Goal: Task Accomplishment & Management: Use online tool/utility

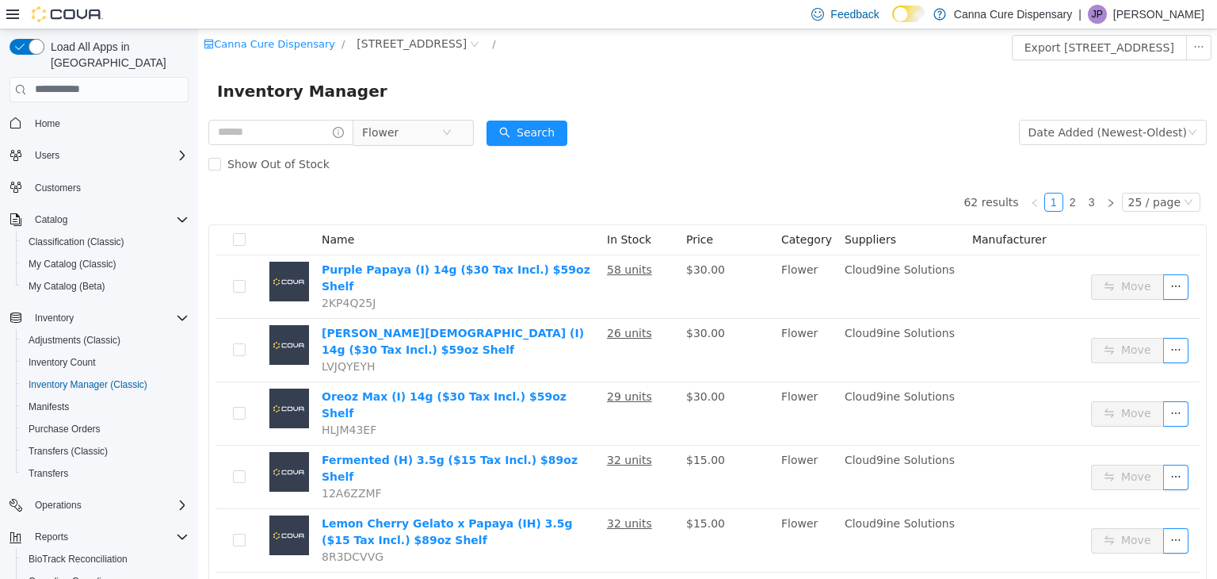
scroll to position [98, 0]
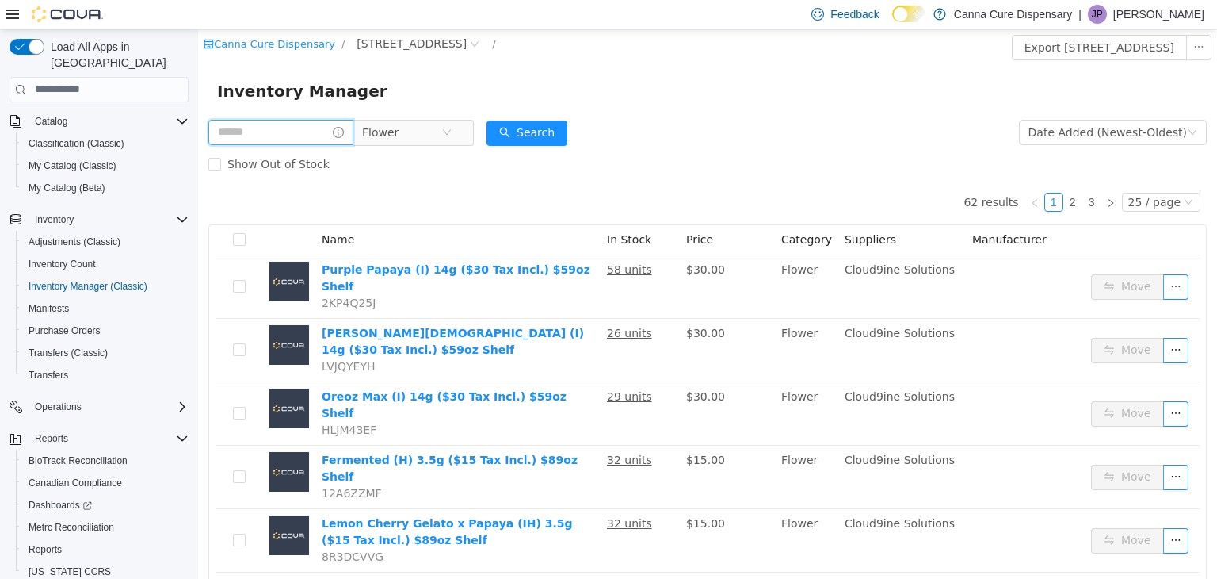
click at [327, 136] on input "text" at bounding box center [280, 131] width 145 height 25
type input "******"
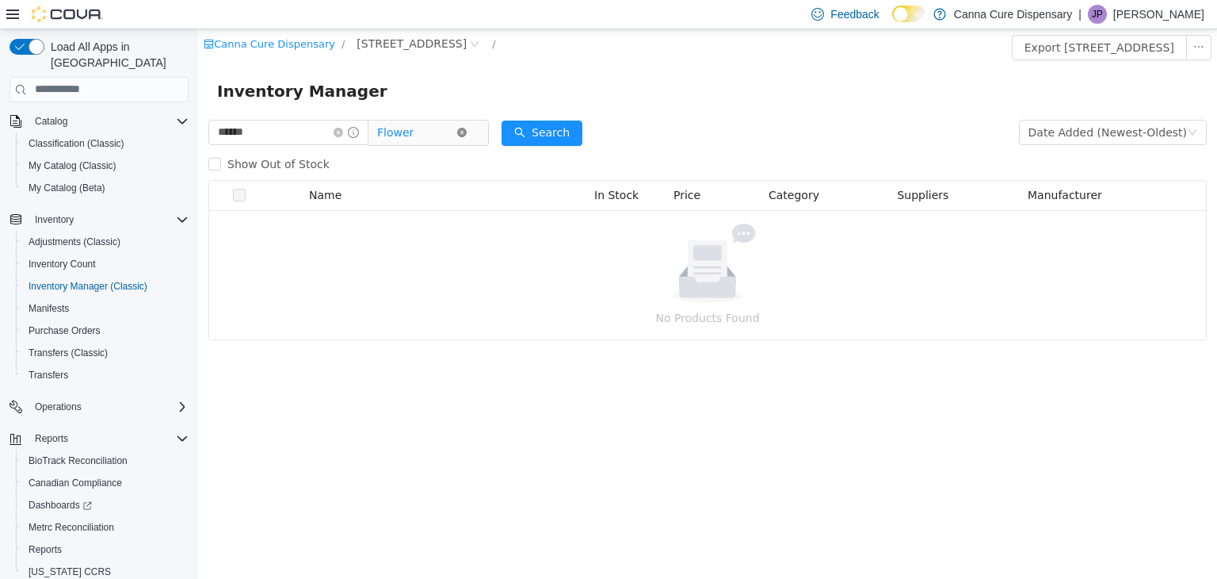
click at [467, 127] on icon "icon: close-circle" at bounding box center [462, 132] width 10 height 10
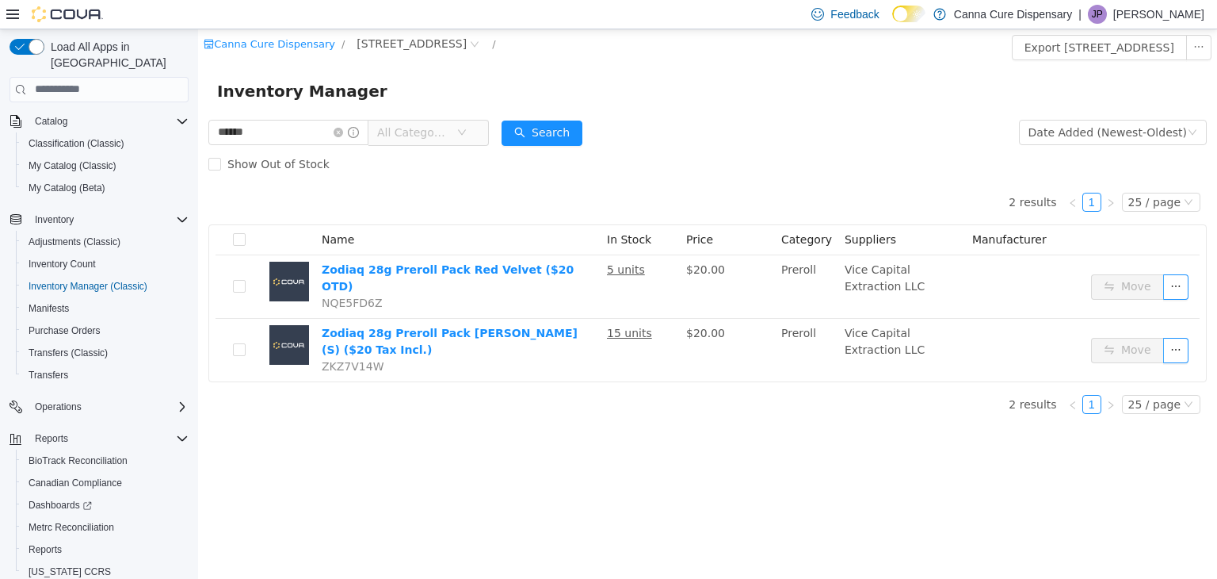
click at [456, 140] on span "All Categories" at bounding box center [416, 132] width 79 height 24
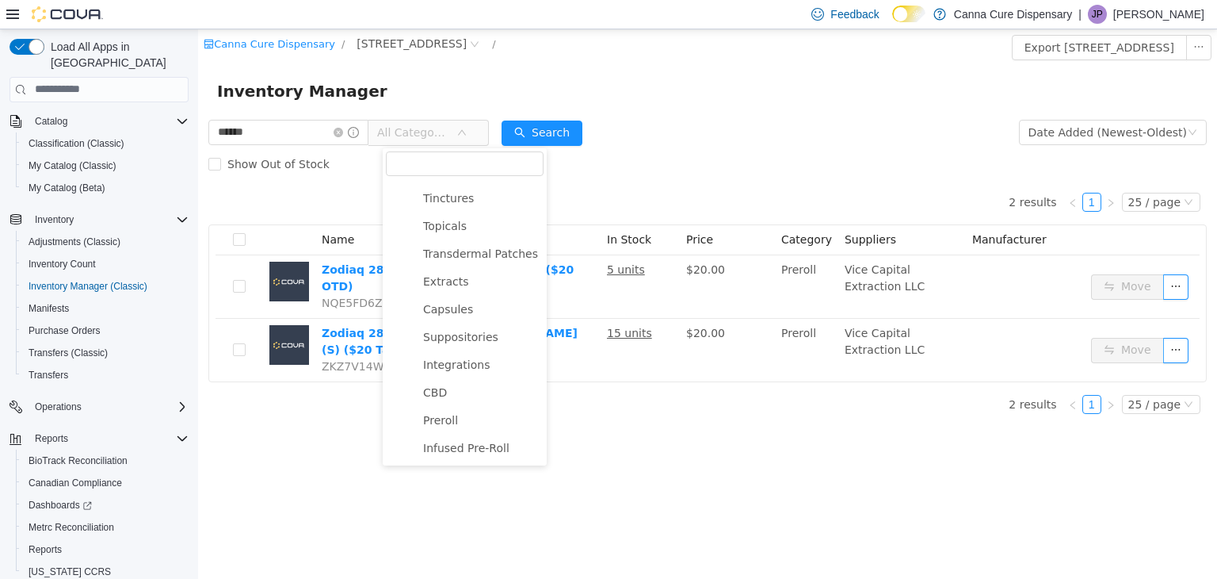
scroll to position [250, 0]
click at [453, 420] on span "Preroll" at bounding box center [440, 419] width 35 height 13
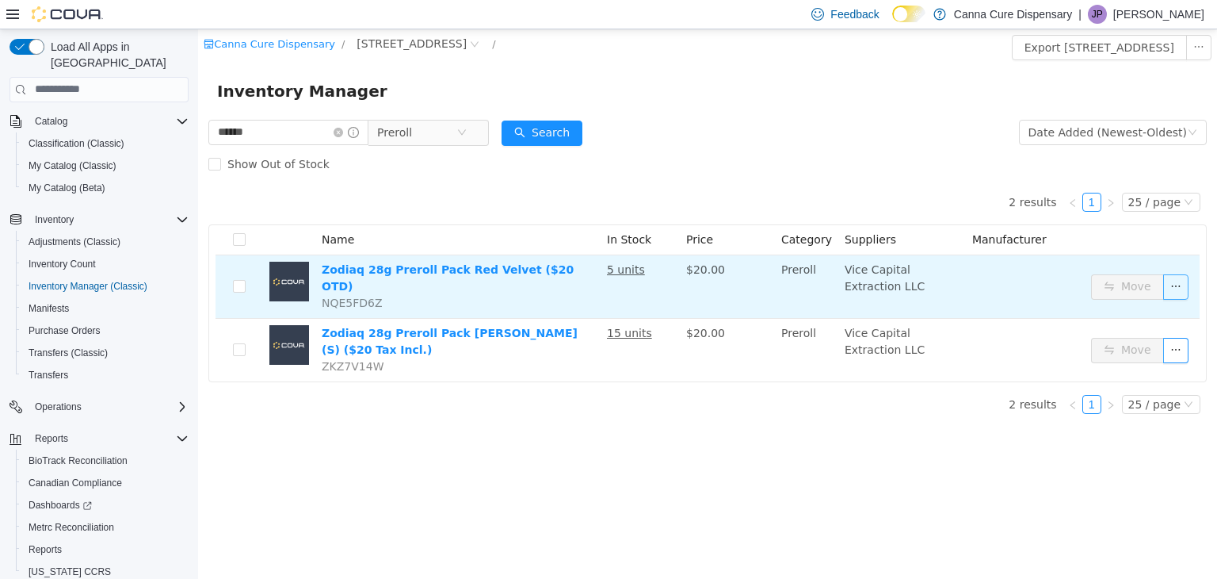
click at [1186, 281] on button "button" at bounding box center [1176, 285] width 25 height 25
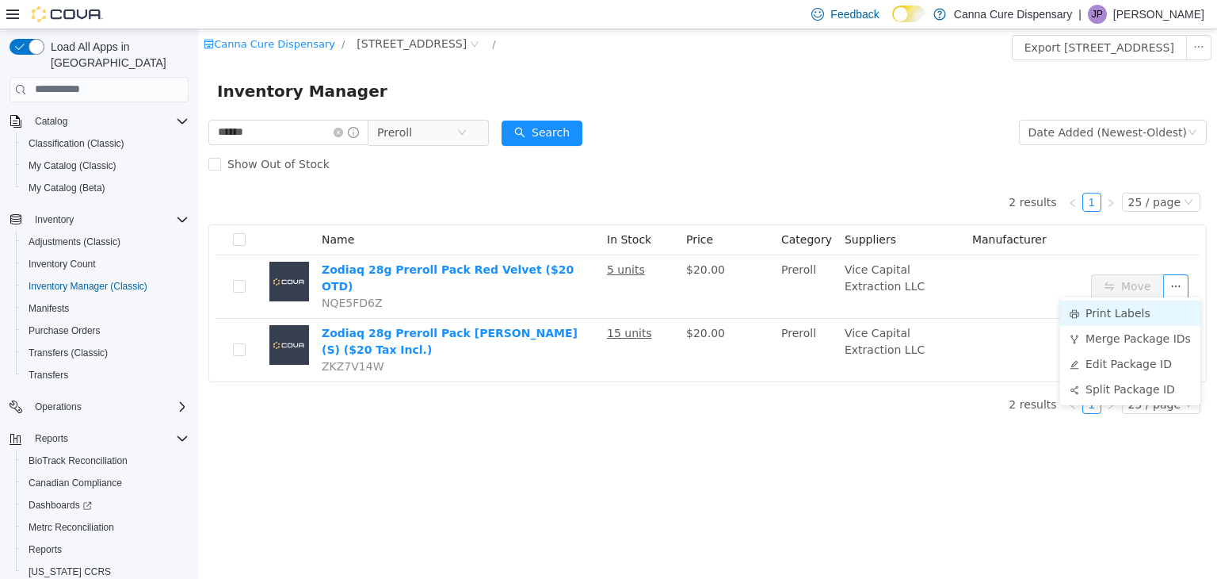
click at [1132, 319] on li "Print Labels" at bounding box center [1130, 312] width 140 height 25
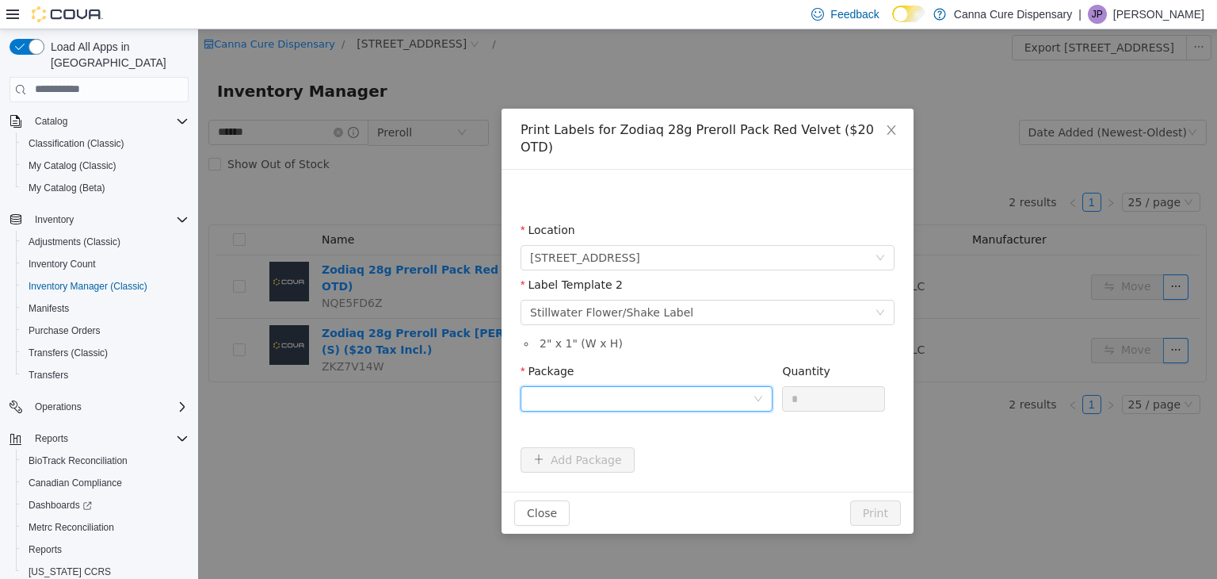
click at [671, 386] on div at bounding box center [641, 398] width 223 height 24
click at [691, 443] on li "1A40E0100000198000160613" at bounding box center [647, 437] width 252 height 25
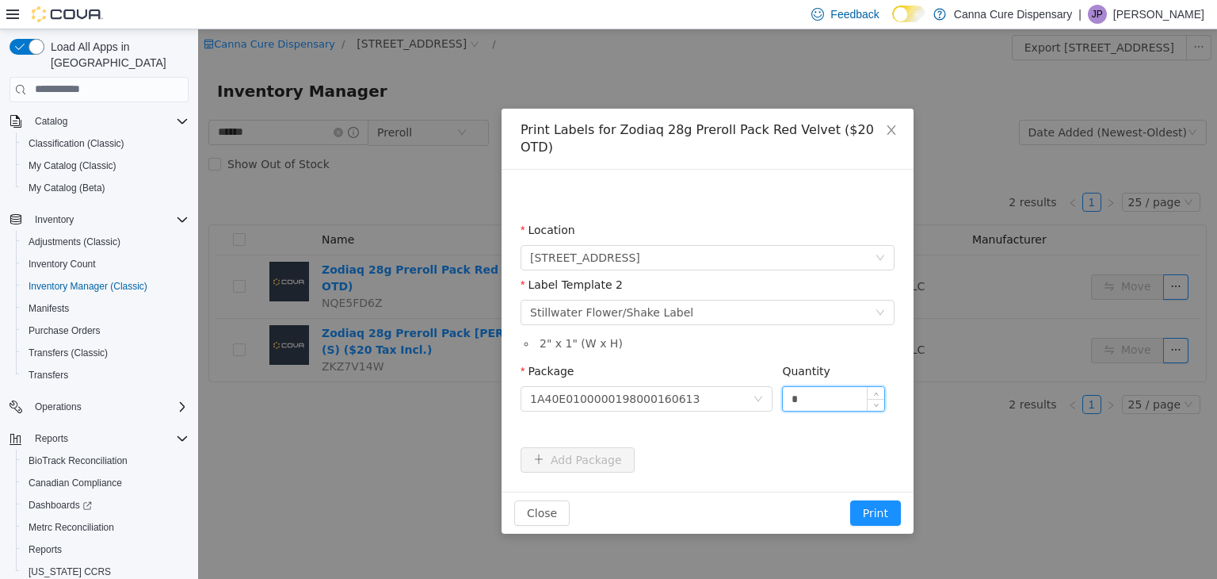
drag, startPoint x: 809, startPoint y: 373, endPoint x: 786, endPoint y: 376, distance: 23.2
click at [786, 386] on input "*" at bounding box center [833, 398] width 101 height 24
type input "*"
click at [888, 499] on button "Print" at bounding box center [875, 511] width 51 height 25
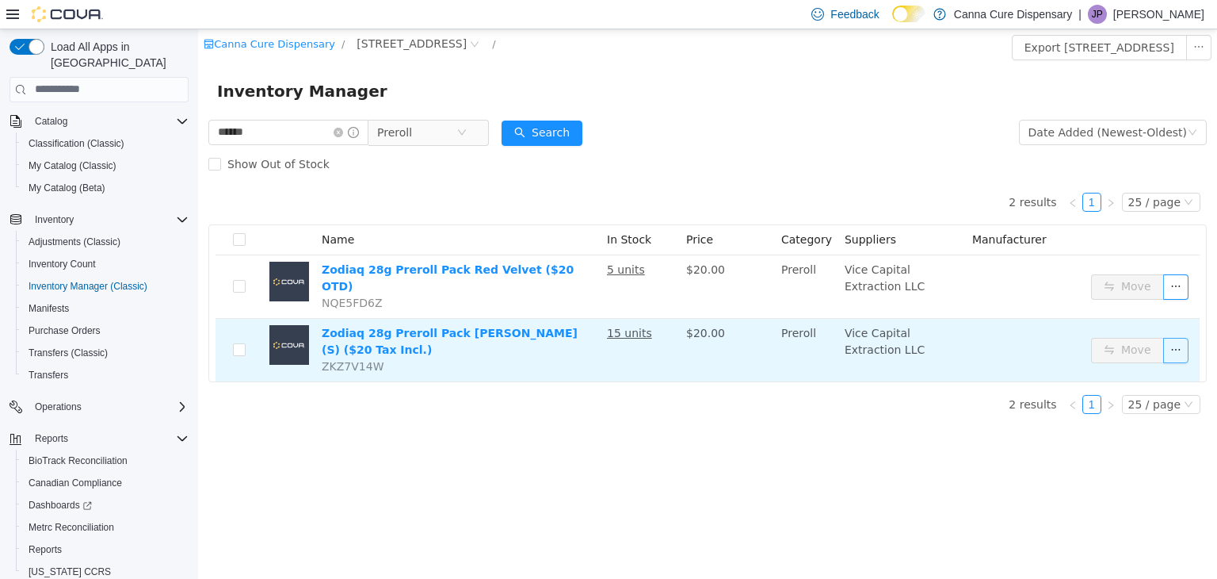
click at [1167, 338] on button "button" at bounding box center [1176, 349] width 25 height 25
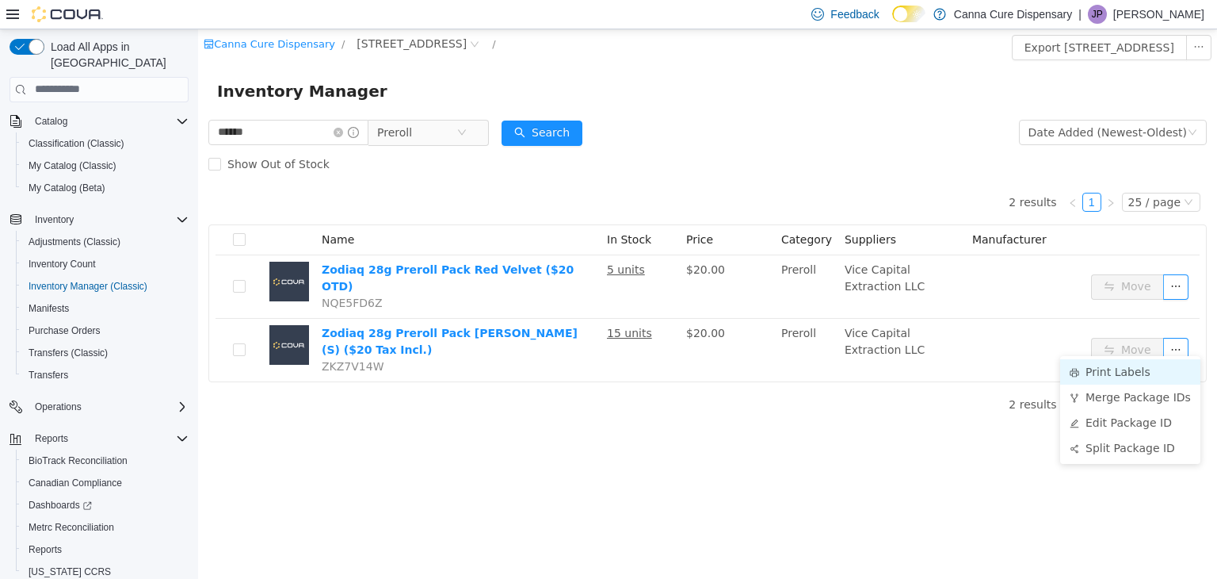
click at [1144, 371] on li "Print Labels" at bounding box center [1130, 370] width 140 height 25
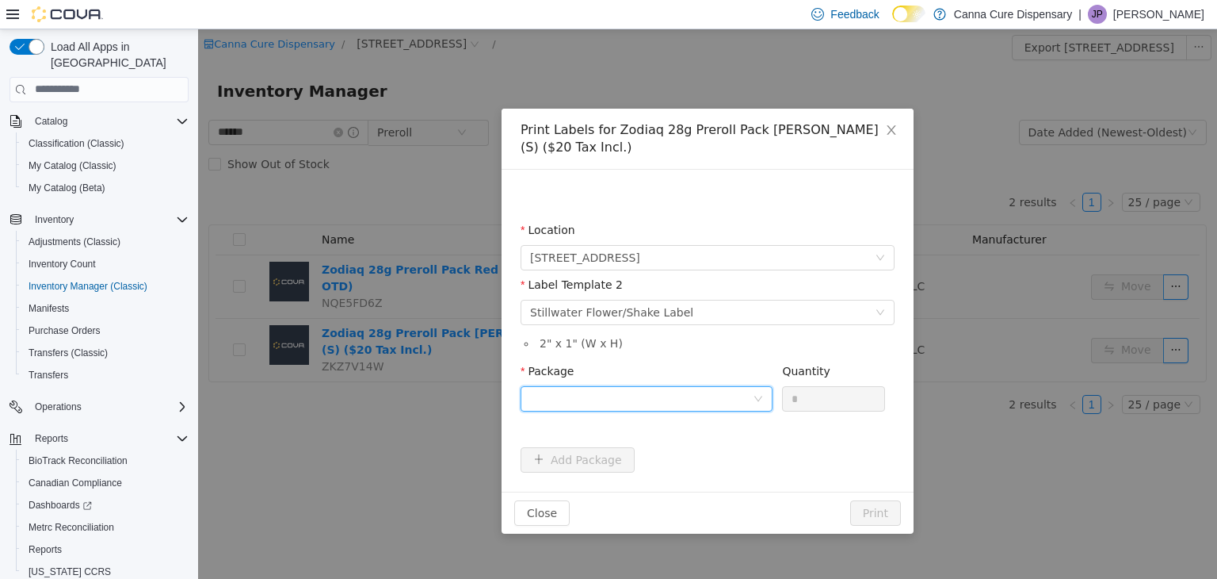
click at [629, 385] on div at bounding box center [647, 397] width 252 height 25
click at [675, 452] on strong "1A40E0100000198000160612" at bounding box center [623, 455] width 186 height 13
click at [825, 395] on input "*" at bounding box center [833, 398] width 101 height 24
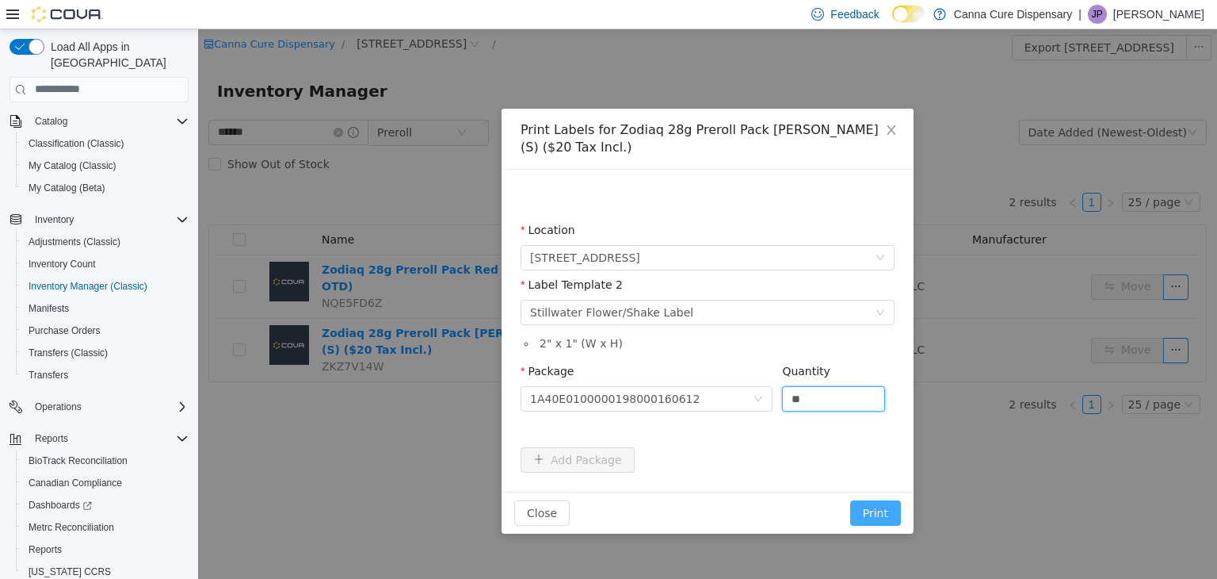
type input "**"
click at [871, 505] on button "Print" at bounding box center [875, 511] width 51 height 25
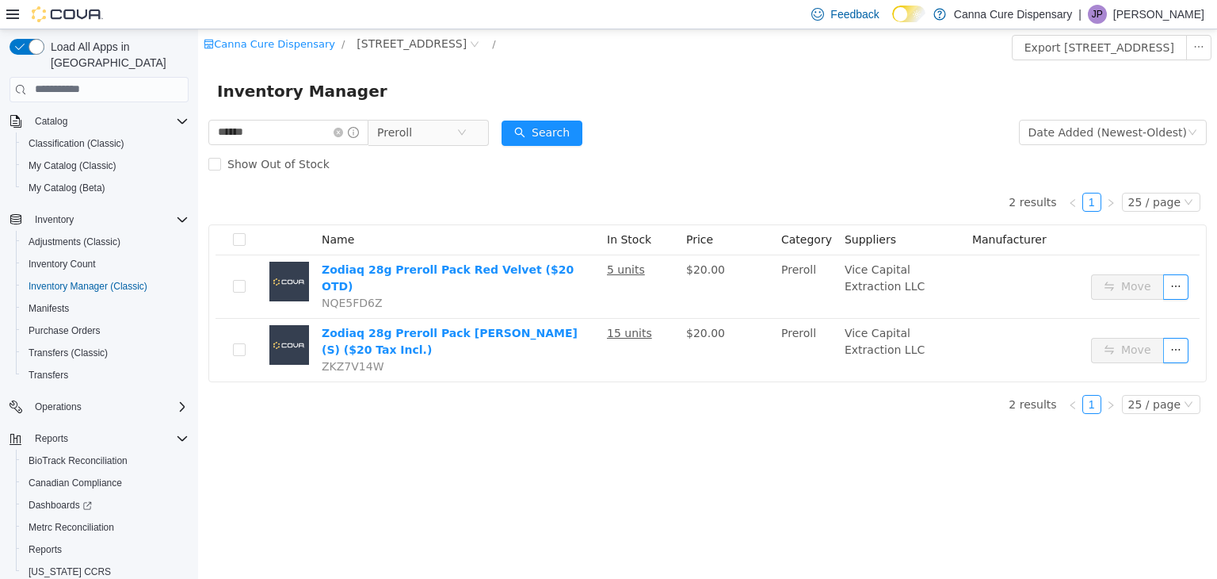
click at [915, 90] on div "Inventory Manager" at bounding box center [707, 90] width 981 height 25
click at [343, 136] on icon "icon: close-circle" at bounding box center [339, 132] width 10 height 10
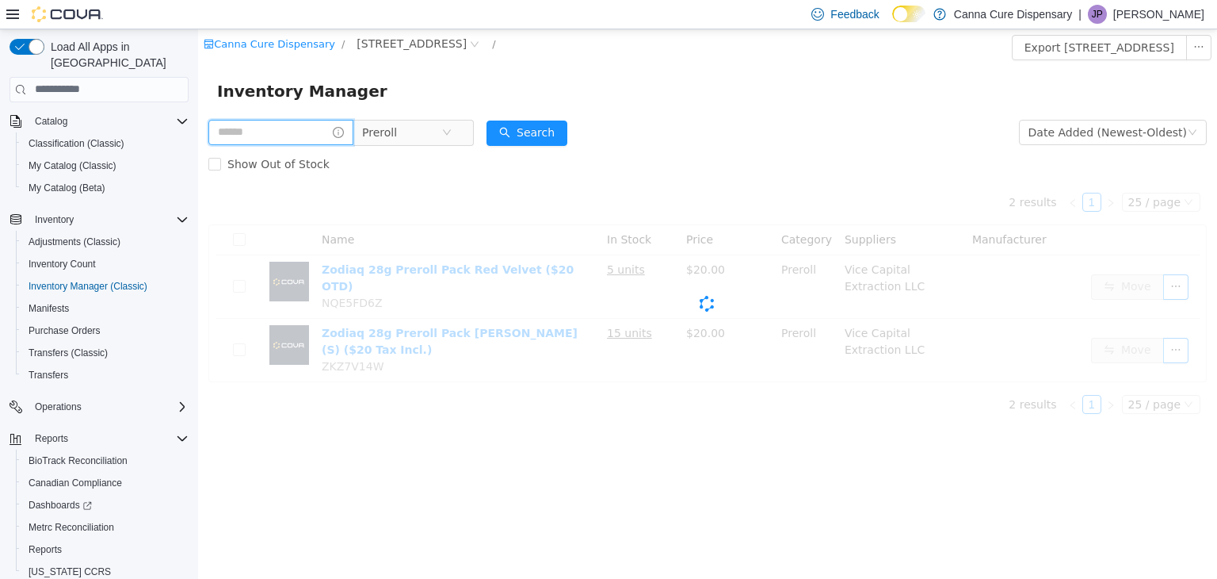
click at [285, 132] on input "text" at bounding box center [280, 131] width 145 height 25
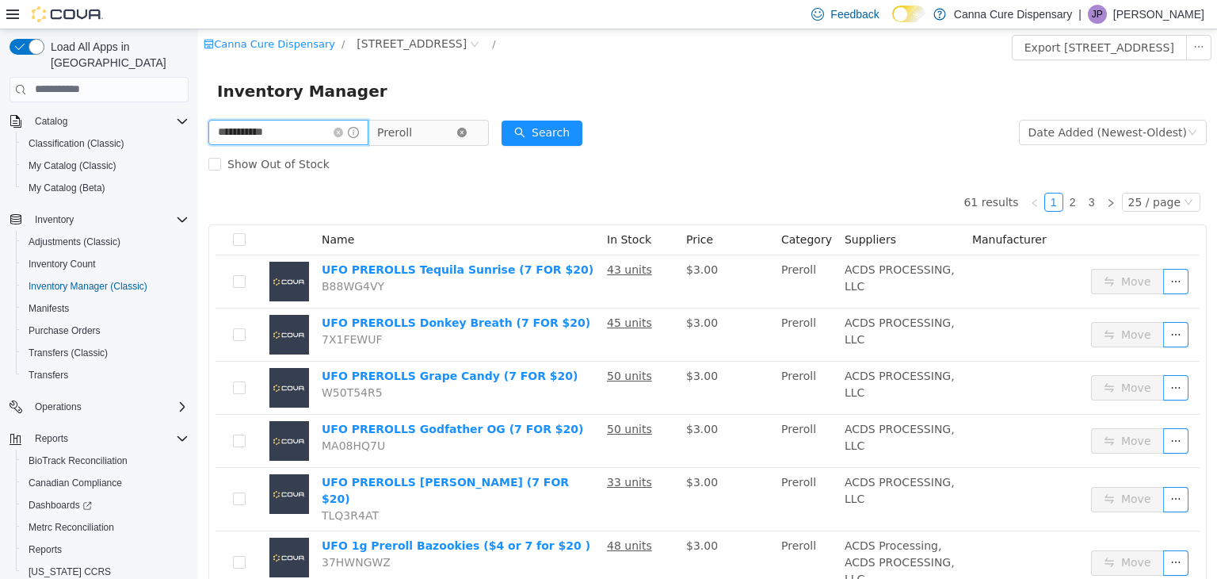
type input "**********"
click at [467, 128] on icon "icon: close-circle" at bounding box center [462, 132] width 10 height 10
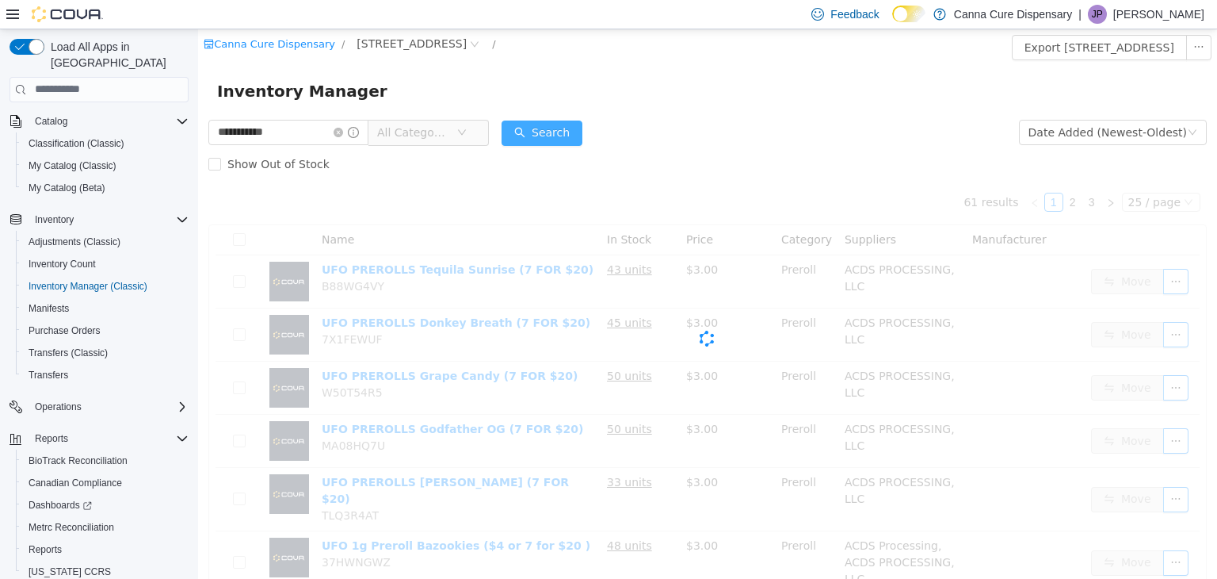
click at [556, 128] on button "Search" at bounding box center [542, 132] width 81 height 25
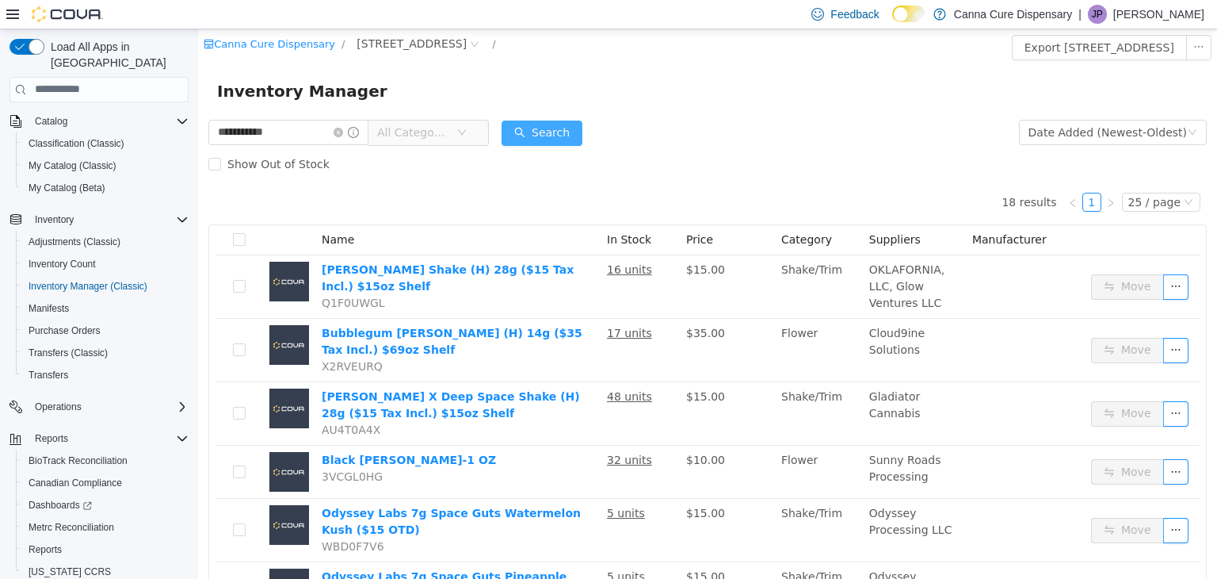
click at [560, 138] on button "Search" at bounding box center [542, 132] width 81 height 25
click at [438, 128] on span "All Categories" at bounding box center [413, 132] width 72 height 16
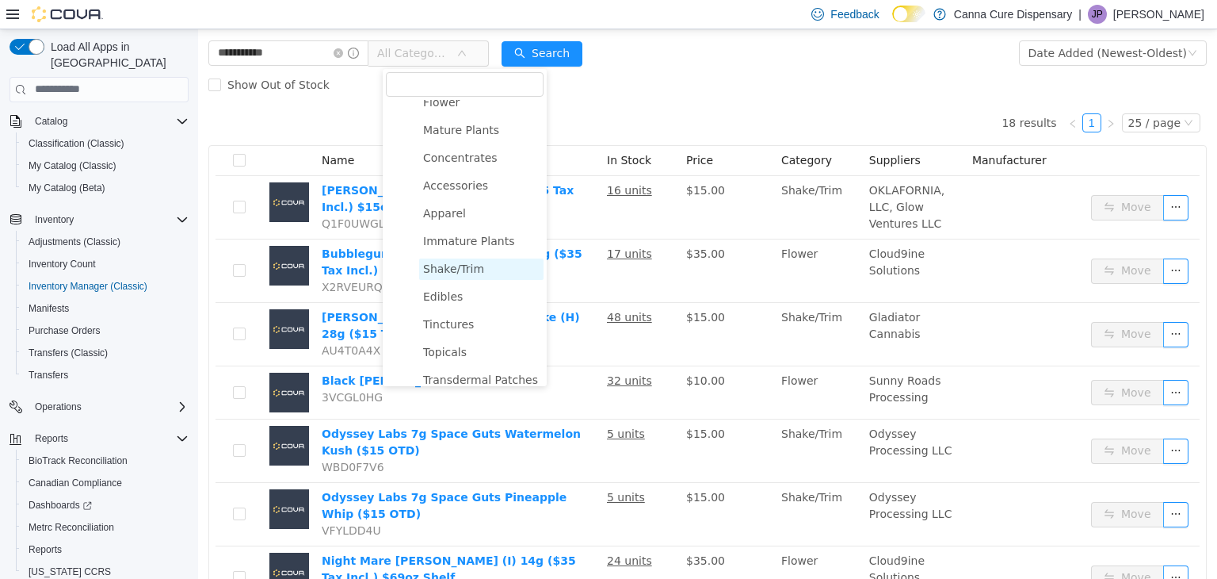
scroll to position [13, 0]
click at [462, 184] on span "Concentrates" at bounding box center [460, 183] width 75 height 13
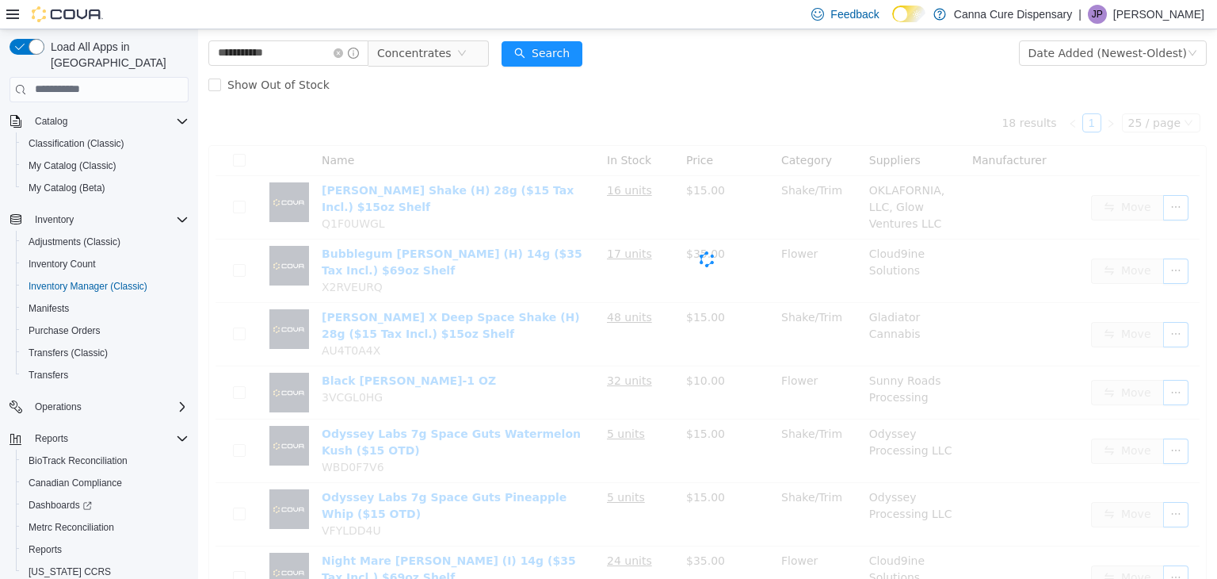
scroll to position [0, 0]
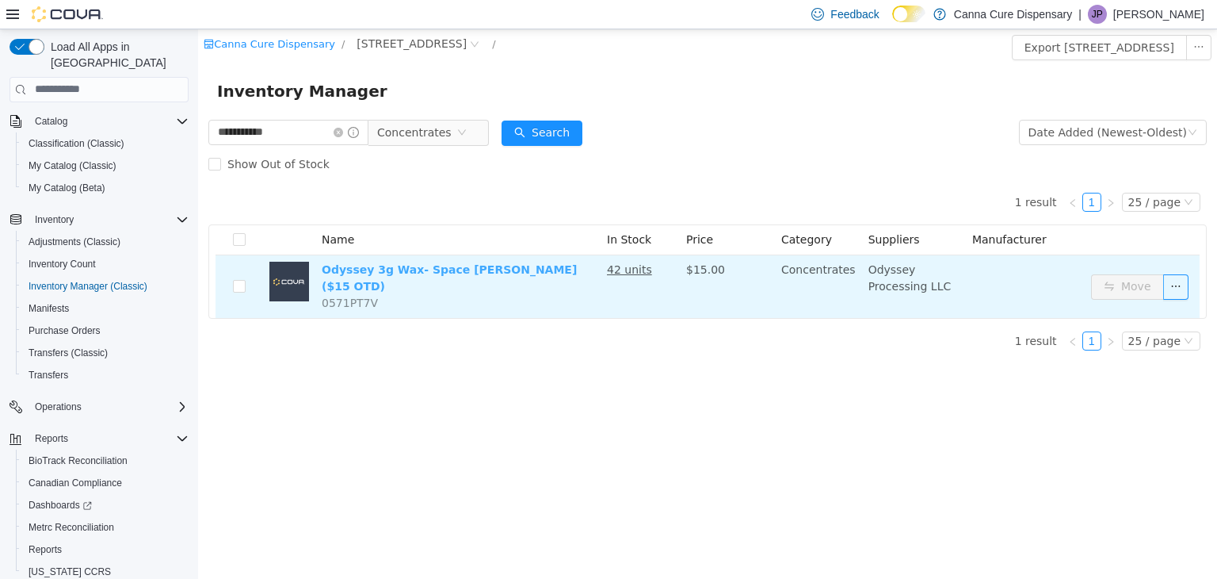
click at [495, 268] on link "Odyssey 3g Wax- Space [PERSON_NAME] ($15 OTD)" at bounding box center [449, 276] width 255 height 29
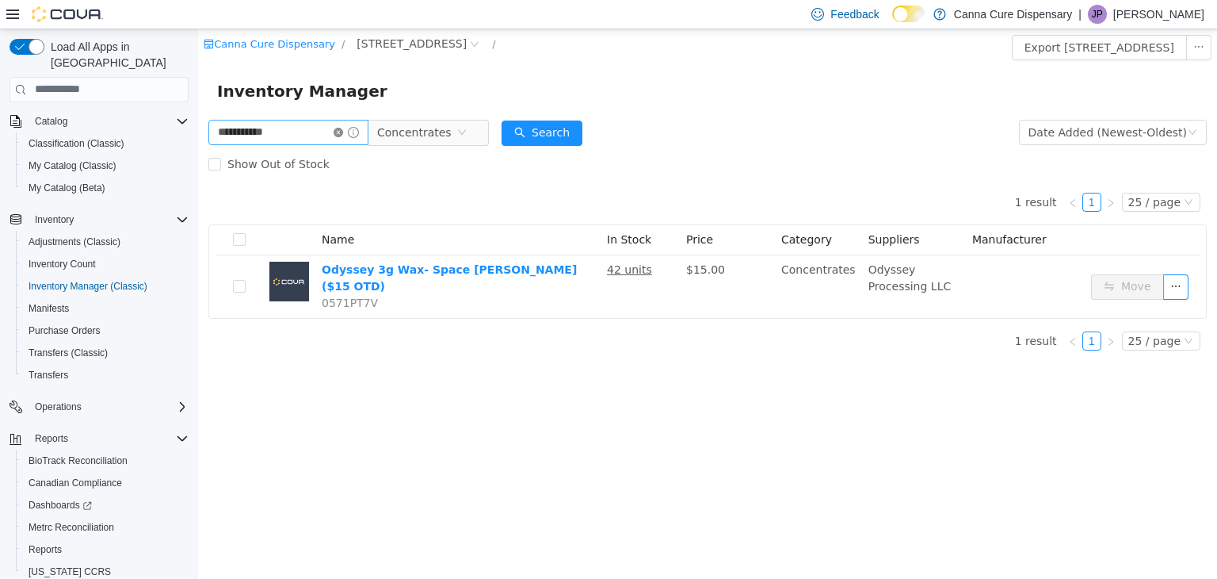
click at [343, 132] on icon "icon: close-circle" at bounding box center [339, 132] width 10 height 10
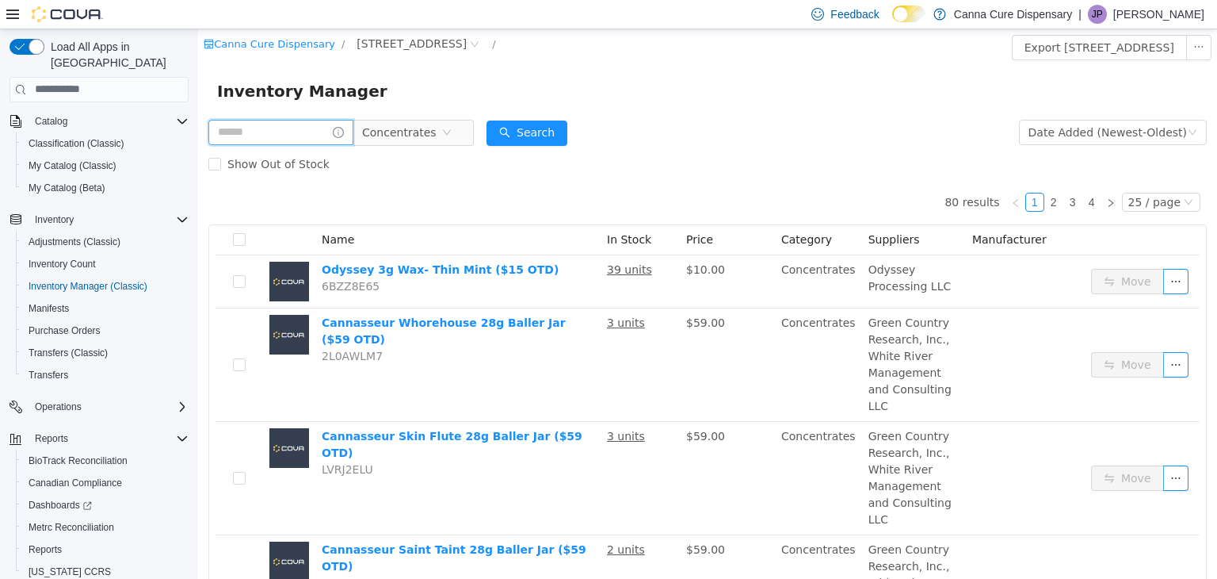
click at [319, 129] on input "text" at bounding box center [280, 131] width 145 height 25
type input "*********"
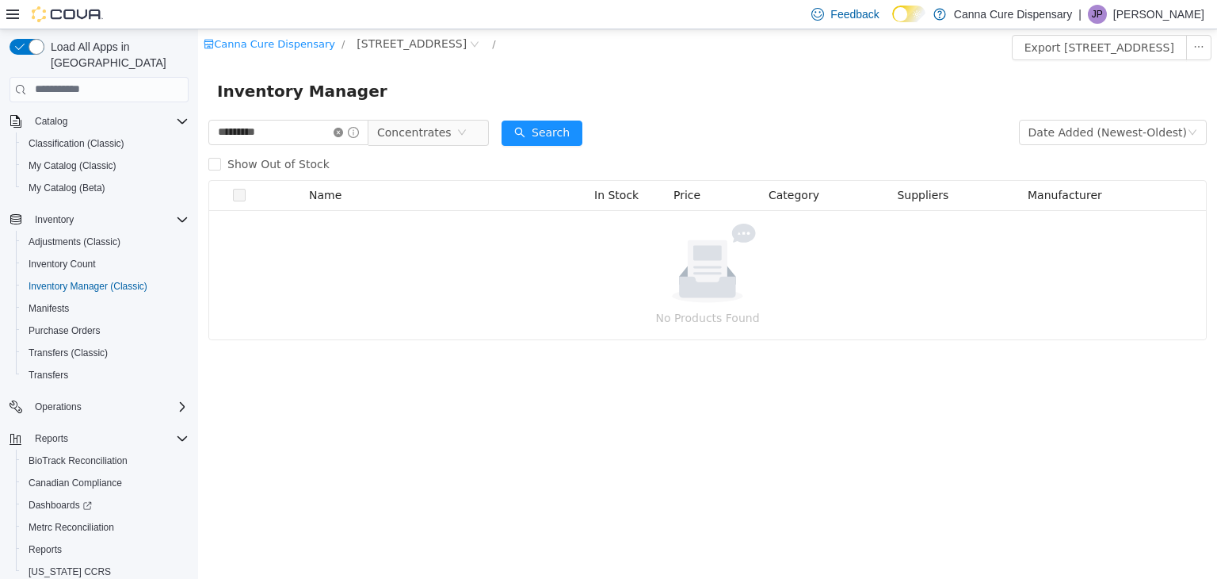
click at [343, 132] on icon "icon: close-circle" at bounding box center [339, 132] width 10 height 10
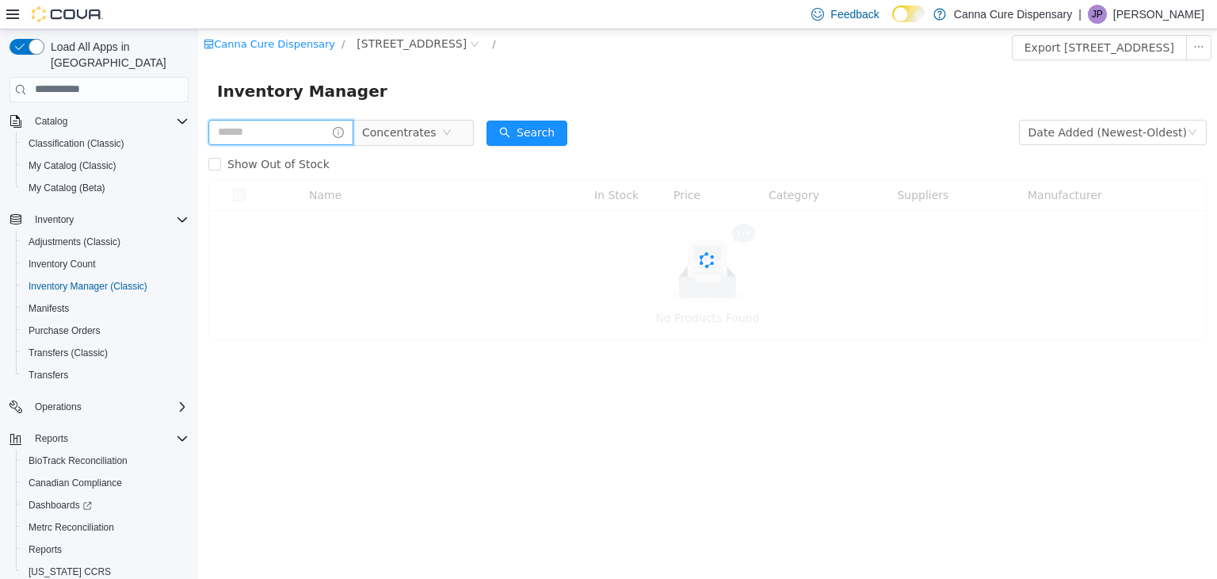
click at [304, 136] on input "text" at bounding box center [280, 131] width 145 height 25
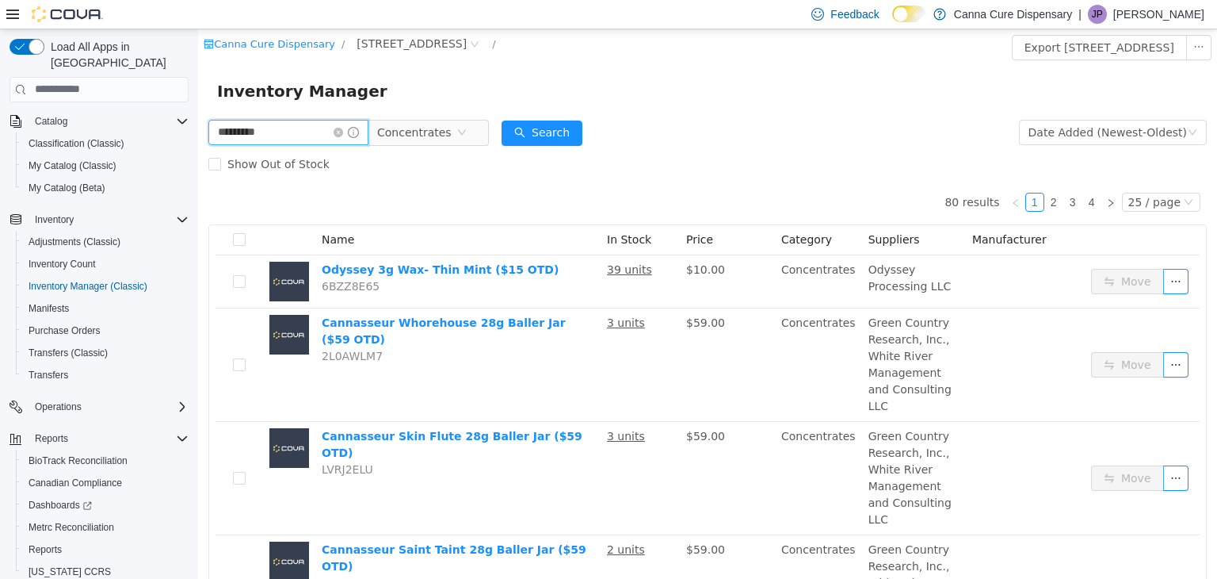
type input "*********"
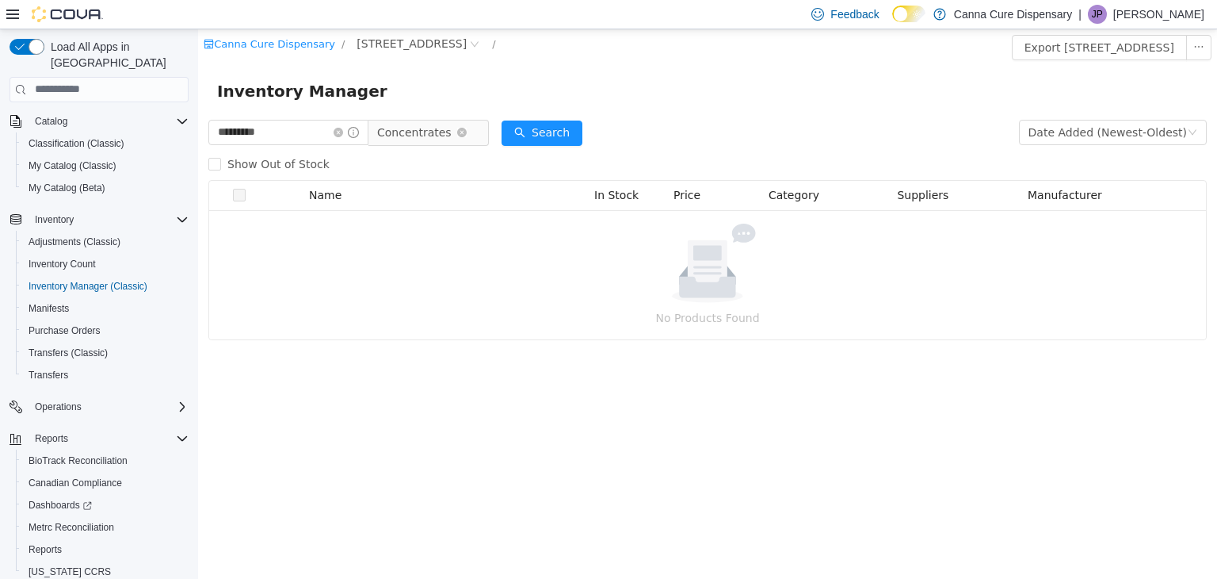
click at [457, 135] on span "Concentrates" at bounding box center [416, 132] width 79 height 24
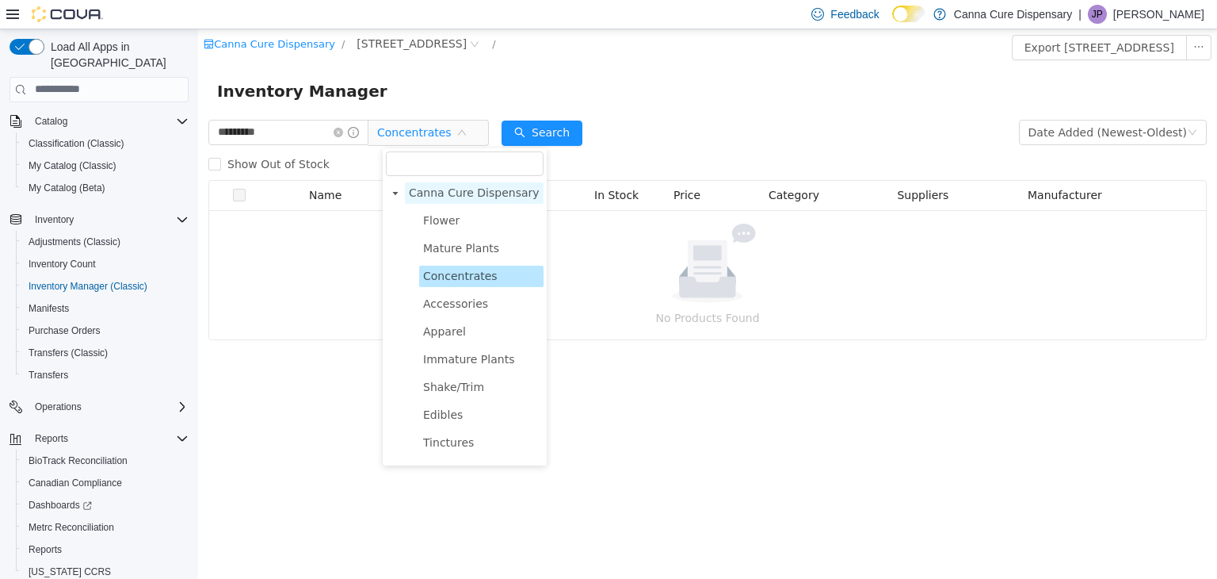
click at [466, 193] on span "Canna Cure Dispensary" at bounding box center [474, 191] width 131 height 13
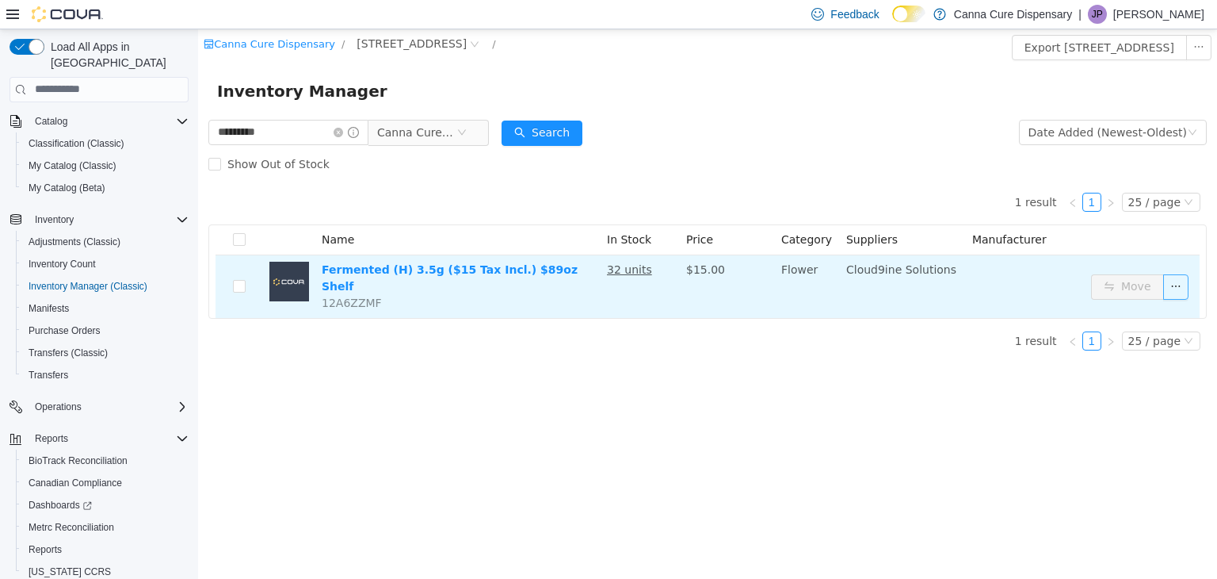
click at [1169, 287] on button "button" at bounding box center [1176, 285] width 25 height 25
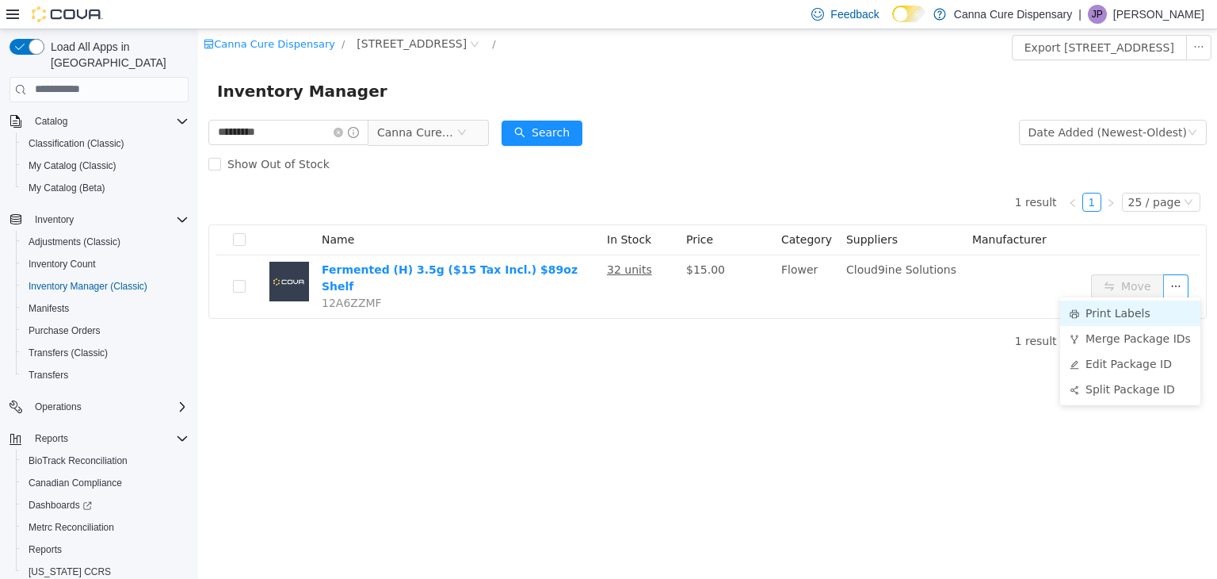
click at [1124, 312] on li "Print Labels" at bounding box center [1130, 312] width 140 height 25
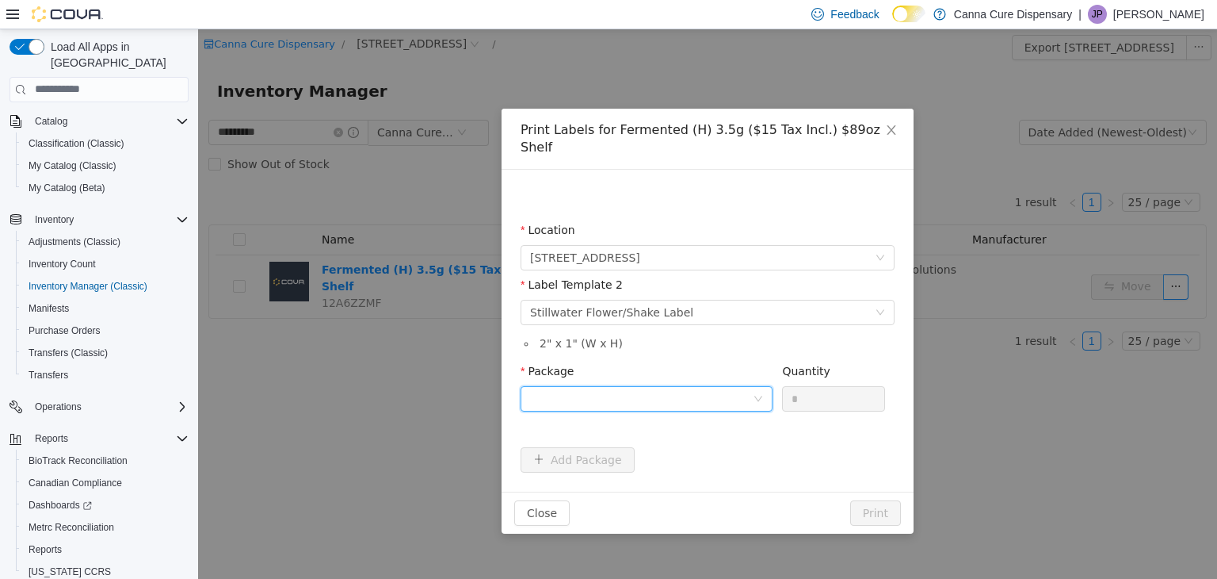
click at [760, 388] on div at bounding box center [647, 397] width 252 height 25
click at [733, 447] on li "1A40E01000048CB000000308" at bounding box center [647, 437] width 252 height 25
click at [885, 499] on button "Print" at bounding box center [875, 511] width 51 height 25
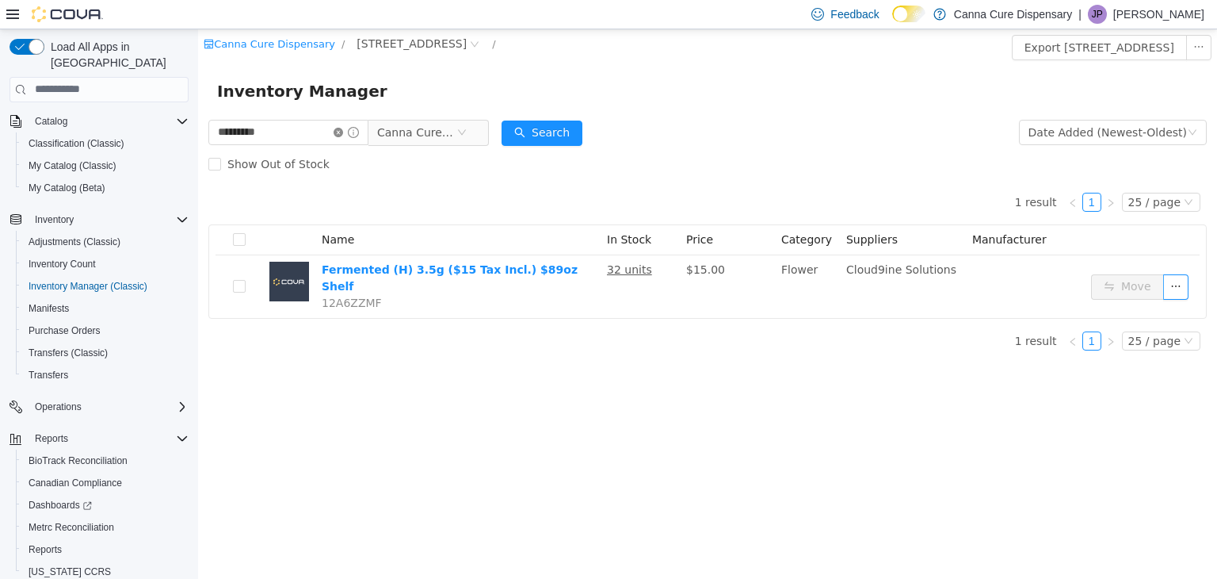
click at [343, 132] on icon "icon: close-circle" at bounding box center [339, 132] width 10 height 10
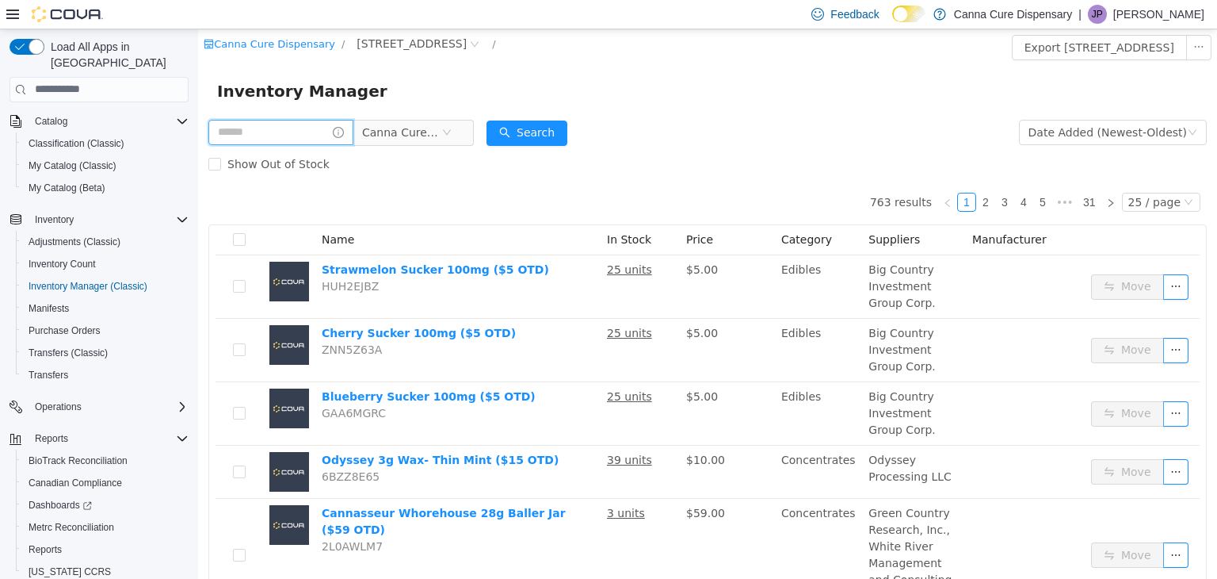
click at [330, 128] on input "text" at bounding box center [280, 131] width 145 height 25
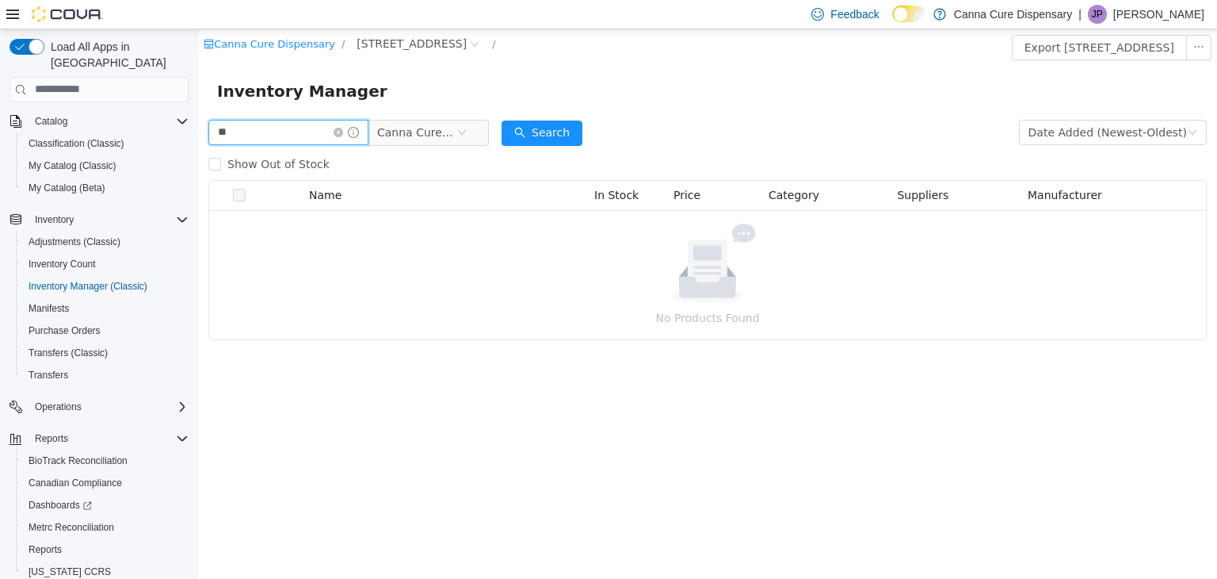
type input "*"
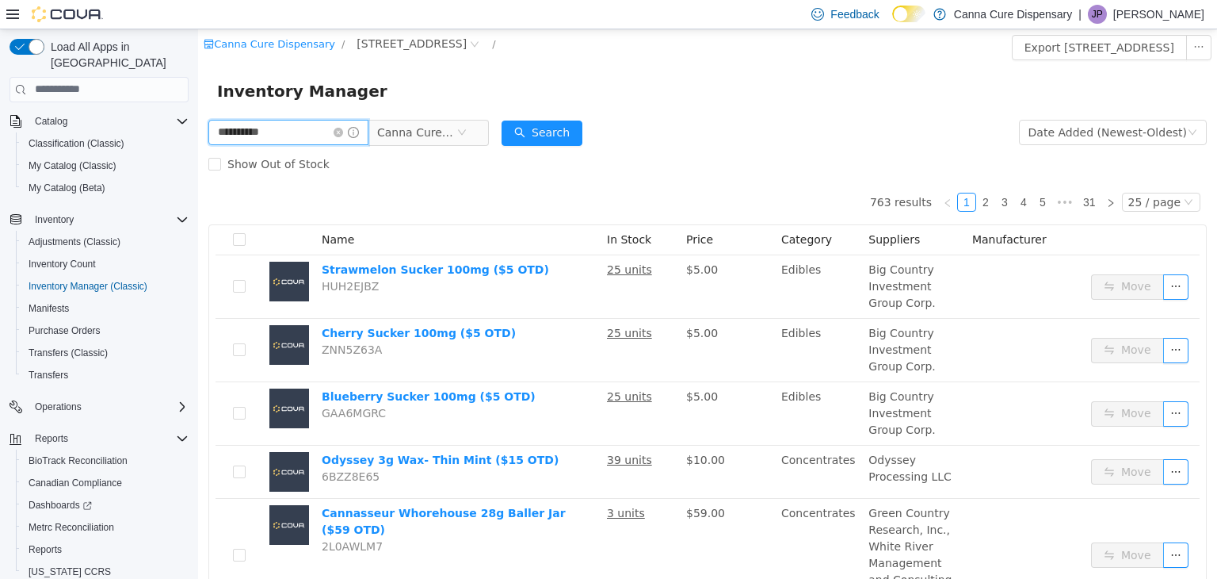
type input "**********"
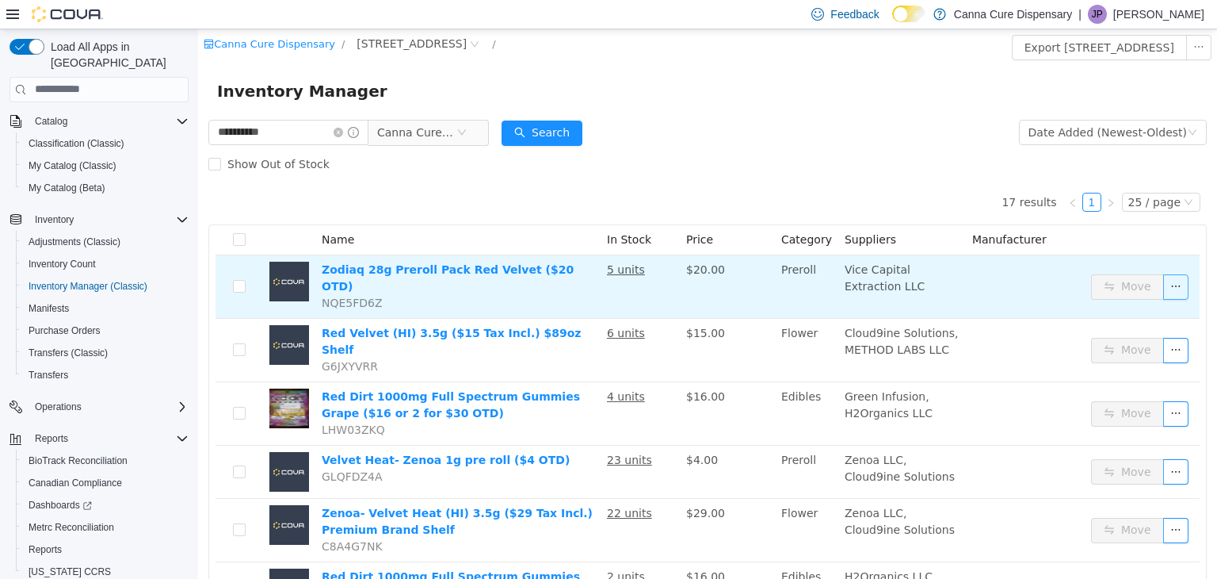
click at [1165, 290] on button "button" at bounding box center [1176, 285] width 25 height 25
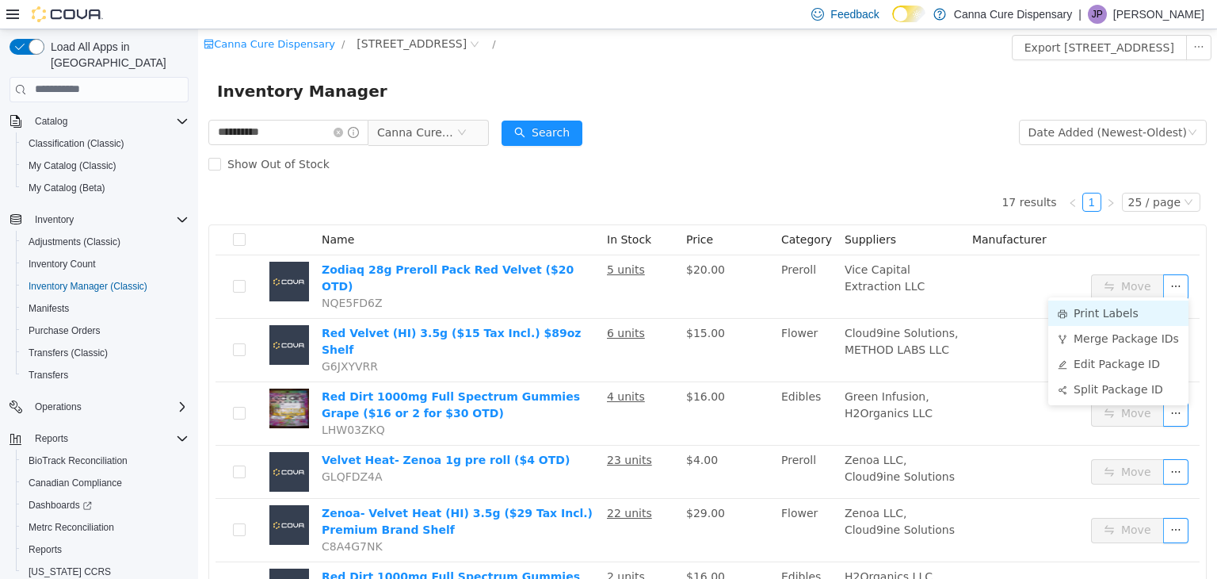
click at [1108, 312] on li "Print Labels" at bounding box center [1119, 312] width 140 height 25
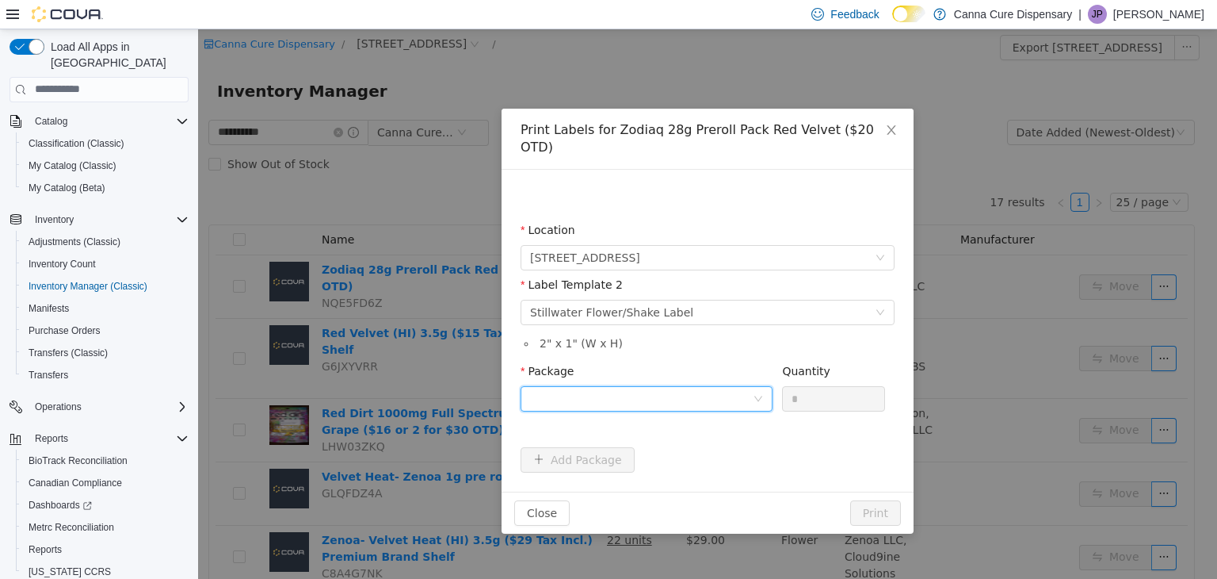
click at [696, 386] on div at bounding box center [641, 398] width 223 height 24
click at [693, 436] on li "1A40E0100000198000160613" at bounding box center [647, 437] width 252 height 25
drag, startPoint x: 810, startPoint y: 372, endPoint x: 757, endPoint y: 378, distance: 53.5
click at [757, 376] on span "Package 1A40E0100000198000160613 Quantity *" at bounding box center [703, 370] width 365 height 13
type input "*"
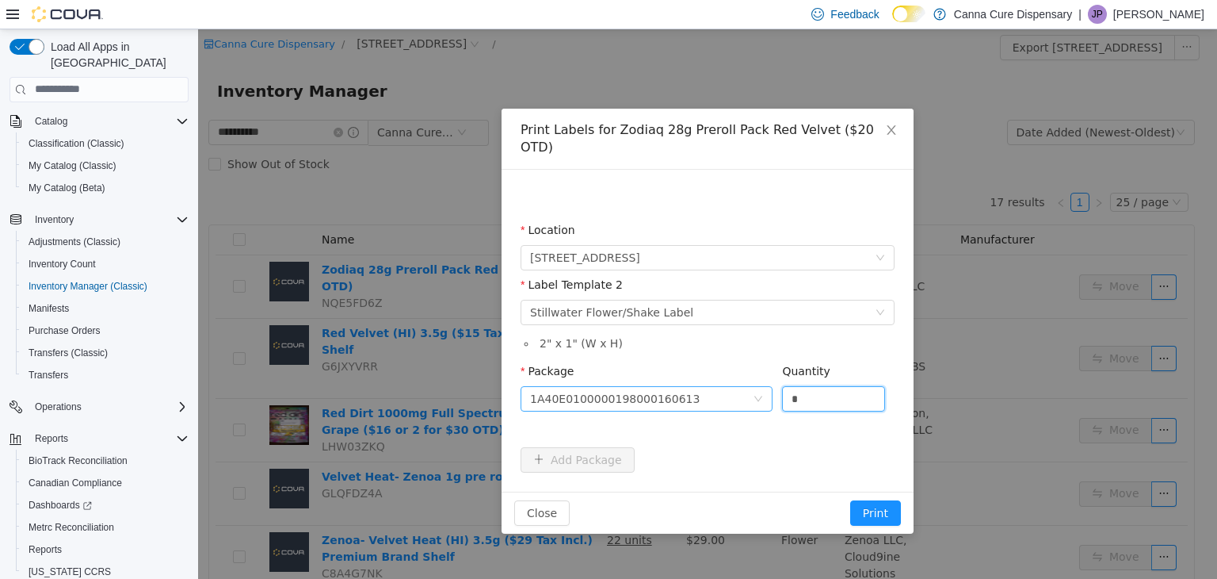
click at [850, 499] on button "Print" at bounding box center [875, 511] width 51 height 25
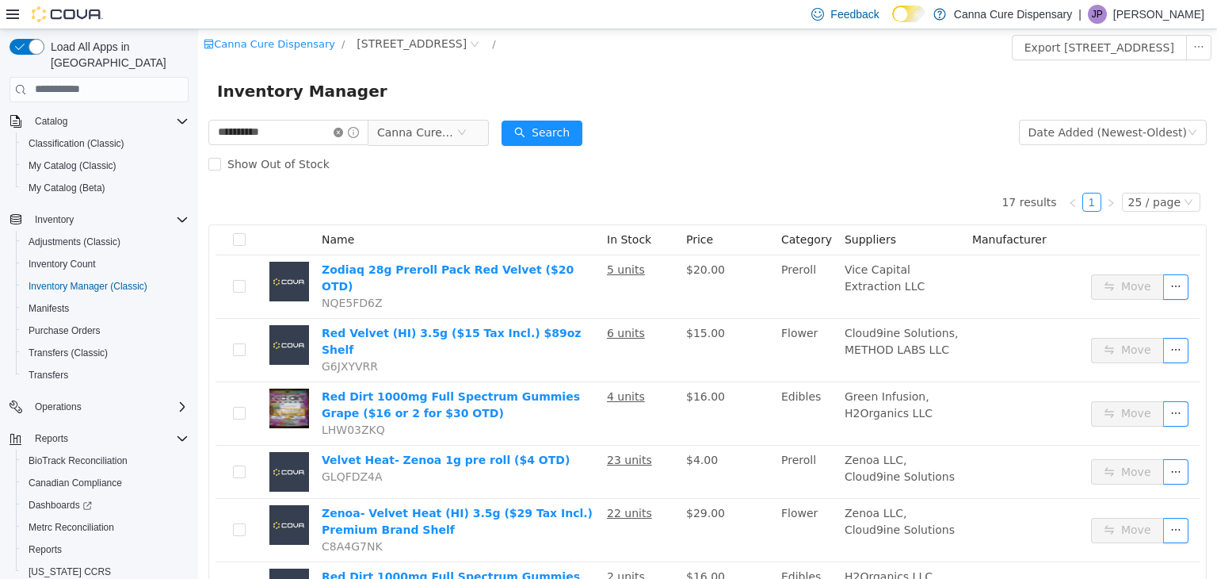
click at [343, 132] on icon "icon: close-circle" at bounding box center [339, 132] width 10 height 10
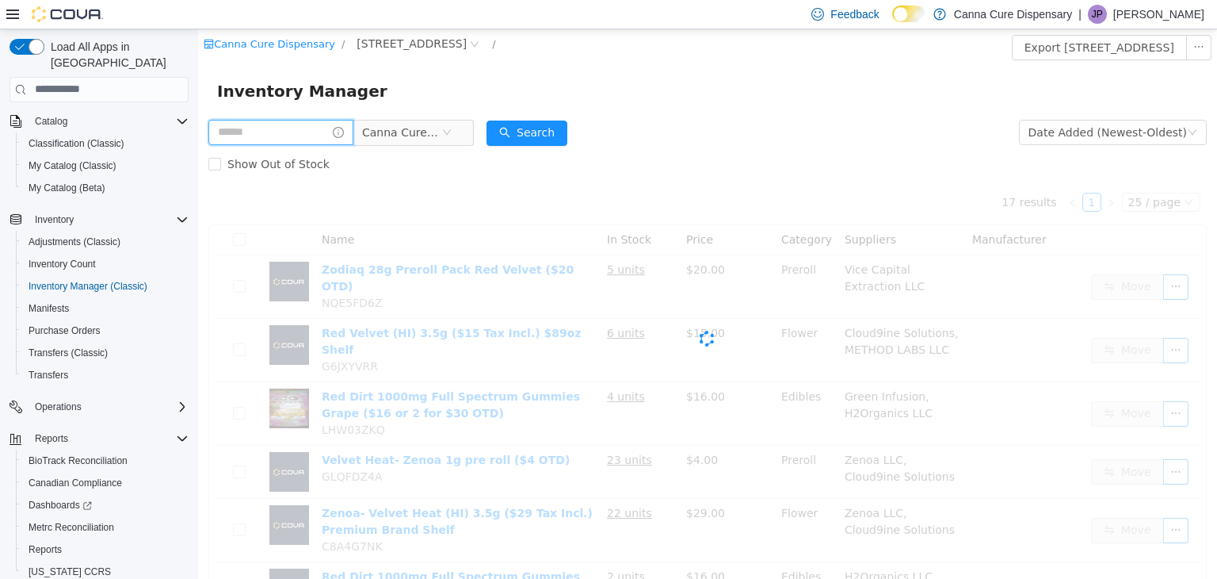
click at [297, 132] on input "text" at bounding box center [280, 131] width 145 height 25
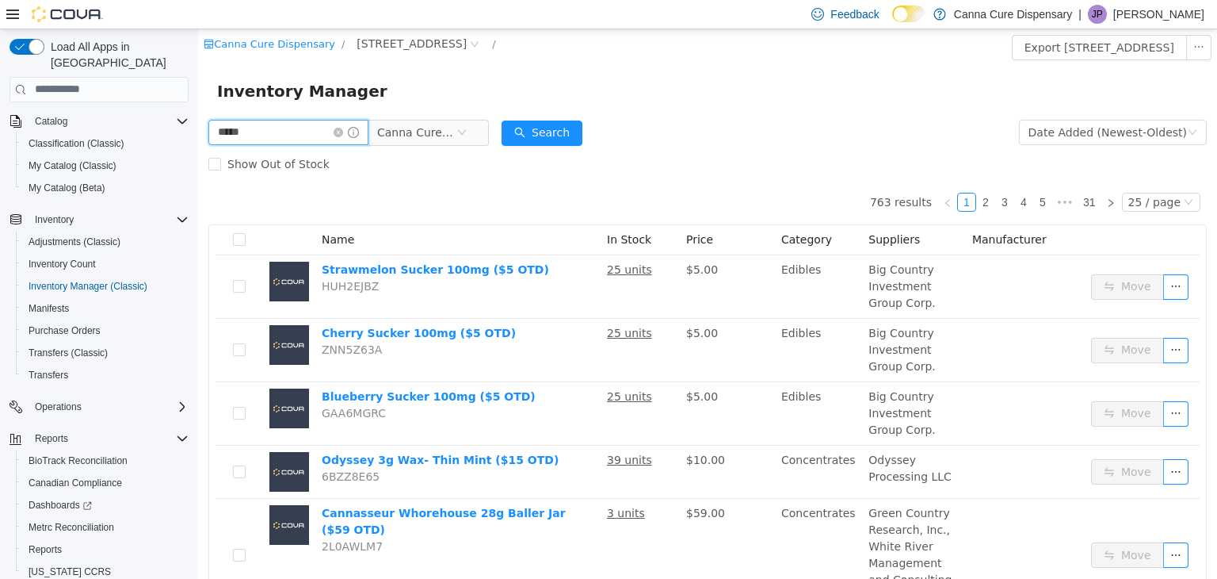
type input "*****"
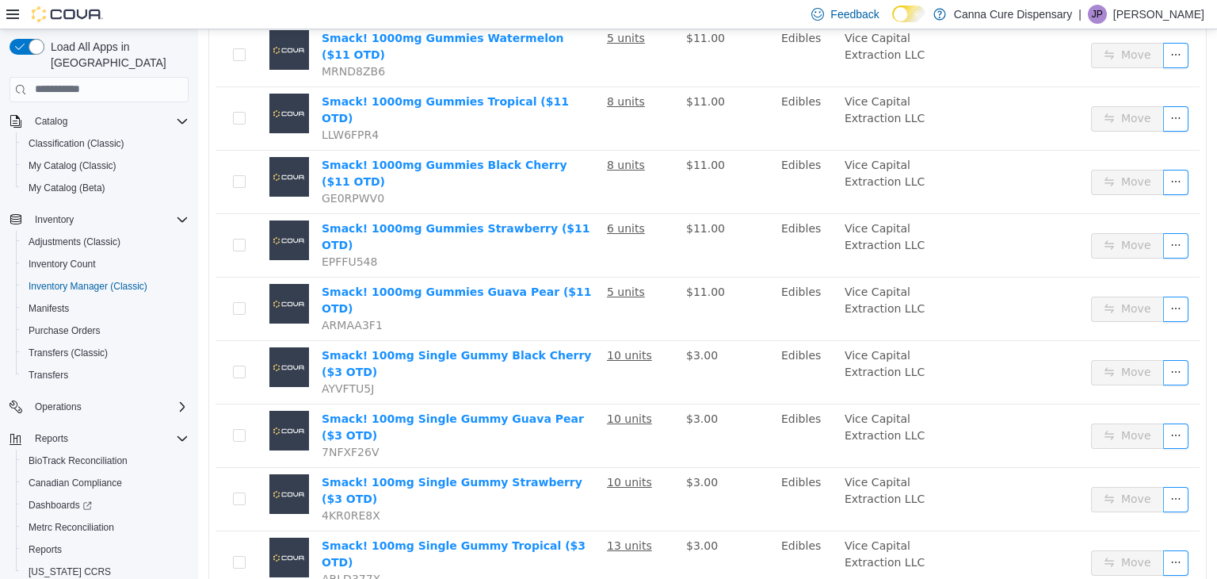
scroll to position [250, 0]
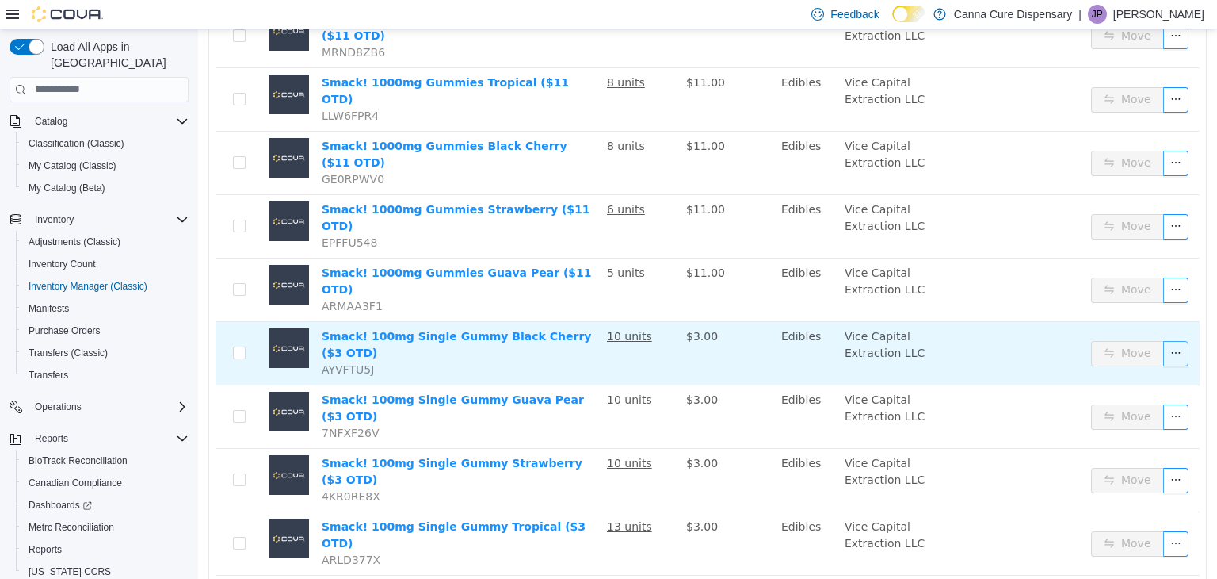
click at [1170, 340] on button "button" at bounding box center [1176, 352] width 25 height 25
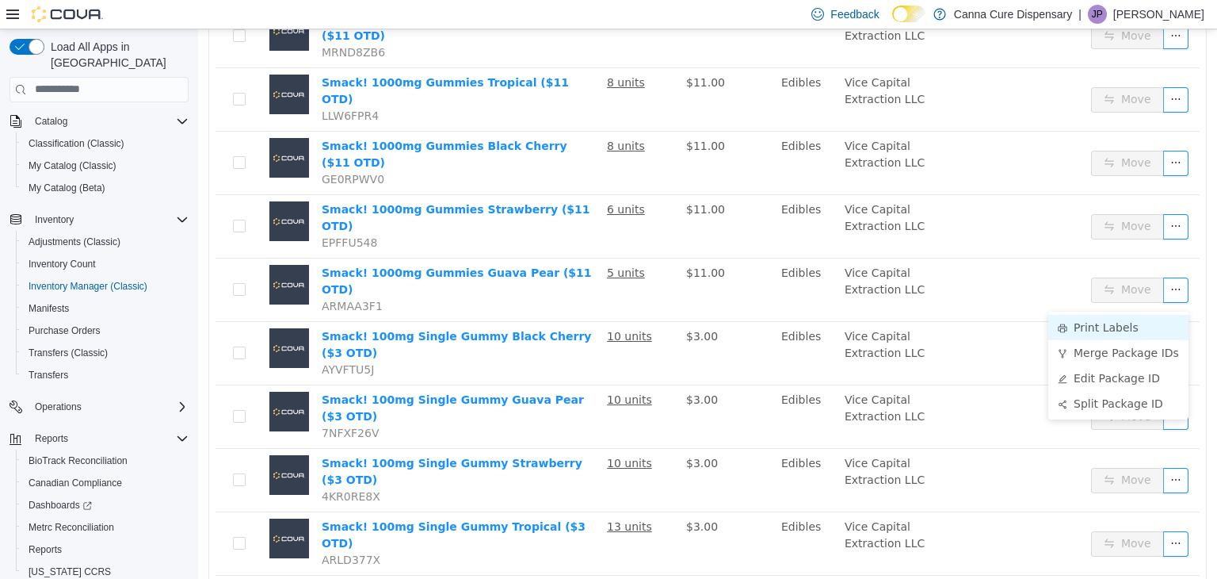
click at [1098, 333] on li "Print Labels" at bounding box center [1119, 326] width 140 height 25
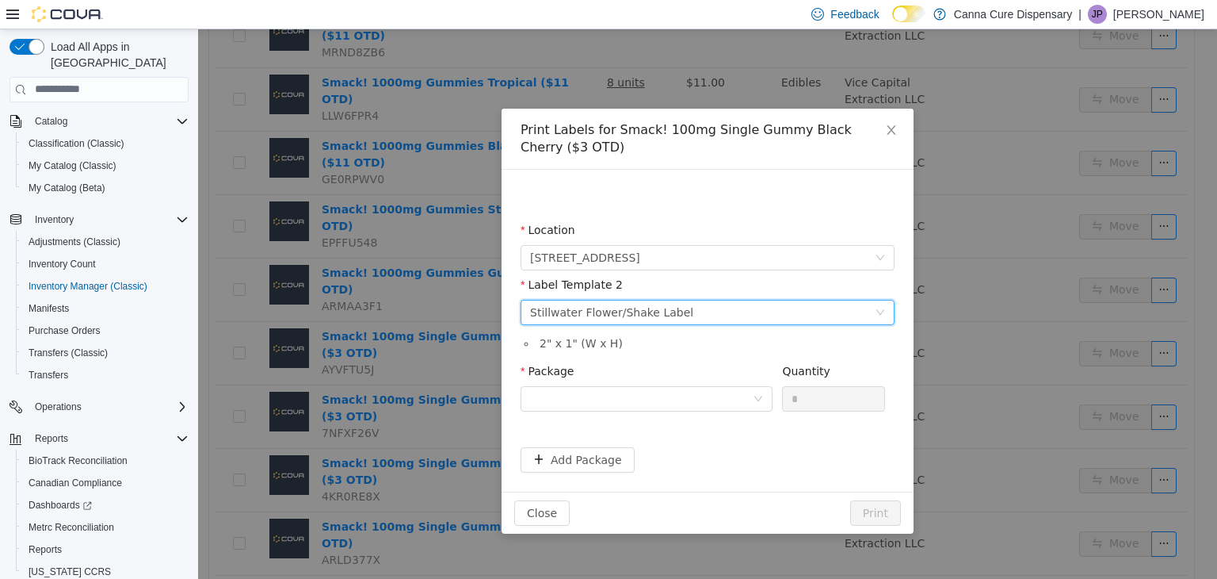
click at [637, 312] on div "Stillwater Flower/Shake Label" at bounding box center [611, 312] width 163 height 24
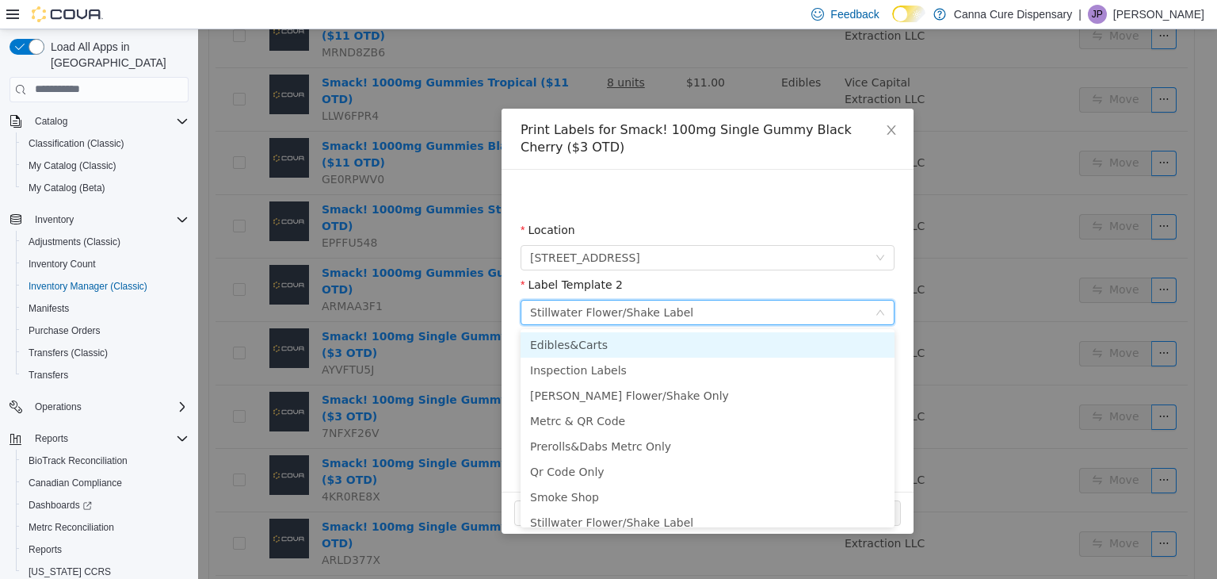
click at [599, 345] on li "Edibles&Carts" at bounding box center [708, 343] width 374 height 25
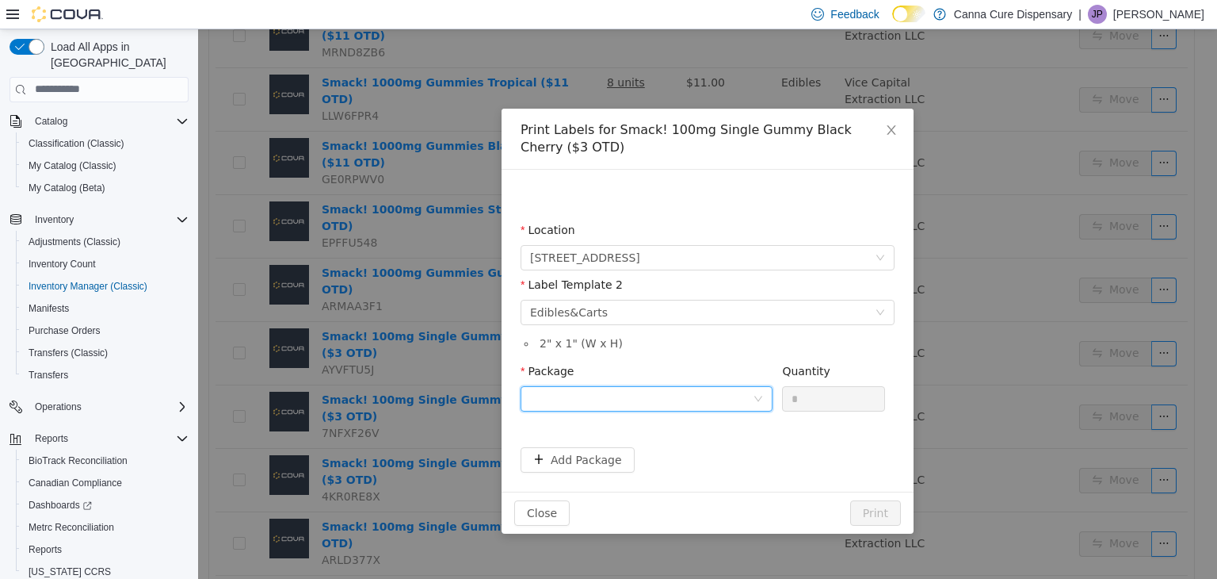
click at [625, 392] on div at bounding box center [641, 398] width 223 height 24
click at [631, 461] on strong "1A40E0100000198000162231" at bounding box center [623, 455] width 186 height 13
drag, startPoint x: 809, startPoint y: 399, endPoint x: 745, endPoint y: 408, distance: 64.9
click at [745, 376] on span "Package 1A40E0100000198000162231 Quantity *" at bounding box center [703, 370] width 365 height 13
type input "**"
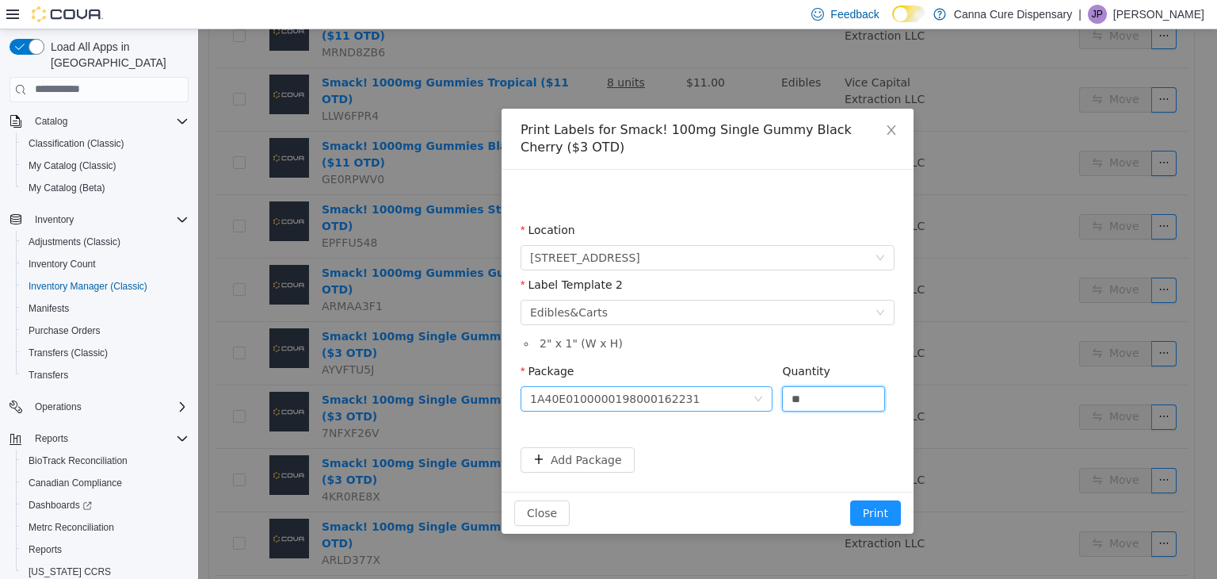
click at [850, 499] on button "Print" at bounding box center [875, 511] width 51 height 25
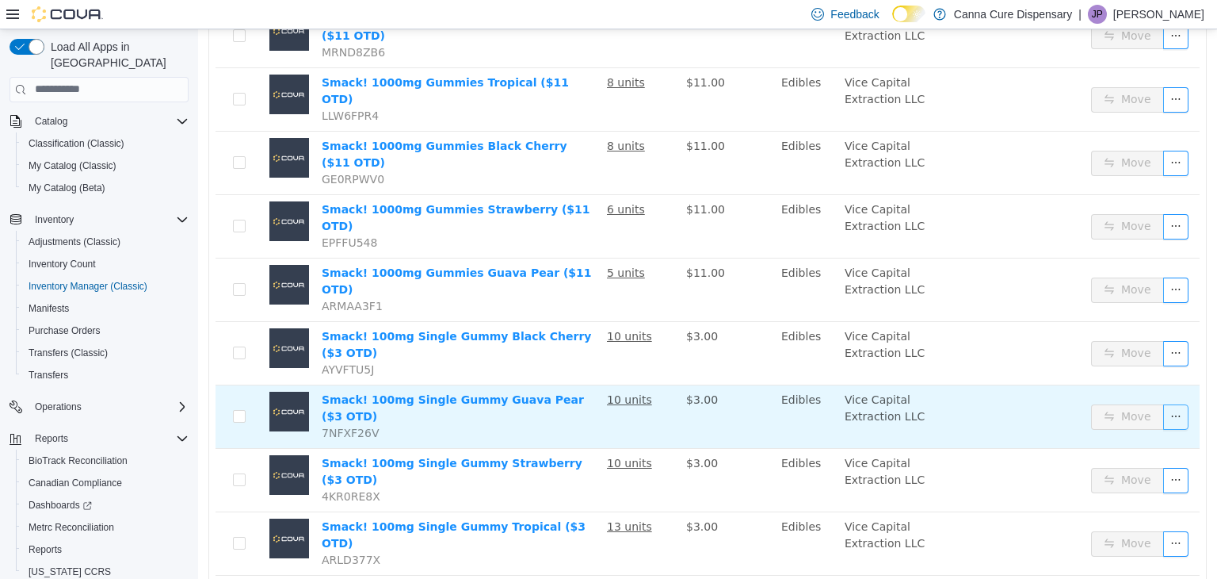
click at [1172, 403] on button "button" at bounding box center [1176, 415] width 25 height 25
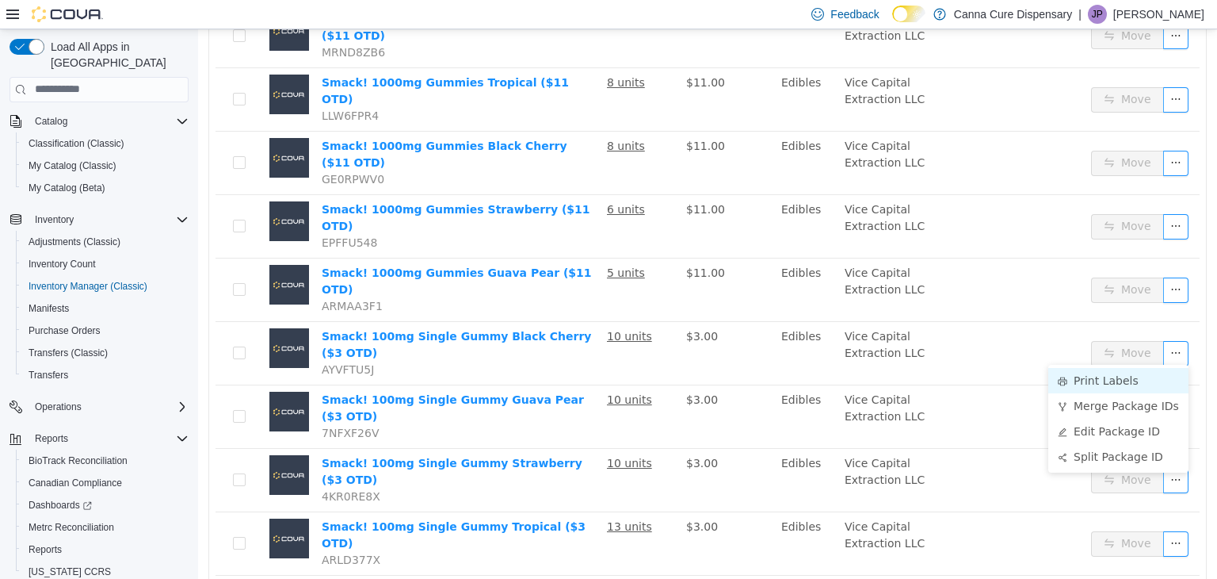
click at [1103, 388] on li "Print Labels" at bounding box center [1119, 379] width 140 height 25
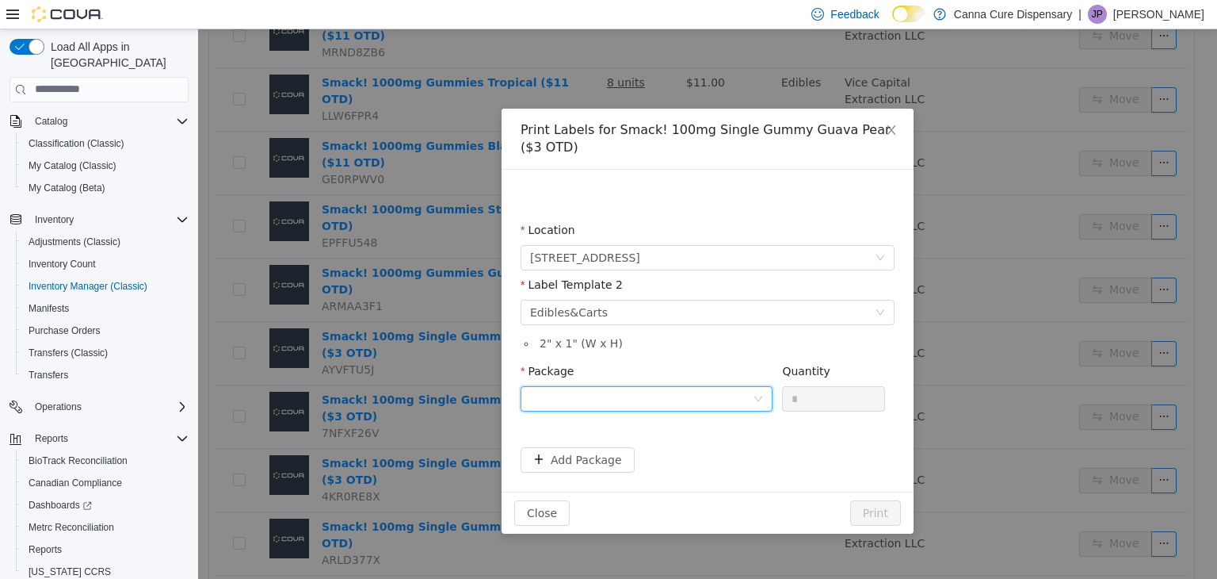
click at [712, 390] on div at bounding box center [641, 398] width 223 height 24
click at [692, 453] on li "1A40E0100000198000162232" at bounding box center [647, 455] width 252 height 25
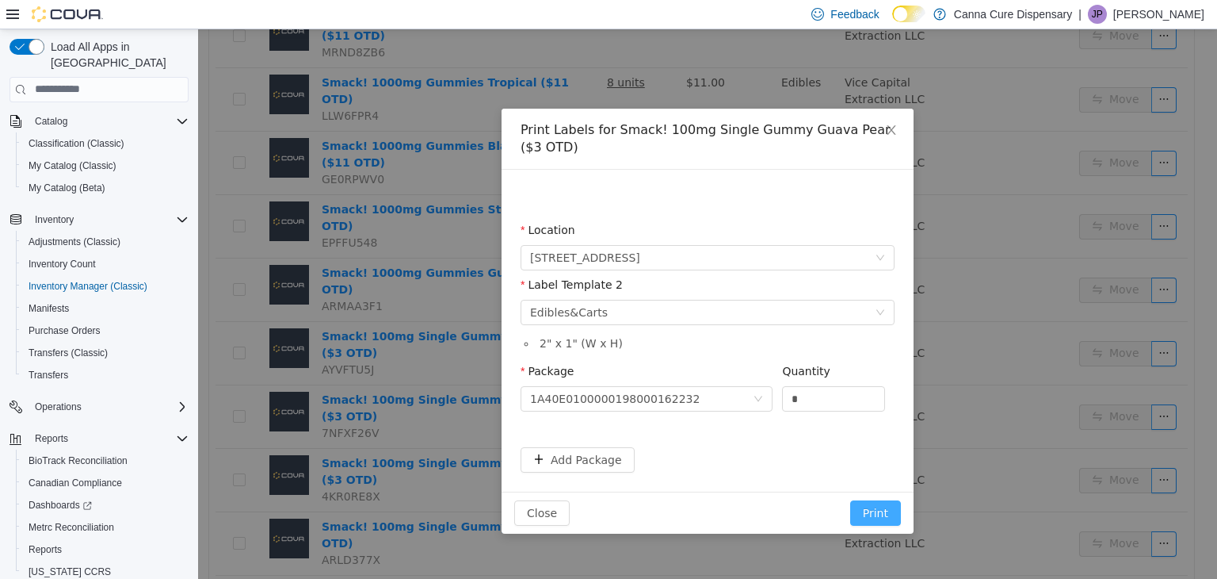
click at [873, 506] on button "Print" at bounding box center [875, 511] width 51 height 25
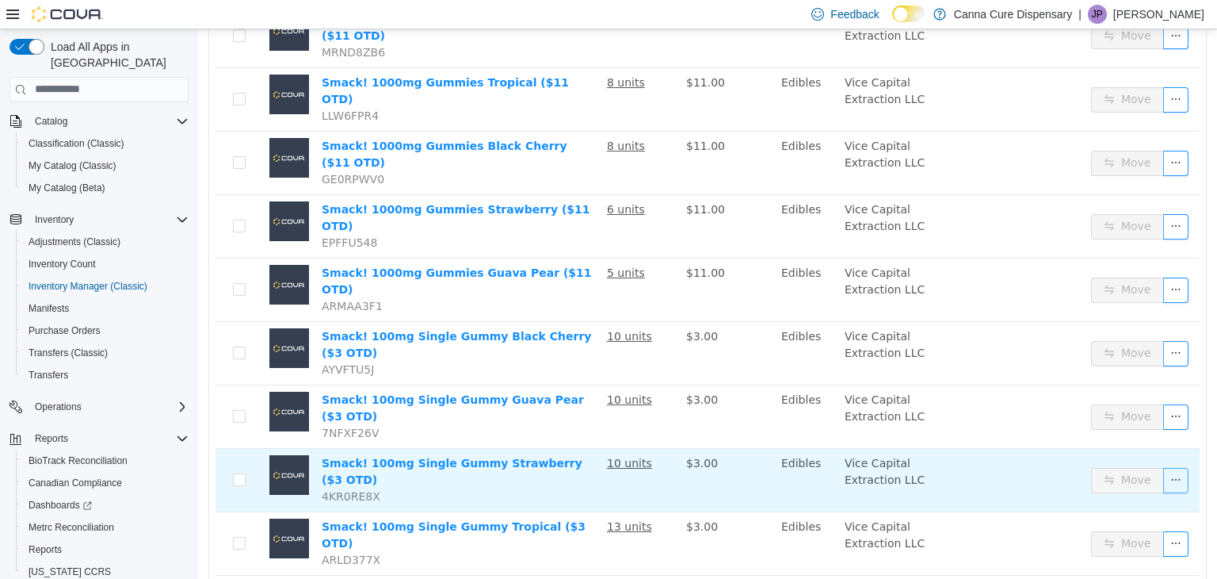
click at [1176, 467] on button "button" at bounding box center [1176, 479] width 25 height 25
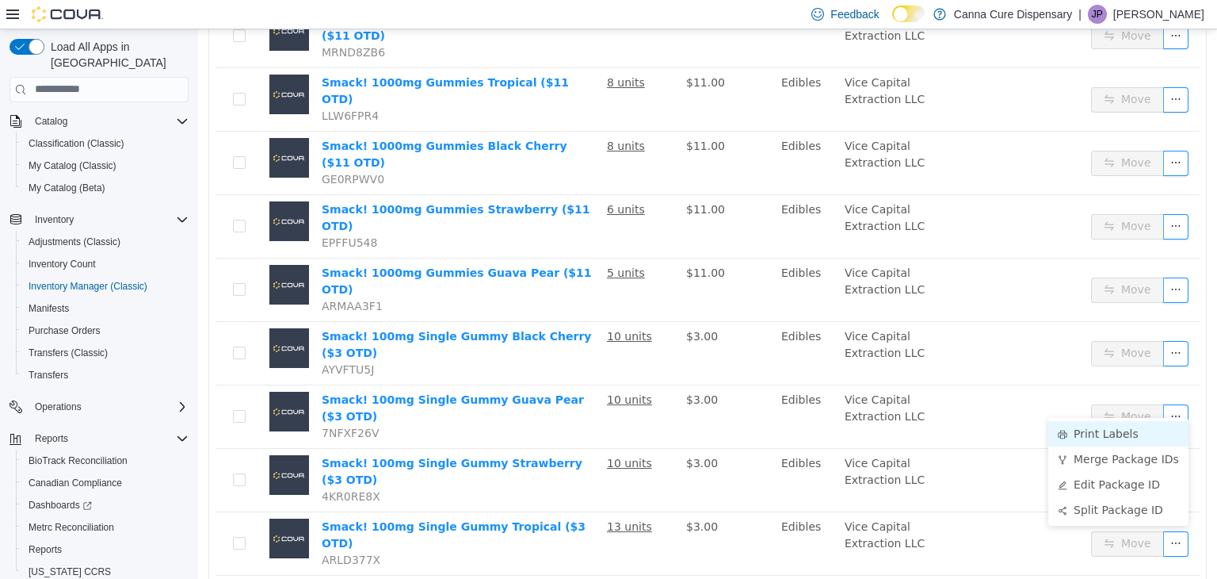
click at [1119, 433] on li "Print Labels" at bounding box center [1119, 432] width 140 height 25
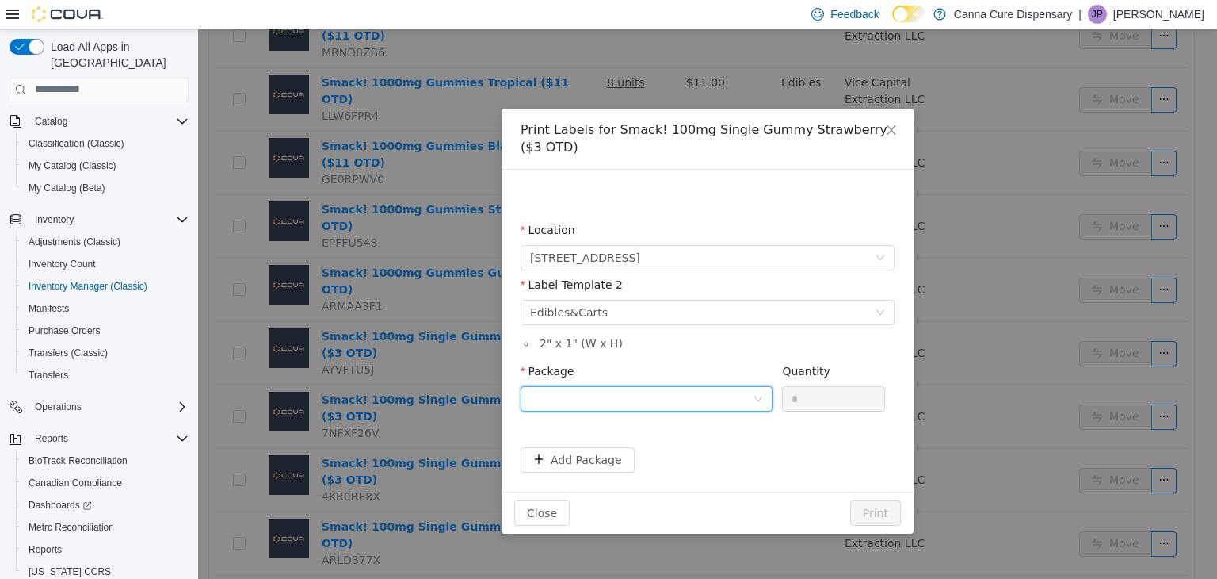
click at [751, 404] on div at bounding box center [641, 398] width 223 height 24
click at [728, 457] on li "1A40E0100000198000162233" at bounding box center [647, 455] width 252 height 25
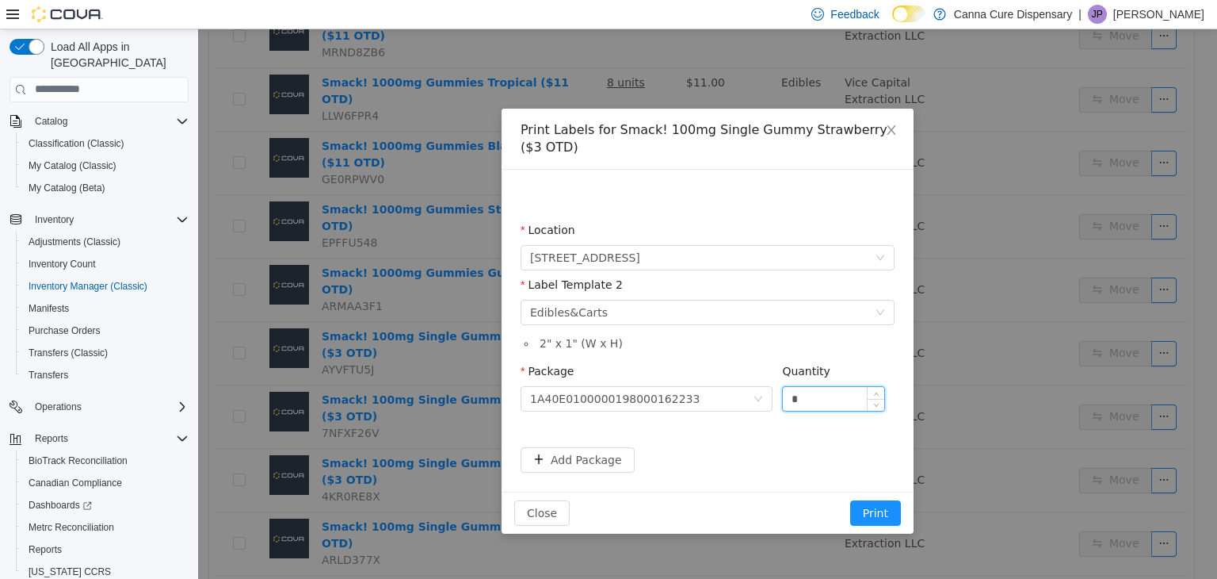
click at [815, 401] on input "*" at bounding box center [833, 398] width 101 height 24
type input "**"
click at [850, 499] on button "Print" at bounding box center [875, 511] width 51 height 25
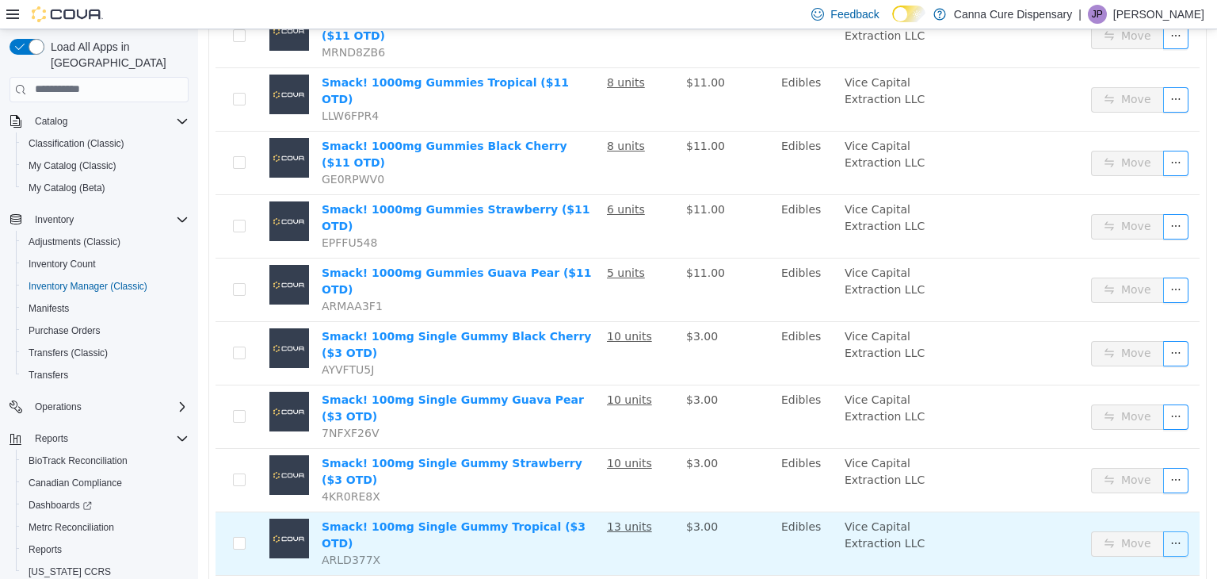
click at [1175, 530] on button "button" at bounding box center [1176, 542] width 25 height 25
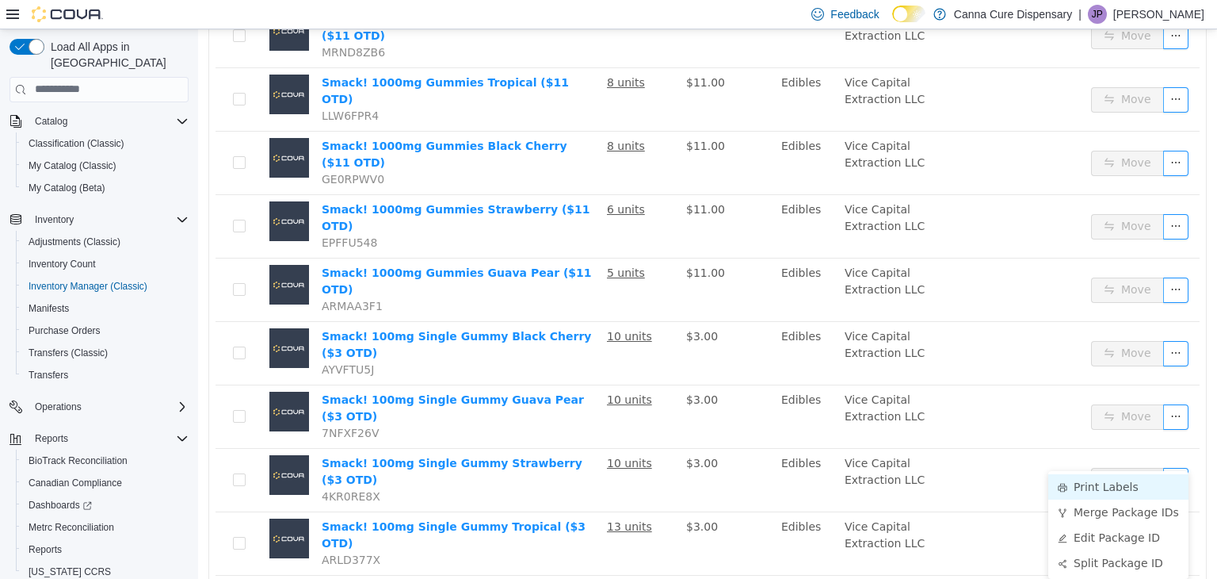
click at [1091, 484] on li "Print Labels" at bounding box center [1119, 485] width 140 height 25
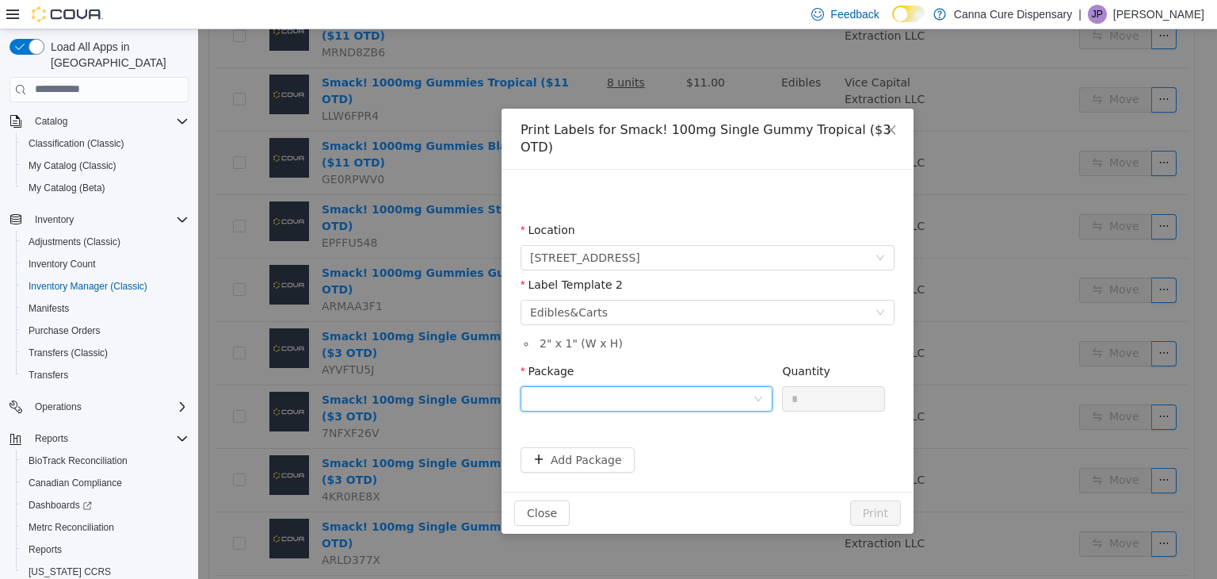
click at [737, 386] on div at bounding box center [641, 398] width 223 height 24
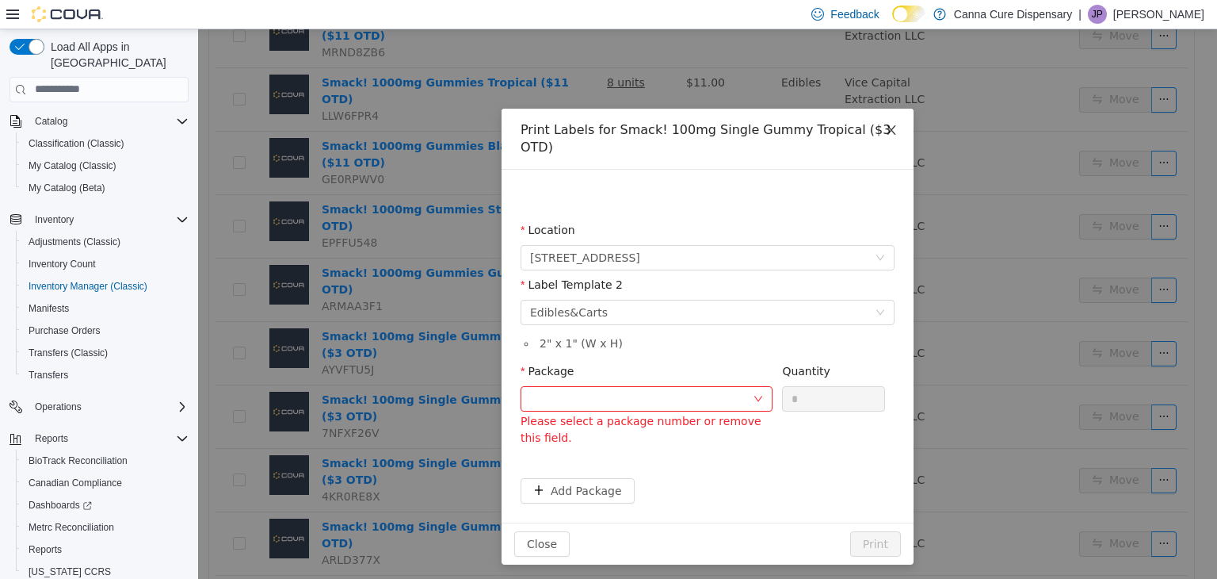
click at [889, 130] on icon "icon: close" at bounding box center [891, 129] width 13 height 13
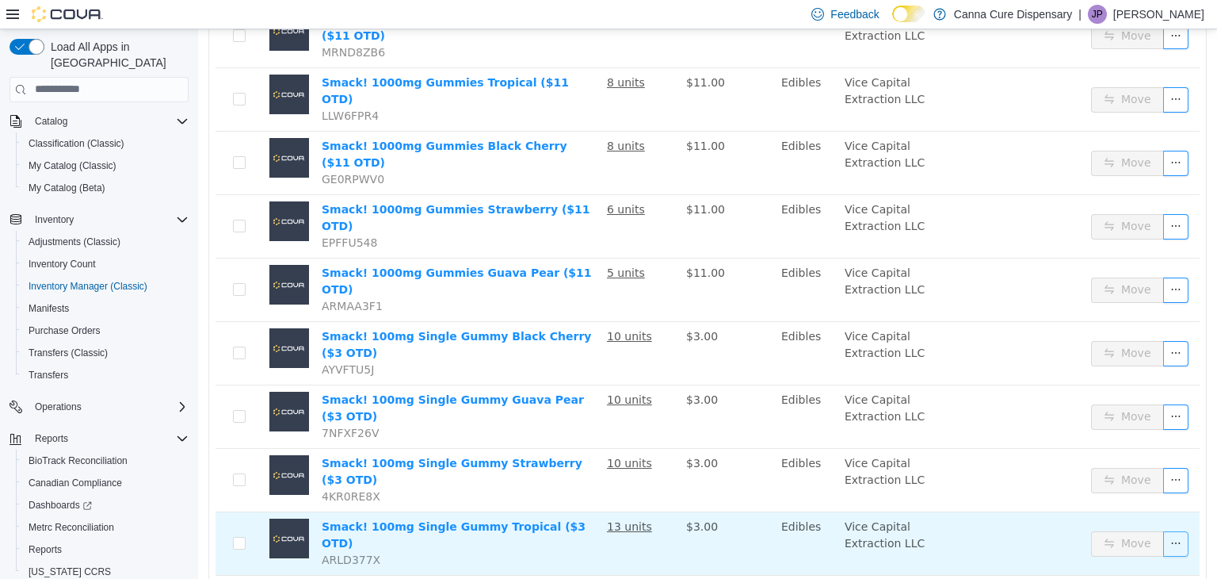
click at [1167, 530] on button "button" at bounding box center [1176, 542] width 25 height 25
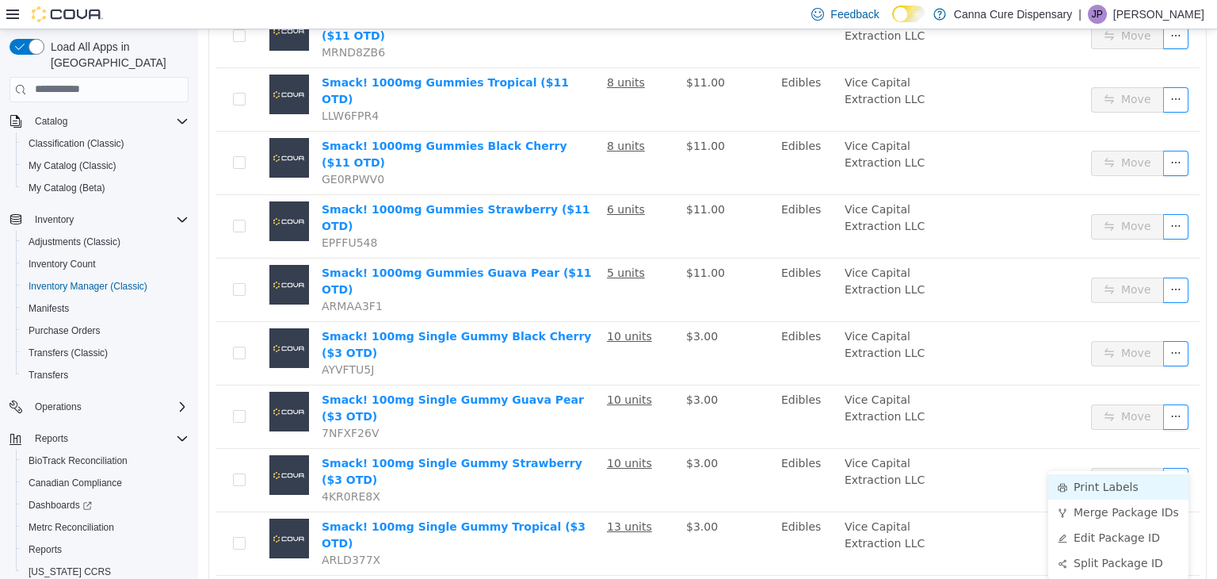
click at [1124, 482] on li "Print Labels" at bounding box center [1119, 485] width 140 height 25
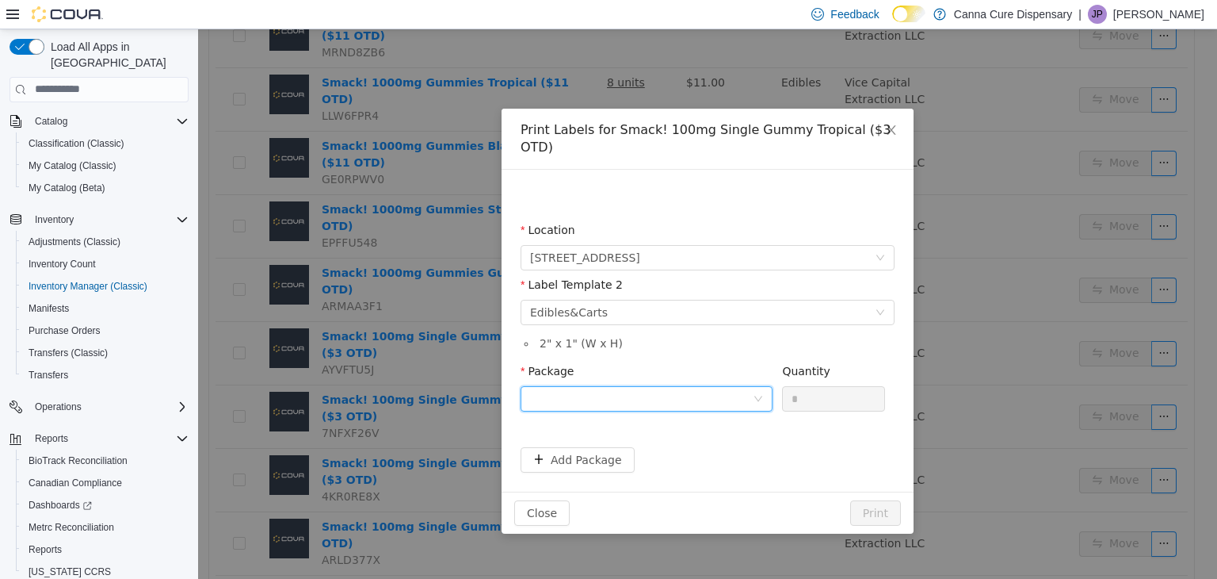
click at [745, 386] on div at bounding box center [641, 398] width 223 height 24
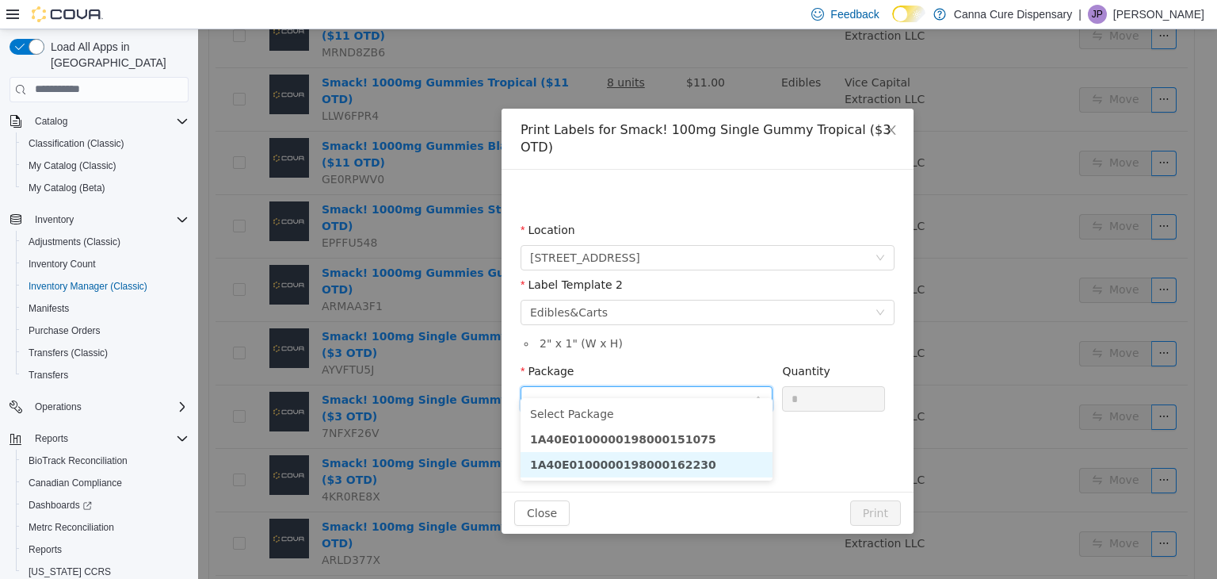
click at [679, 464] on li "1A40E0100000198000162230" at bounding box center [647, 463] width 252 height 25
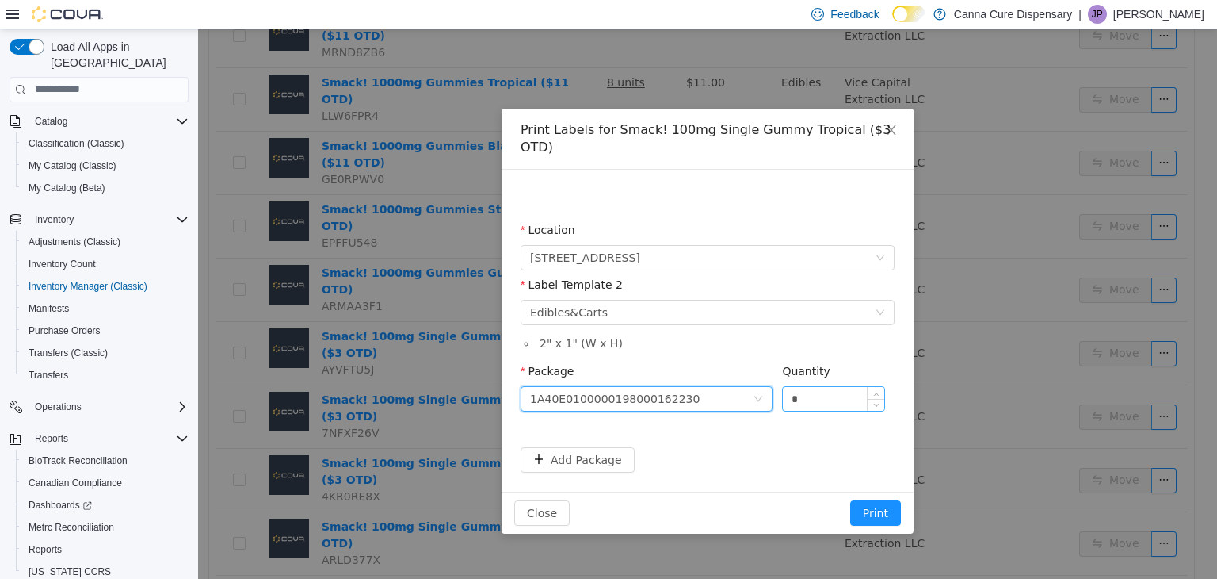
click at [837, 386] on input "*" at bounding box center [833, 398] width 101 height 24
type input "**"
click at [850, 499] on button "Print" at bounding box center [875, 511] width 51 height 25
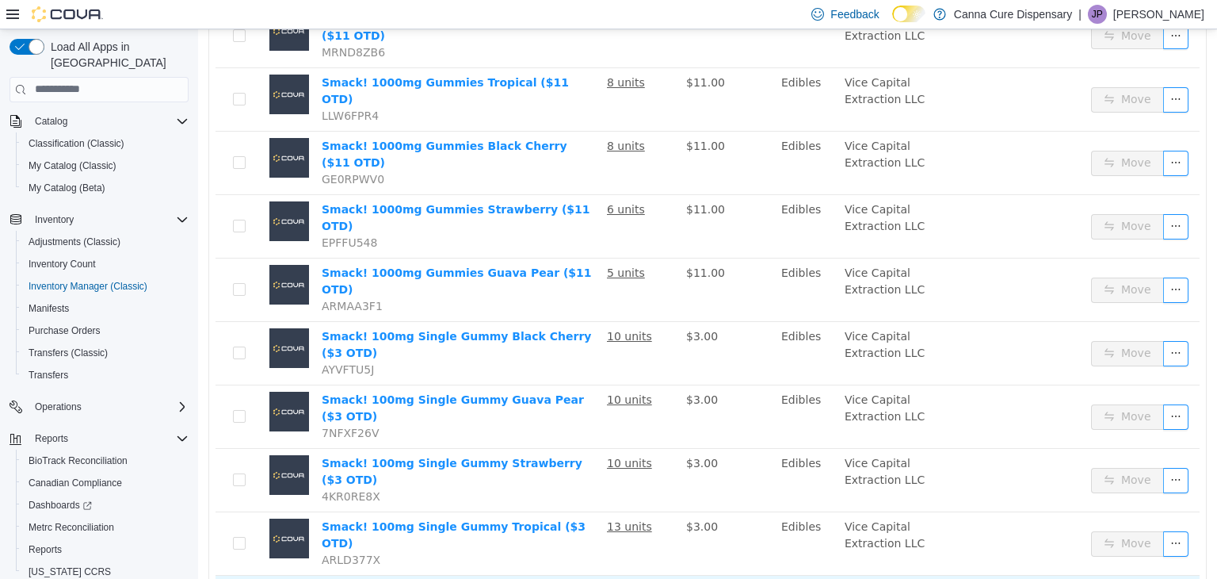
click at [1076, 404] on li "Print Labels" at bounding box center [1119, 399] width 140 height 25
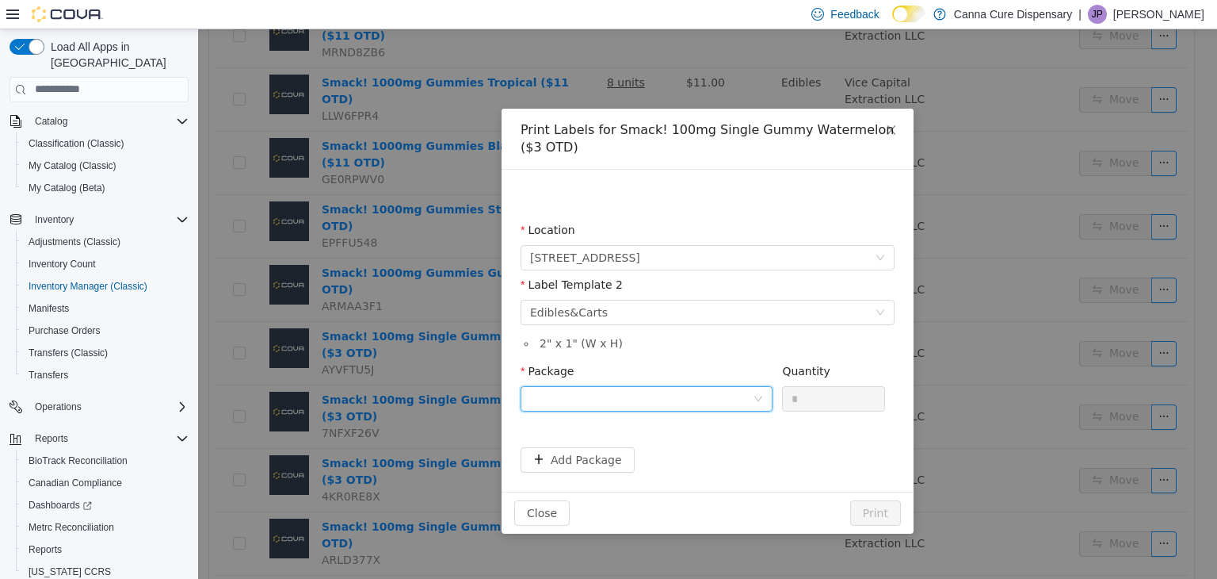
click at [765, 396] on div at bounding box center [647, 397] width 252 height 25
click at [642, 461] on strong "1A40E0100000198000162229" at bounding box center [623, 455] width 186 height 13
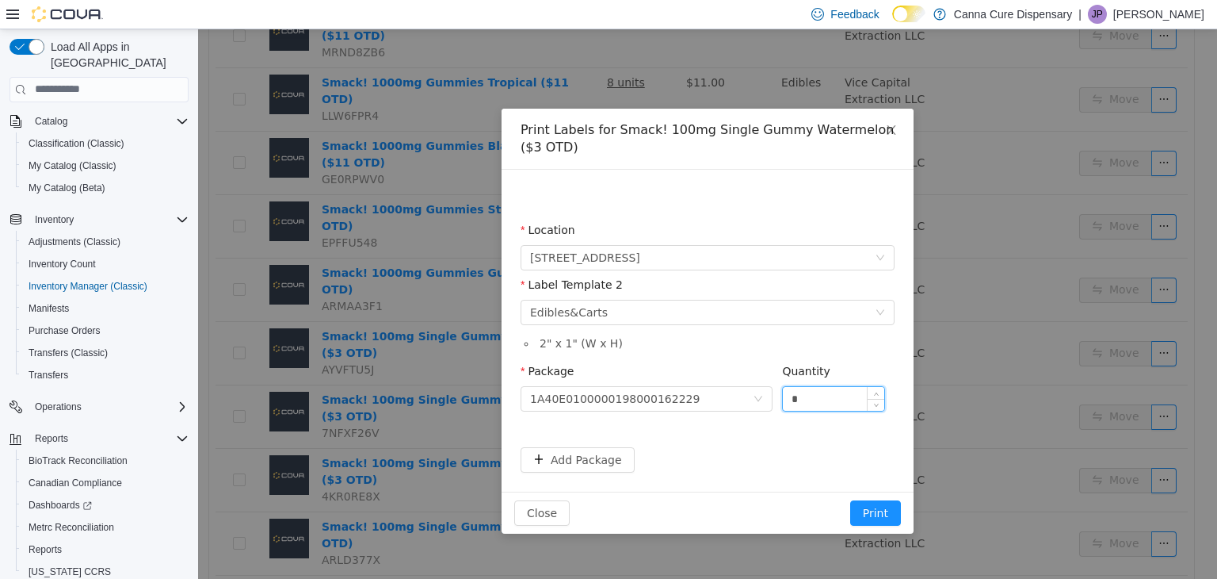
click at [823, 405] on input "*" at bounding box center [833, 398] width 101 height 24
type input "**"
click at [850, 499] on button "Print" at bounding box center [875, 511] width 51 height 25
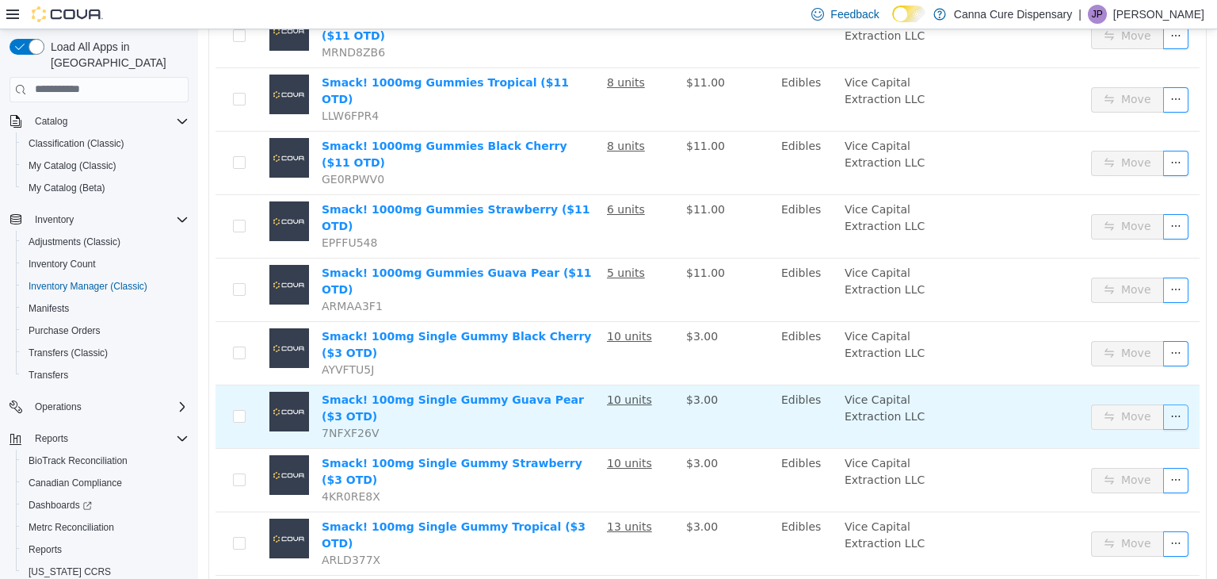
click at [1165, 403] on button "button" at bounding box center [1176, 415] width 25 height 25
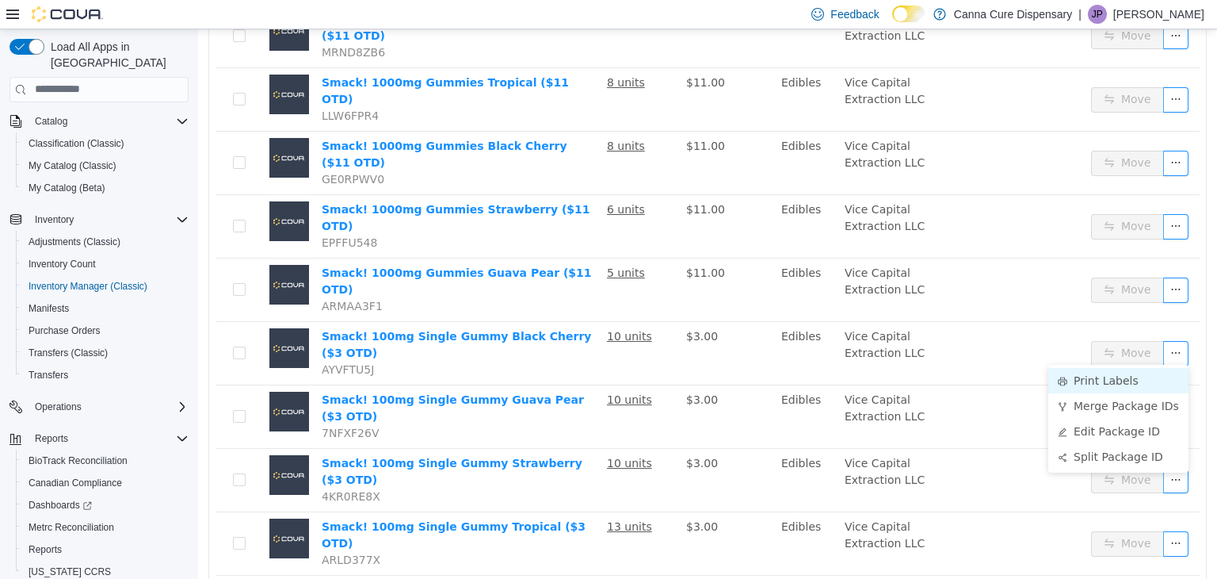
click at [1076, 380] on li "Print Labels" at bounding box center [1119, 379] width 140 height 25
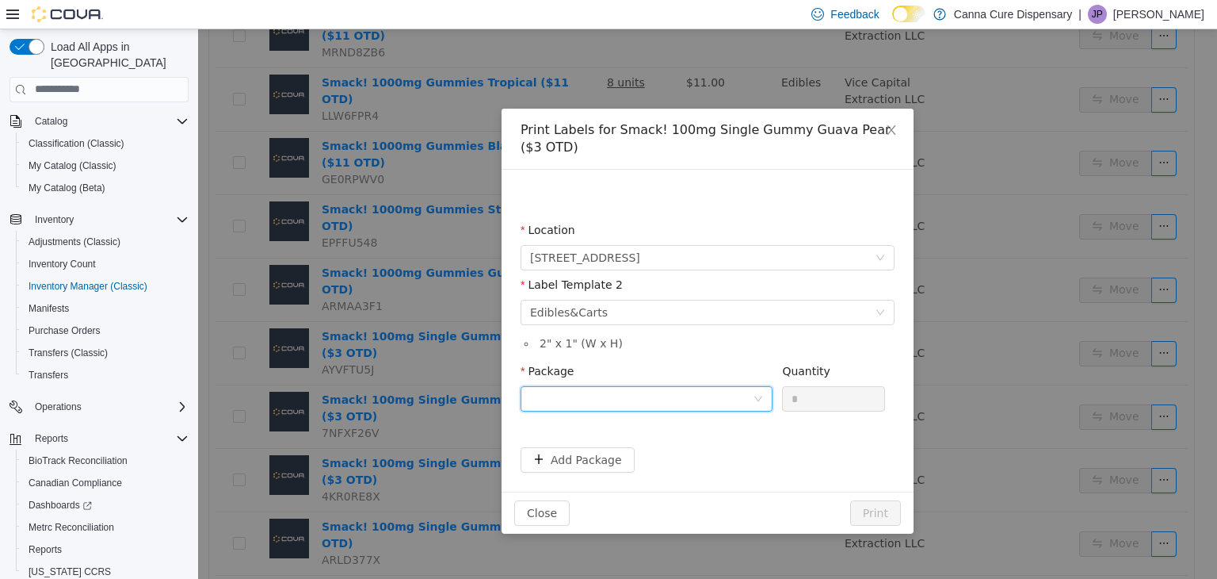
click at [722, 395] on div at bounding box center [641, 398] width 223 height 24
drag, startPoint x: 716, startPoint y: 464, endPoint x: 720, endPoint y: 452, distance: 13.3
click at [720, 452] on li "1A40E0100000198000162232" at bounding box center [647, 455] width 252 height 25
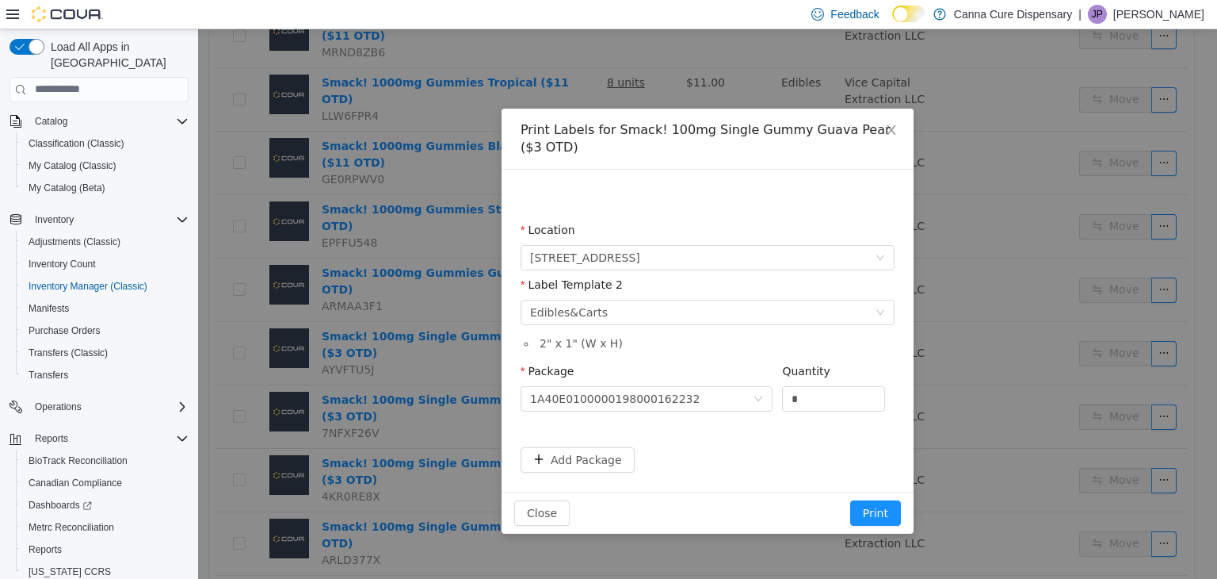
click at [720, 452] on form "Location [STREET_ADDRESS] Label Template 2 Please select a label template Edibl…" at bounding box center [708, 346] width 374 height 250
click at [805, 404] on input "*" at bounding box center [833, 398] width 101 height 24
type input "*"
click at [850, 499] on button "Print" at bounding box center [875, 511] width 51 height 25
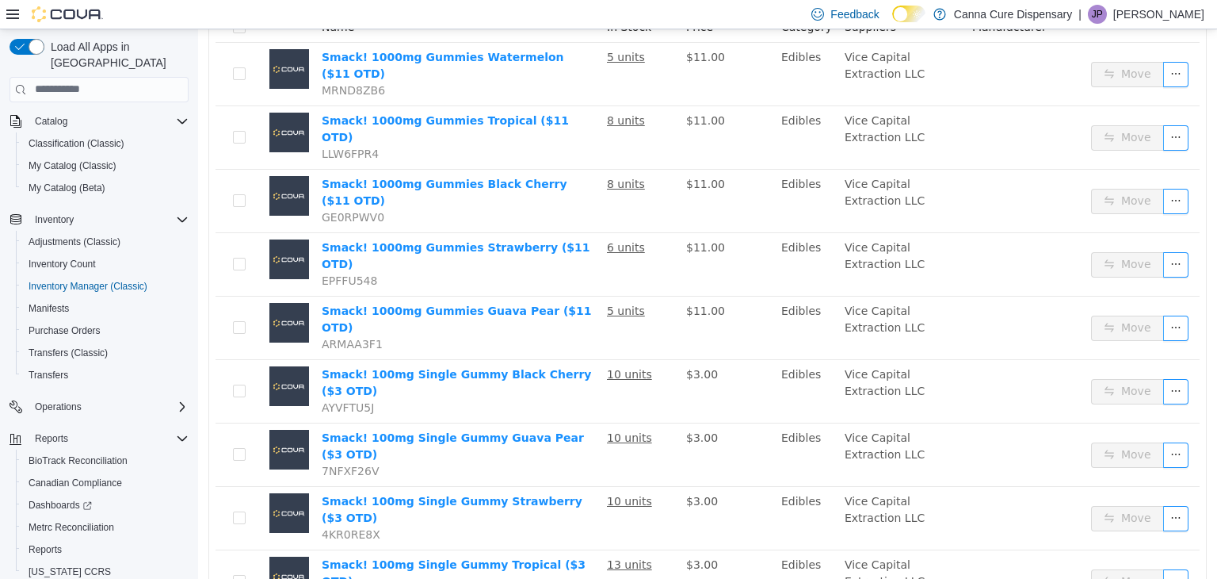
scroll to position [0, 0]
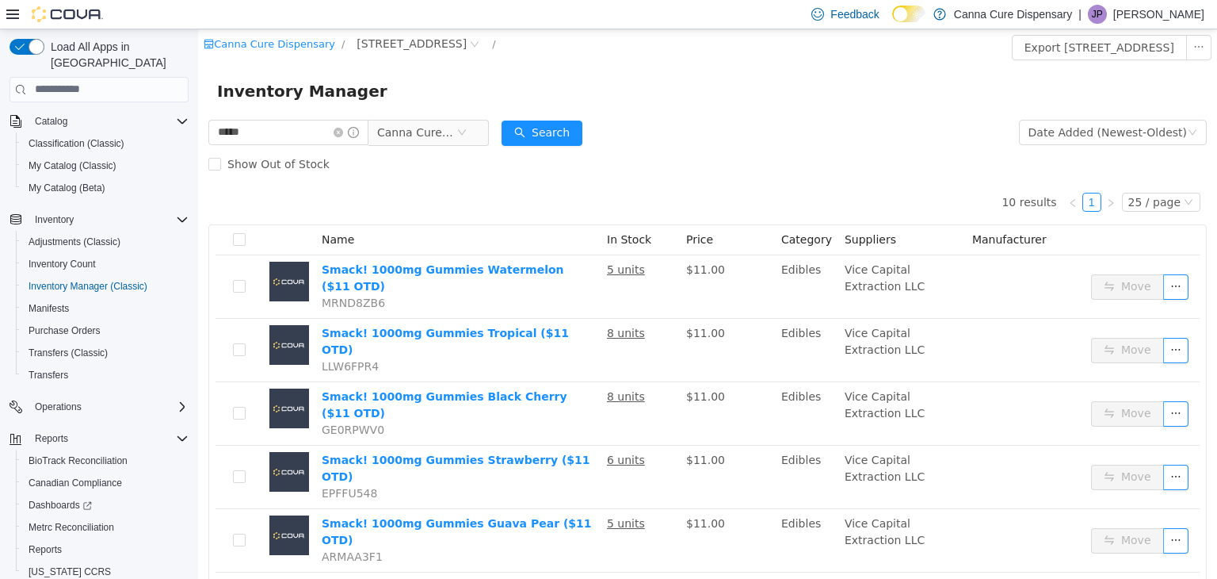
drag, startPoint x: 1217, startPoint y: 224, endPoint x: 1403, endPoint y: 48, distance: 256.8
click at [343, 132] on icon "icon: close-circle" at bounding box center [339, 132] width 10 height 10
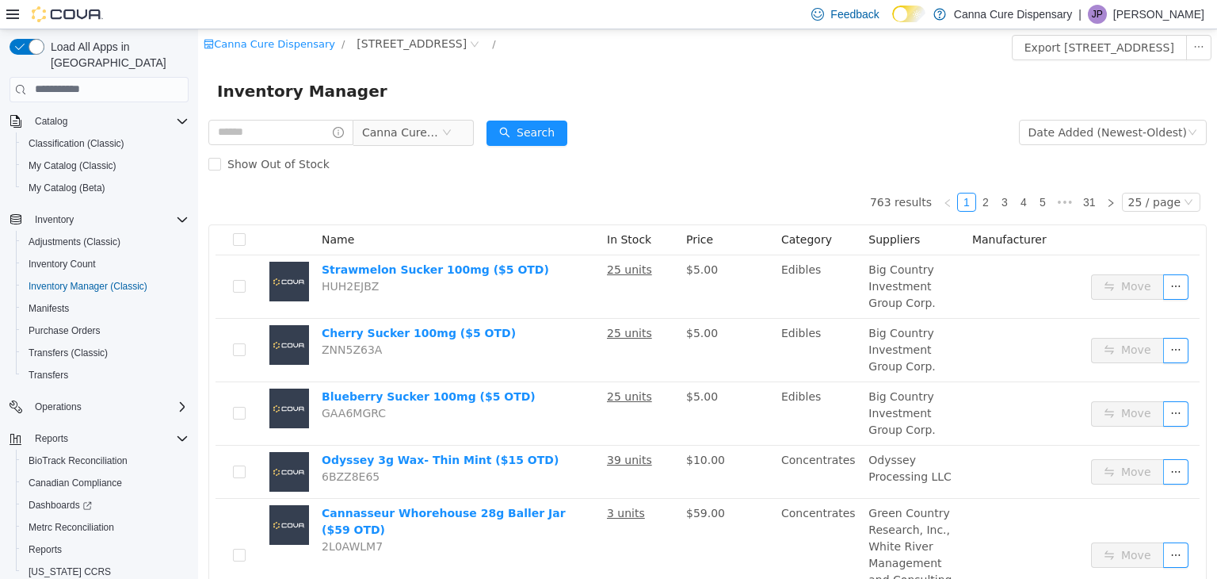
click at [274, 117] on div "Canna Cure Dispensary" at bounding box center [341, 132] width 266 height 32
click at [282, 131] on input "text" at bounding box center [280, 131] width 145 height 25
type input "**********"
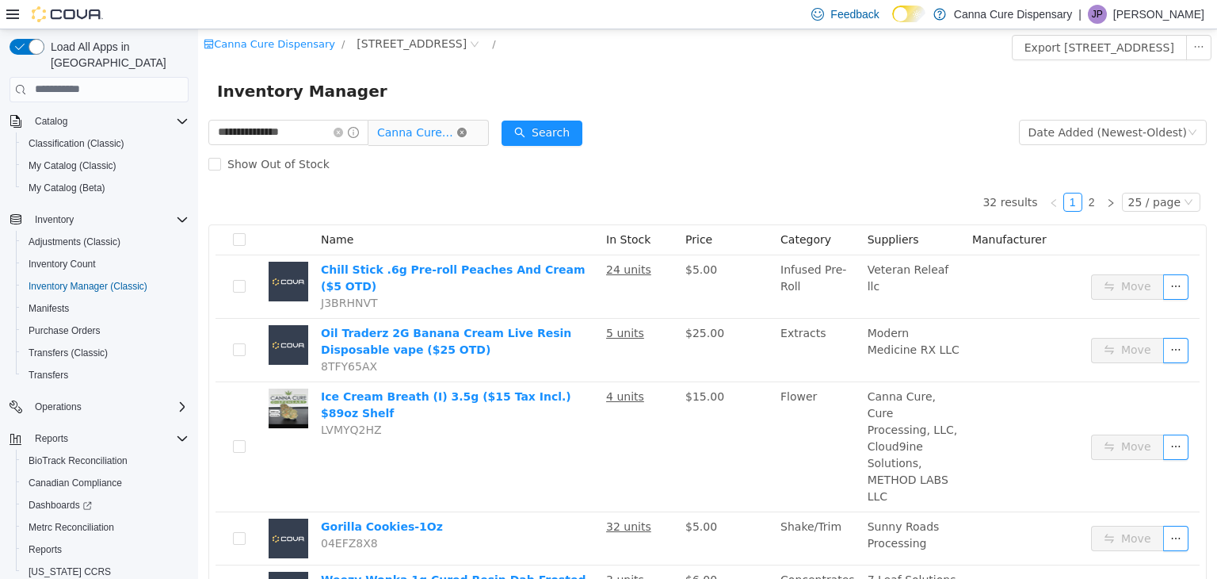
click at [467, 128] on icon "icon: close-circle" at bounding box center [462, 132] width 10 height 10
click at [457, 130] on span "All Categories" at bounding box center [416, 132] width 79 height 24
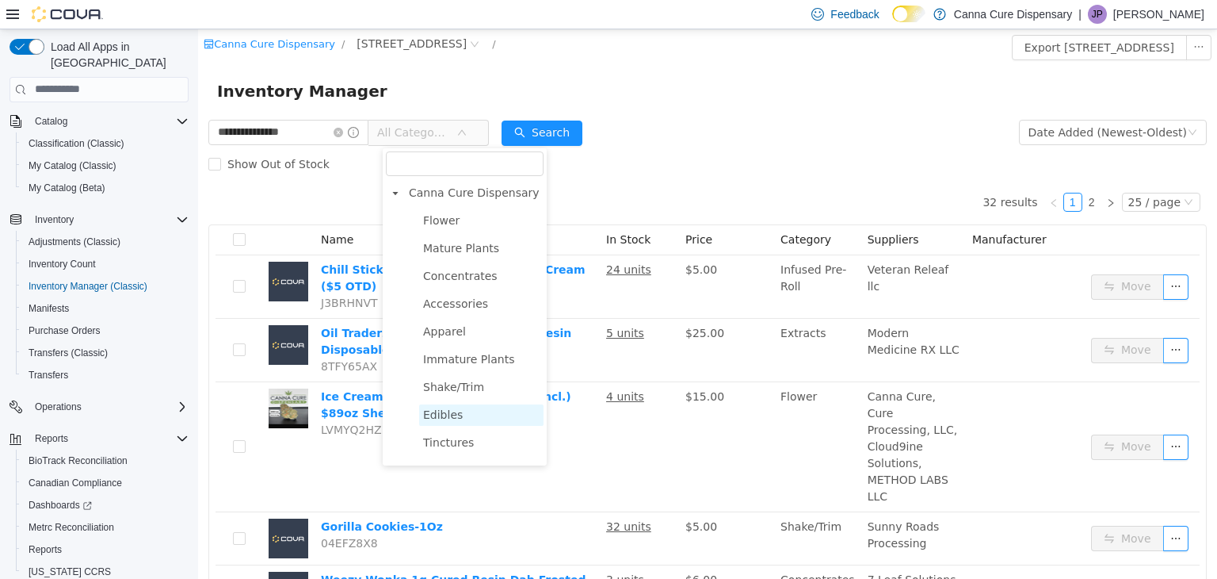
click at [469, 412] on span "Edibles" at bounding box center [481, 413] width 124 height 21
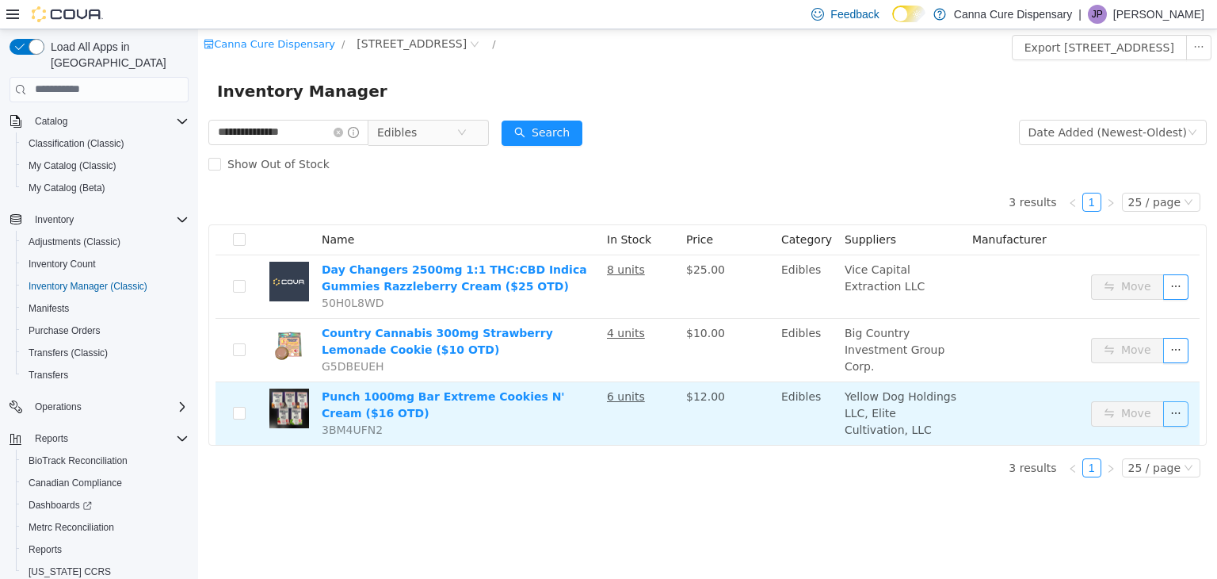
click at [1178, 420] on button "button" at bounding box center [1176, 412] width 25 height 25
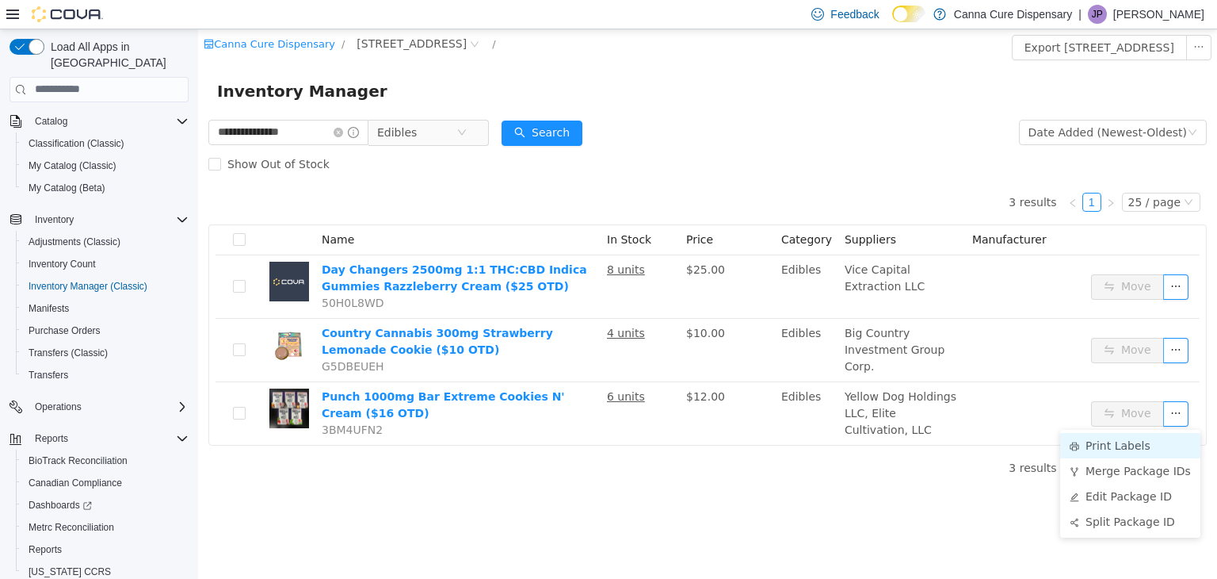
click at [1133, 439] on li "Print Labels" at bounding box center [1130, 444] width 140 height 25
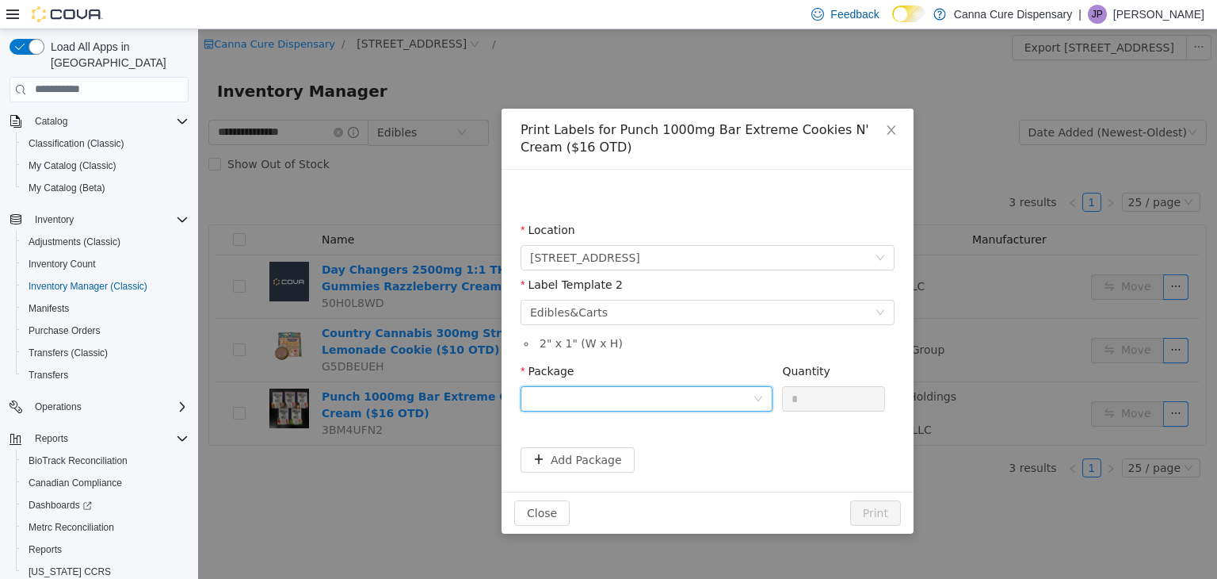
click at [729, 398] on div at bounding box center [641, 398] width 223 height 24
click at [724, 455] on li "1A40E0100002F54000016514" at bounding box center [647, 454] width 252 height 25
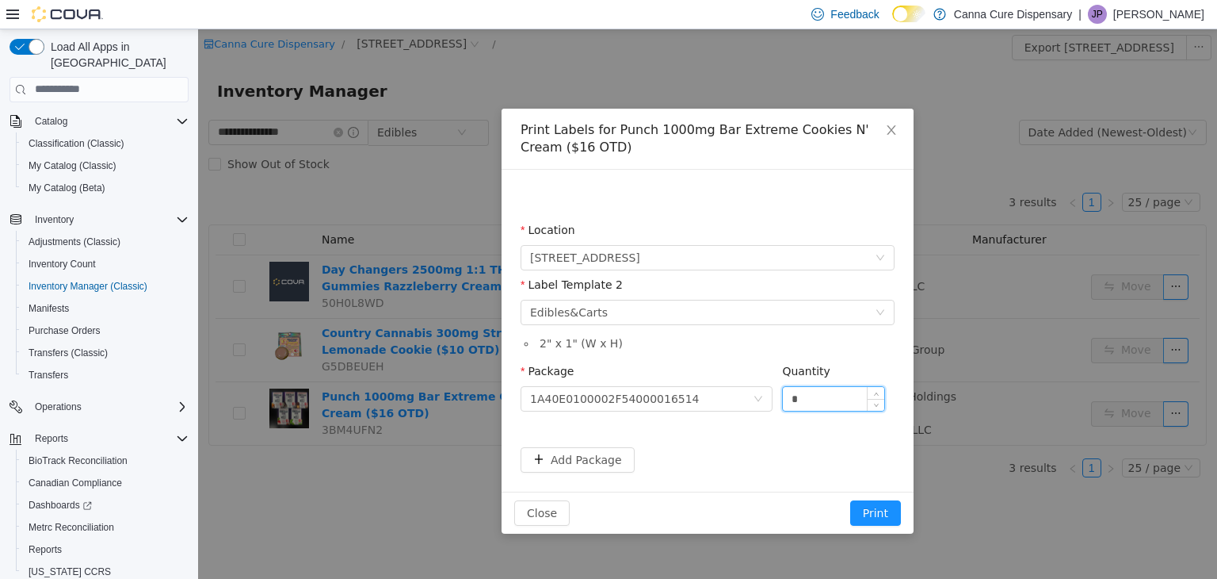
drag, startPoint x: 810, startPoint y: 394, endPoint x: 782, endPoint y: 394, distance: 27.7
click at [782, 394] on div "*" at bounding box center [833, 397] width 103 height 25
type input "*"
click at [850, 499] on button "Print" at bounding box center [875, 511] width 51 height 25
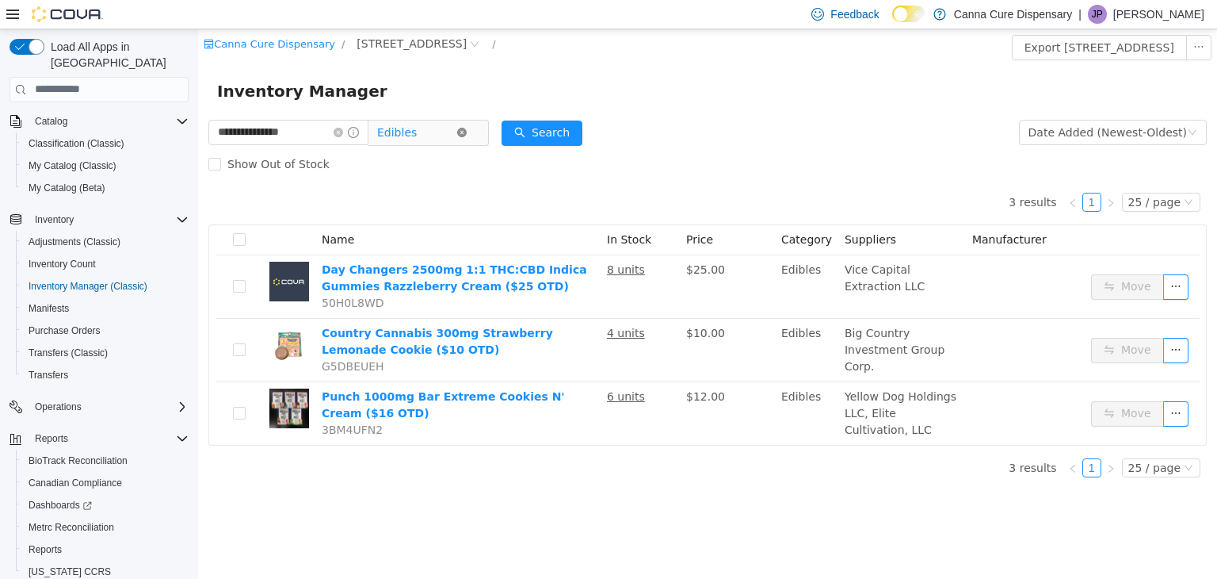
click at [467, 127] on icon "icon: close-circle" at bounding box center [462, 132] width 10 height 10
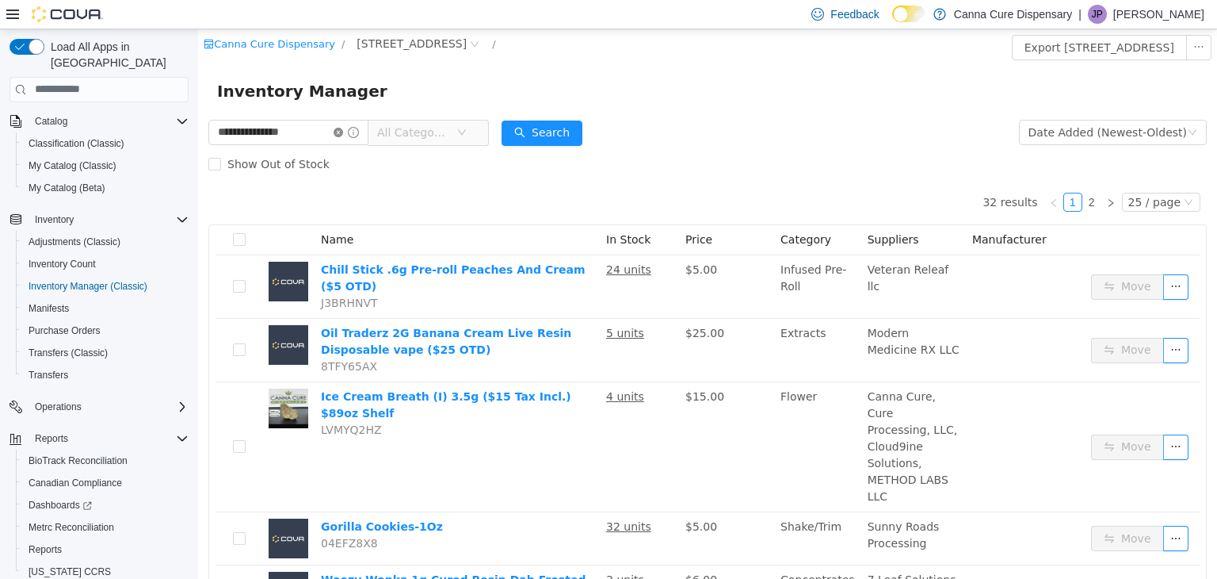
click at [343, 135] on icon "icon: close-circle" at bounding box center [339, 132] width 10 height 10
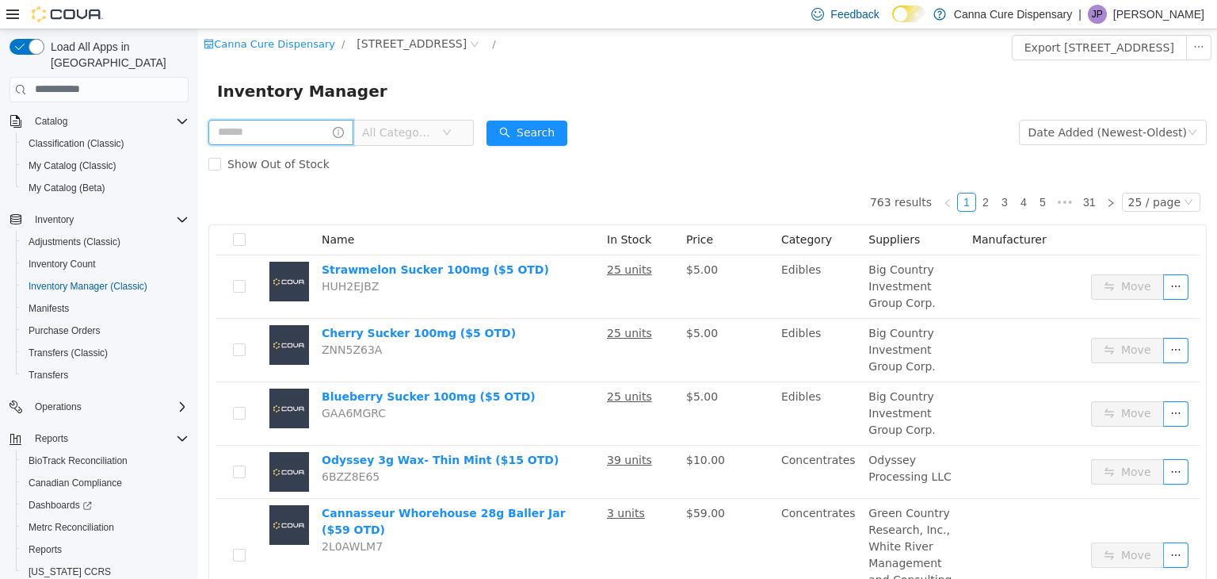
click at [329, 132] on input "text" at bounding box center [280, 131] width 145 height 25
type input "**********"
click at [467, 133] on icon "icon: down" at bounding box center [462, 132] width 10 height 10
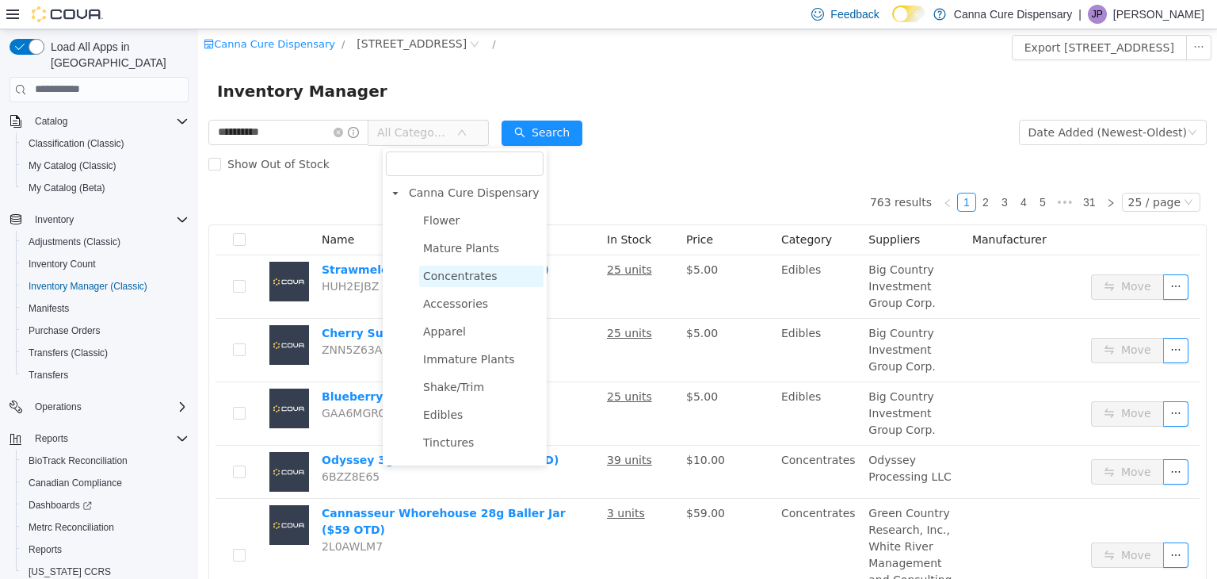
click at [449, 285] on span "Concentrates" at bounding box center [481, 275] width 124 height 21
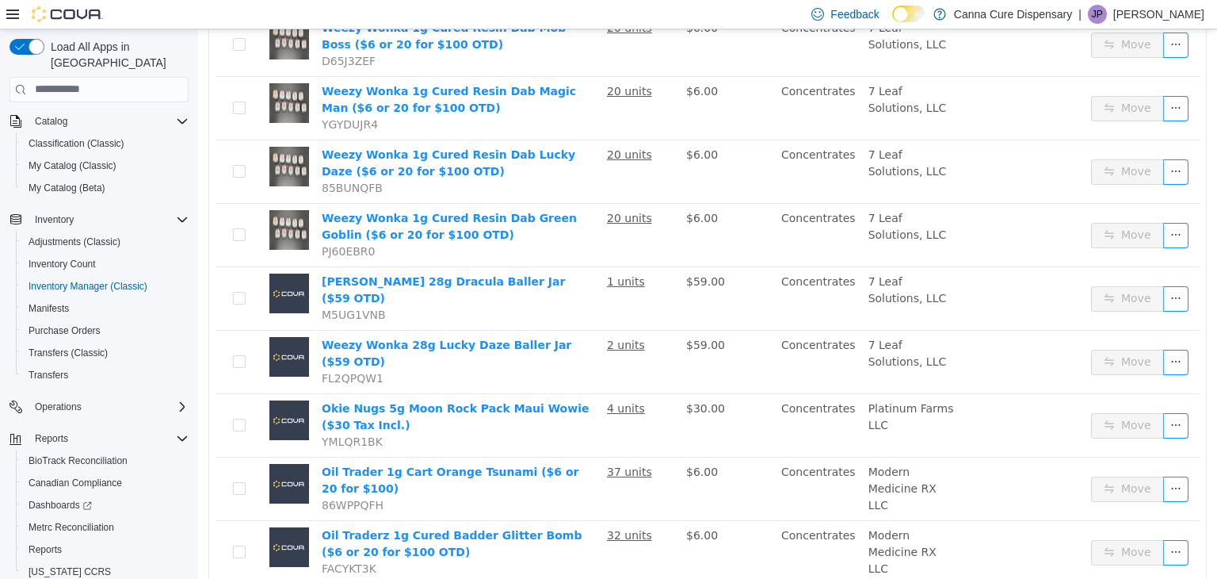
scroll to position [1122, 0]
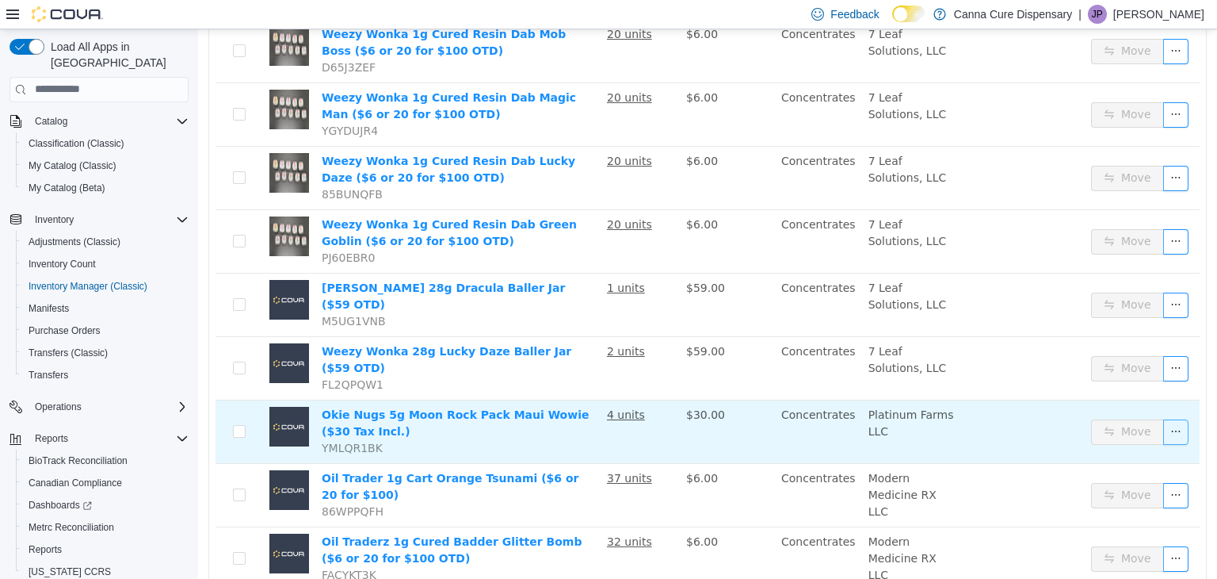
click at [1170, 418] on button "button" at bounding box center [1176, 430] width 25 height 25
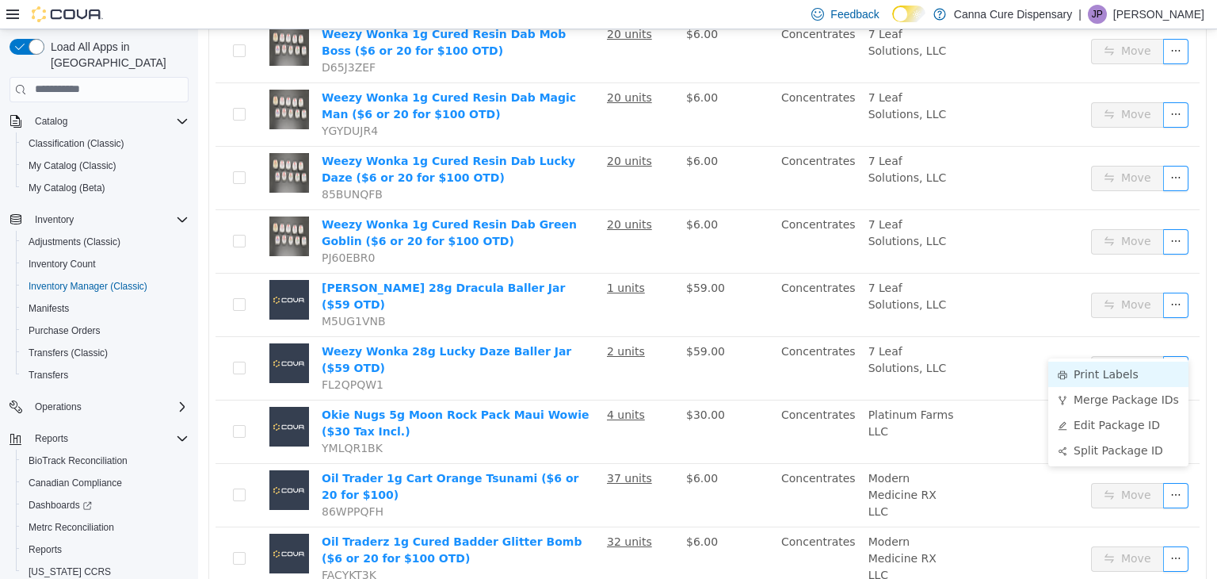
click at [1110, 369] on li "Print Labels" at bounding box center [1119, 373] width 140 height 25
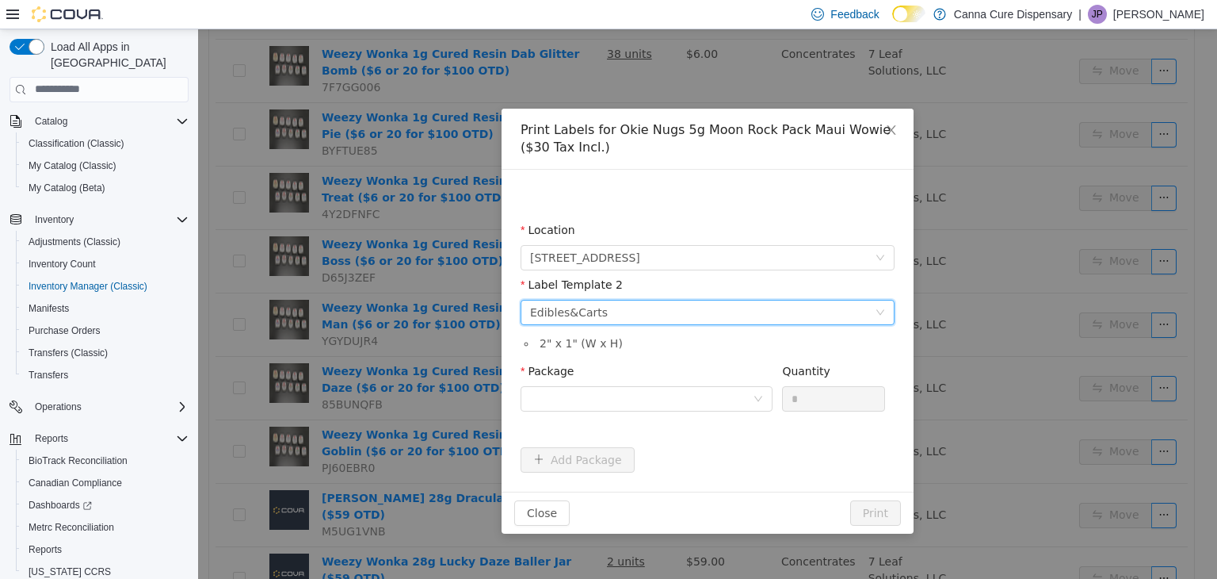
click at [785, 314] on div "Please select a label template Edibles&Carts" at bounding box center [702, 312] width 345 height 24
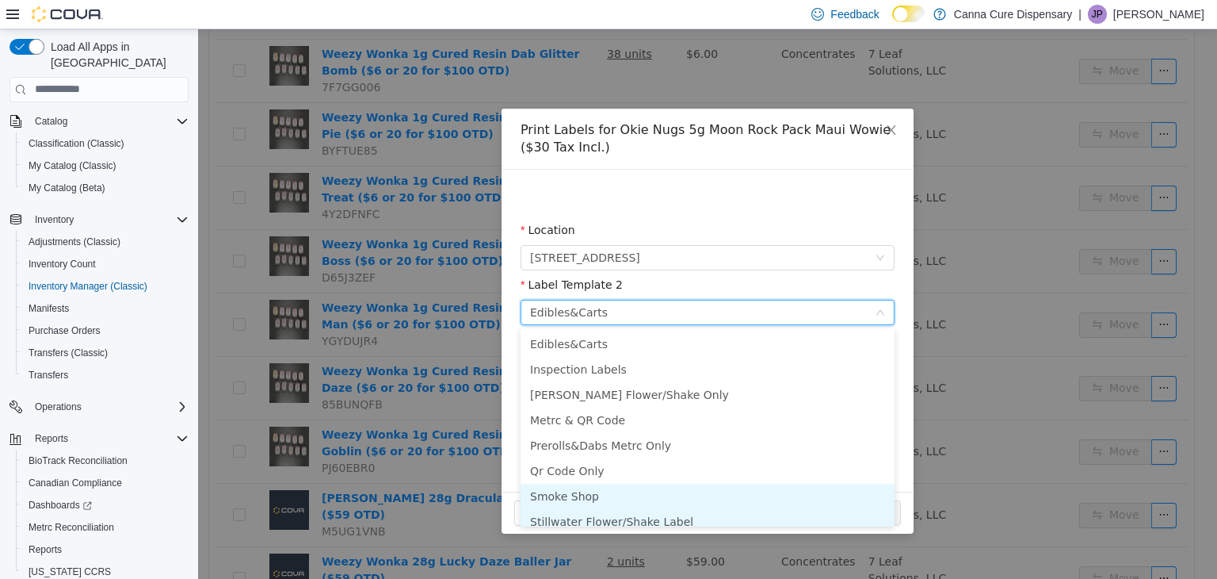
scroll to position [8, 0]
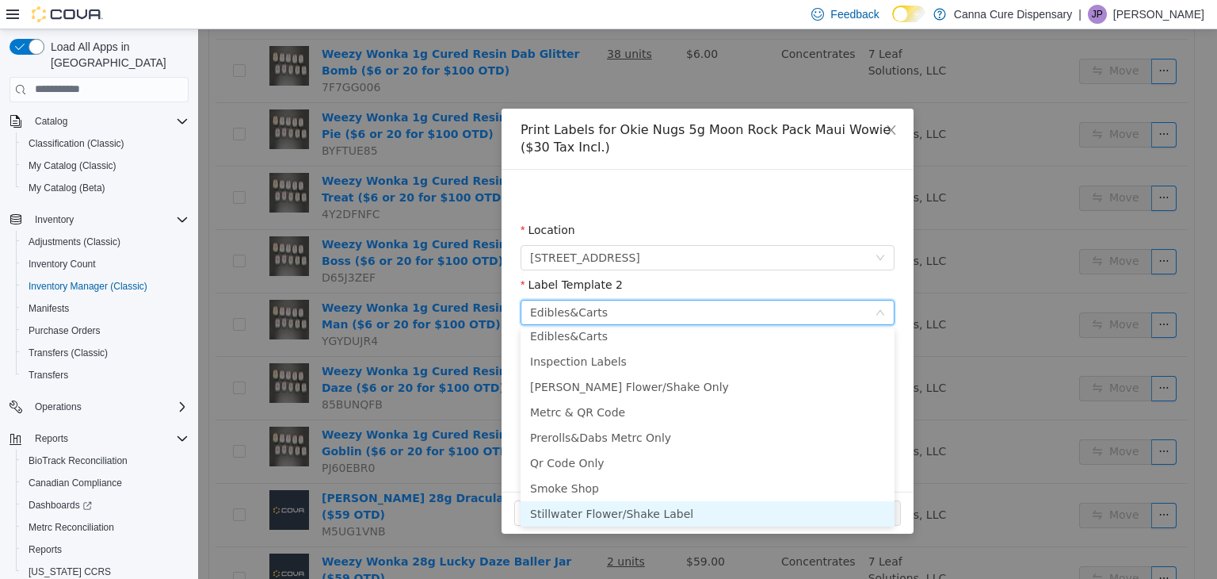
click at [644, 517] on li "Stillwater Flower/Shake Label" at bounding box center [708, 512] width 374 height 25
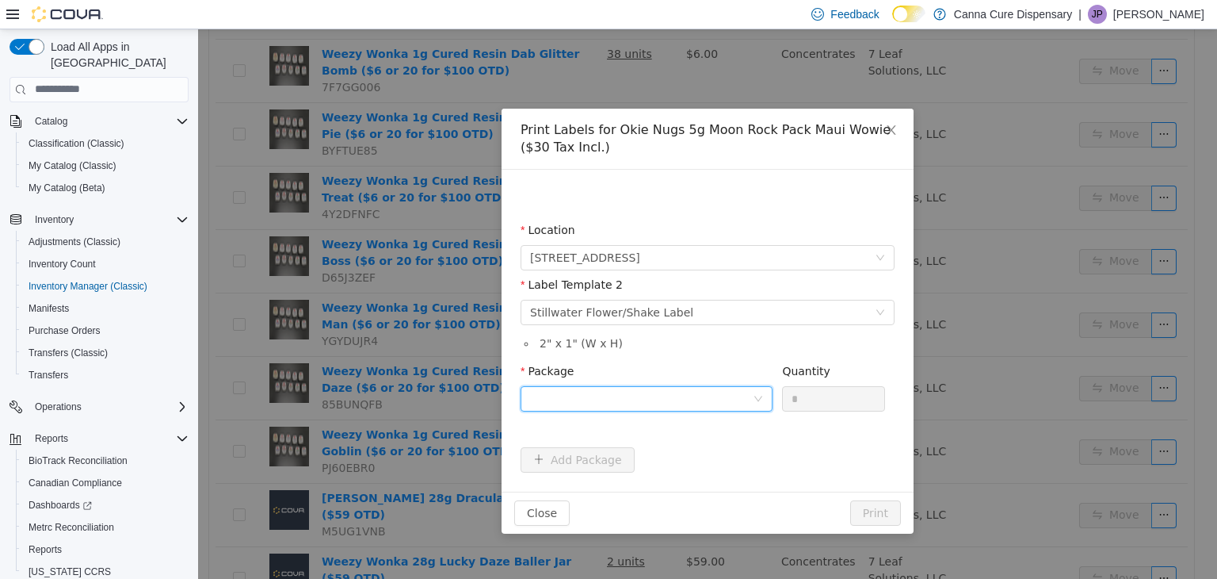
click at [631, 396] on div at bounding box center [641, 398] width 223 height 24
click at [685, 453] on li "1A40E0100003A57000019286" at bounding box center [647, 454] width 252 height 25
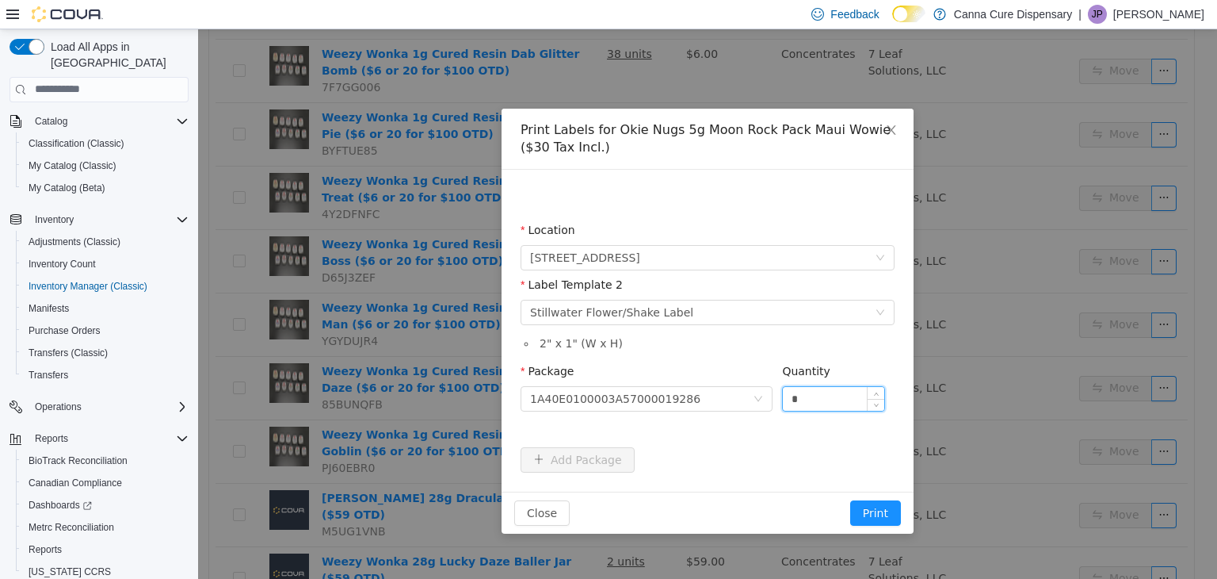
click at [810, 388] on input "*" at bounding box center [833, 398] width 101 height 24
type input "*"
click at [850, 499] on button "Print" at bounding box center [875, 511] width 51 height 25
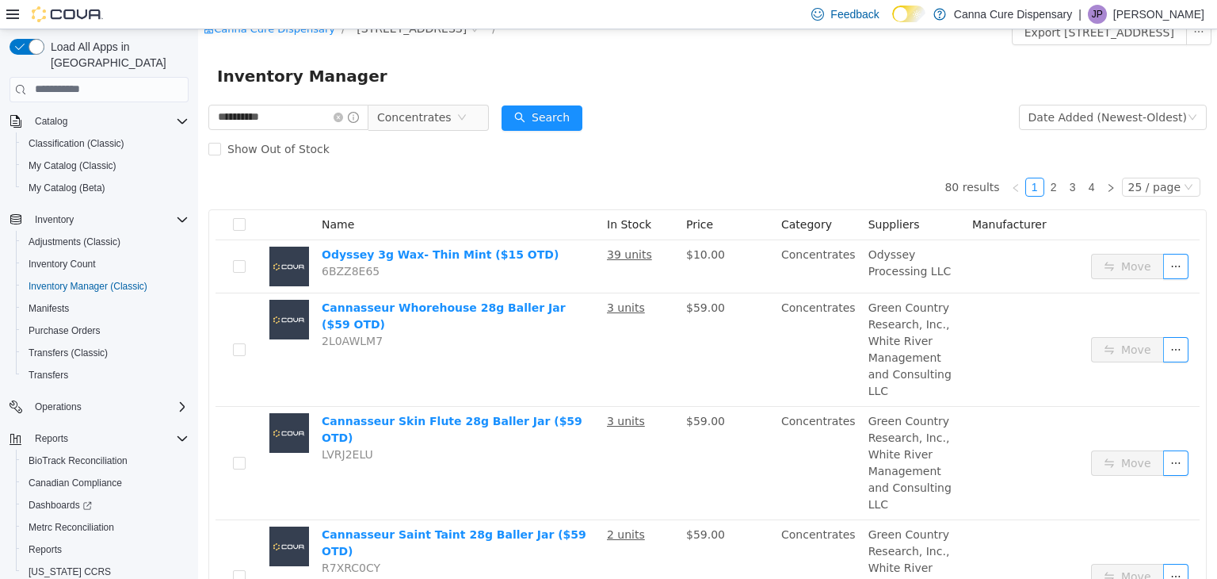
scroll to position [0, 0]
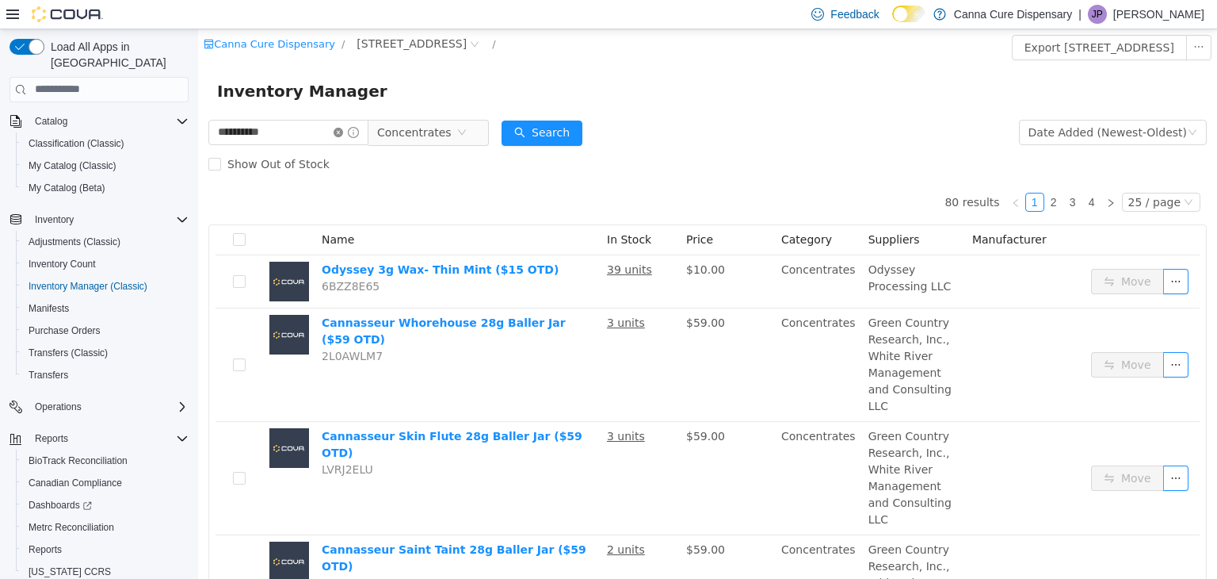
click at [343, 132] on icon "icon: close-circle" at bounding box center [339, 132] width 10 height 10
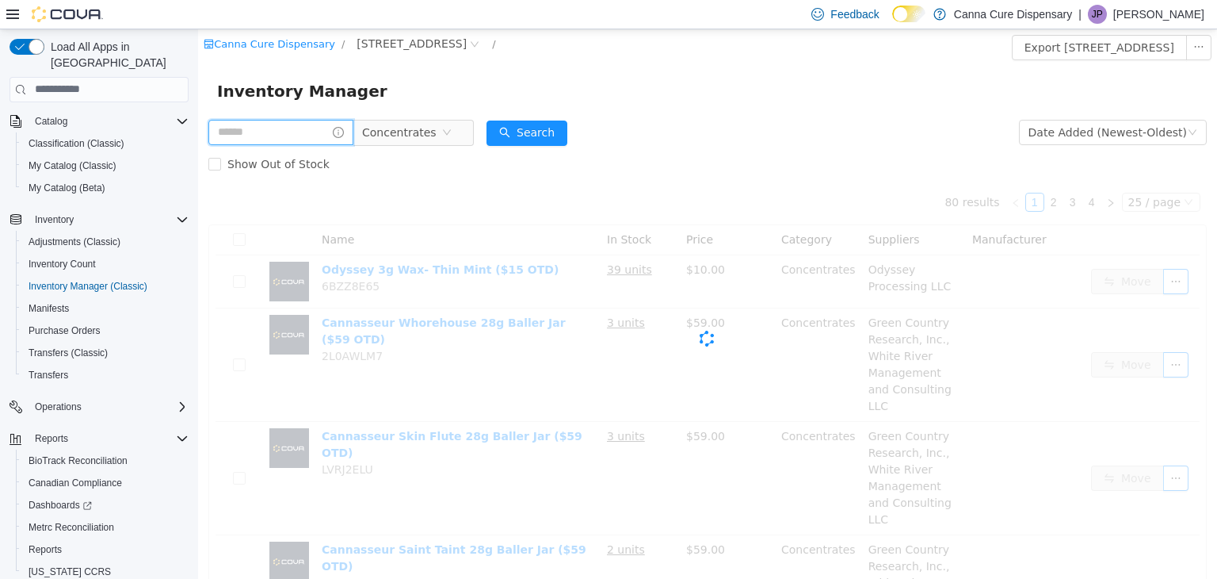
click at [306, 134] on input "text" at bounding box center [280, 131] width 145 height 25
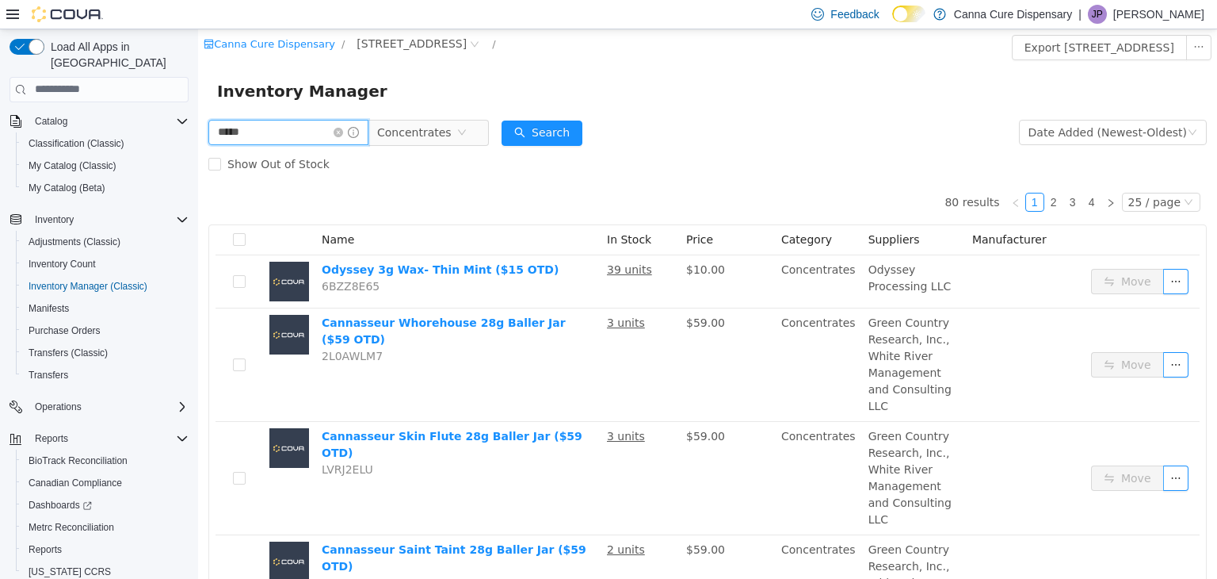
type input "*********"
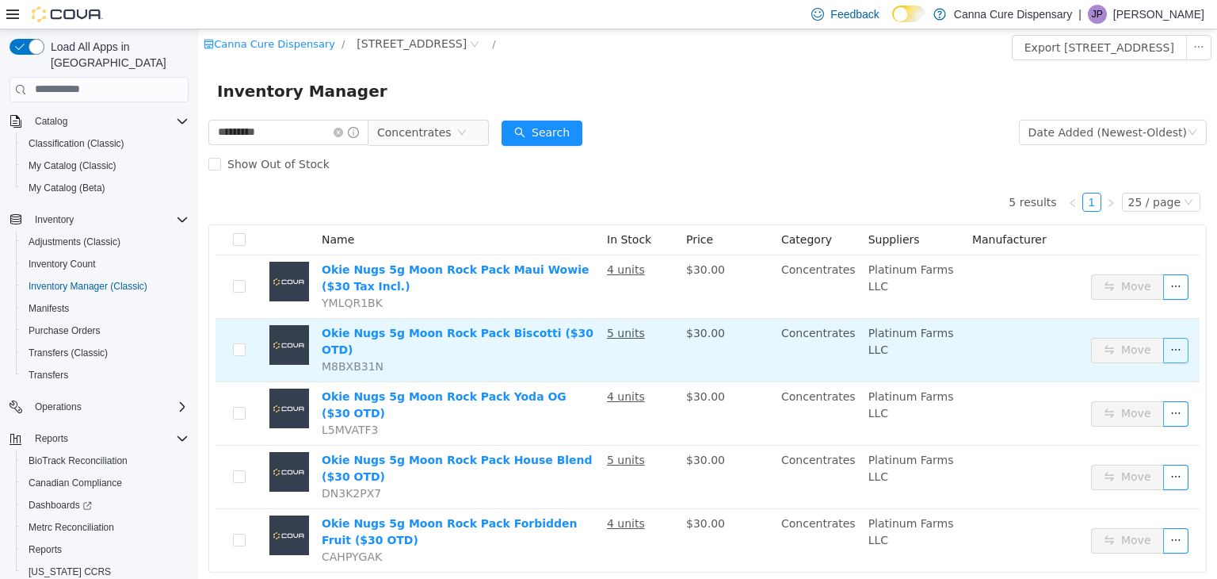
click at [1173, 351] on button "button" at bounding box center [1176, 349] width 25 height 25
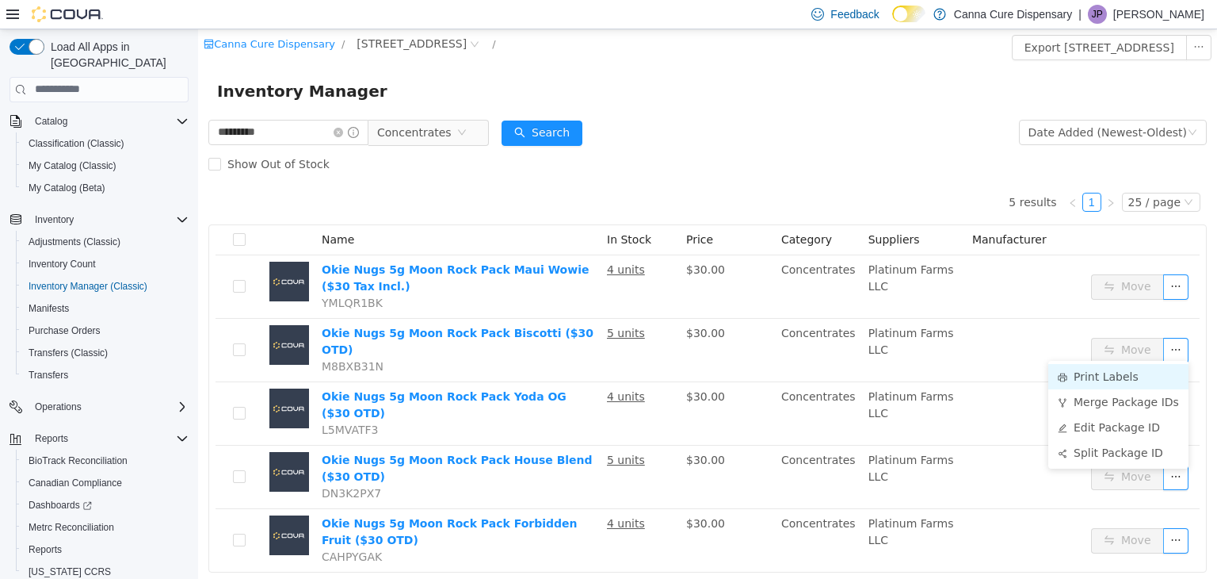
click at [1111, 380] on li "Print Labels" at bounding box center [1119, 375] width 140 height 25
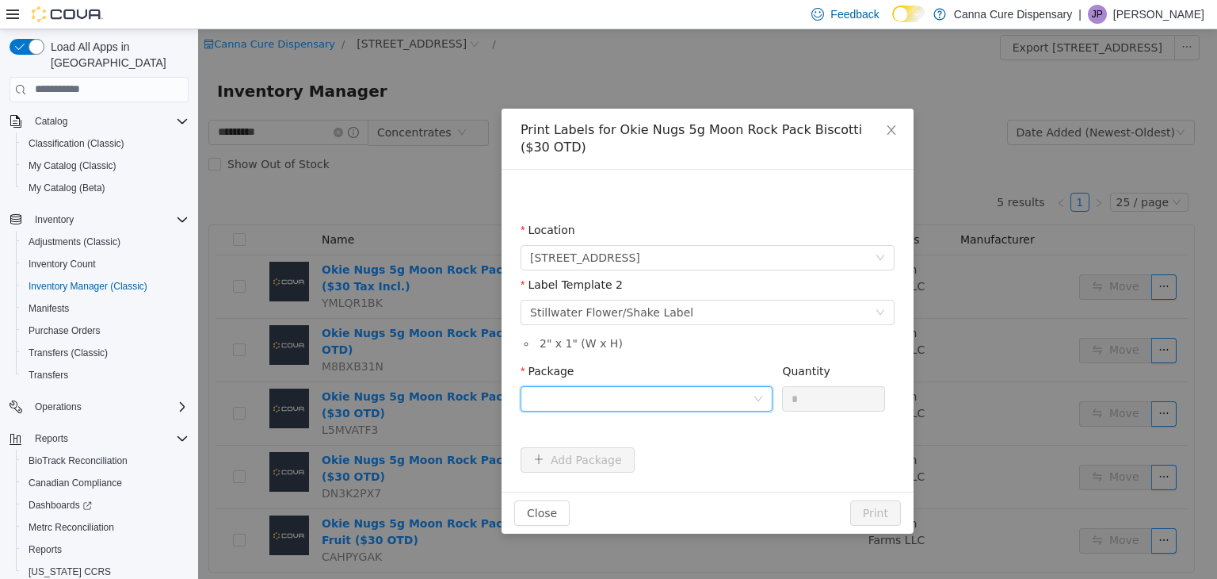
click at [751, 399] on div at bounding box center [641, 398] width 223 height 24
click at [625, 456] on strong "1A40E0100003A57000019283" at bounding box center [623, 455] width 187 height 13
drag, startPoint x: 822, startPoint y: 395, endPoint x: 733, endPoint y: 396, distance: 88.8
click at [733, 376] on span "Package 1A40E0100003A57000019283 Quantity *" at bounding box center [703, 370] width 365 height 13
type input "*"
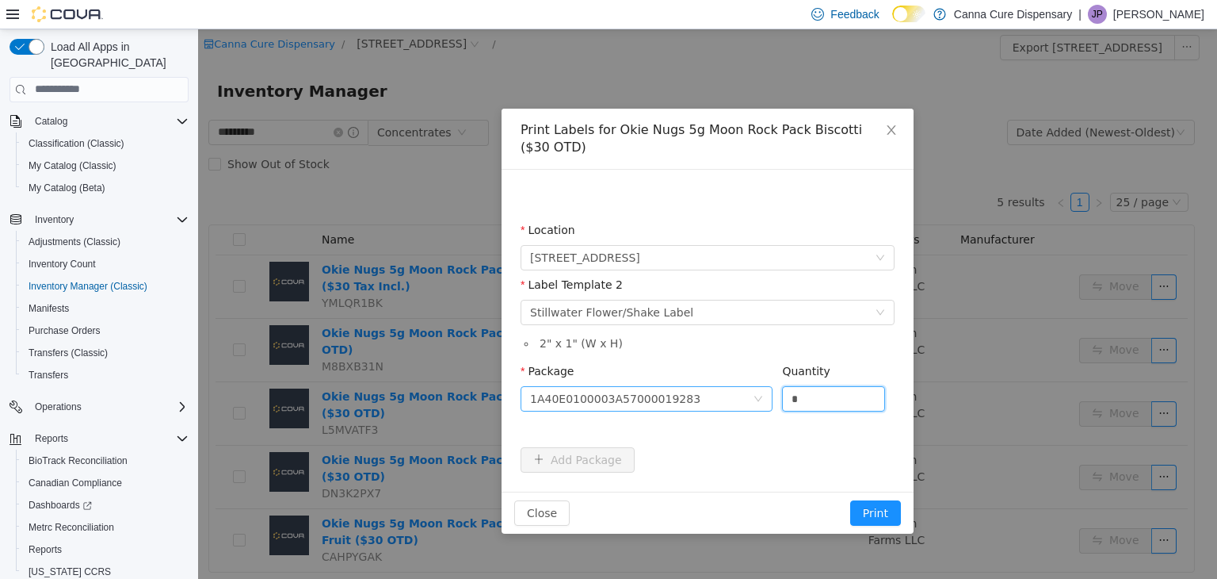
click at [850, 499] on button "Print" at bounding box center [875, 511] width 51 height 25
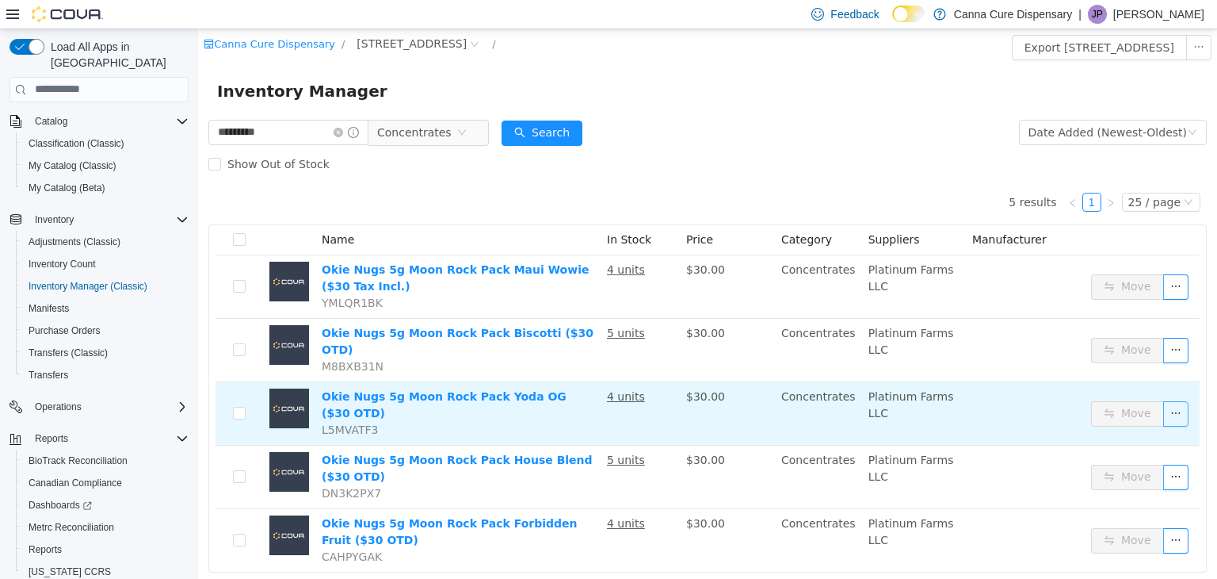
click at [1164, 400] on button "button" at bounding box center [1176, 412] width 25 height 25
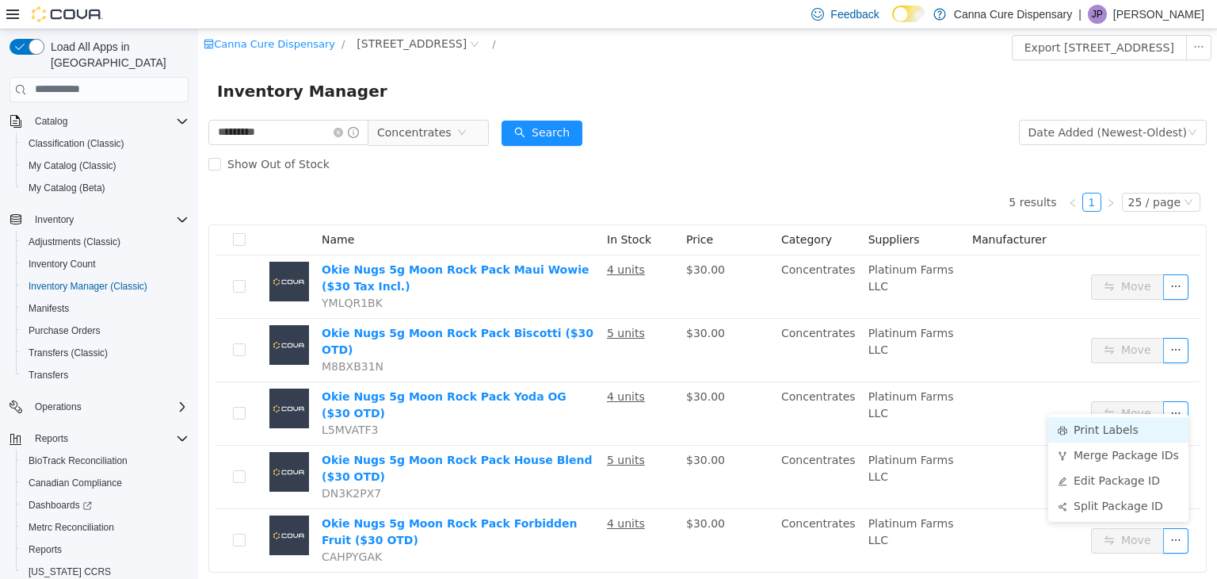
click at [1076, 433] on li "Print Labels" at bounding box center [1119, 428] width 140 height 25
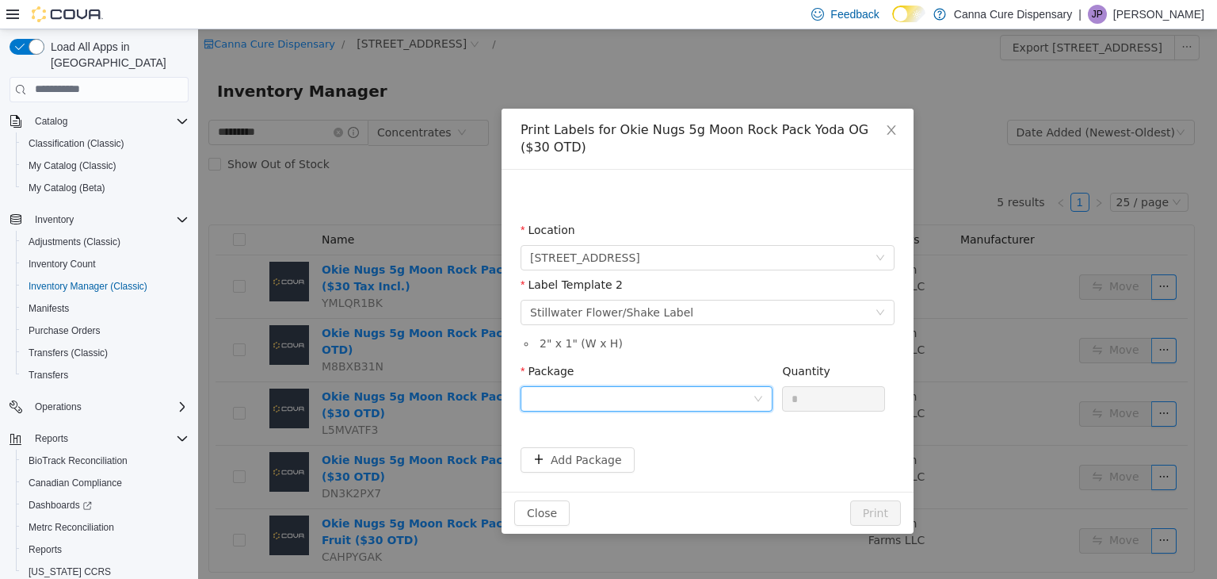
click at [755, 396] on icon "icon: down" at bounding box center [759, 398] width 10 height 10
click at [646, 452] on strong "1A40E0100003A57000019287" at bounding box center [623, 455] width 187 height 13
drag, startPoint x: 808, startPoint y: 403, endPoint x: 758, endPoint y: 403, distance: 49.9
click at [758, 376] on span "Package 1A40E0100003A57000019287 Quantity *" at bounding box center [703, 370] width 365 height 13
type input "*"
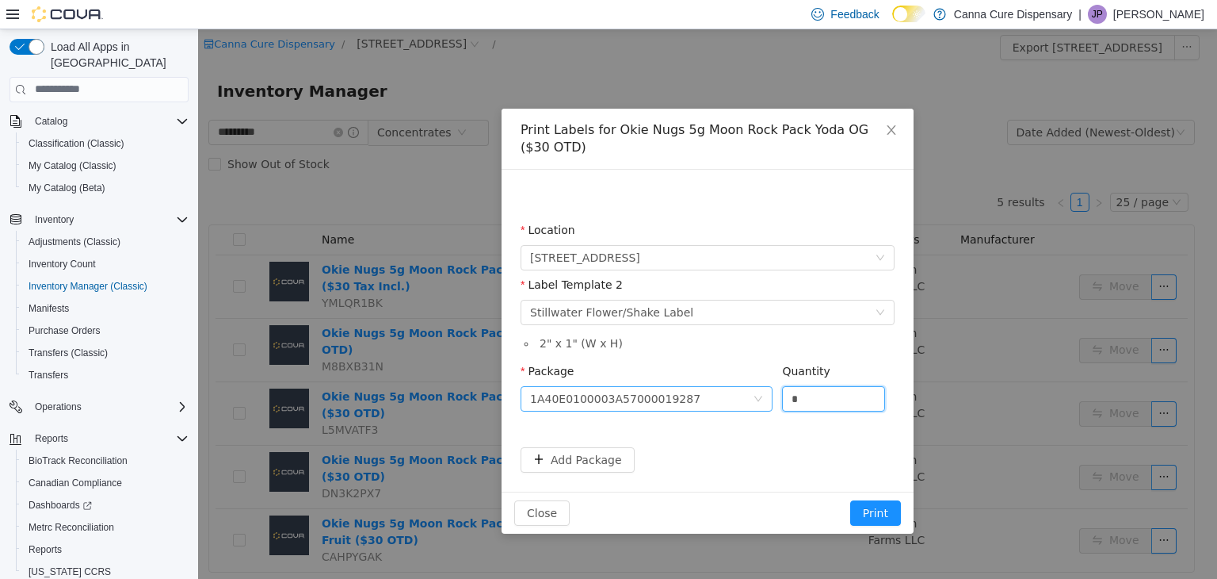
click at [850, 499] on button "Print" at bounding box center [875, 511] width 51 height 25
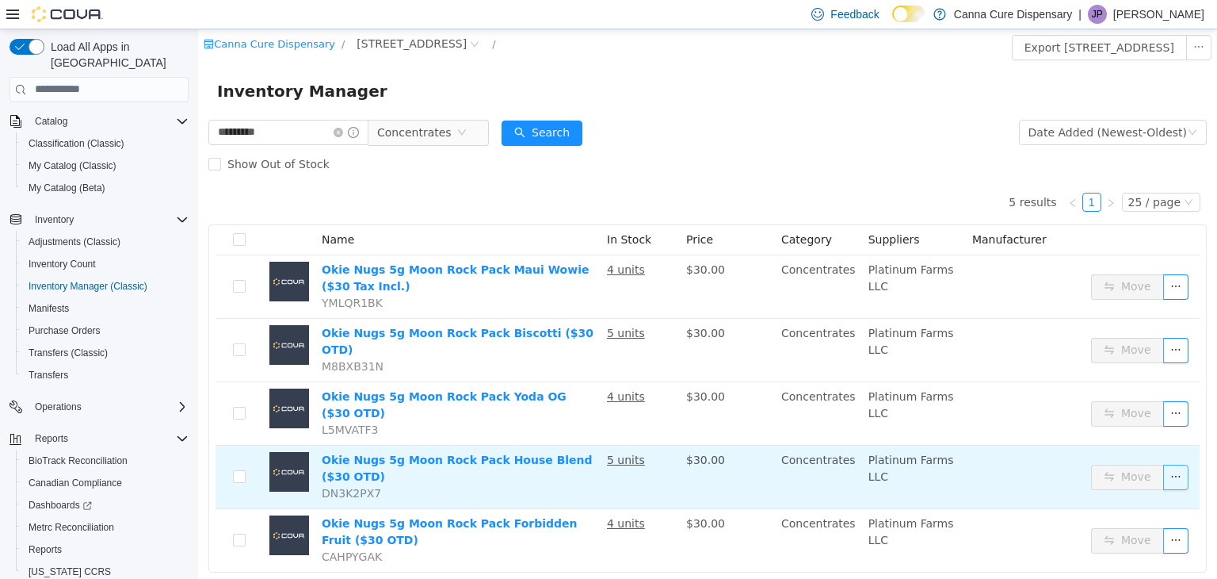
click at [1164, 464] on button "button" at bounding box center [1176, 476] width 25 height 25
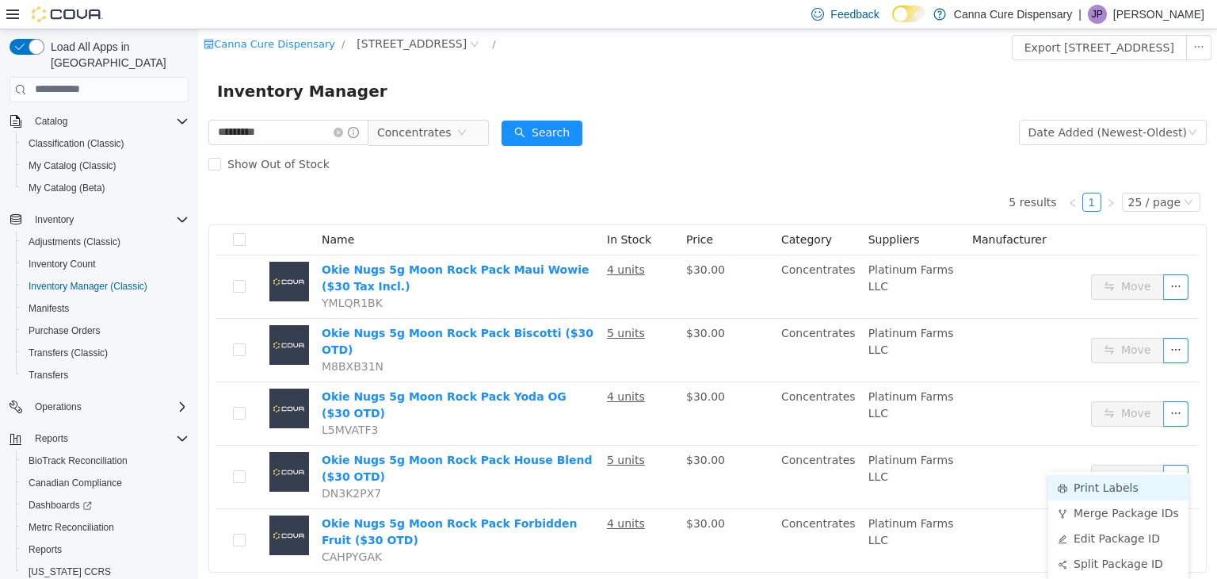
click at [1097, 490] on li "Print Labels" at bounding box center [1119, 486] width 140 height 25
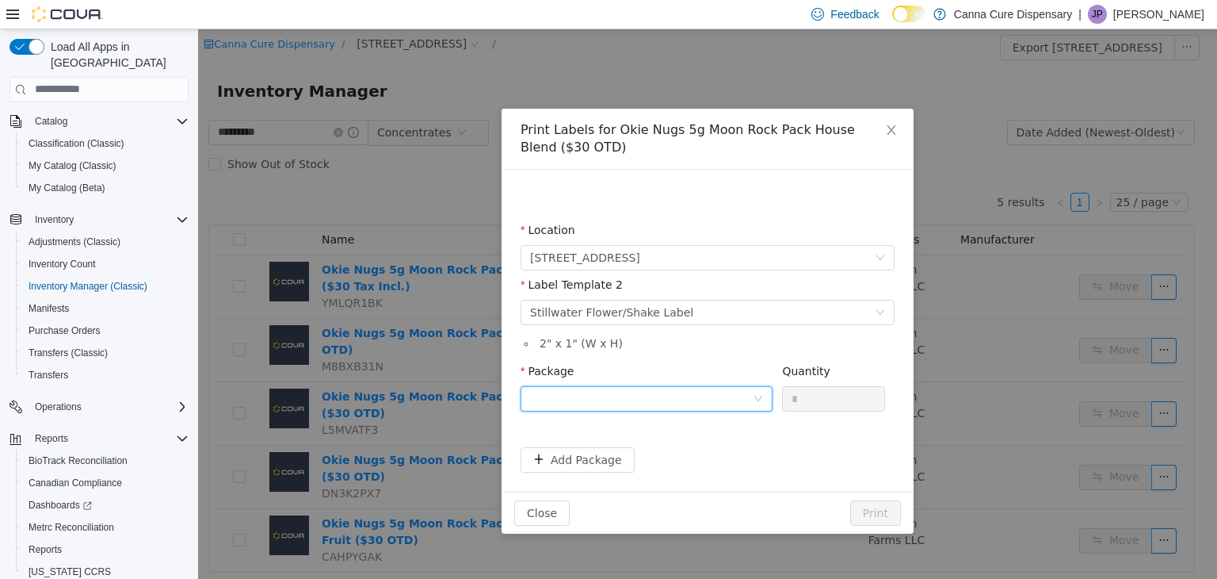
click at [755, 388] on div at bounding box center [647, 397] width 252 height 25
click at [659, 449] on strong "1A40E0100003A57000019285" at bounding box center [623, 455] width 187 height 13
drag, startPoint x: 821, startPoint y: 403, endPoint x: 766, endPoint y: 407, distance: 55.6
click at [766, 376] on span "Package 1A40E0100003A57000019285 Quantity *" at bounding box center [703, 370] width 365 height 13
type input "*"
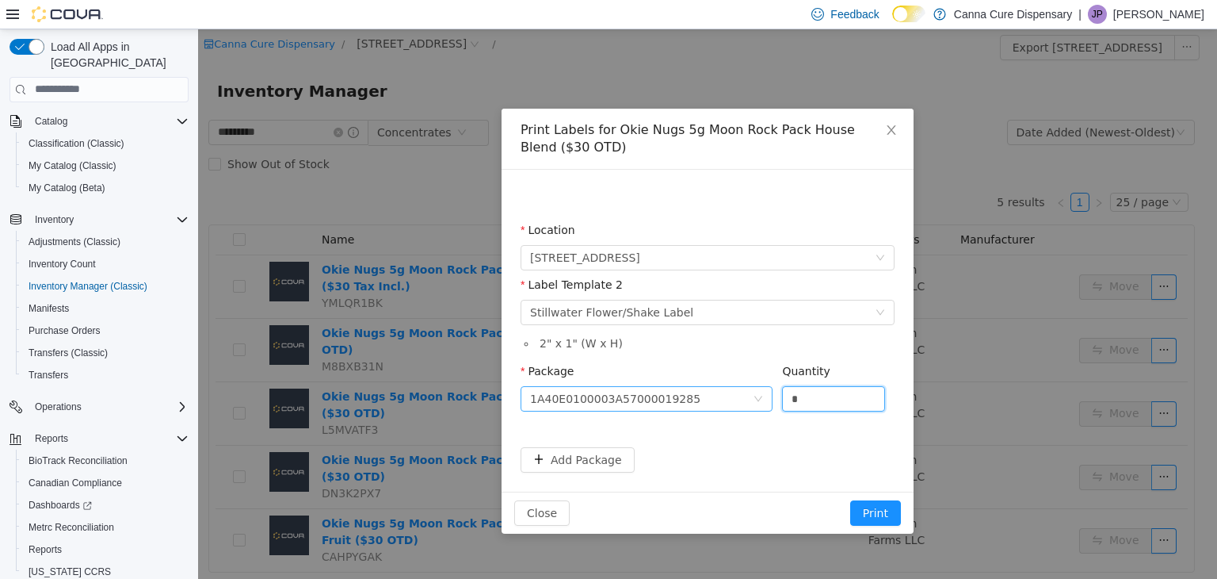
click at [850, 499] on button "Print" at bounding box center [875, 511] width 51 height 25
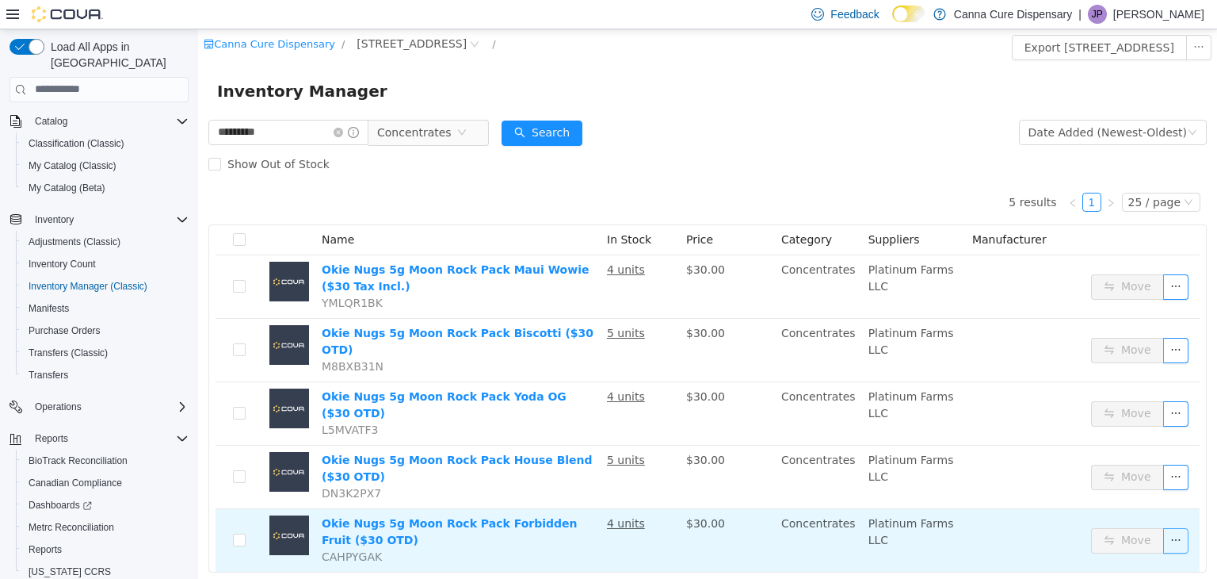
click at [1164, 527] on button "button" at bounding box center [1176, 539] width 25 height 25
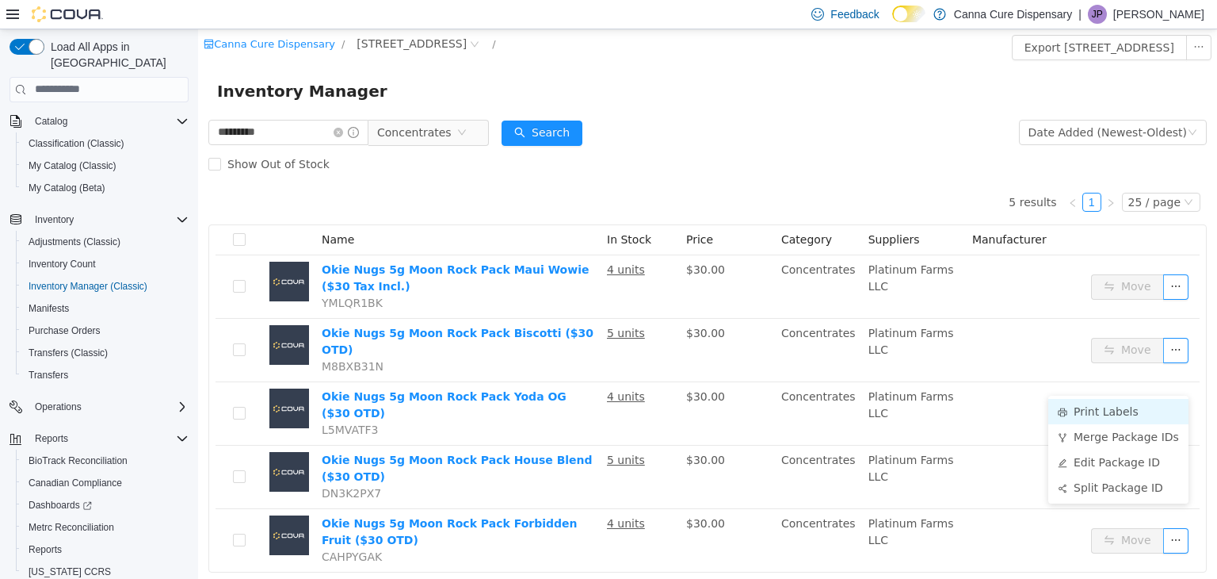
click at [1106, 413] on li "Print Labels" at bounding box center [1119, 410] width 140 height 25
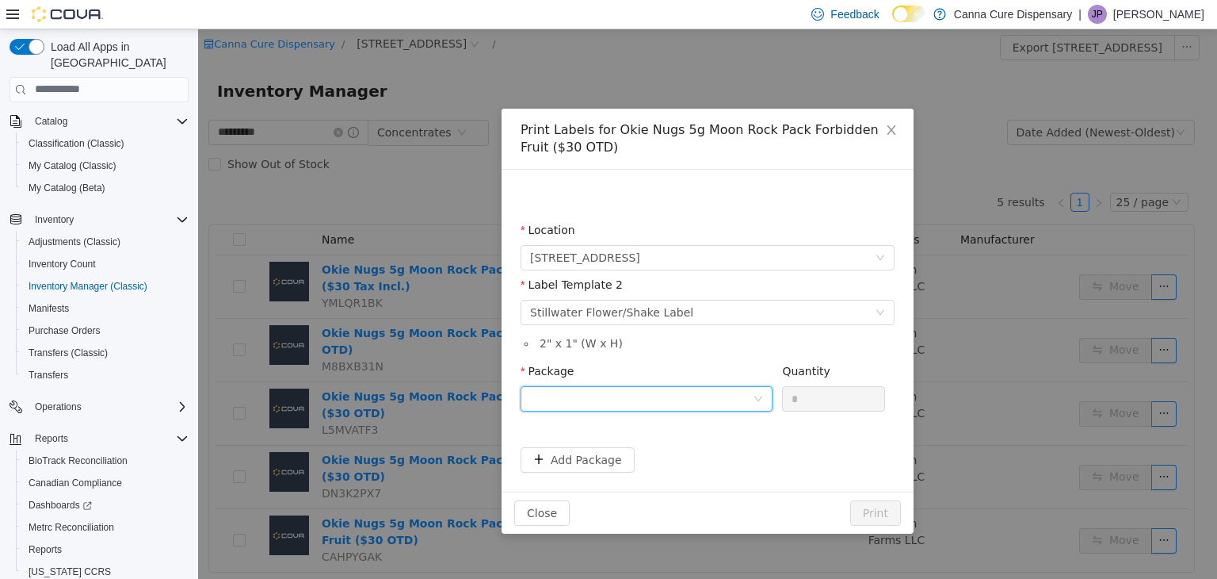
click at [732, 404] on div at bounding box center [641, 398] width 223 height 24
click at [713, 459] on li "1A40E0100003A57000019284" at bounding box center [647, 454] width 252 height 25
drag, startPoint x: 811, startPoint y: 401, endPoint x: 737, endPoint y: 396, distance: 73.9
click at [737, 376] on span "Package 1A40E0100003A57000019284 Quantity *" at bounding box center [703, 370] width 365 height 13
type input "*"
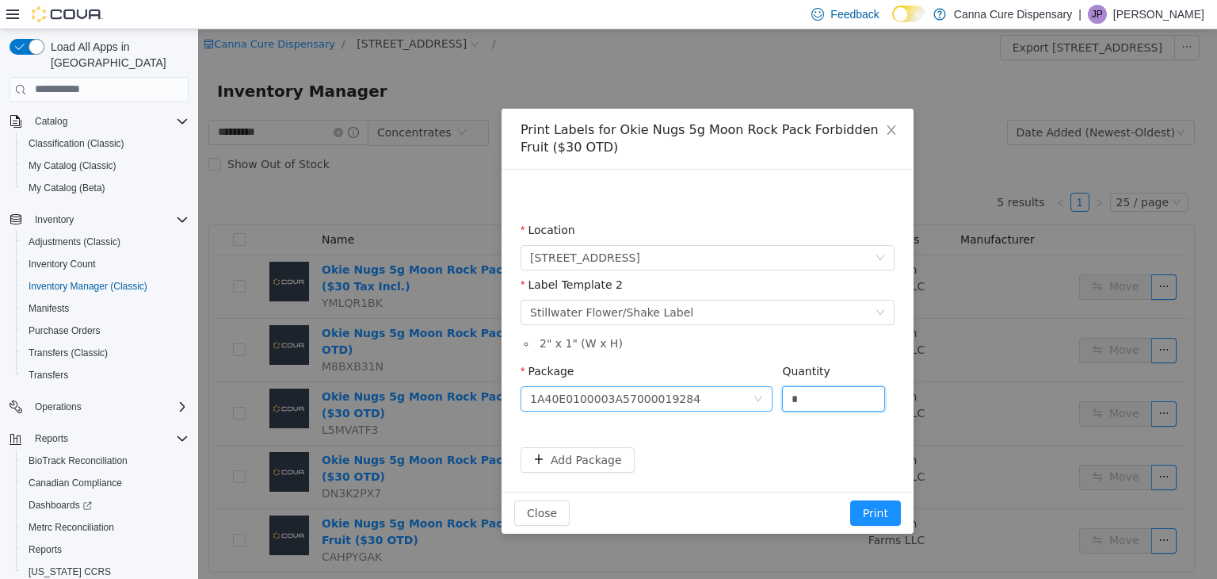
click at [850, 499] on button "Print" at bounding box center [875, 511] width 51 height 25
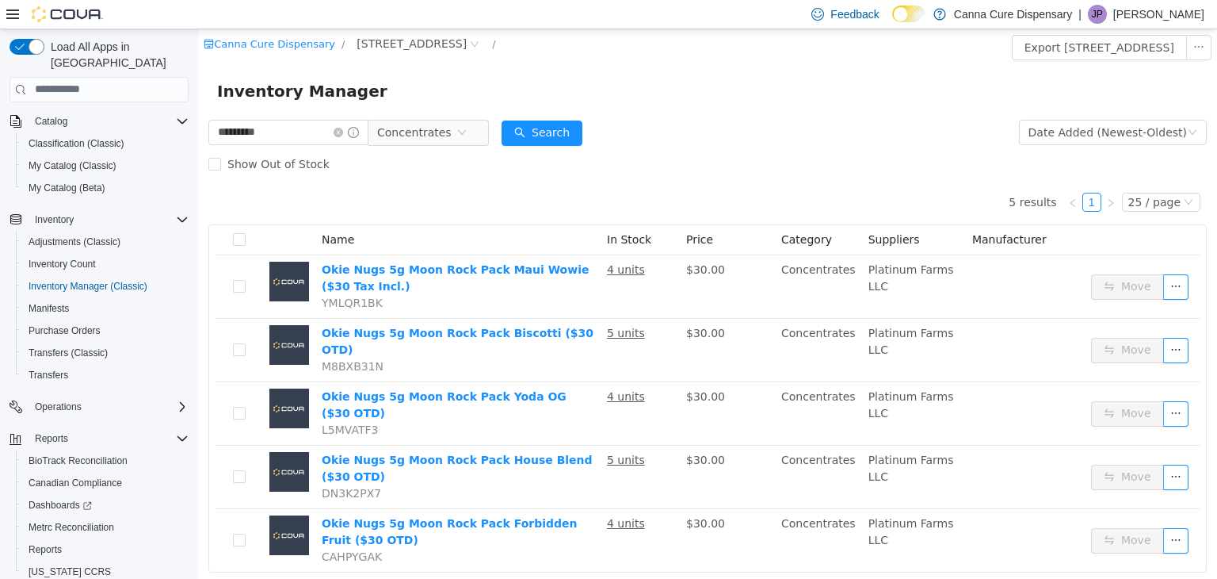
scroll to position [17, 0]
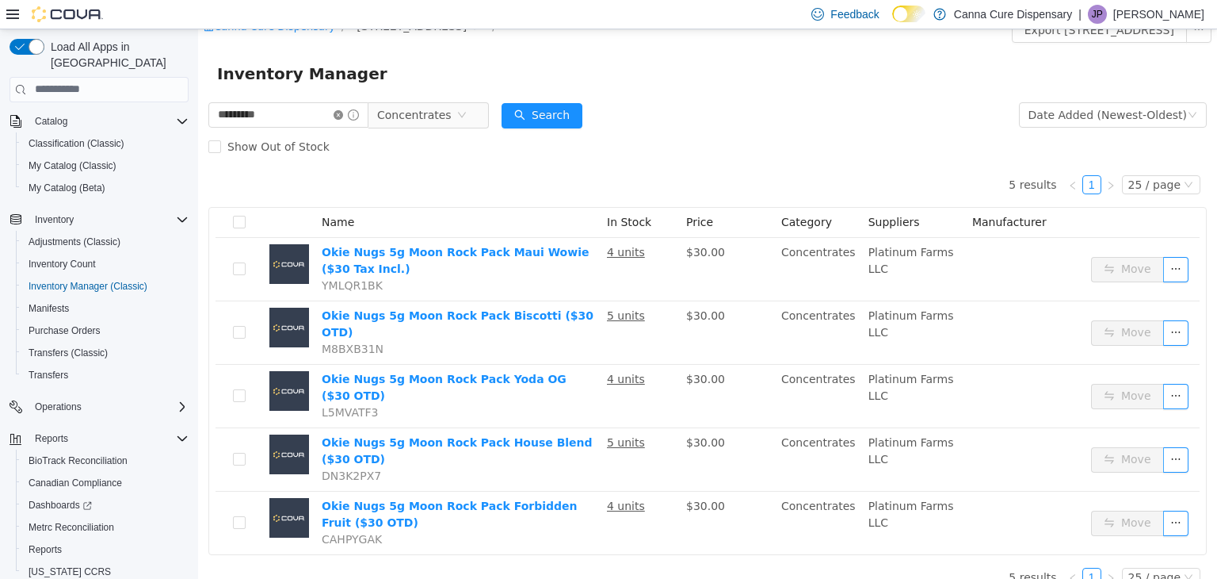
click at [343, 113] on icon "icon: close-circle" at bounding box center [339, 114] width 10 height 10
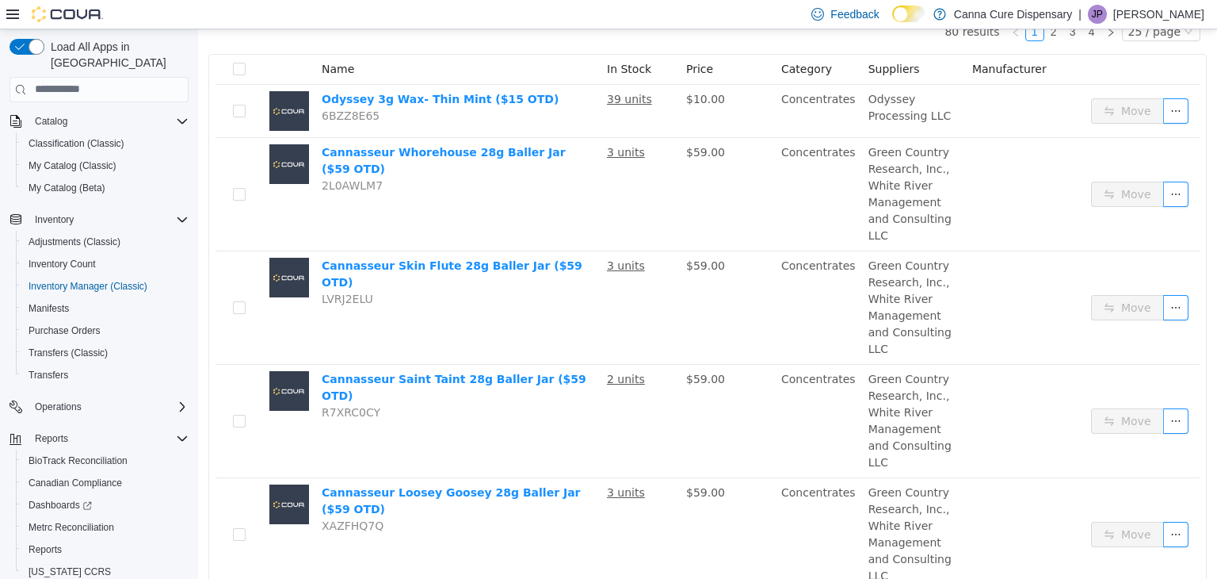
scroll to position [178, 0]
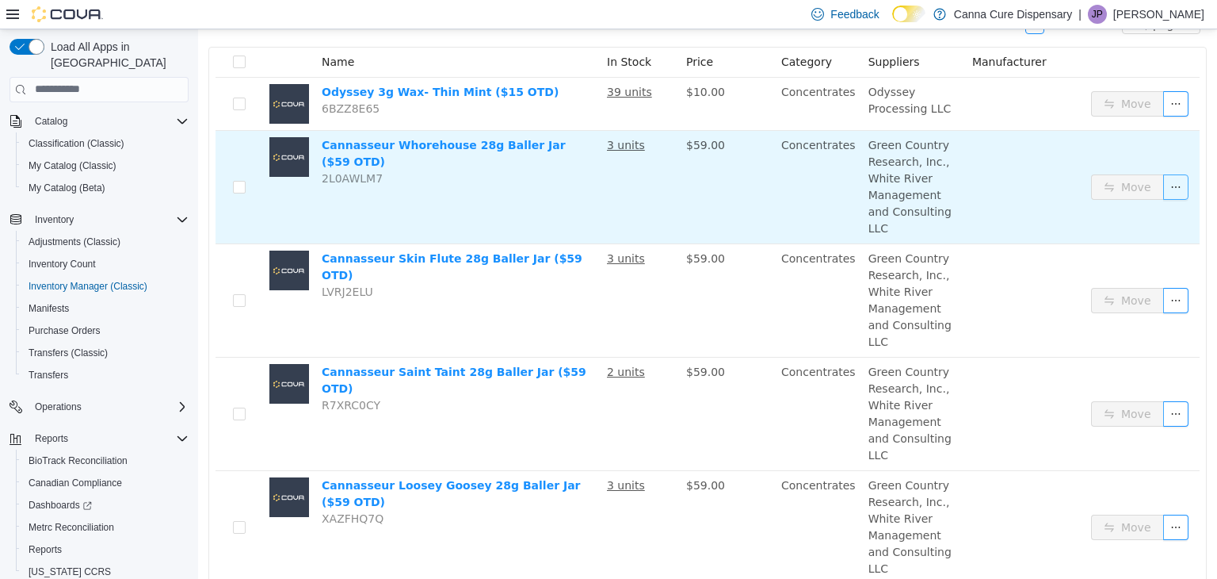
click at [1164, 176] on button "button" at bounding box center [1176, 186] width 25 height 25
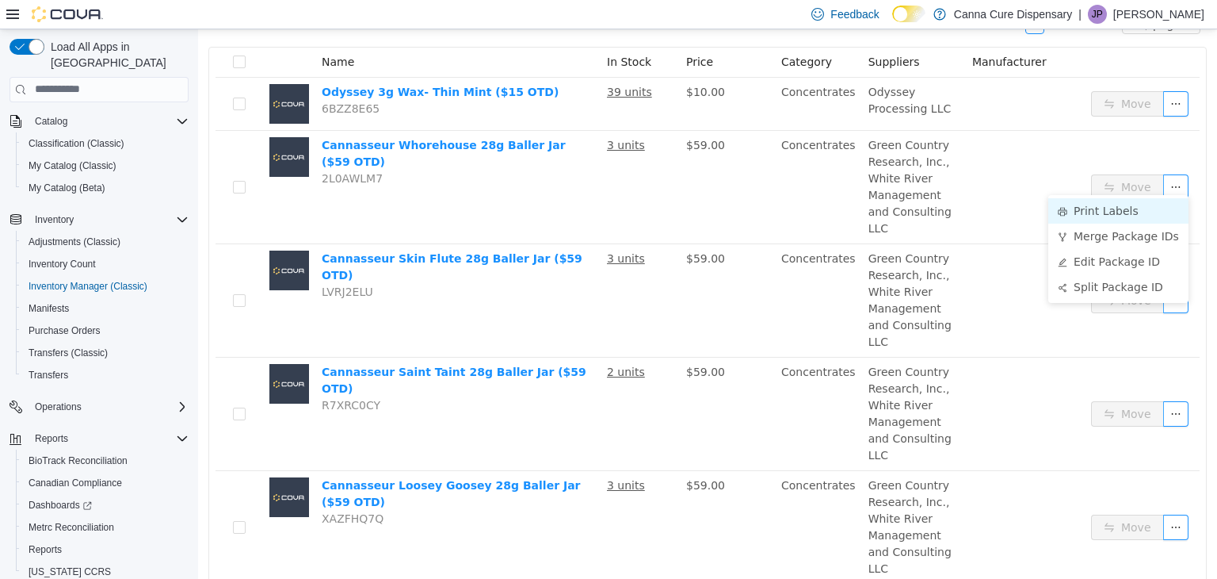
click at [1106, 202] on li "Print Labels" at bounding box center [1119, 209] width 140 height 25
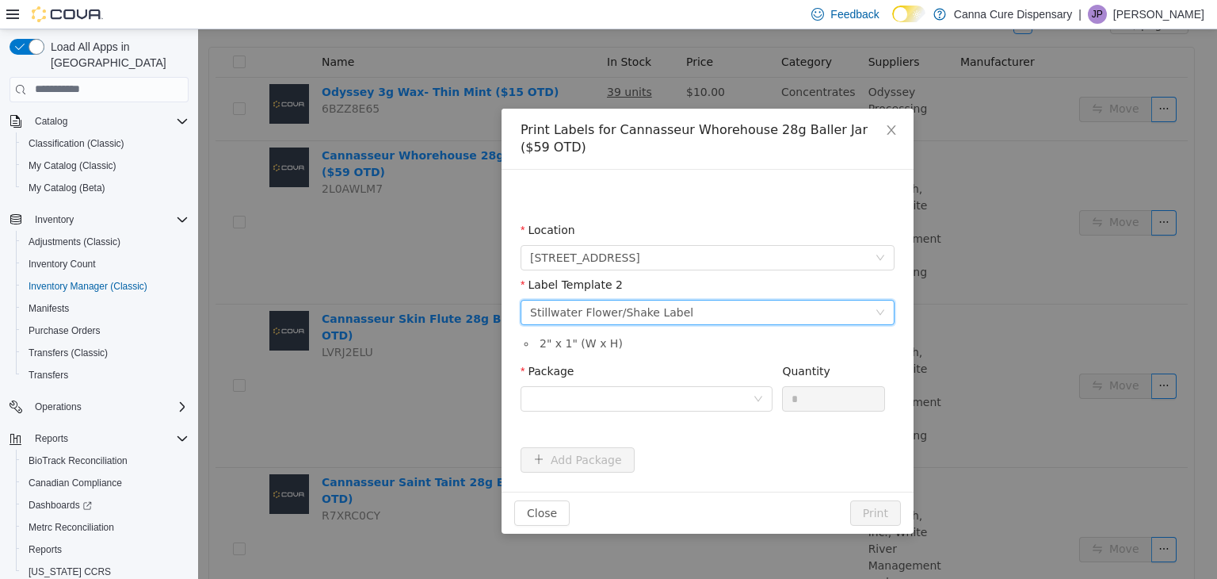
click at [701, 311] on div "Please select a label template Stillwater Flower/Shake Label" at bounding box center [702, 312] width 345 height 24
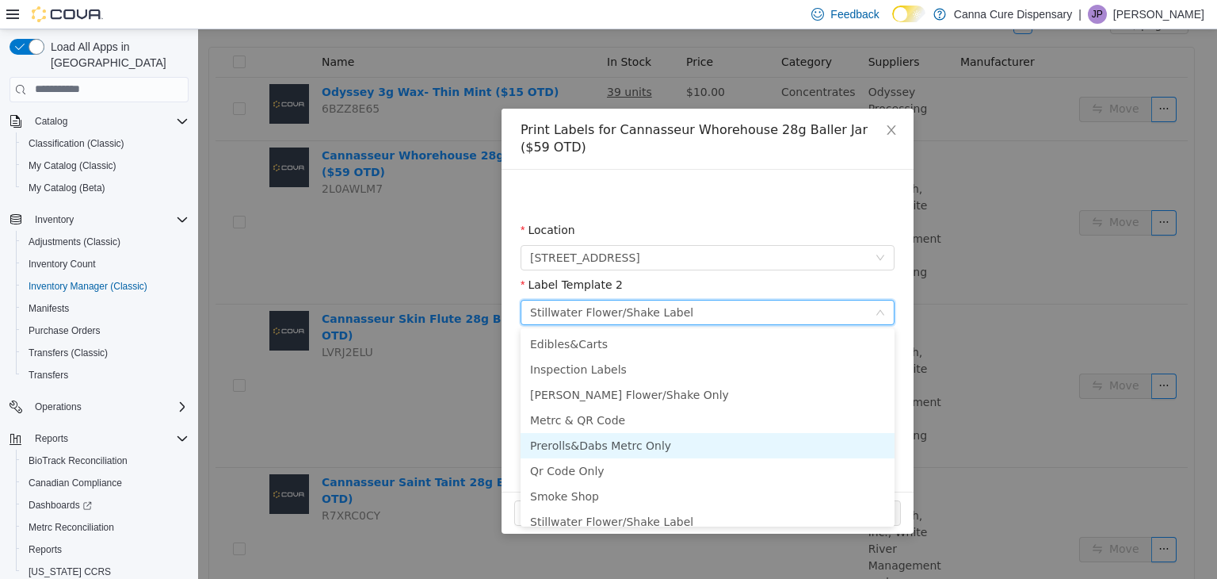
click at [662, 450] on li "Prerolls&Dabs Metrc Only" at bounding box center [708, 444] width 374 height 25
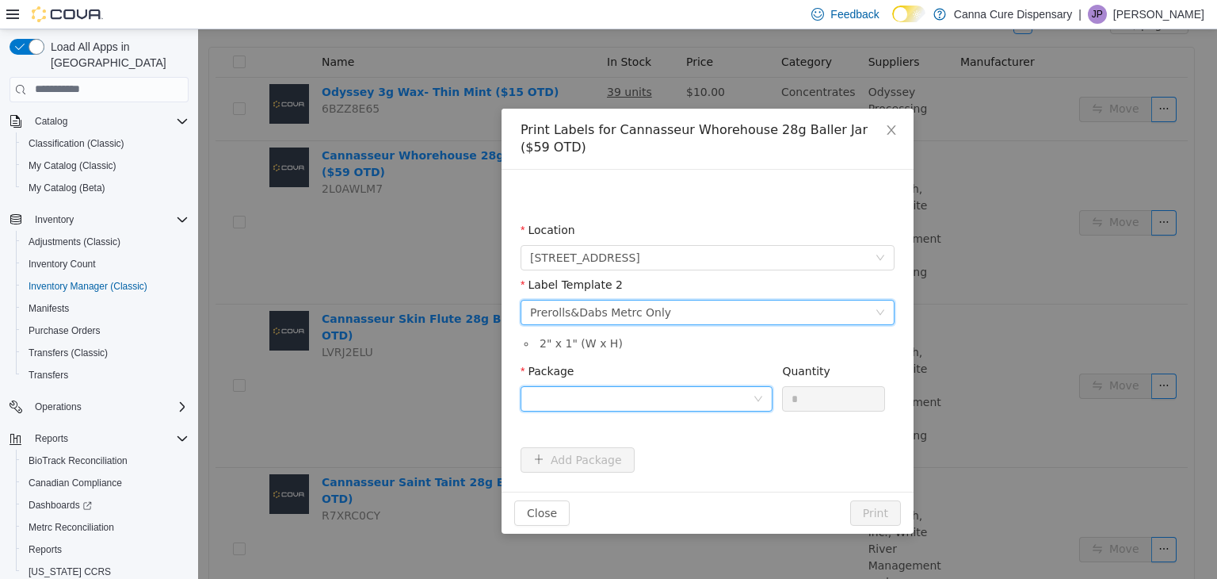
click at [709, 388] on div at bounding box center [641, 398] width 223 height 24
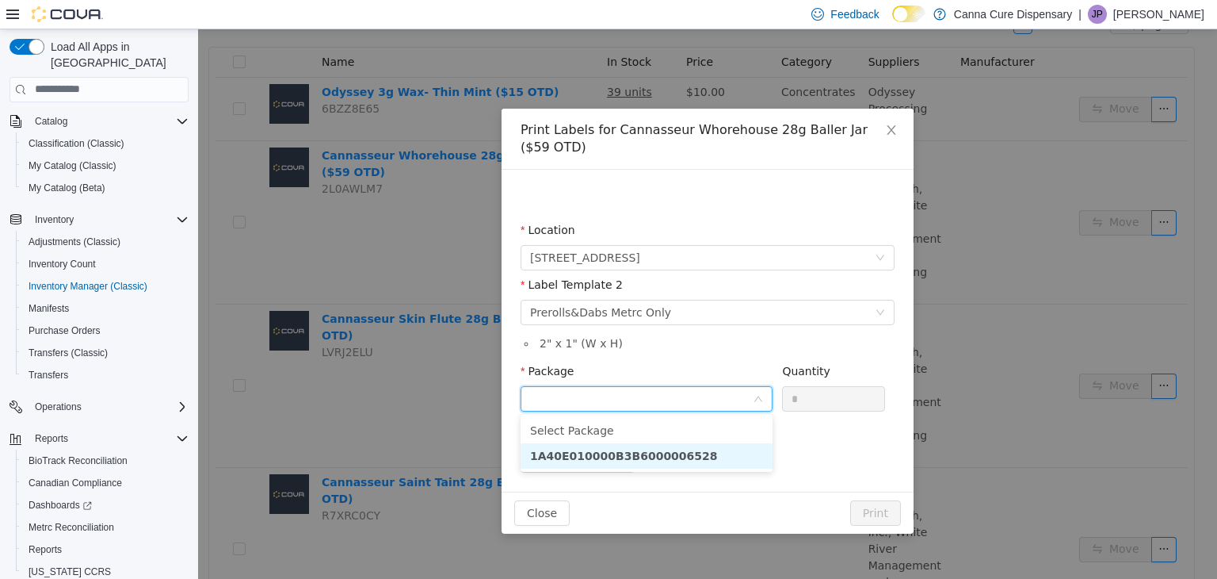
click at [686, 464] on li "1A40E010000B3B6000006528" at bounding box center [647, 454] width 252 height 25
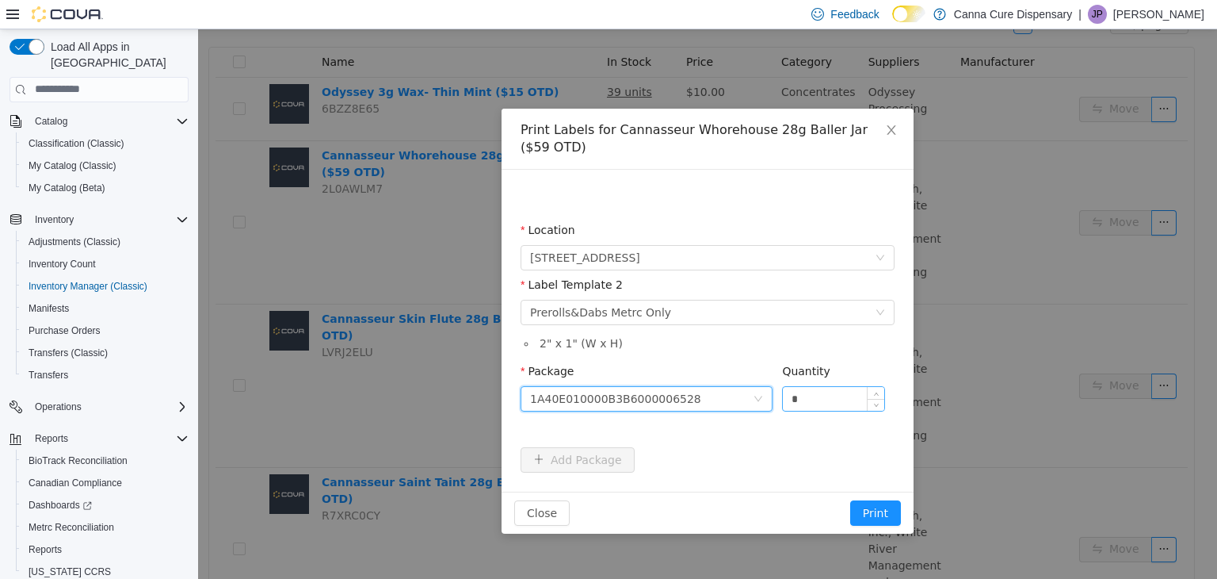
click at [808, 395] on input "*" at bounding box center [833, 398] width 101 height 24
type input "*"
click at [850, 499] on button "Print" at bounding box center [875, 511] width 51 height 25
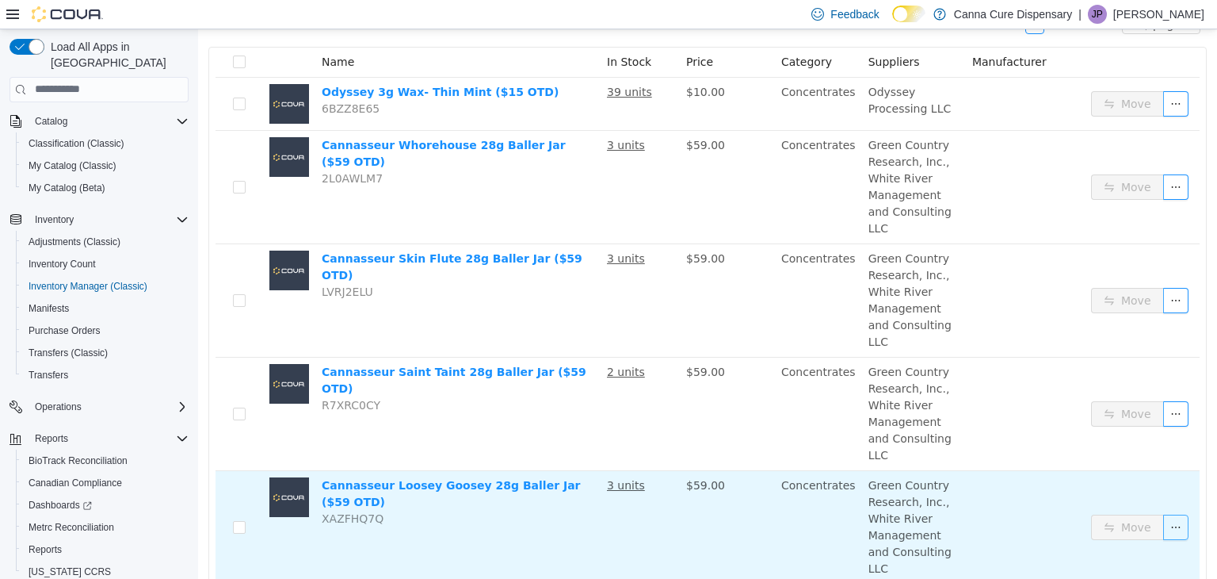
click at [1164, 514] on button "button" at bounding box center [1176, 526] width 25 height 25
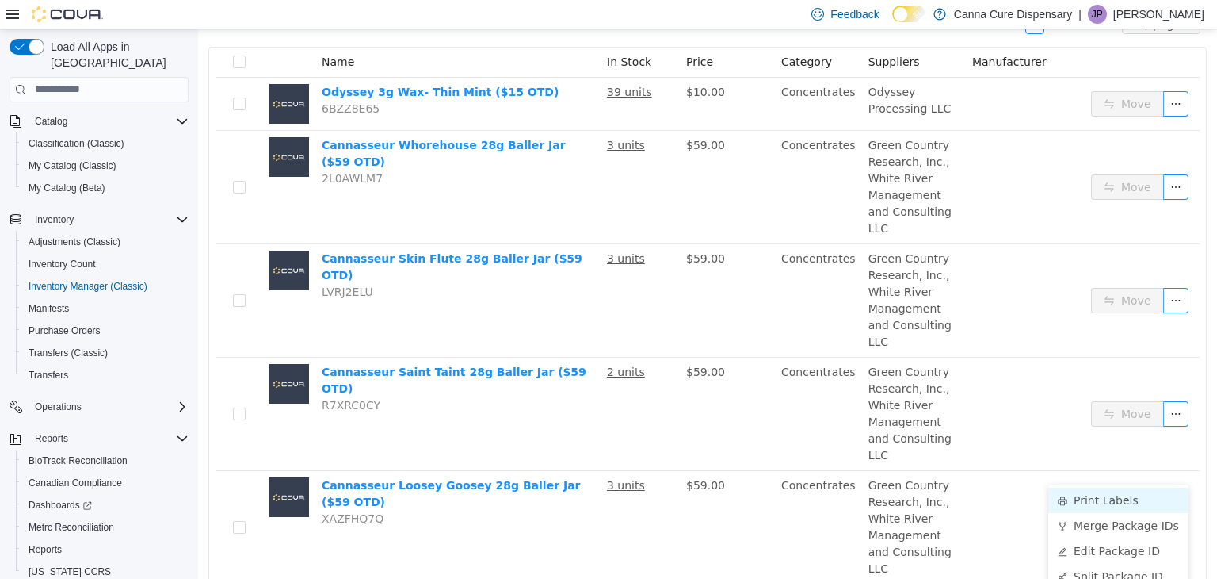
click at [1097, 503] on li "Print Labels" at bounding box center [1119, 499] width 140 height 25
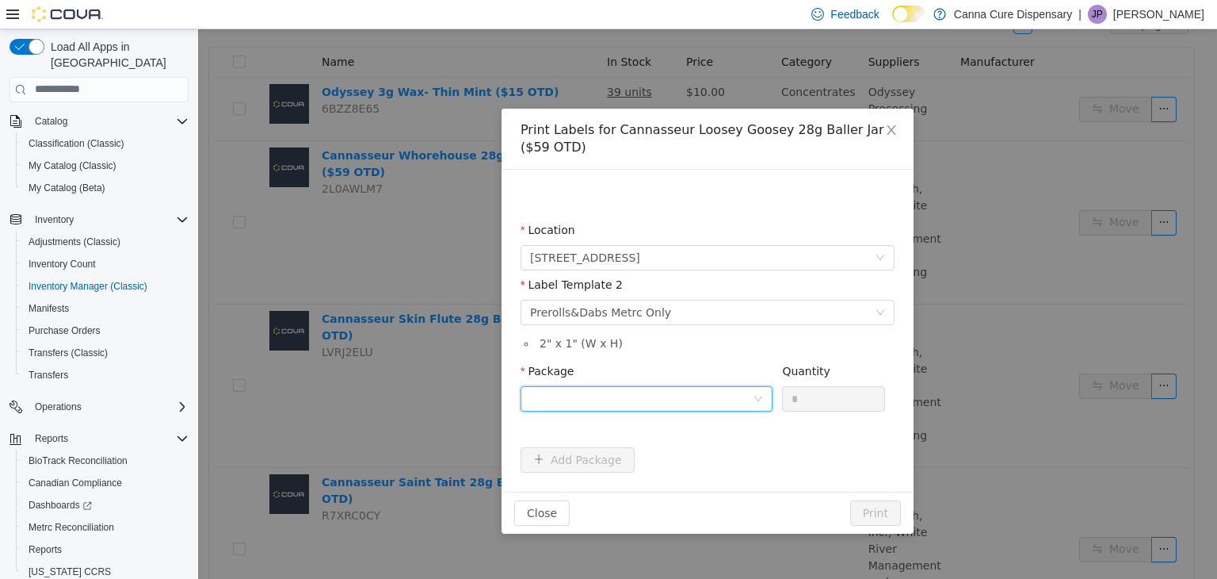
click at [744, 401] on div at bounding box center [641, 398] width 223 height 24
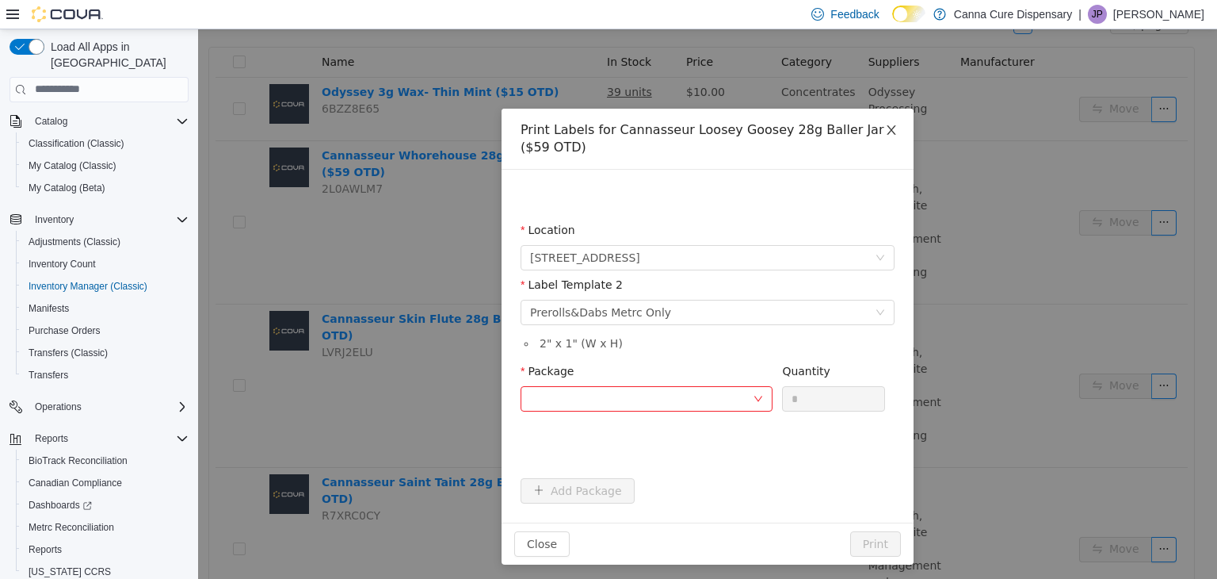
click at [896, 126] on span "Close" at bounding box center [891, 130] width 44 height 44
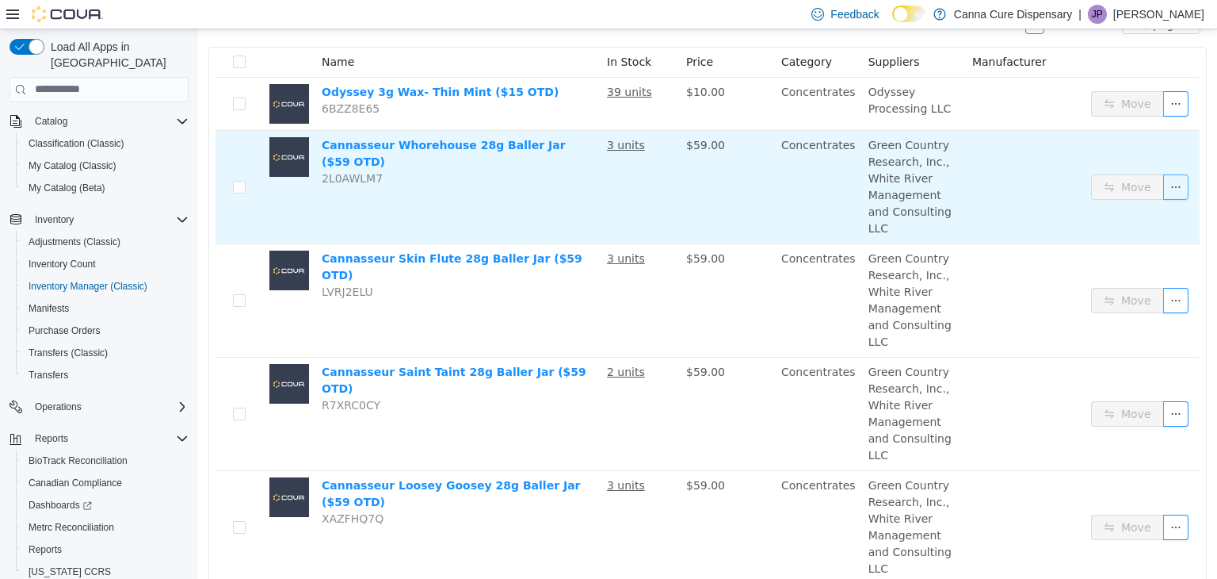
click at [1164, 183] on button "button" at bounding box center [1176, 186] width 25 height 25
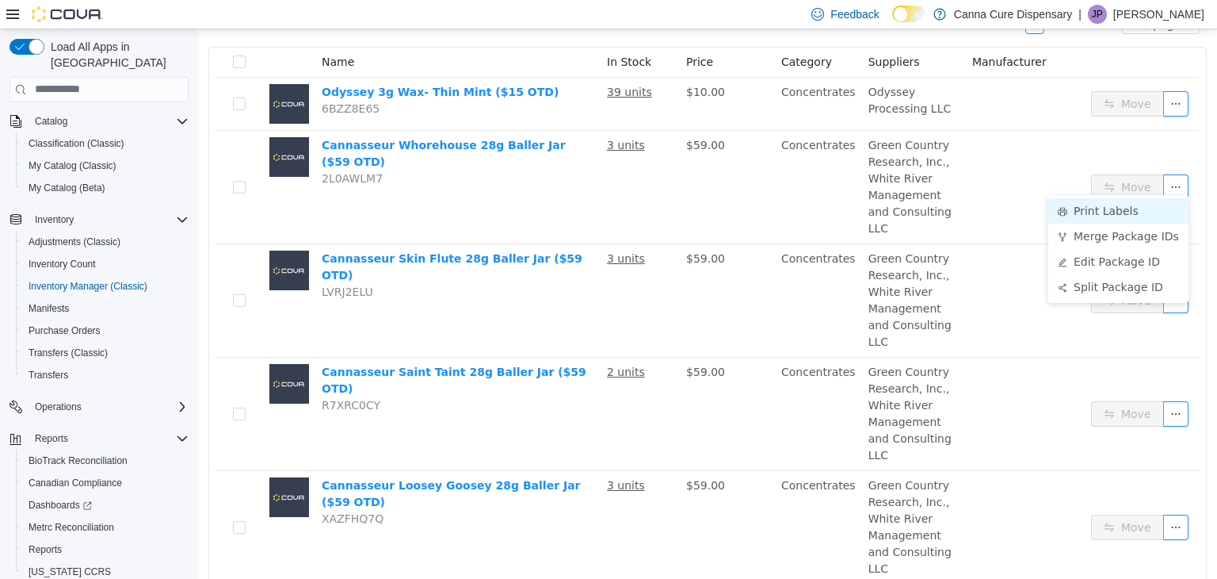
click at [1111, 207] on li "Print Labels" at bounding box center [1119, 209] width 140 height 25
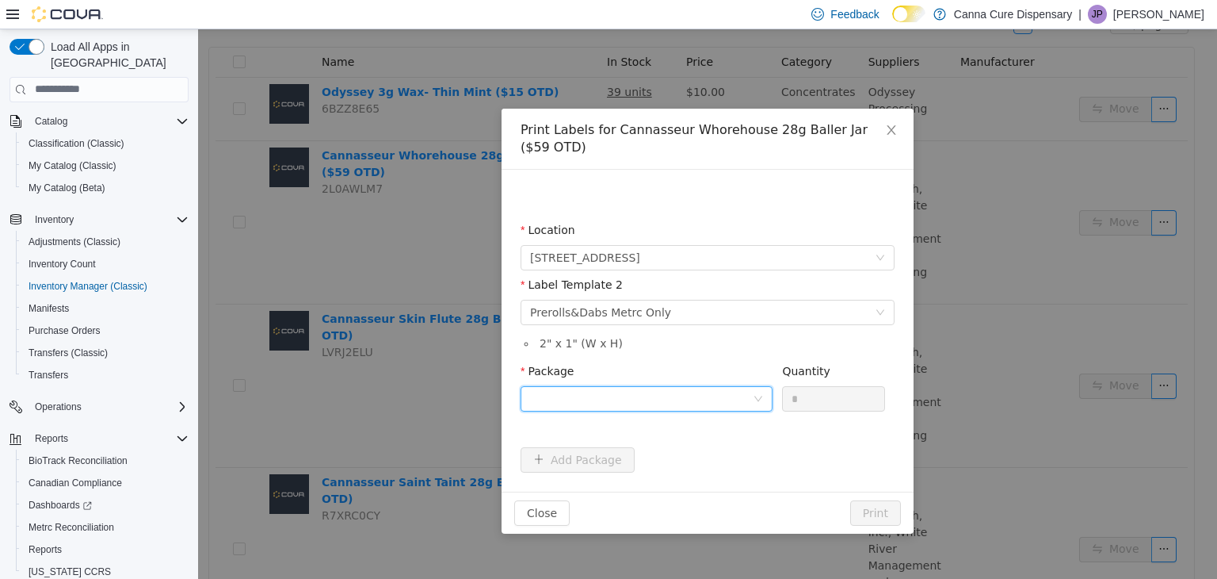
click at [710, 392] on div at bounding box center [641, 398] width 223 height 24
click at [696, 453] on li "1A40E010000B3B6000006528" at bounding box center [647, 454] width 252 height 25
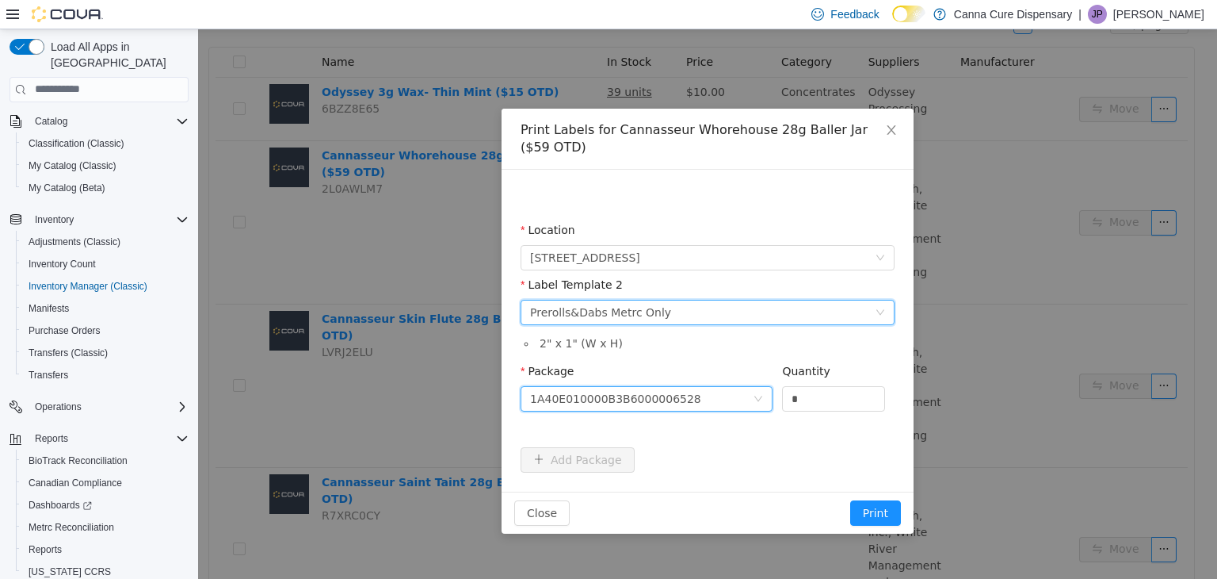
click at [792, 312] on div "Please select a label template Prerolls&Dabs Metrc Only" at bounding box center [702, 312] width 345 height 24
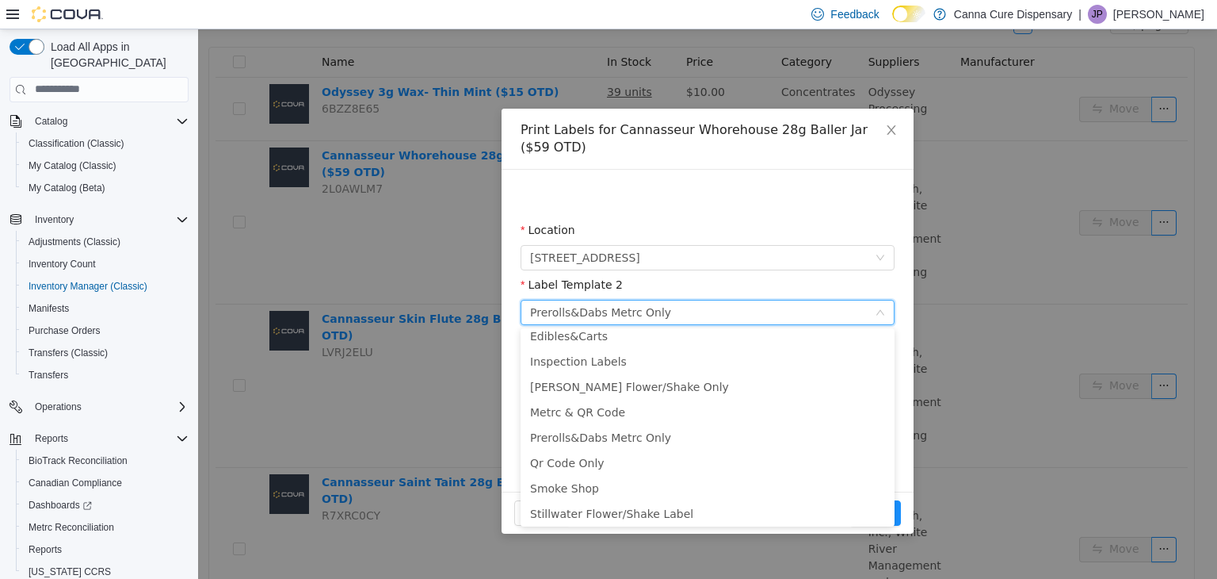
scroll to position [109, 0]
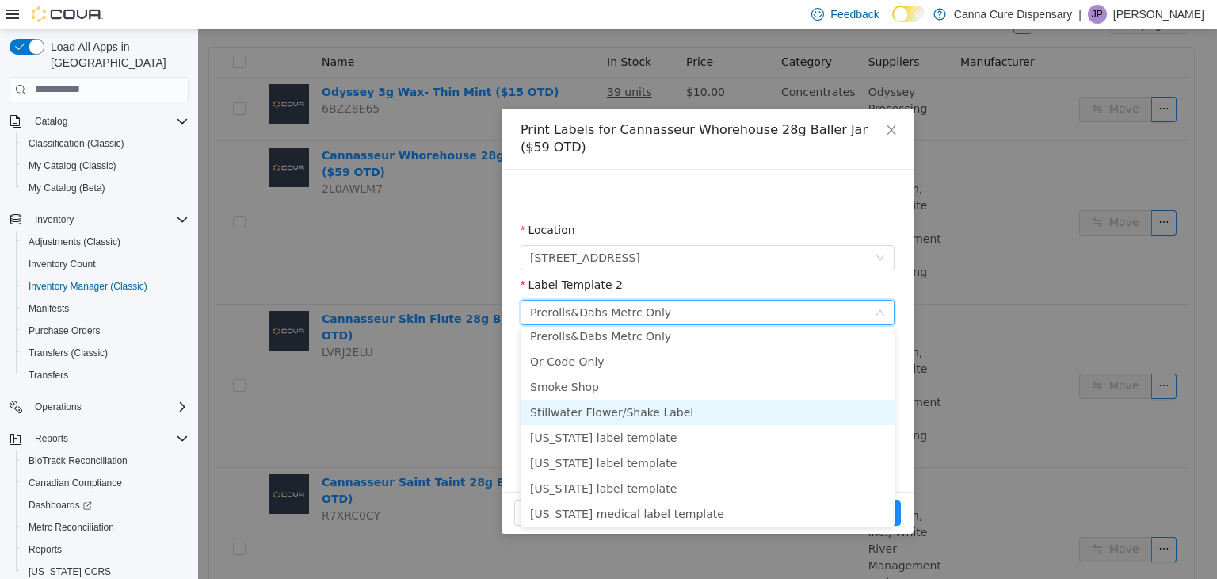
click at [639, 406] on li "Stillwater Flower/Shake Label" at bounding box center [708, 411] width 374 height 25
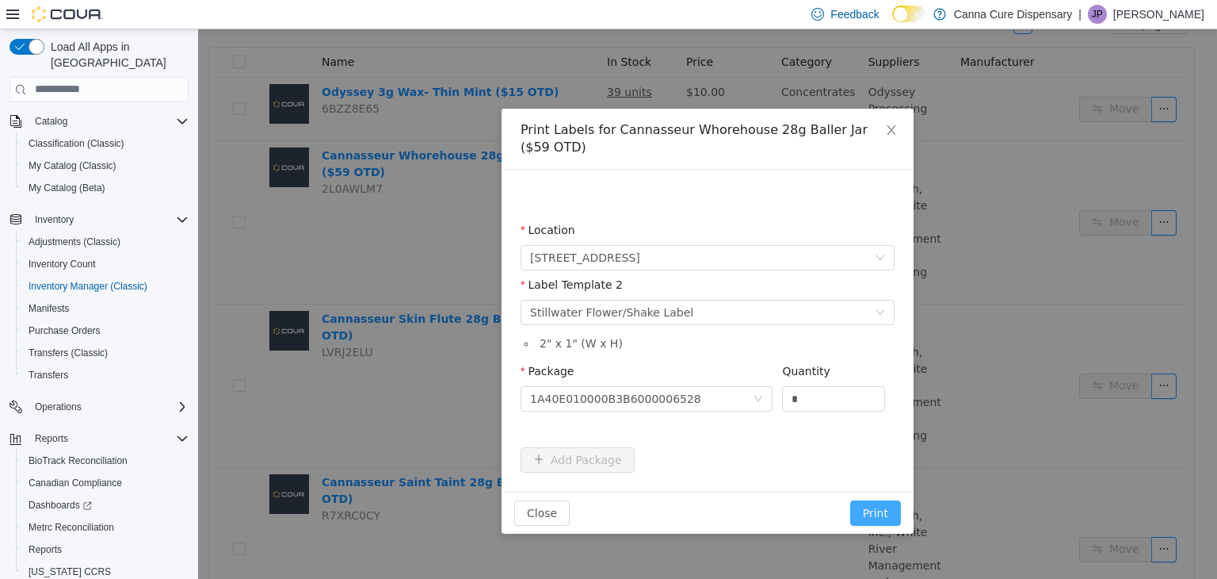
click at [881, 519] on button "Print" at bounding box center [875, 511] width 51 height 25
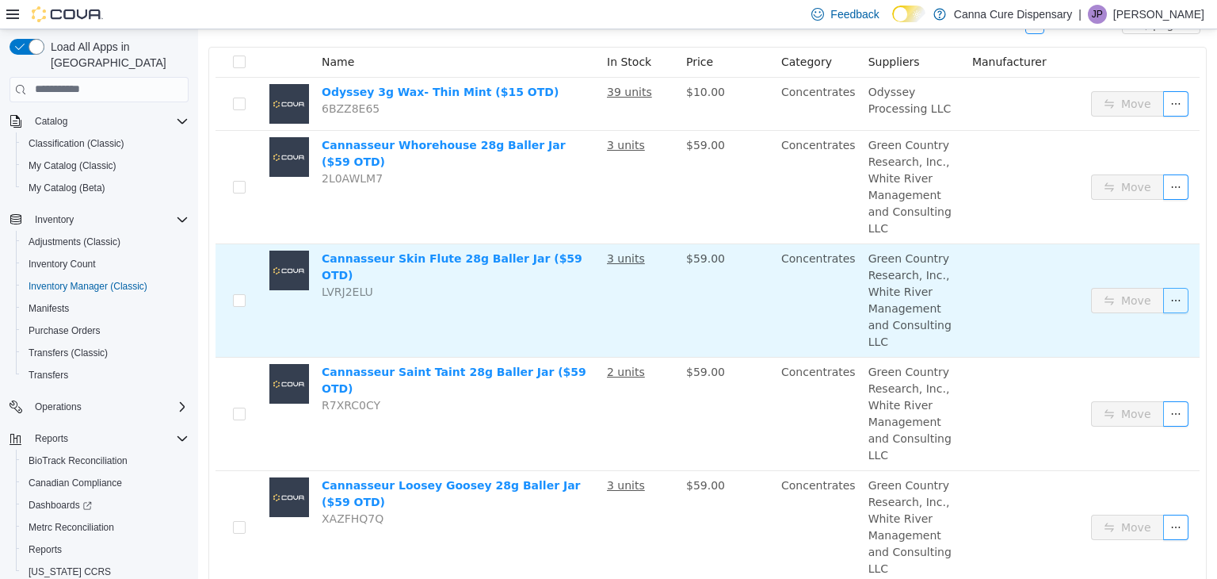
click at [1164, 287] on button "button" at bounding box center [1176, 299] width 25 height 25
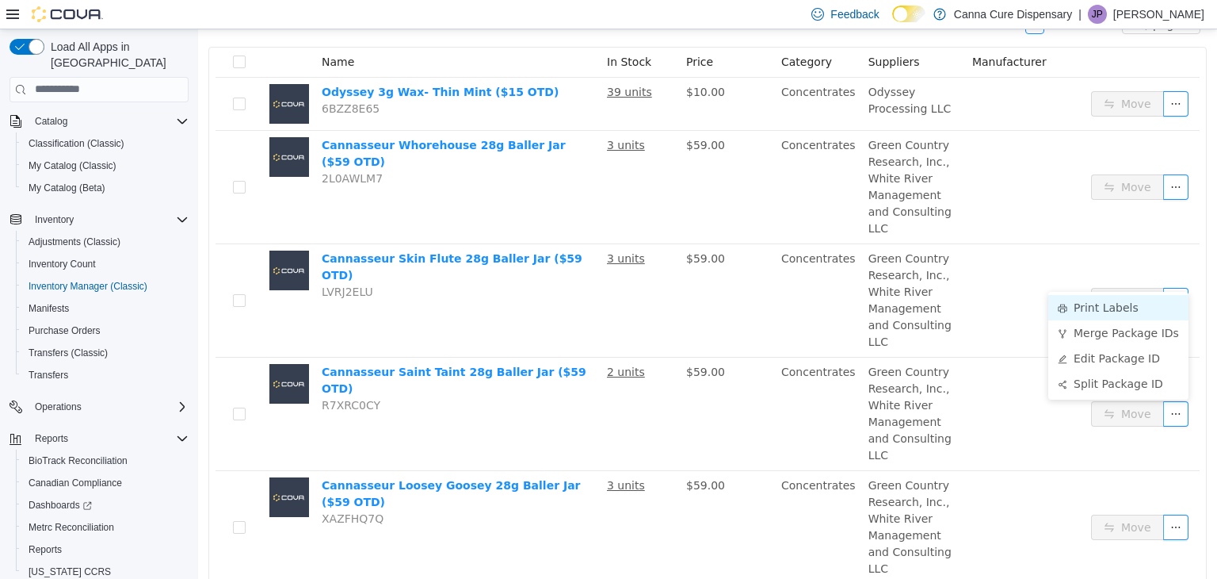
click at [1088, 306] on li "Print Labels" at bounding box center [1119, 306] width 140 height 25
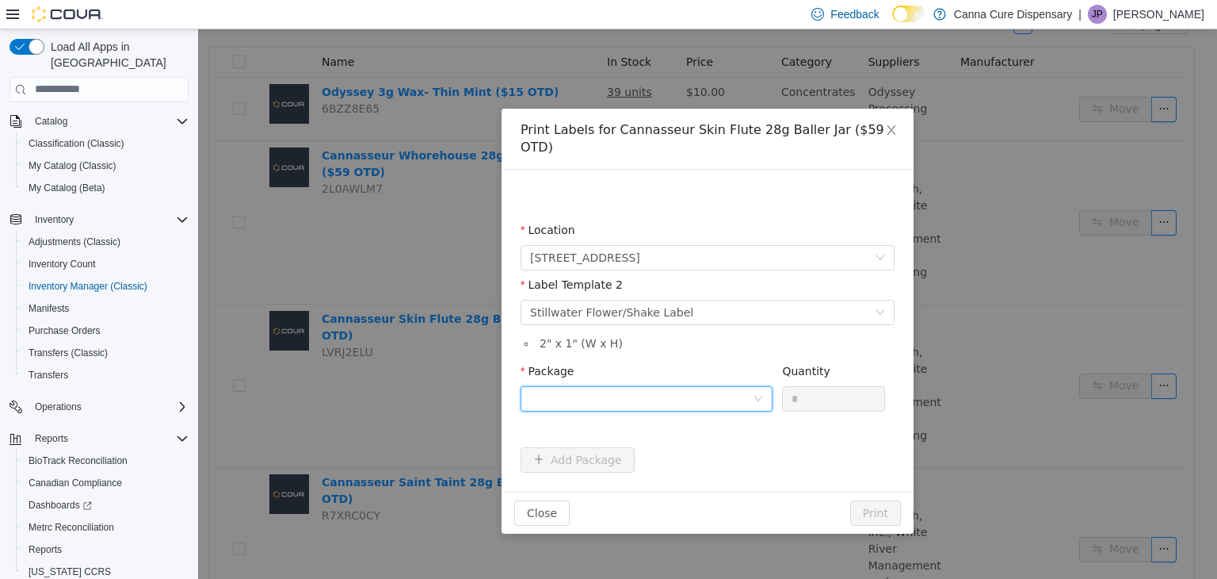
click at [727, 386] on div at bounding box center [641, 398] width 223 height 24
click at [719, 433] on li "1A40E010000B3B6000006527" at bounding box center [647, 437] width 252 height 25
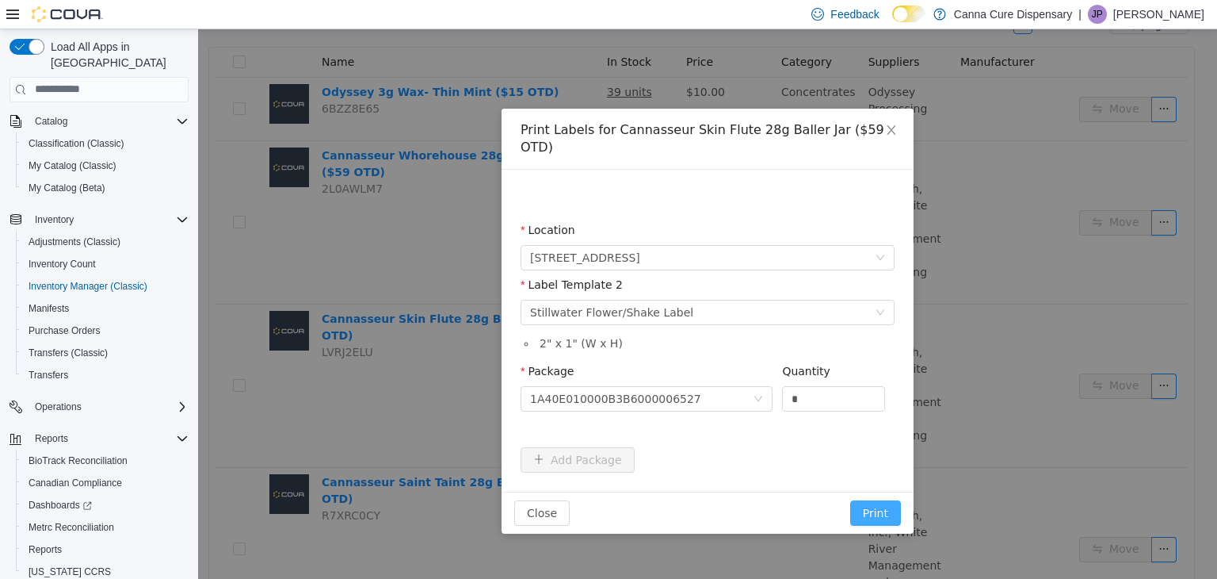
click at [867, 500] on button "Print" at bounding box center [875, 511] width 51 height 25
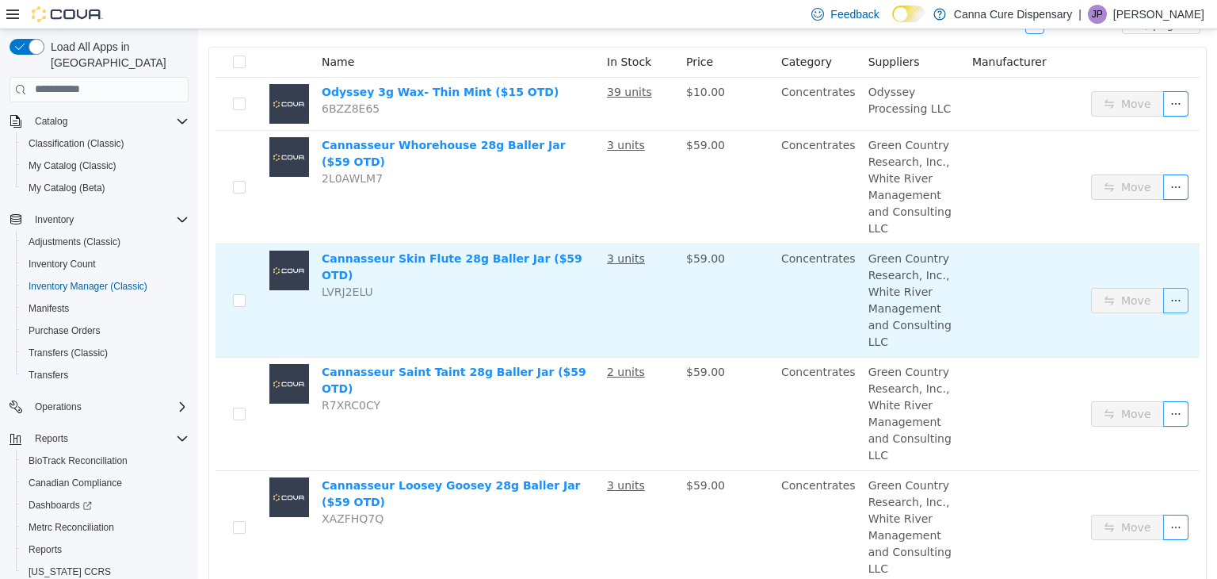
click at [1164, 287] on button "button" at bounding box center [1176, 299] width 25 height 25
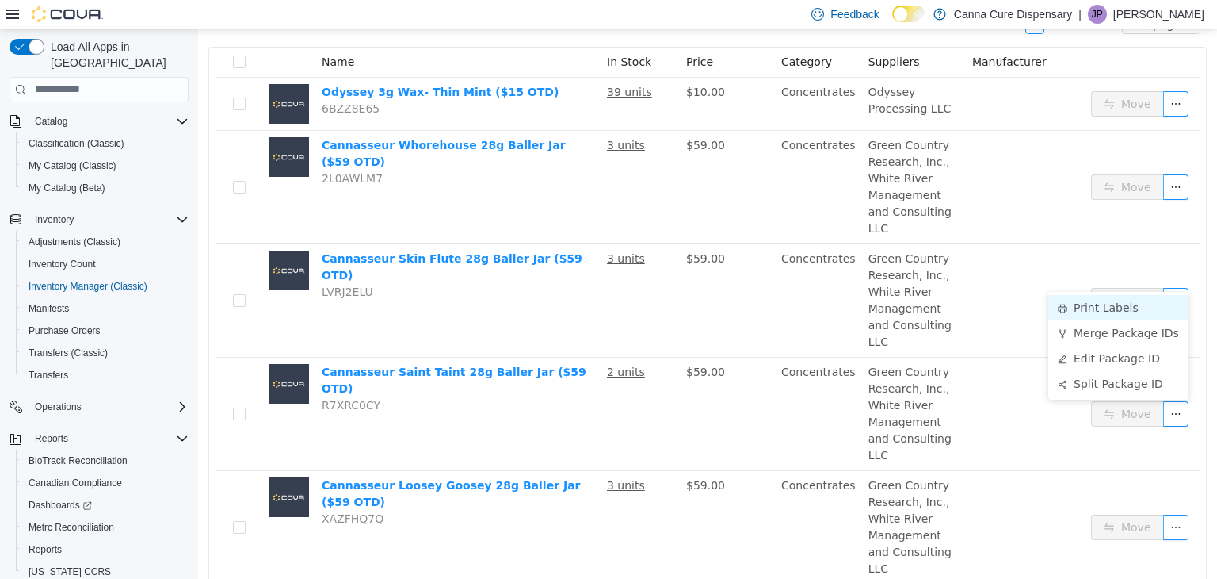
click at [1091, 308] on li "Print Labels" at bounding box center [1119, 306] width 140 height 25
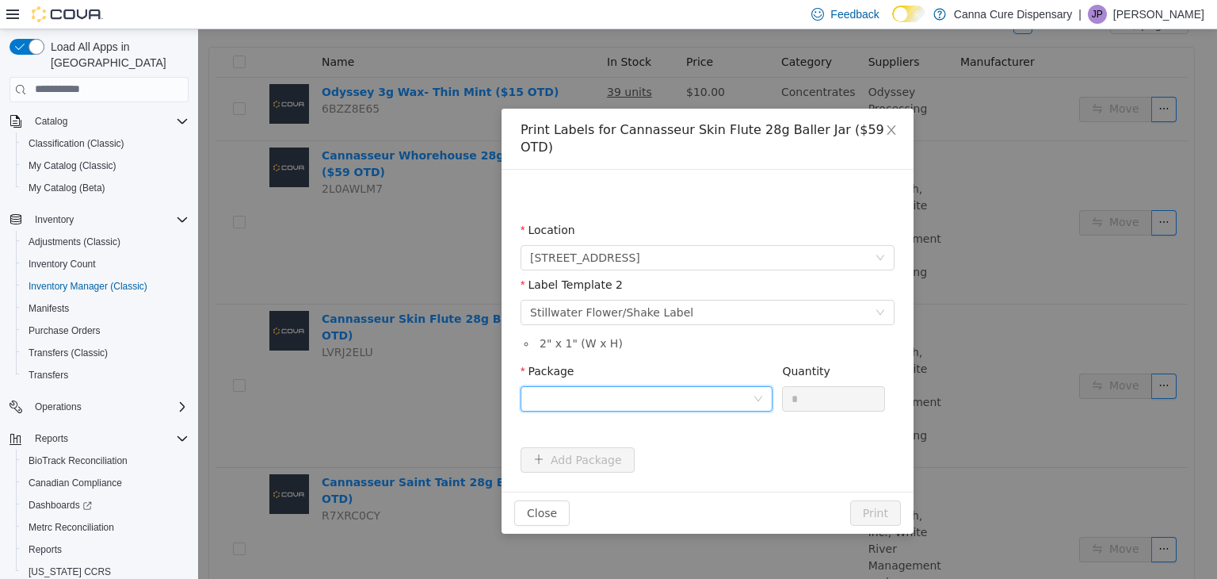
click at [742, 388] on div at bounding box center [641, 398] width 223 height 24
click at [667, 433] on strong "1A40E010000B3B6000006527" at bounding box center [624, 437] width 188 height 13
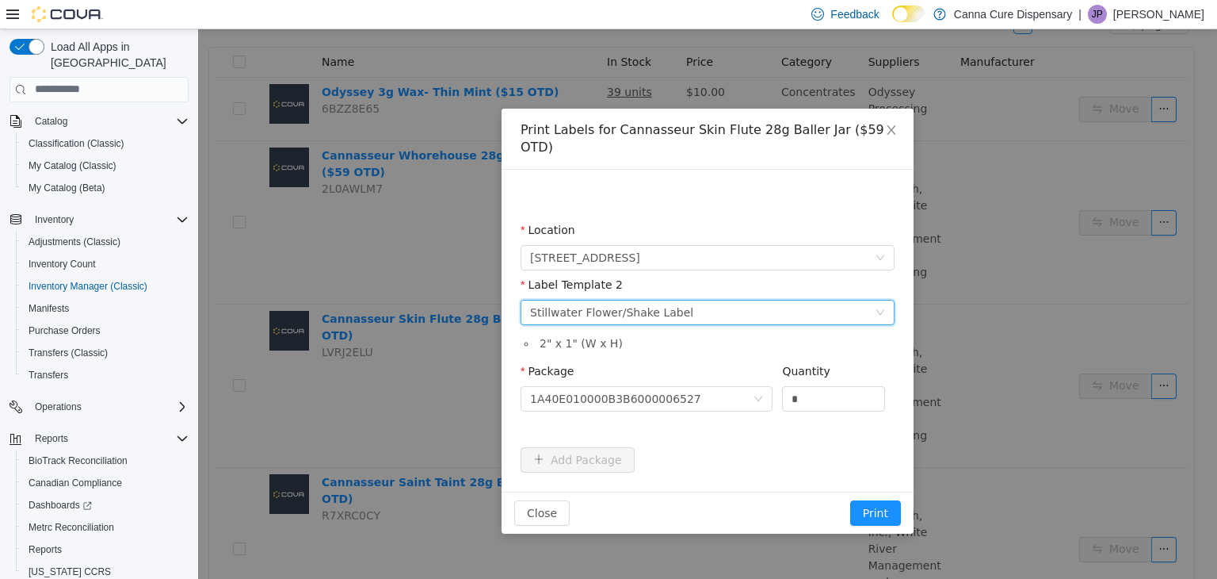
click at [685, 300] on div "Please select a label template Stillwater Flower/Shake Label" at bounding box center [702, 312] width 345 height 24
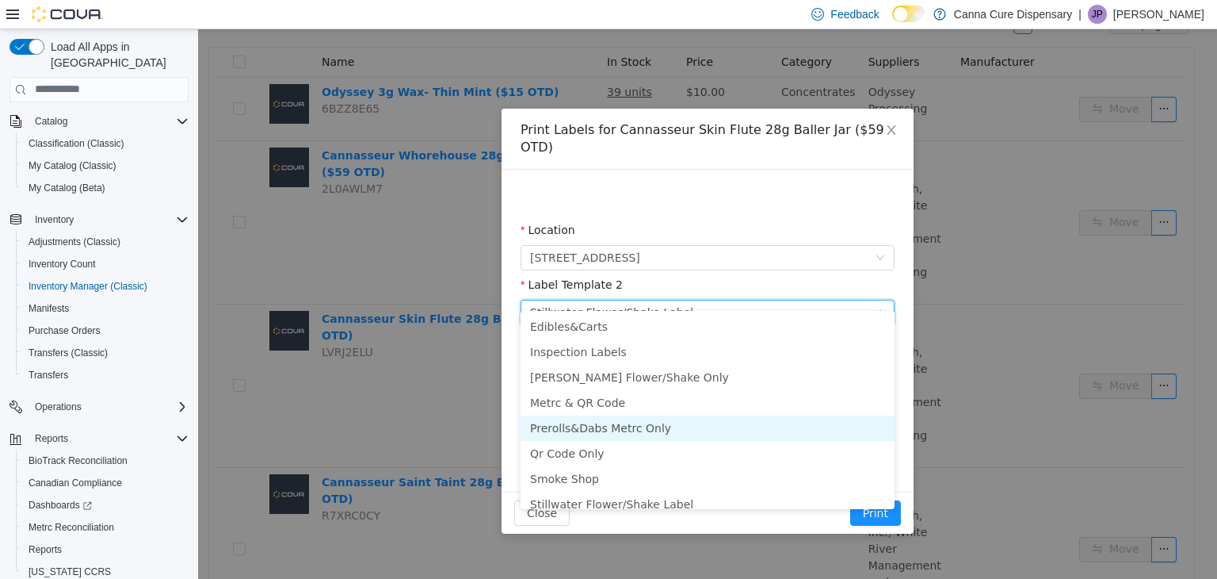
click at [617, 430] on li "Prerolls&Dabs Metrc Only" at bounding box center [708, 427] width 374 height 25
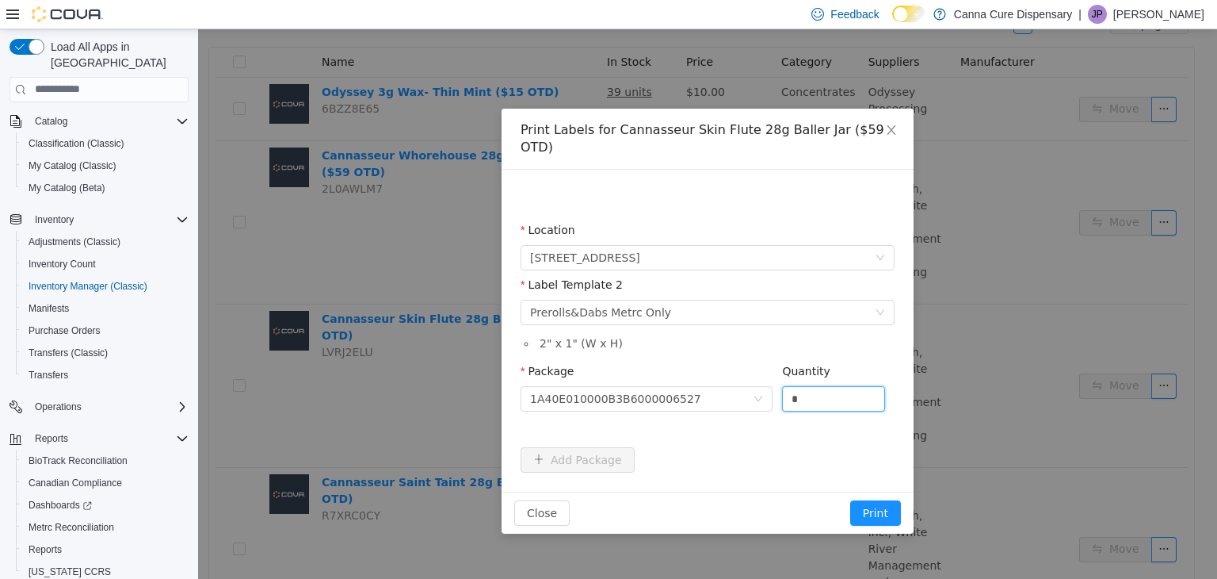
drag, startPoint x: 809, startPoint y: 375, endPoint x: 780, endPoint y: 373, distance: 29.4
click at [780, 373] on div "Package 1A40E010000B3B6000006527 Quantity *" at bounding box center [708, 389] width 374 height 55
type input "*"
click at [850, 499] on button "Print" at bounding box center [875, 511] width 51 height 25
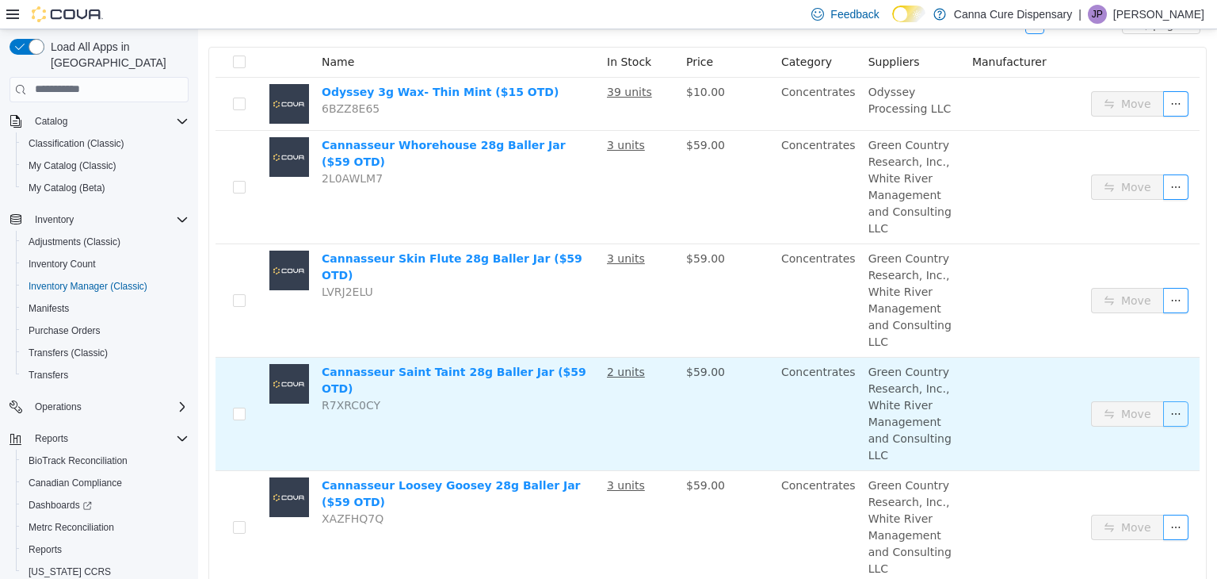
click at [1164, 400] on button "button" at bounding box center [1176, 412] width 25 height 25
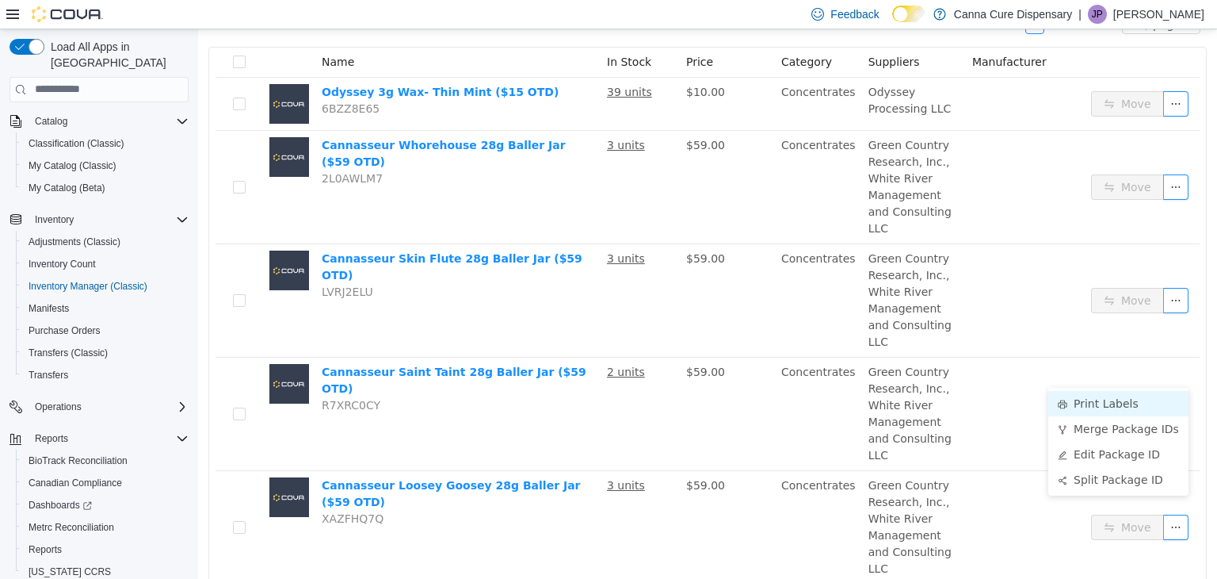
click at [1090, 411] on li "Print Labels" at bounding box center [1119, 402] width 140 height 25
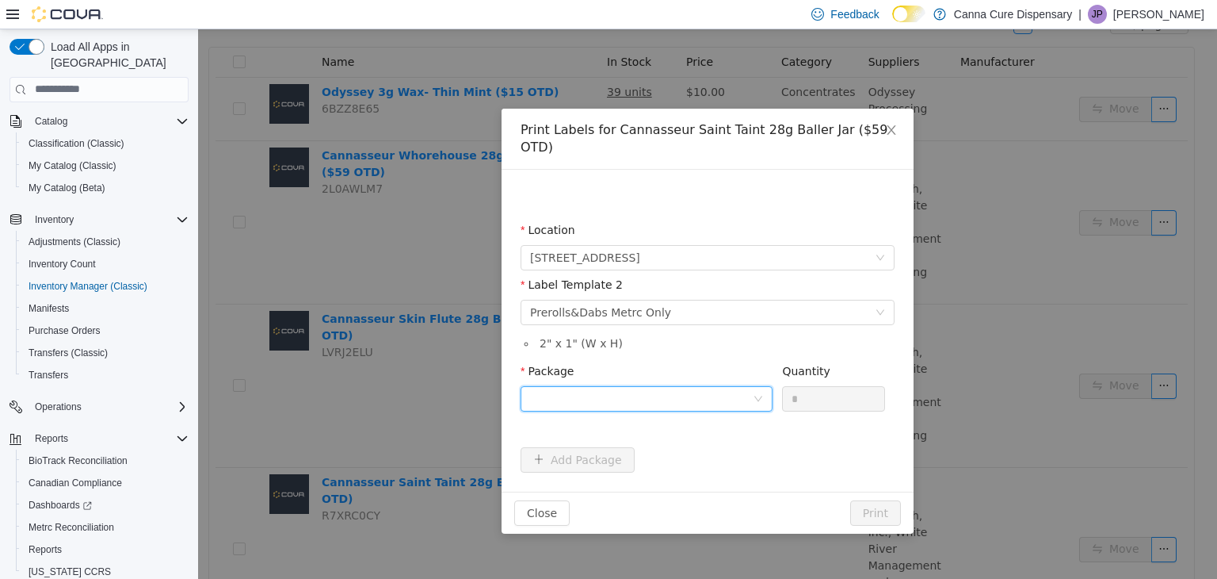
click at [704, 386] on div at bounding box center [641, 398] width 223 height 24
click at [677, 435] on strong "1A40E010000B3B6000006526" at bounding box center [624, 437] width 188 height 13
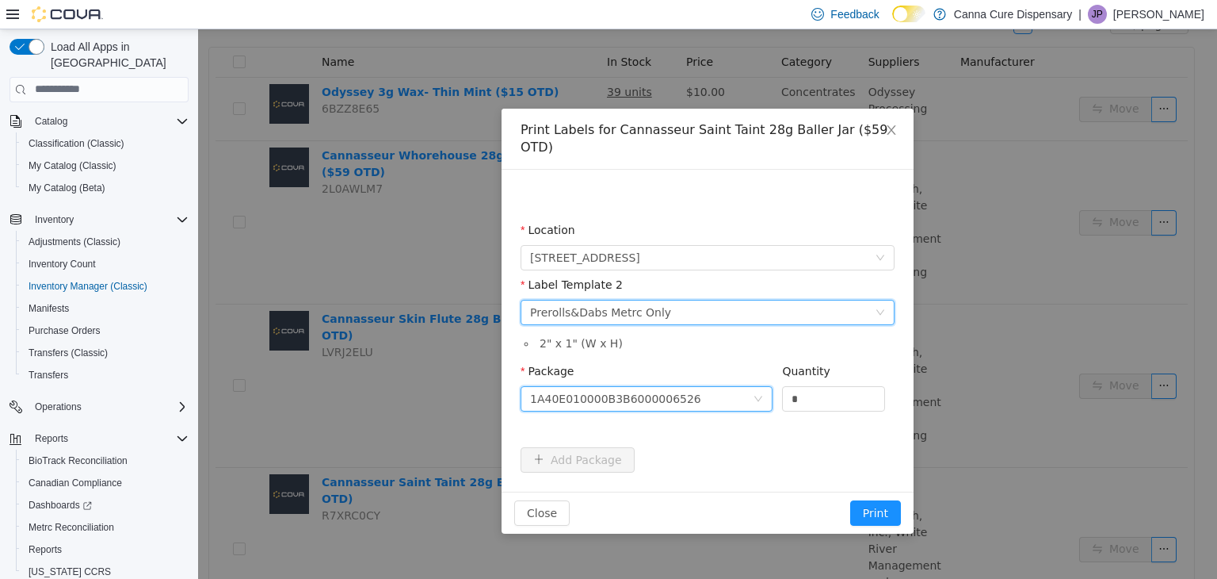
click at [812, 302] on div "Please select a label template Prerolls&Dabs Metrc Only" at bounding box center [702, 312] width 345 height 24
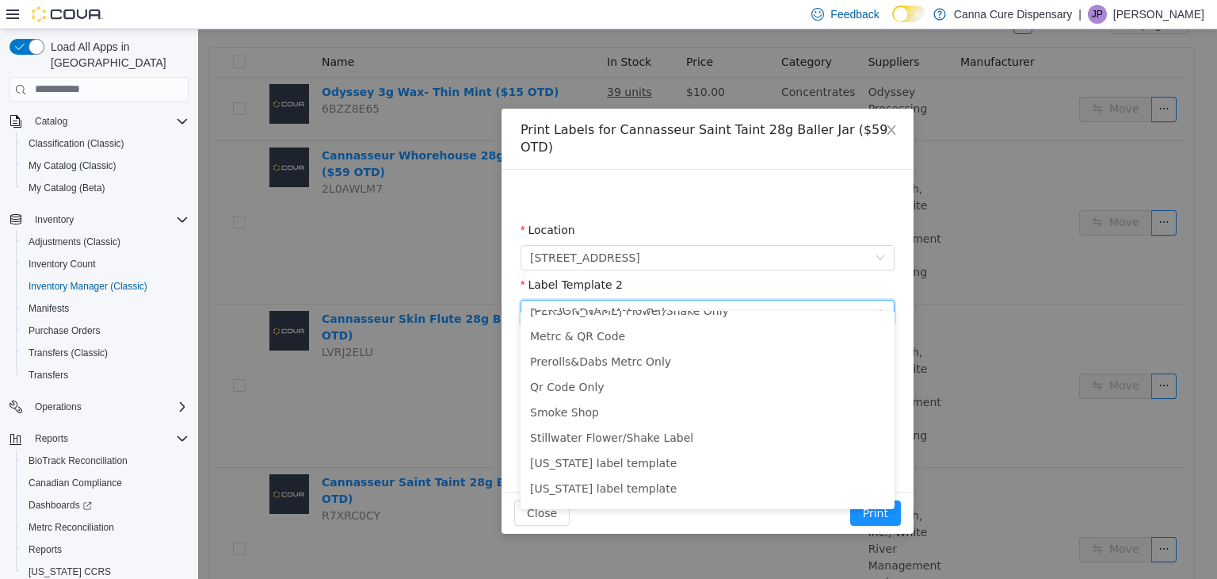
scroll to position [54, 0]
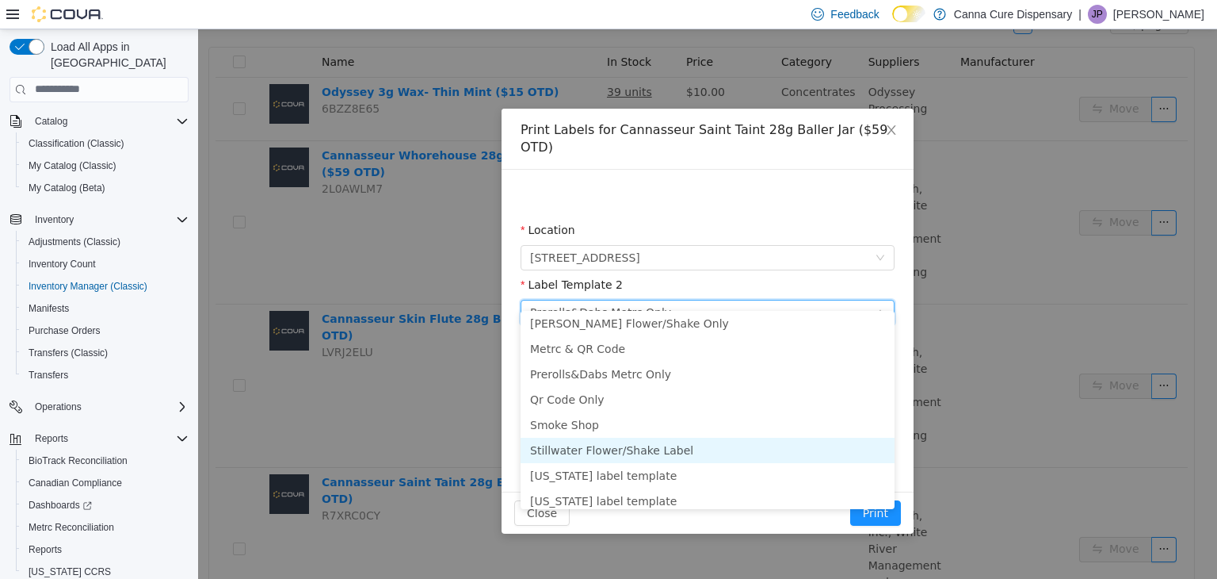
click at [666, 452] on li "Stillwater Flower/Shake Label" at bounding box center [708, 449] width 374 height 25
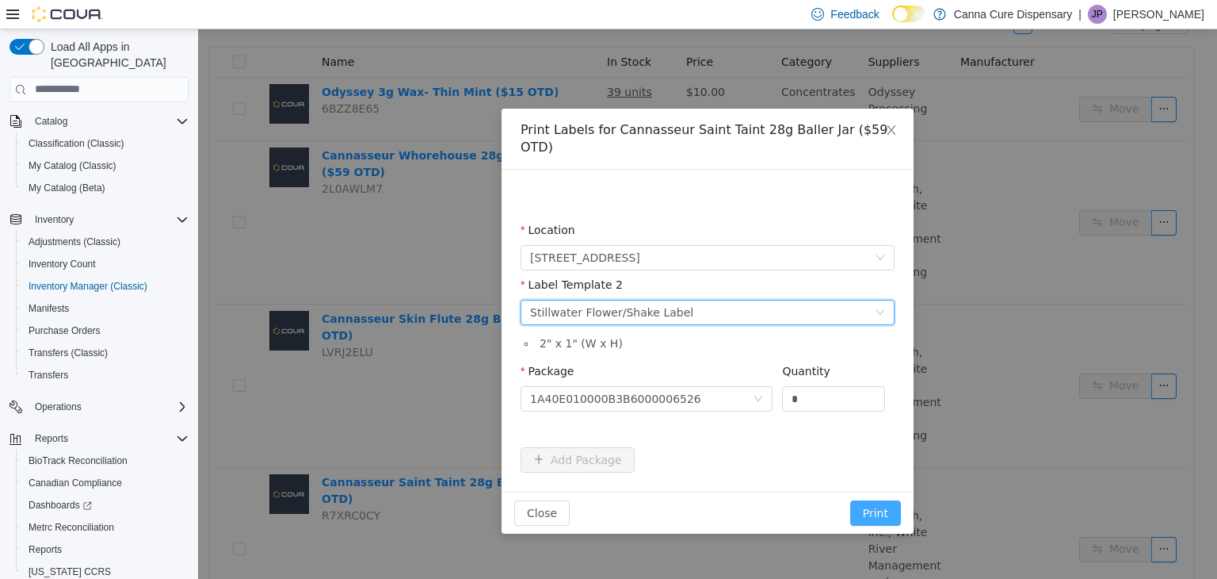
click at [881, 499] on button "Print" at bounding box center [875, 511] width 51 height 25
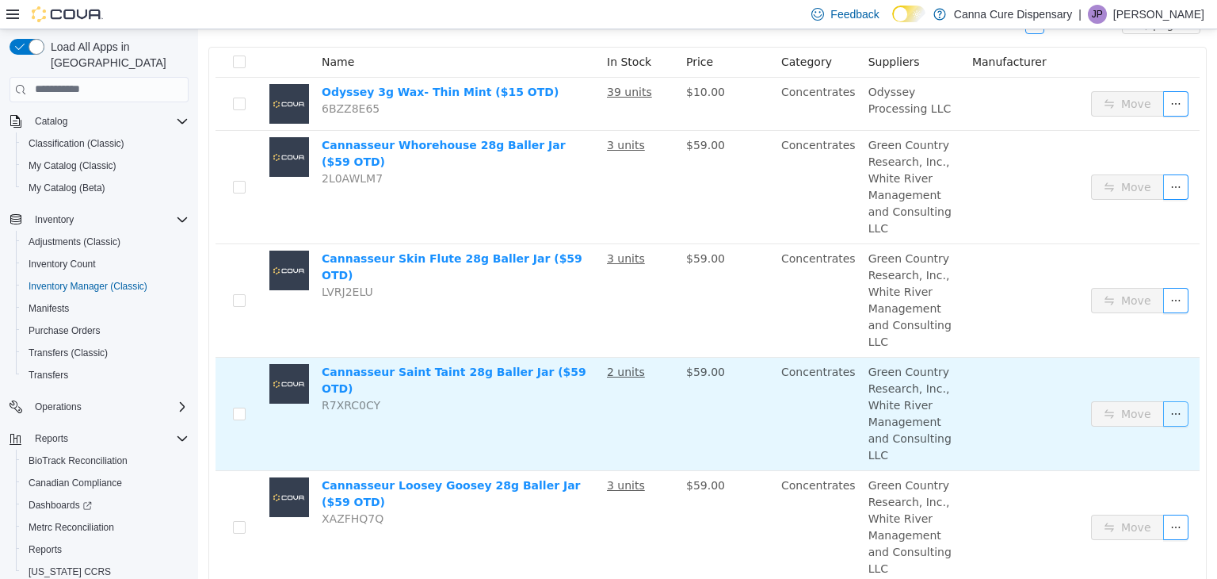
click at [1168, 400] on button "button" at bounding box center [1176, 412] width 25 height 25
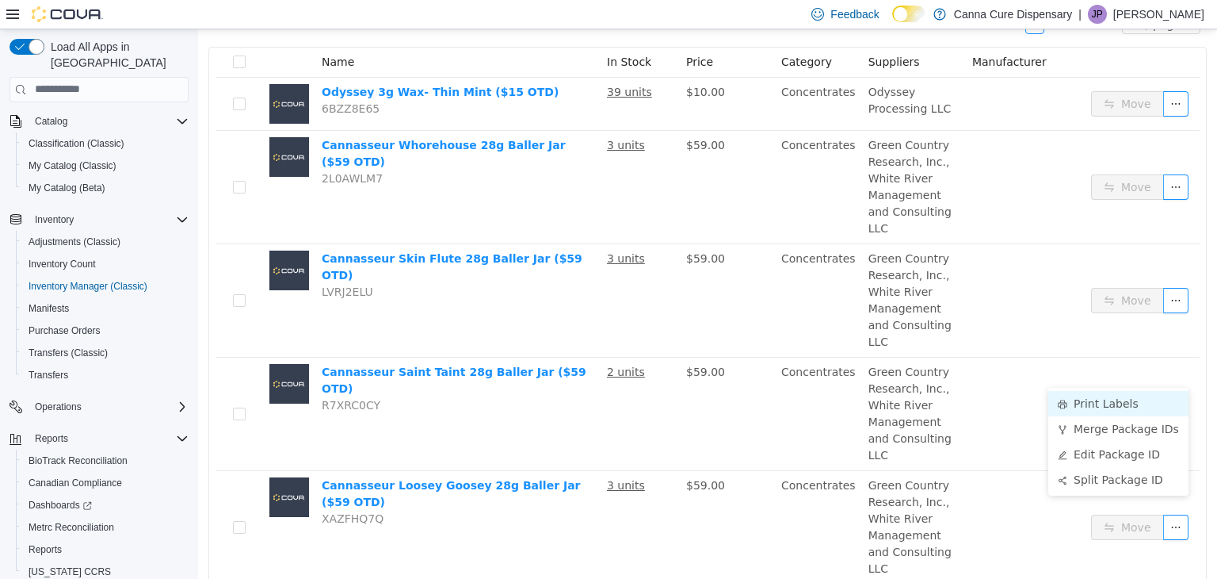
click at [1103, 398] on li "Print Labels" at bounding box center [1119, 402] width 140 height 25
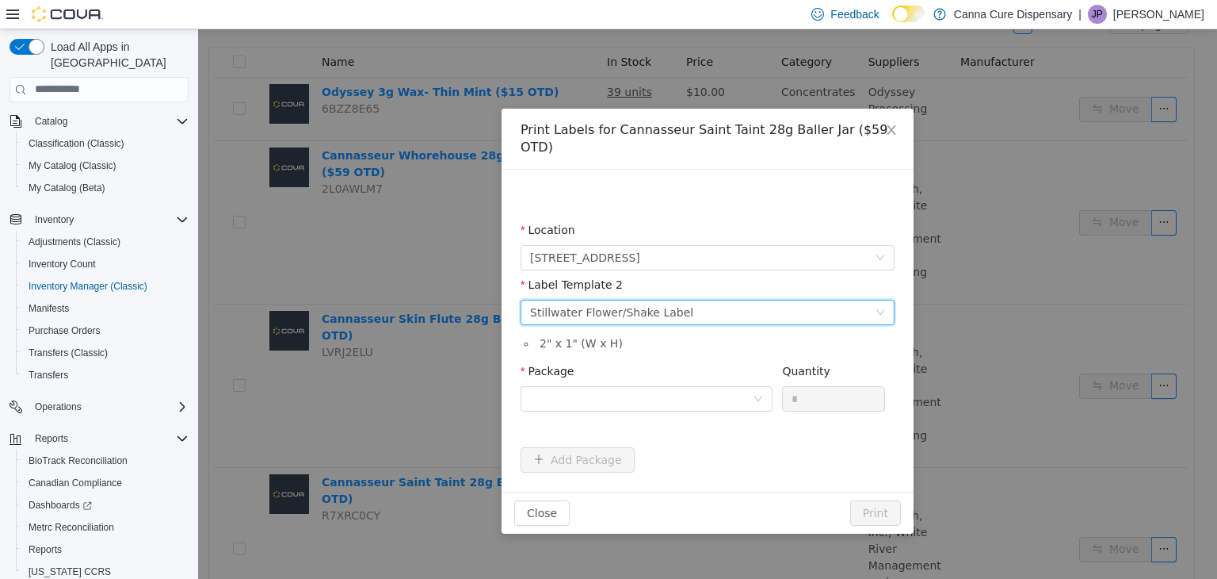
click at [816, 300] on div "Please select a label template Stillwater Flower/Shake Label" at bounding box center [702, 312] width 345 height 24
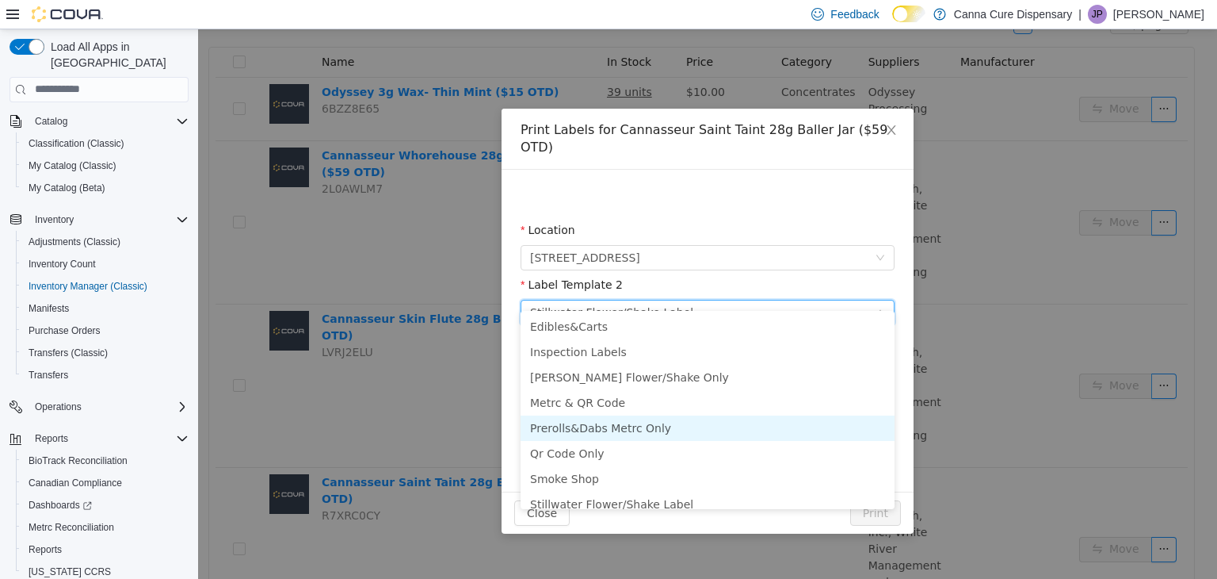
click at [691, 434] on li "Prerolls&Dabs Metrc Only" at bounding box center [708, 427] width 374 height 25
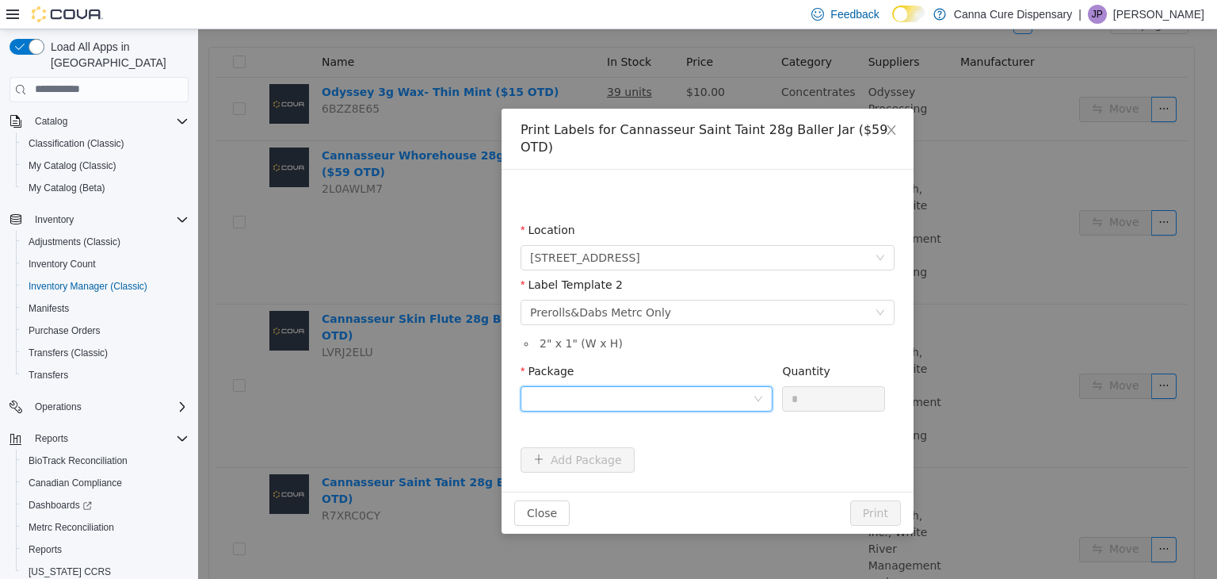
click at [758, 393] on icon "icon: down" at bounding box center [759, 398] width 10 height 10
click at [691, 445] on li "1A40E010000B3B6000006526" at bounding box center [647, 437] width 252 height 25
click at [809, 386] on input "*" at bounding box center [833, 398] width 101 height 24
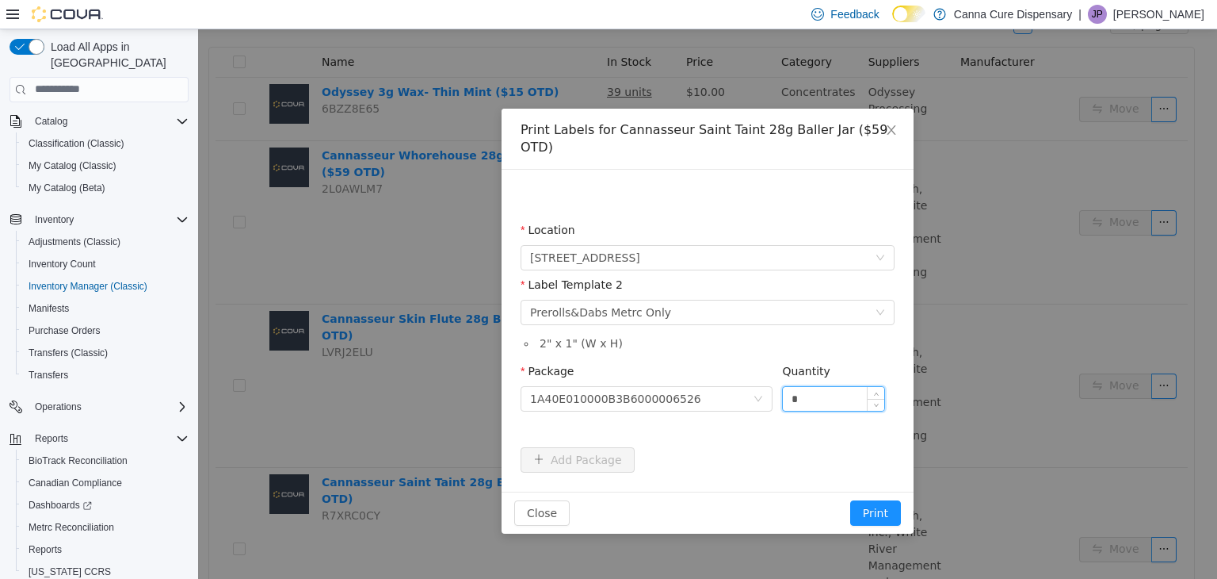
click at [809, 386] on input "*" at bounding box center [833, 398] width 101 height 24
type input "*"
click at [850, 499] on button "Print" at bounding box center [875, 511] width 51 height 25
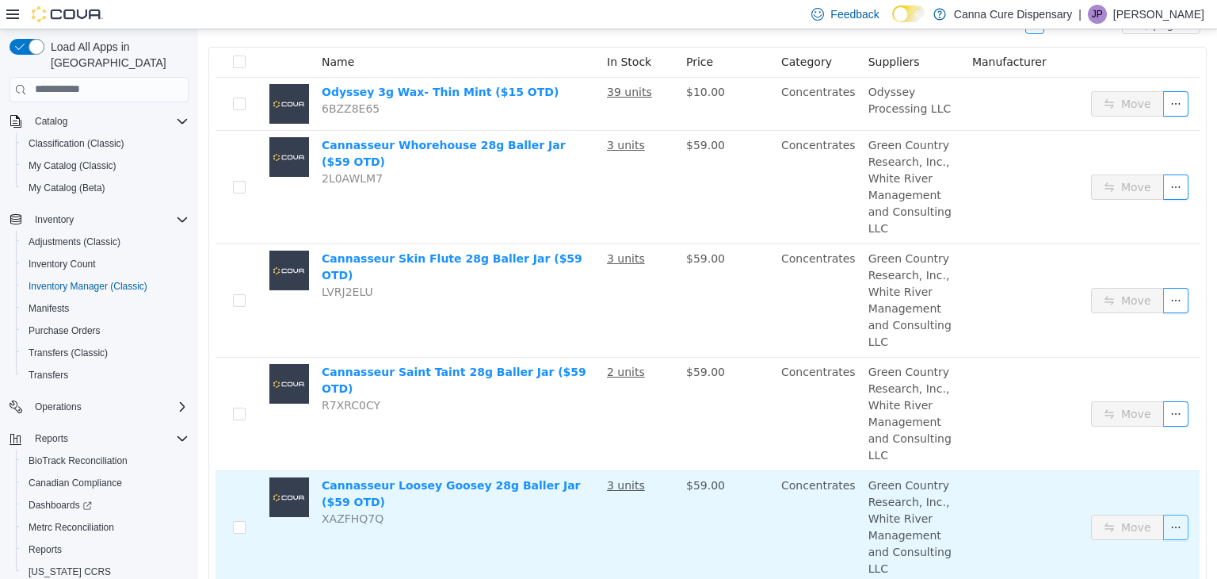
click at [1164, 514] on button "button" at bounding box center [1176, 526] width 25 height 25
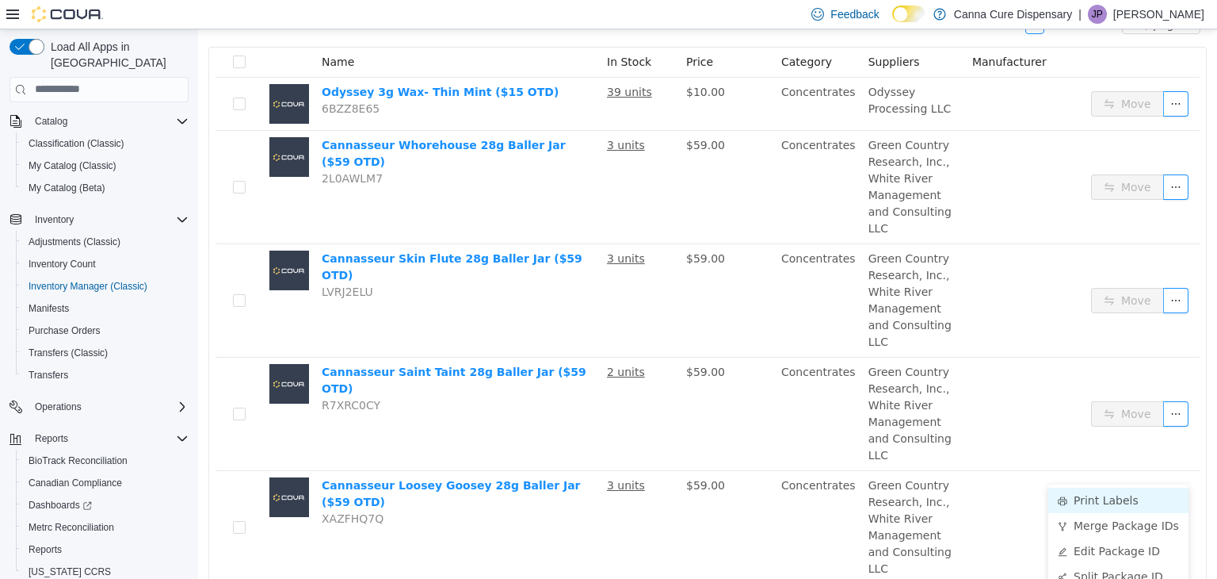
click at [1086, 503] on li "Print Labels" at bounding box center [1119, 499] width 140 height 25
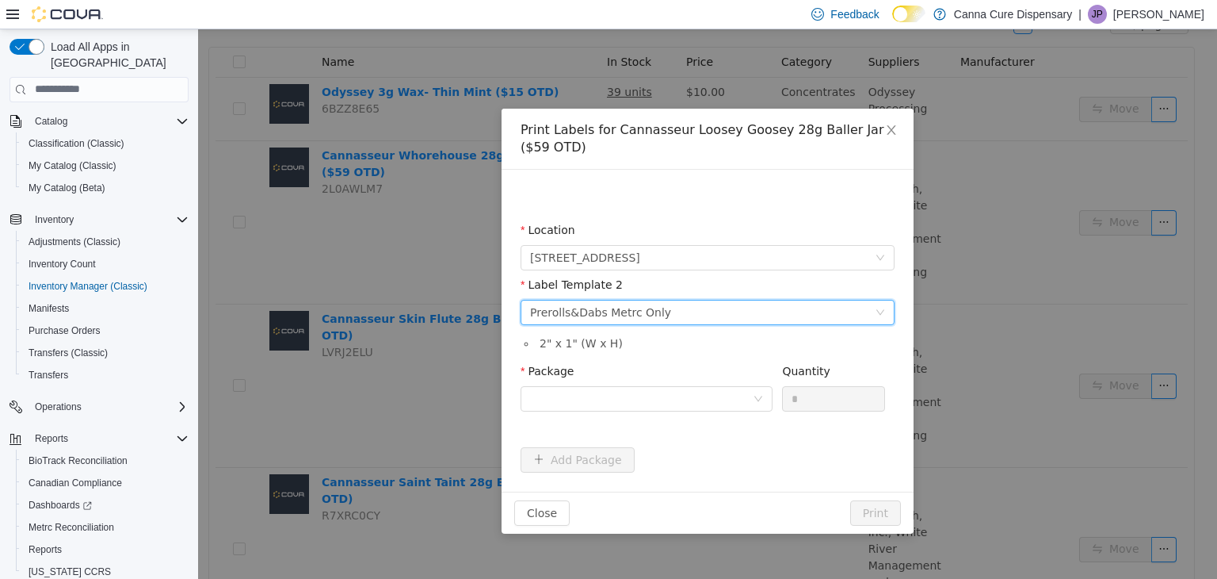
click at [775, 313] on div "Please select a label template Prerolls&Dabs Metrc Only" at bounding box center [702, 312] width 345 height 24
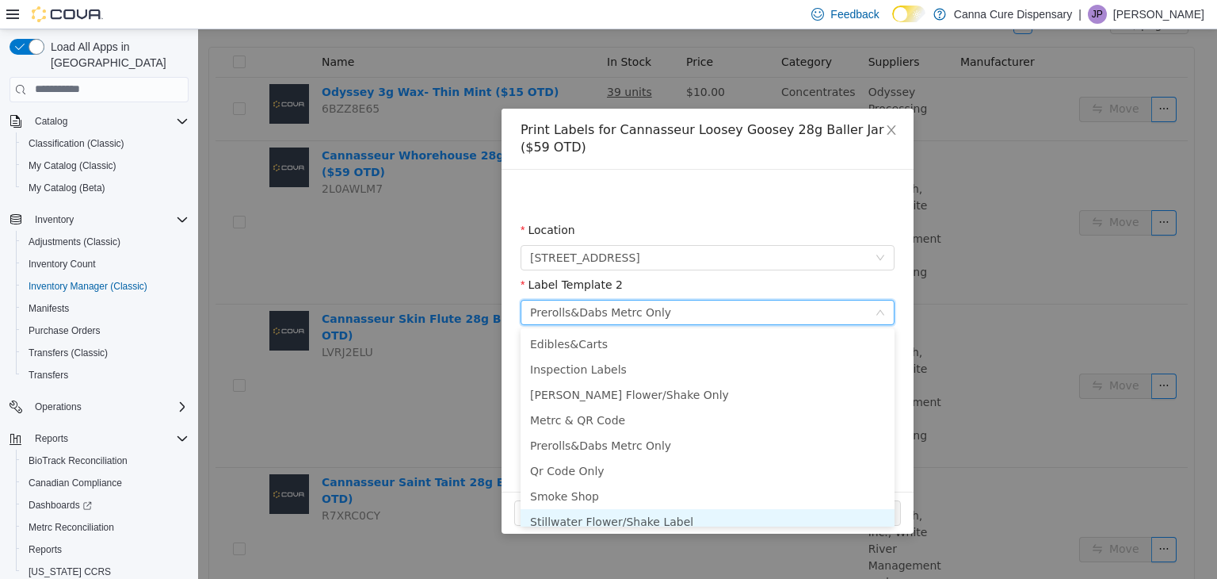
scroll to position [8, 0]
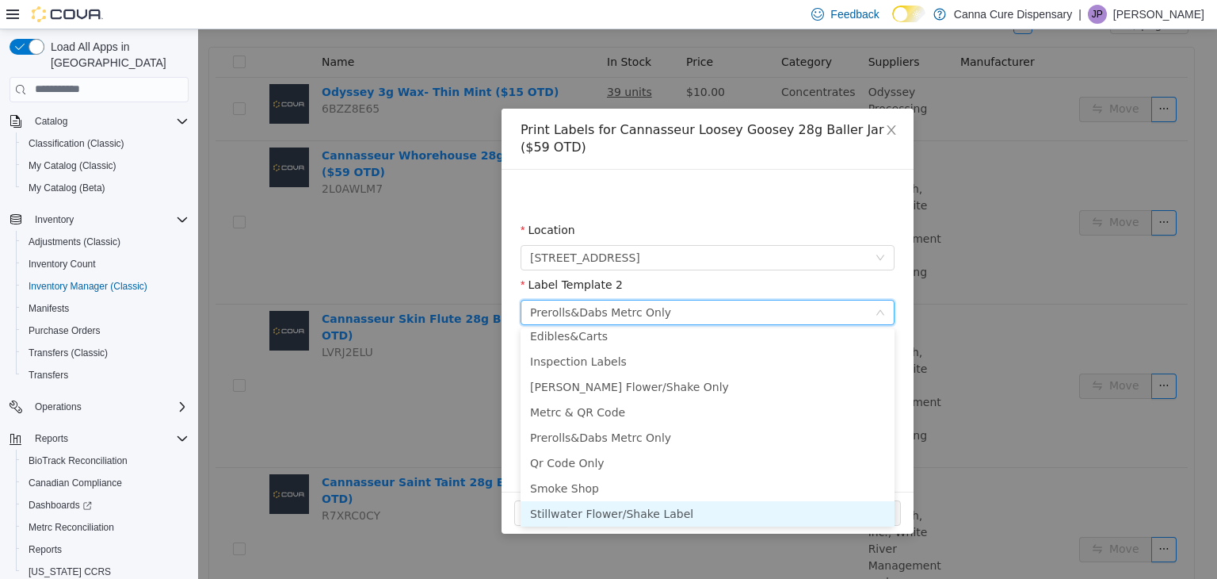
click at [669, 512] on li "Stillwater Flower/Shake Label" at bounding box center [708, 512] width 374 height 25
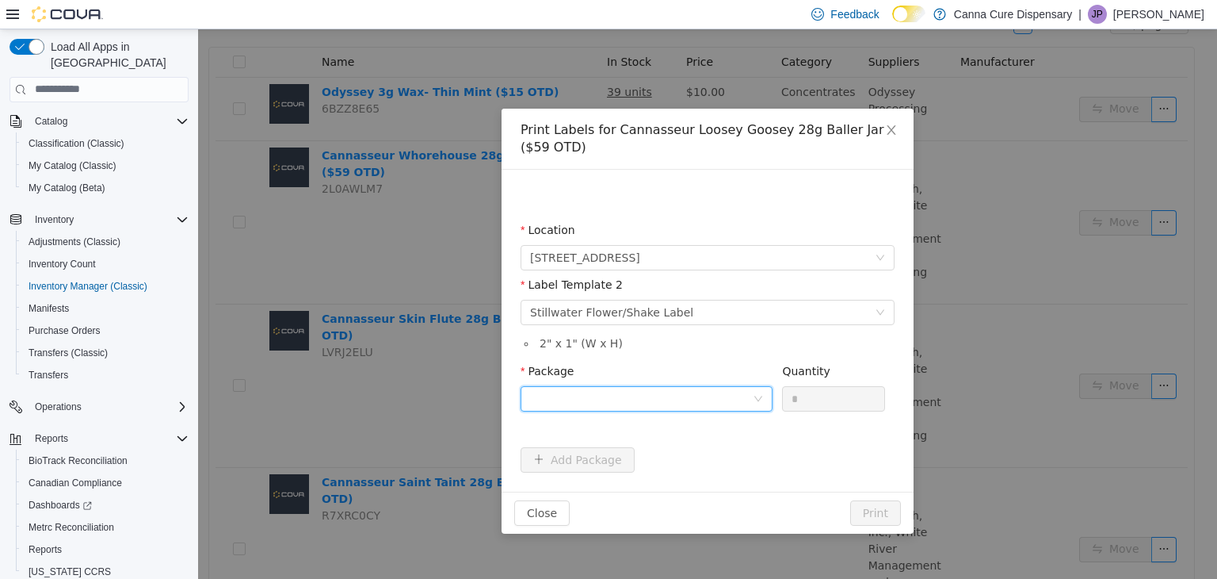
click at [643, 396] on div at bounding box center [641, 398] width 223 height 24
click at [709, 465] on li "1A40E010000B3B6000006525" at bounding box center [647, 454] width 252 height 25
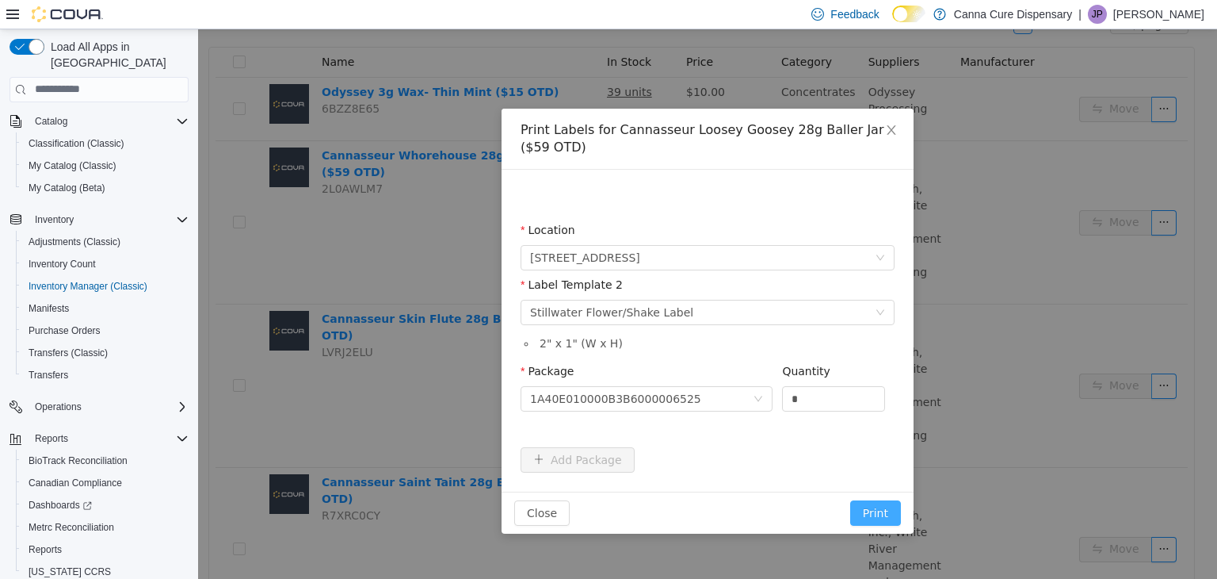
click at [880, 512] on button "Print" at bounding box center [875, 511] width 51 height 25
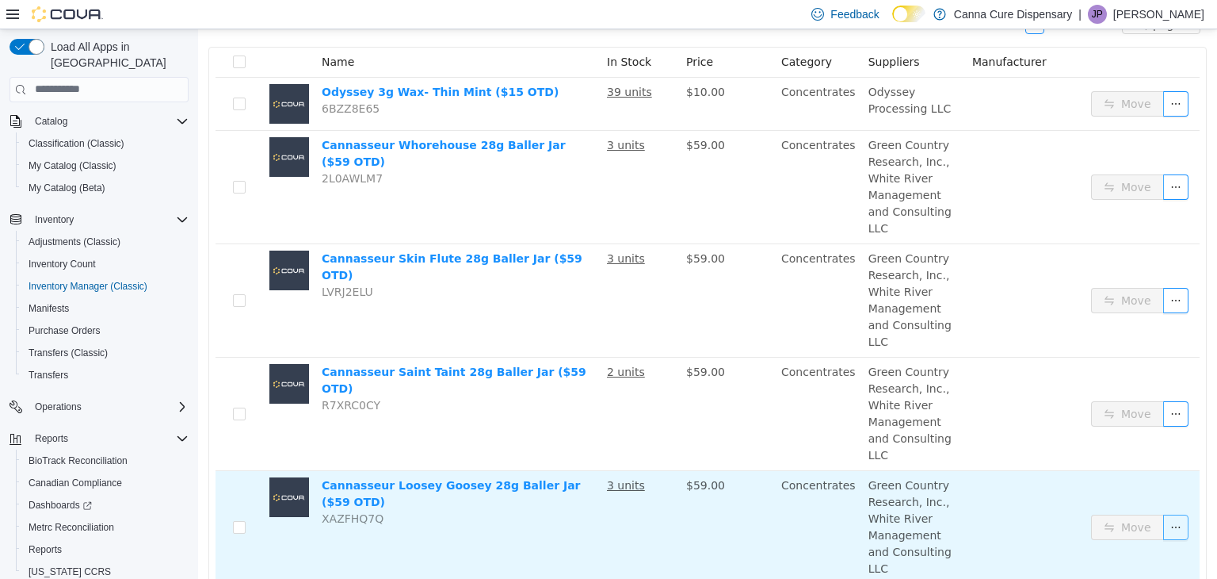
click at [1164, 514] on button "button" at bounding box center [1176, 526] width 25 height 25
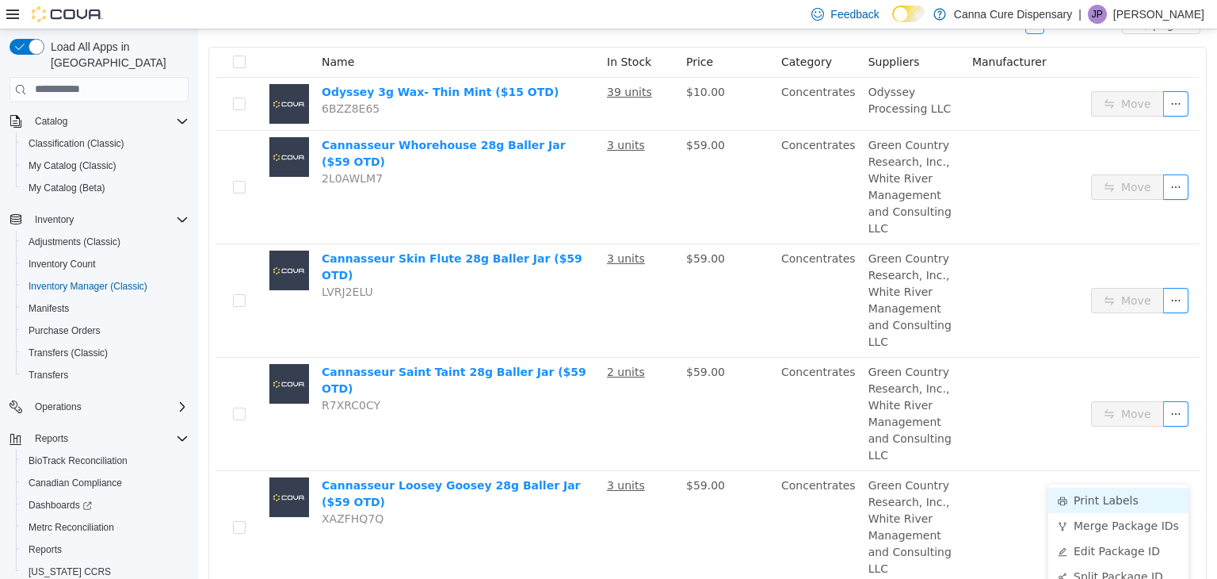
click at [1100, 496] on li "Print Labels" at bounding box center [1119, 499] width 140 height 25
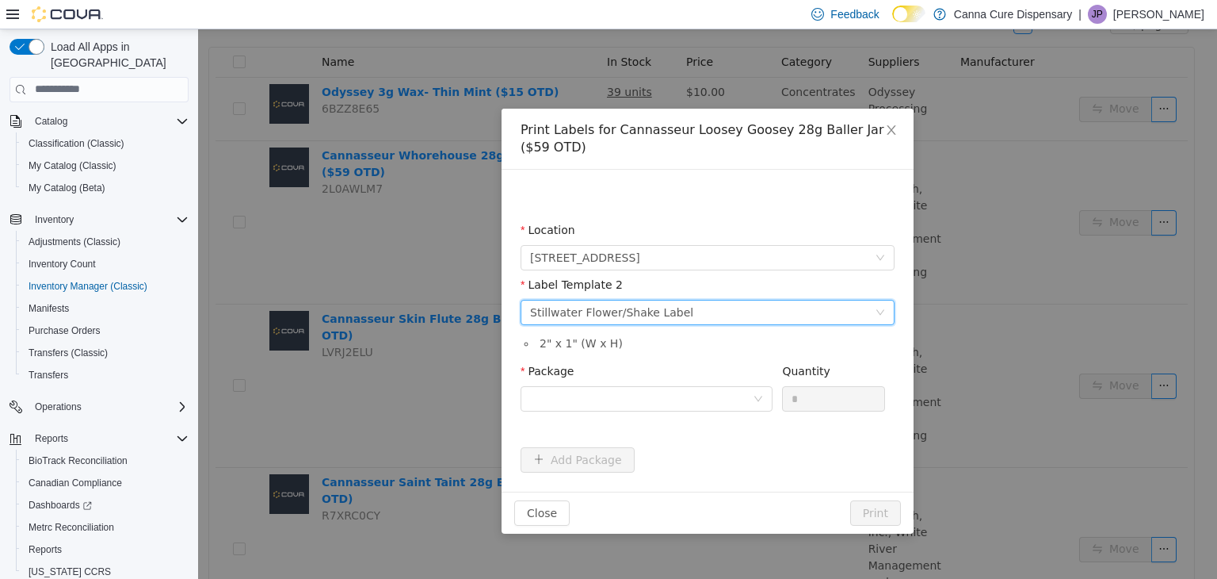
click at [675, 315] on div "Please select a label template Stillwater Flower/Shake Label" at bounding box center [702, 312] width 345 height 24
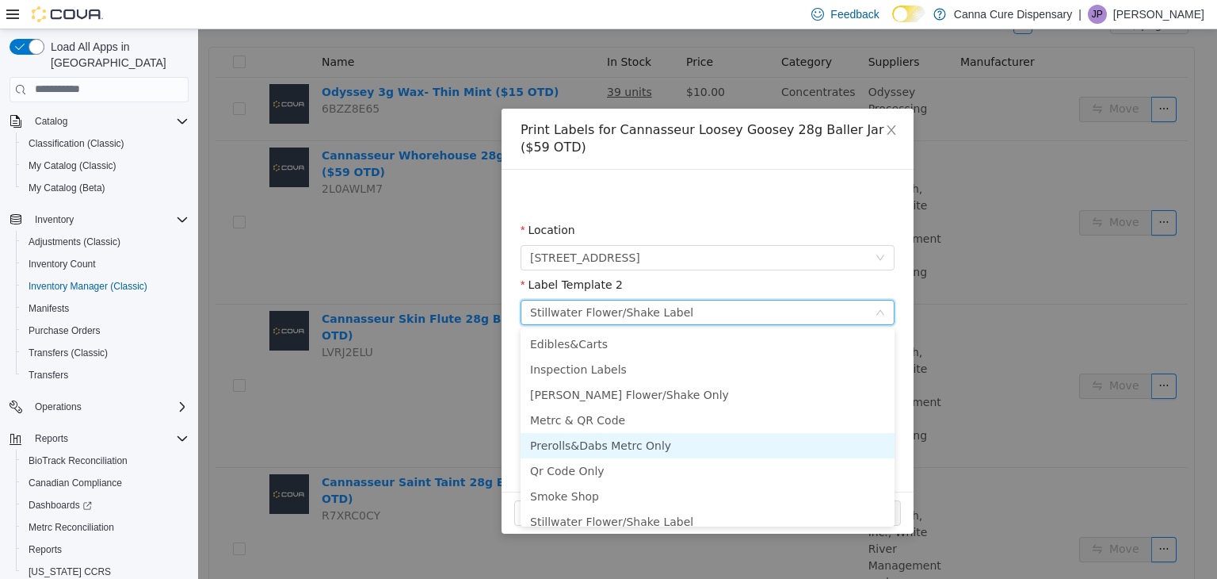
click at [640, 442] on li "Prerolls&Dabs Metrc Only" at bounding box center [708, 444] width 374 height 25
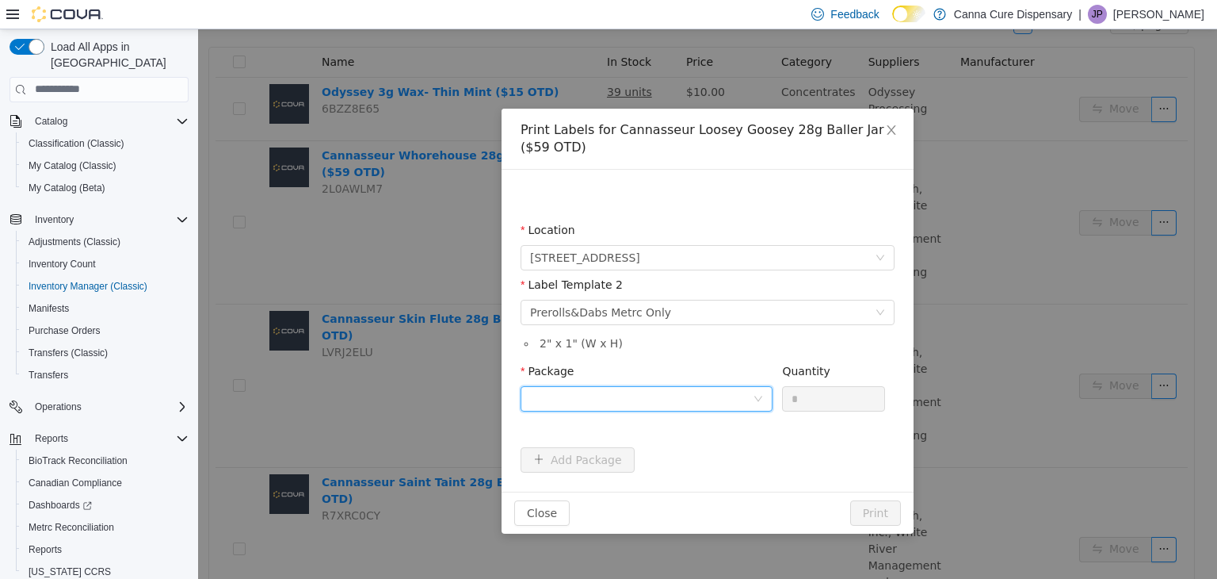
click at [717, 394] on div at bounding box center [641, 398] width 223 height 24
click at [691, 449] on li "1A40E010000B3B6000006525" at bounding box center [647, 454] width 252 height 25
drag, startPoint x: 808, startPoint y: 396, endPoint x: 770, endPoint y: 399, distance: 38.9
click at [770, 376] on span "Package 1A40E010000B3B6000006525 Quantity *" at bounding box center [703, 370] width 365 height 13
type input "*"
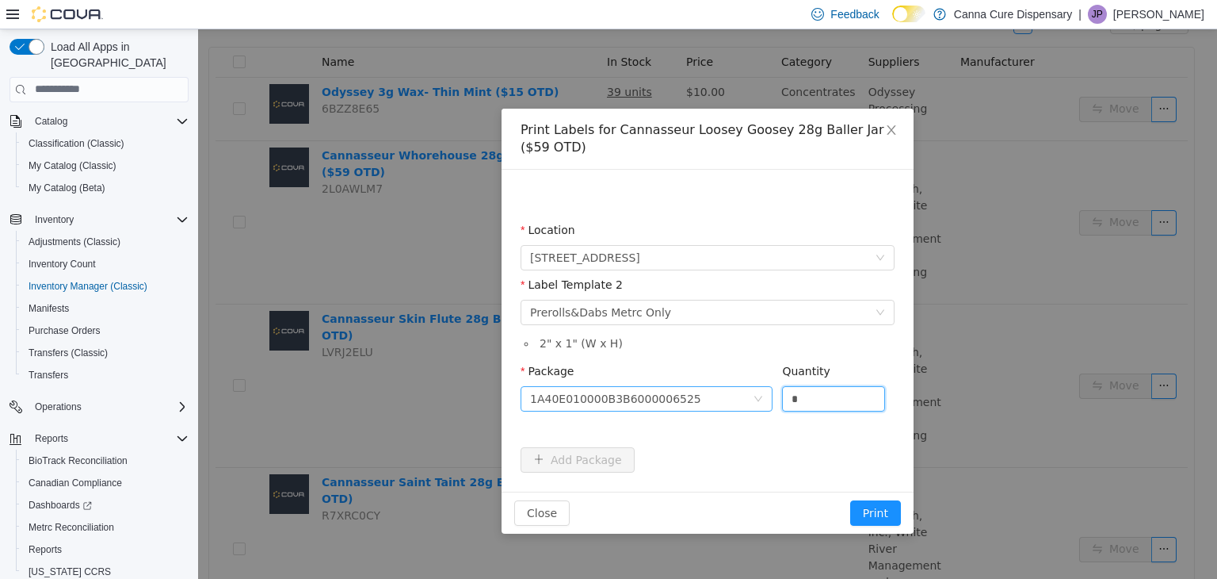
click at [850, 499] on button "Print" at bounding box center [875, 511] width 51 height 25
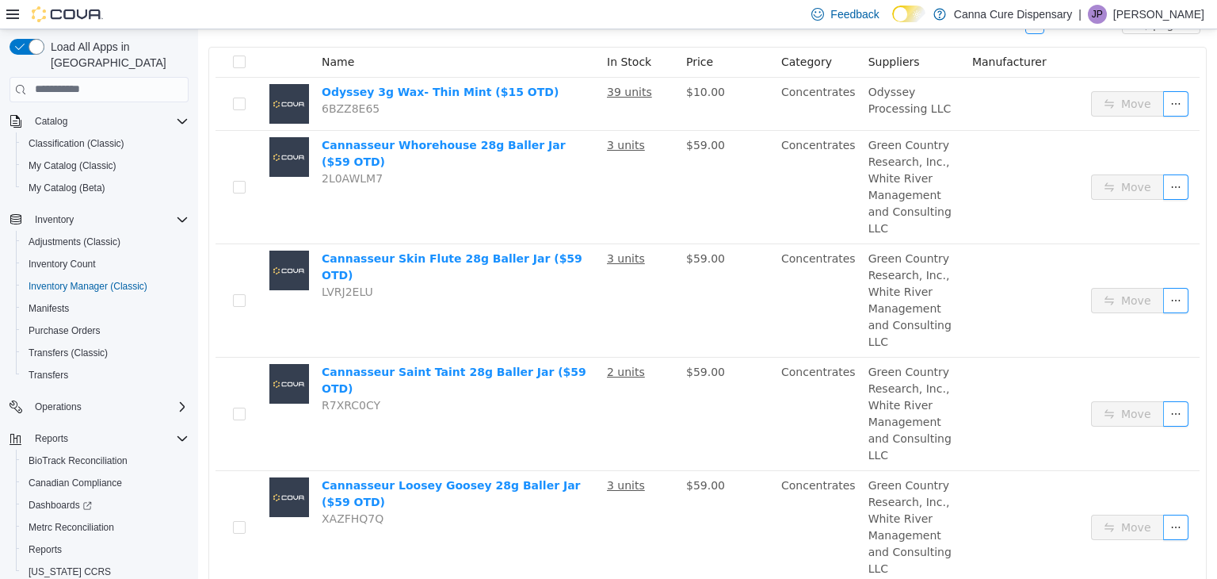
scroll to position [0, 0]
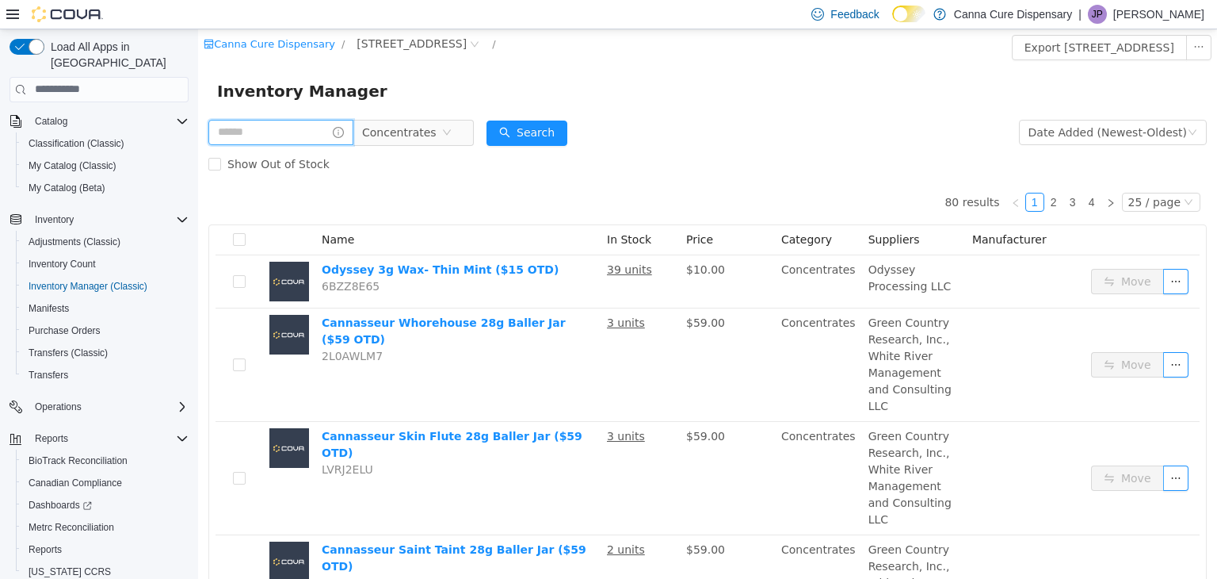
click at [314, 132] on input "text" at bounding box center [280, 131] width 145 height 25
type input "**********"
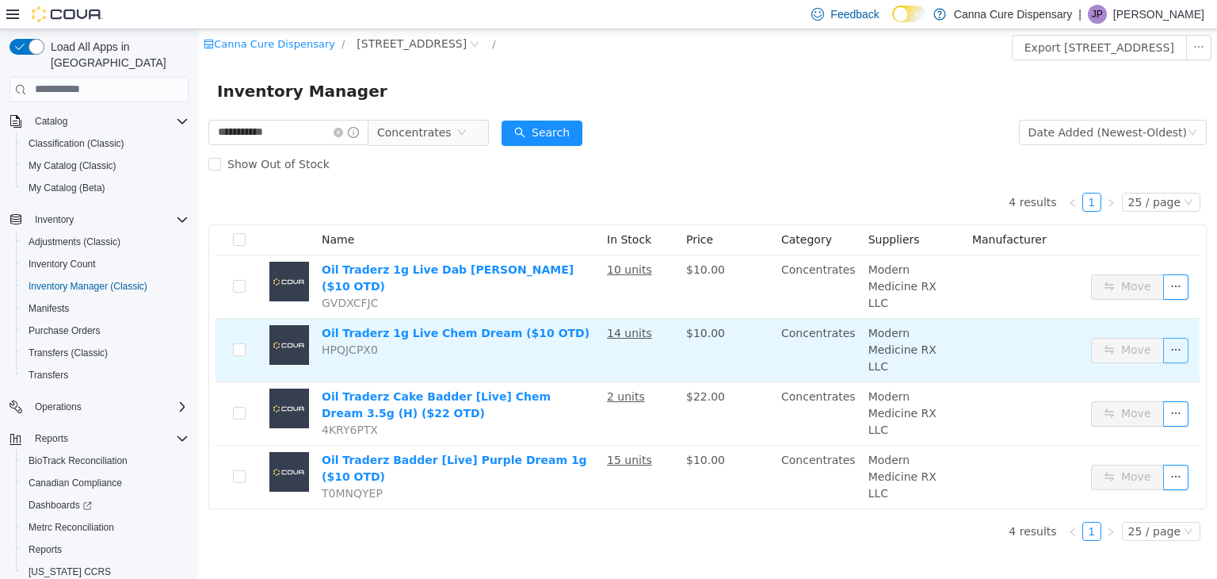
click at [1176, 337] on button "button" at bounding box center [1176, 349] width 25 height 25
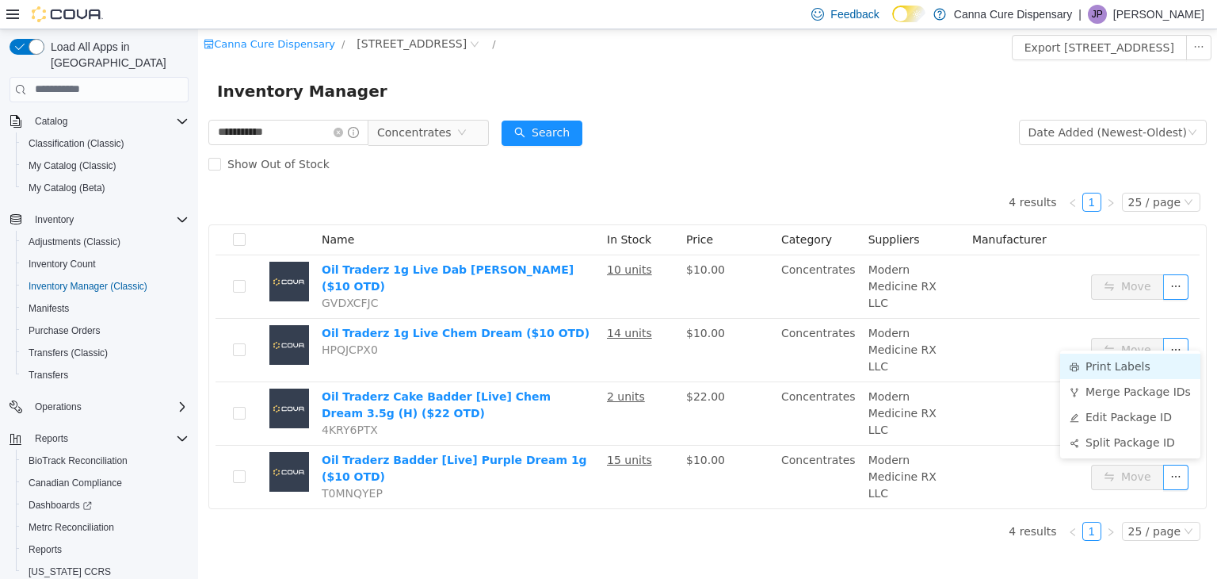
click at [1142, 370] on li "Print Labels" at bounding box center [1130, 365] width 140 height 25
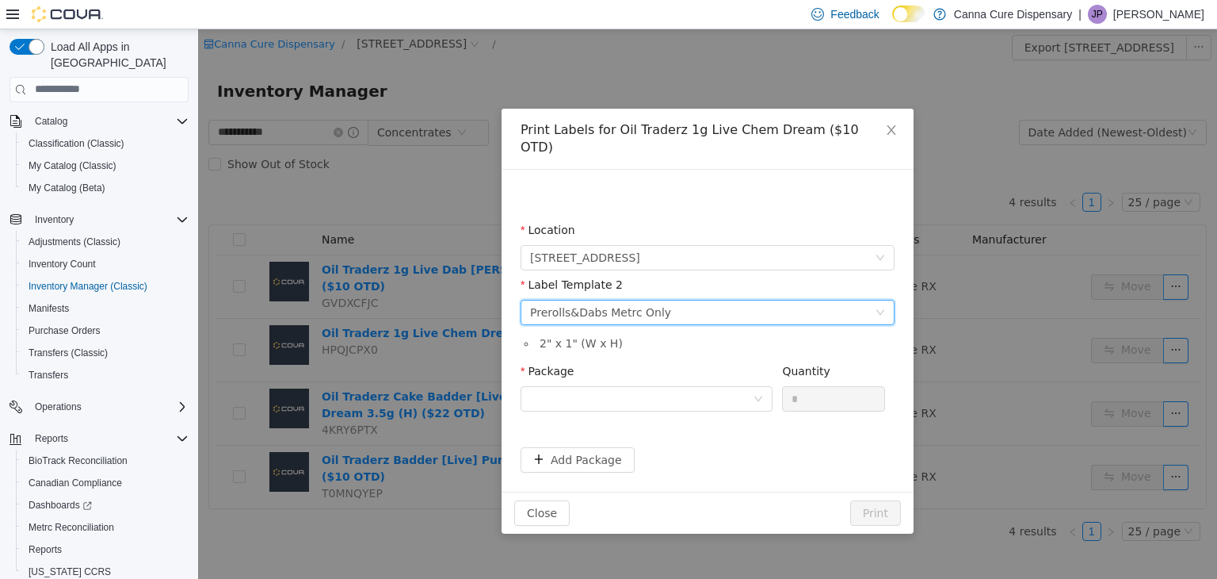
click at [749, 300] on div "Please select a label template Prerolls&Dabs Metrc Only" at bounding box center [702, 312] width 345 height 24
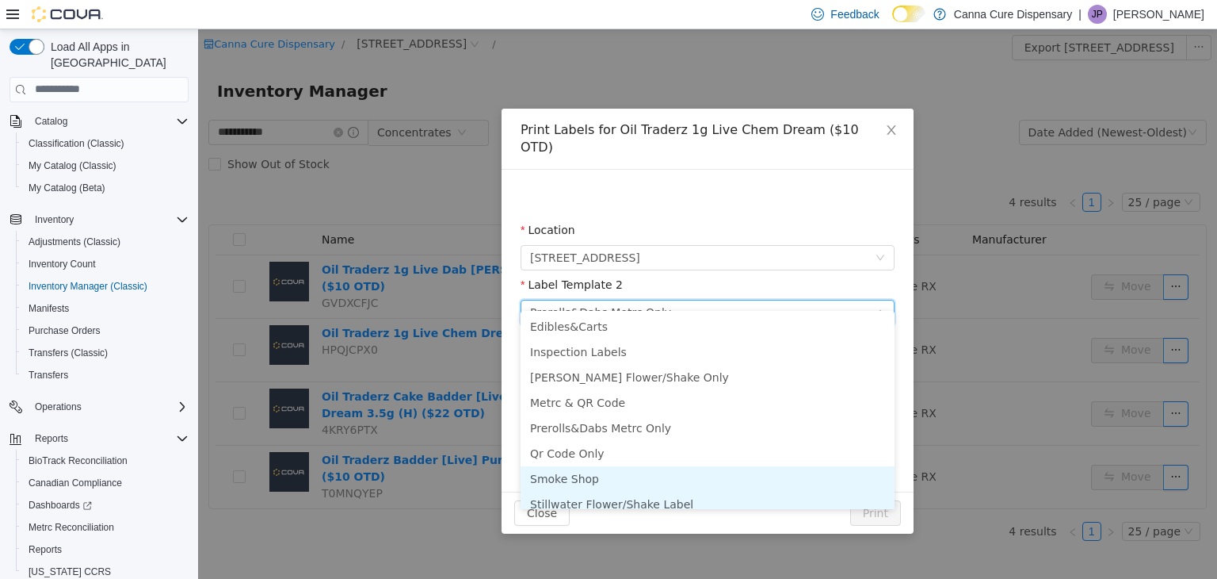
scroll to position [8, 0]
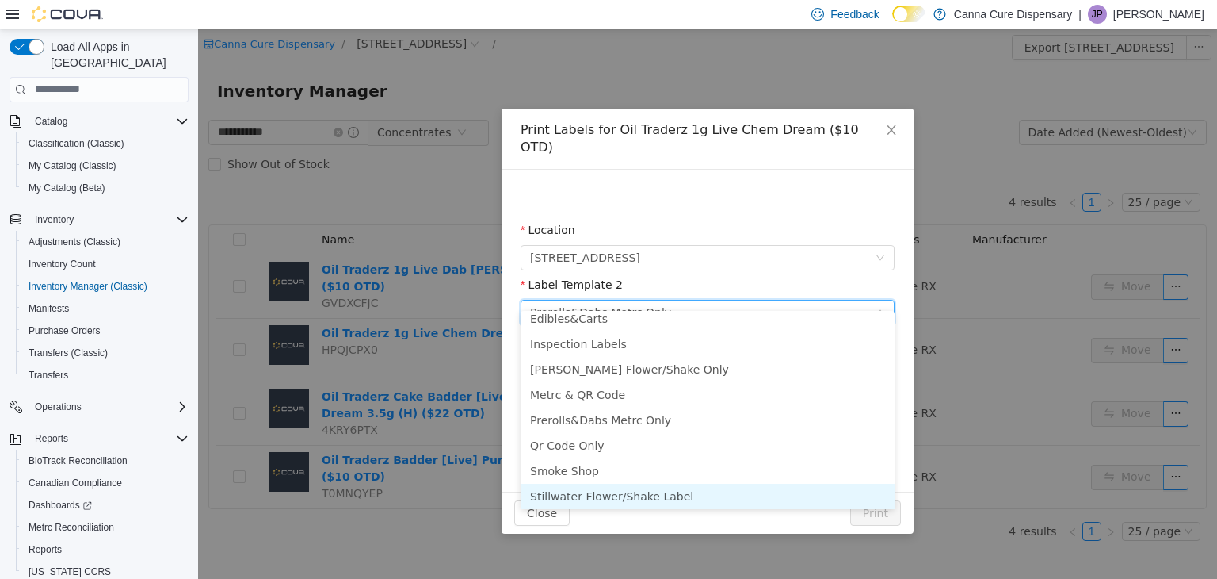
click at [610, 490] on li "Stillwater Flower/Shake Label" at bounding box center [708, 495] width 374 height 25
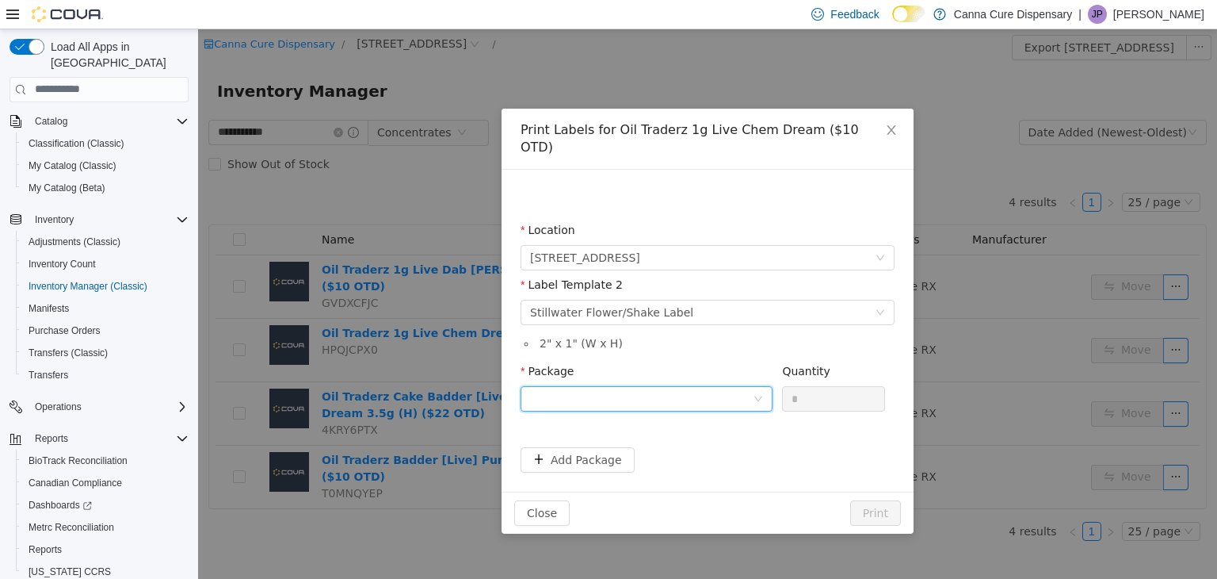
click at [648, 390] on div at bounding box center [641, 398] width 223 height 24
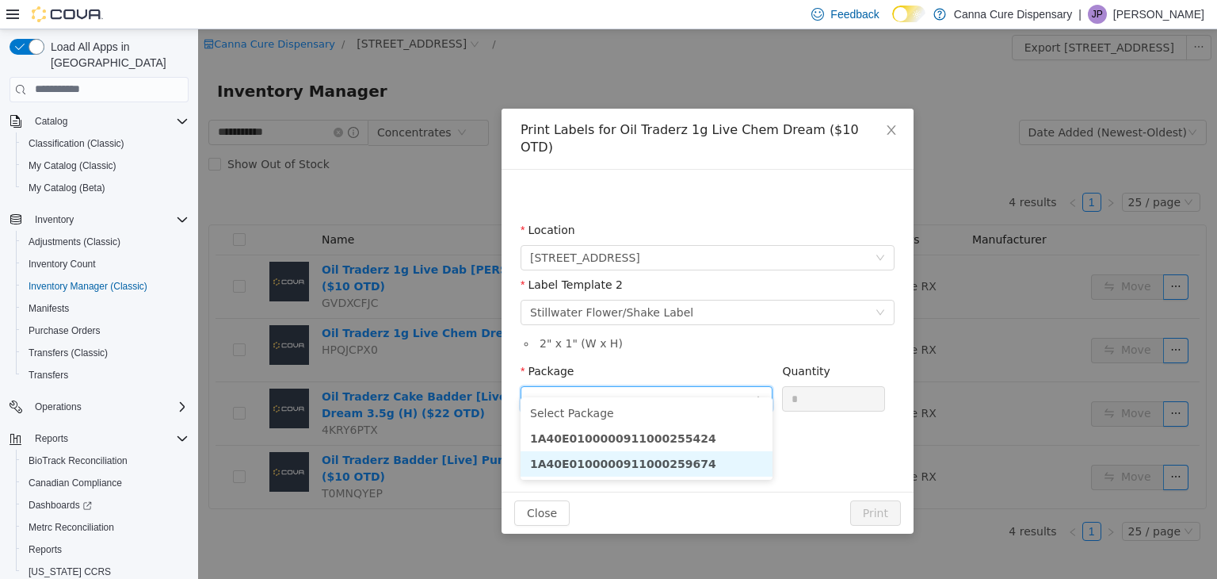
click at [629, 452] on li "1A40E0100000911000259674" at bounding box center [647, 462] width 252 height 25
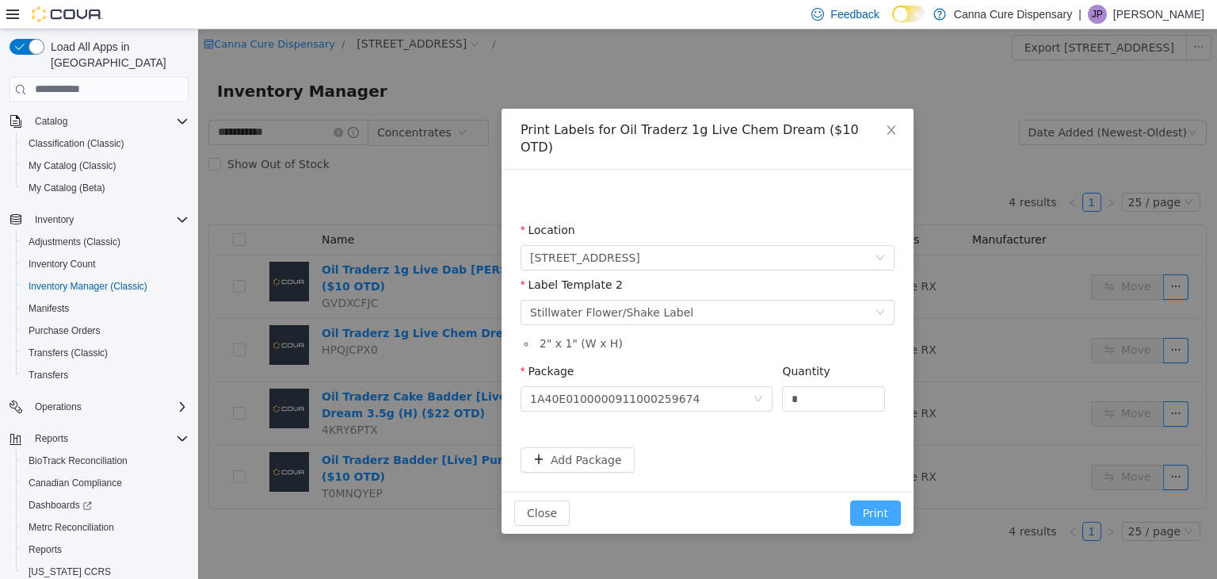
click at [884, 499] on button "Print" at bounding box center [875, 511] width 51 height 25
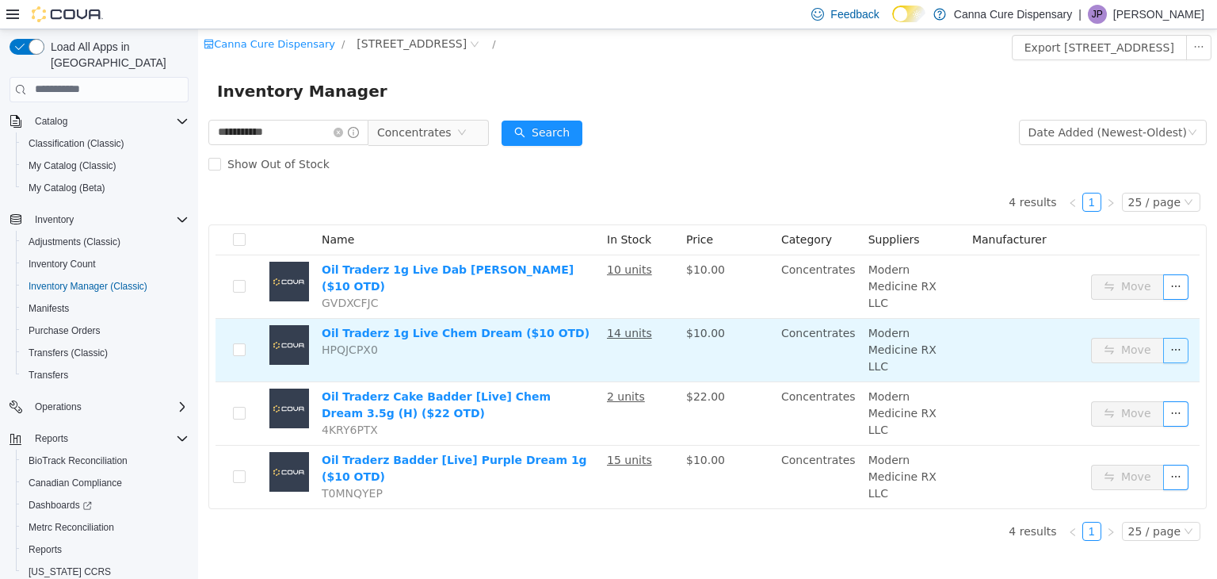
click at [1179, 337] on button "button" at bounding box center [1176, 349] width 25 height 25
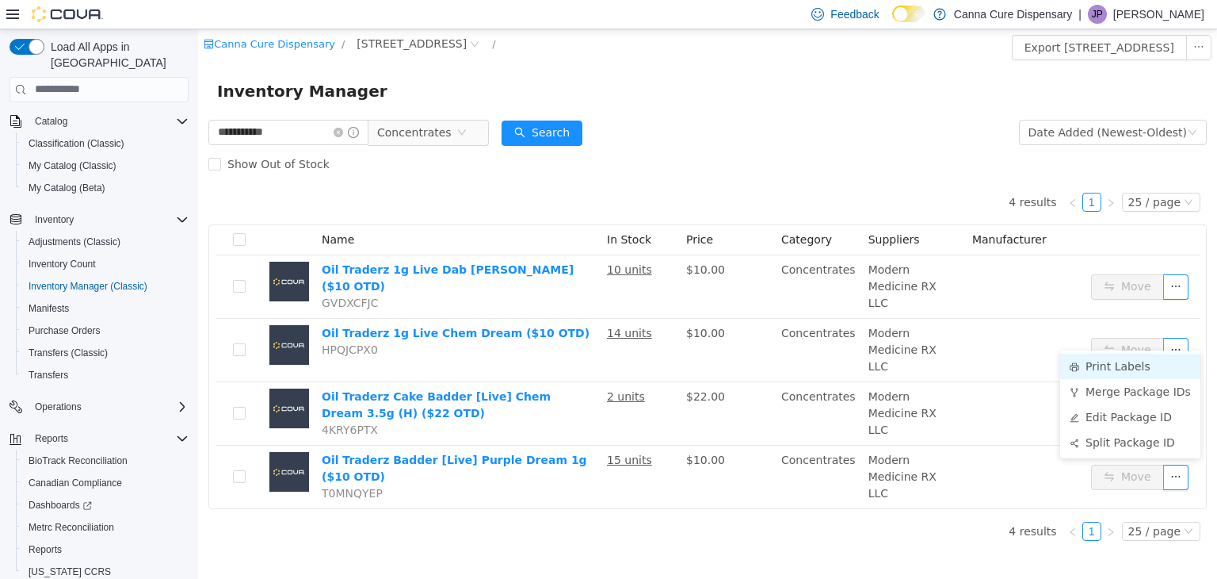
click at [1137, 355] on li "Print Labels" at bounding box center [1130, 365] width 140 height 25
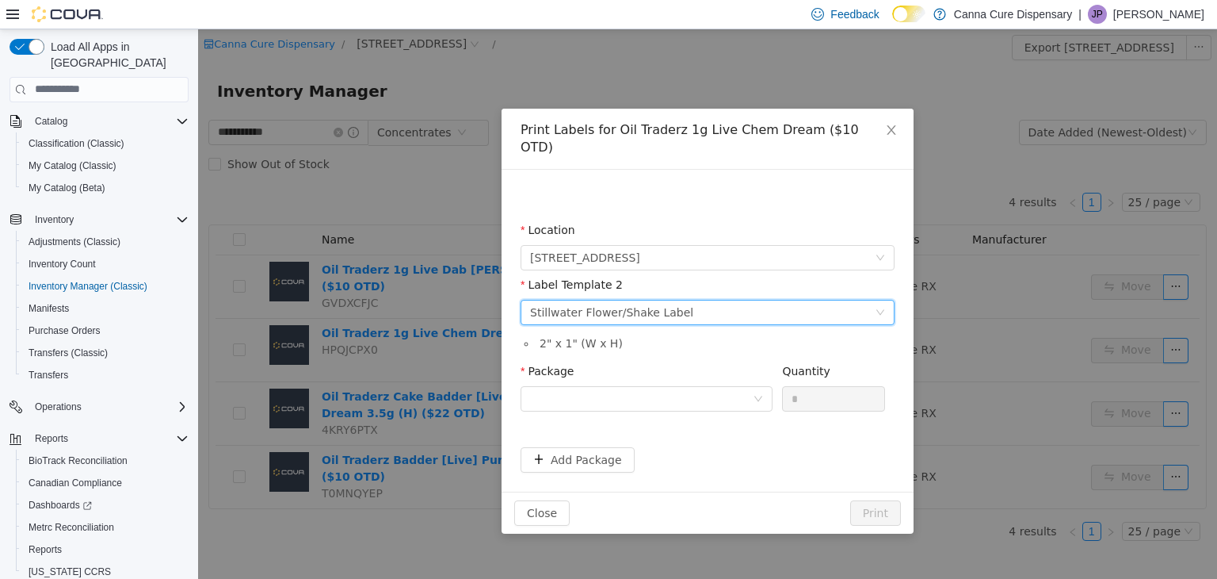
click at [715, 300] on div "Please select a label template Stillwater Flower/Shake Label" at bounding box center [702, 312] width 345 height 24
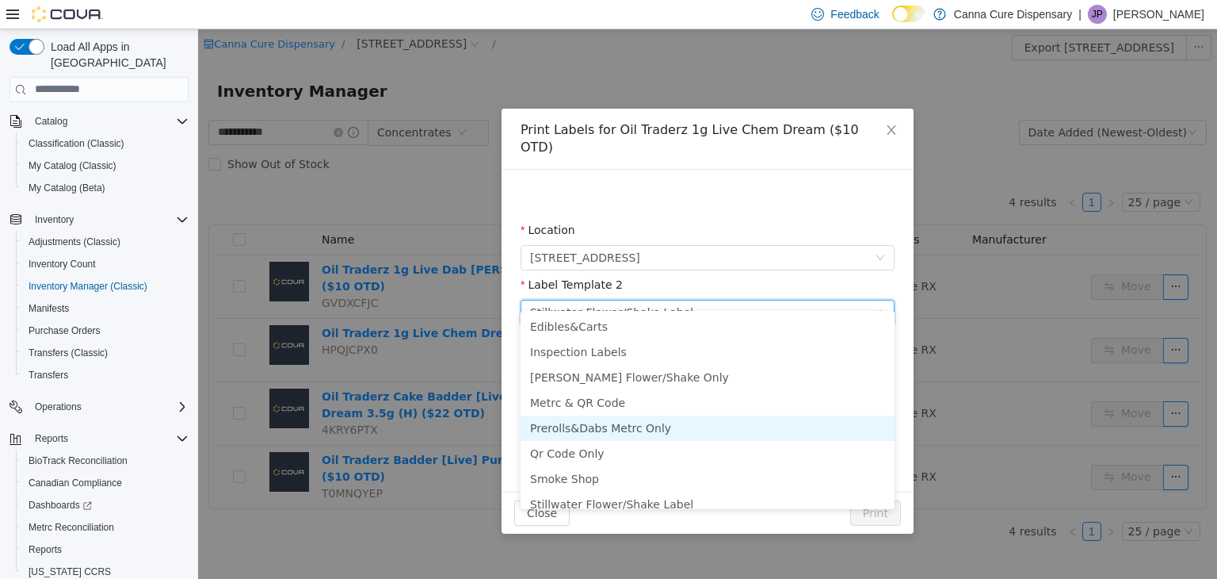
click at [632, 430] on li "Prerolls&Dabs Metrc Only" at bounding box center [708, 427] width 374 height 25
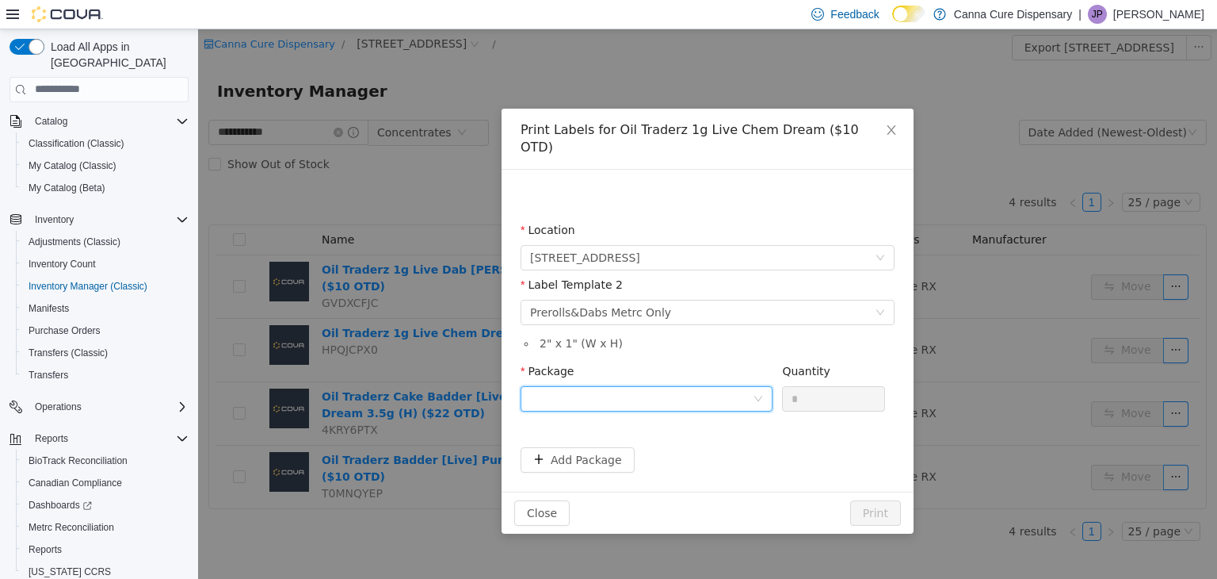
click at [699, 386] on div at bounding box center [641, 398] width 223 height 24
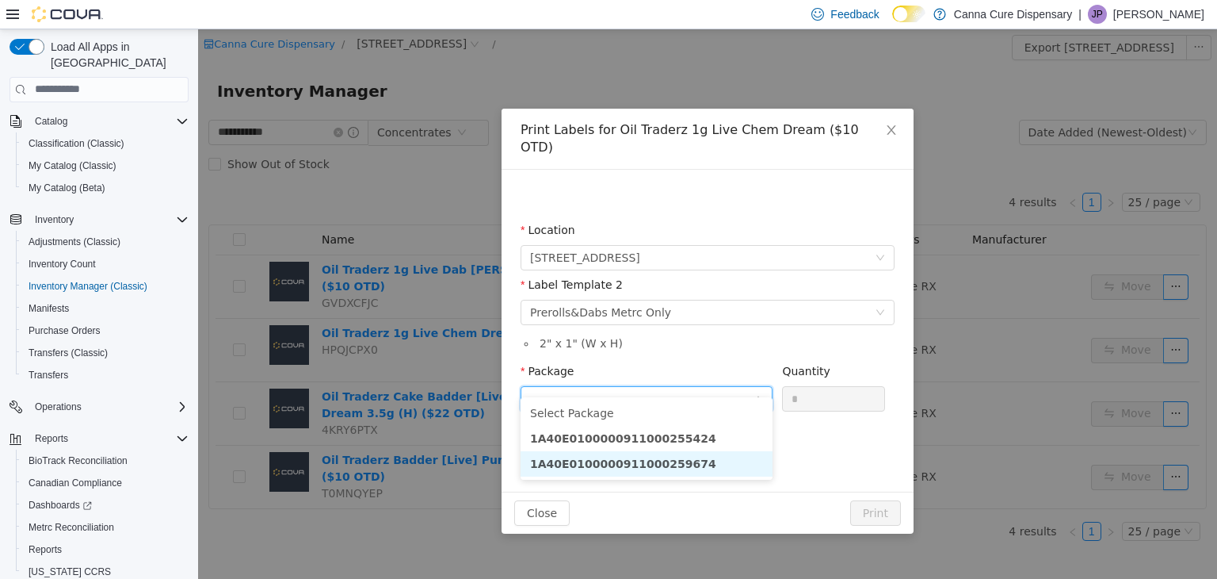
click at [691, 460] on li "1A40E0100000911000259674" at bounding box center [647, 462] width 252 height 25
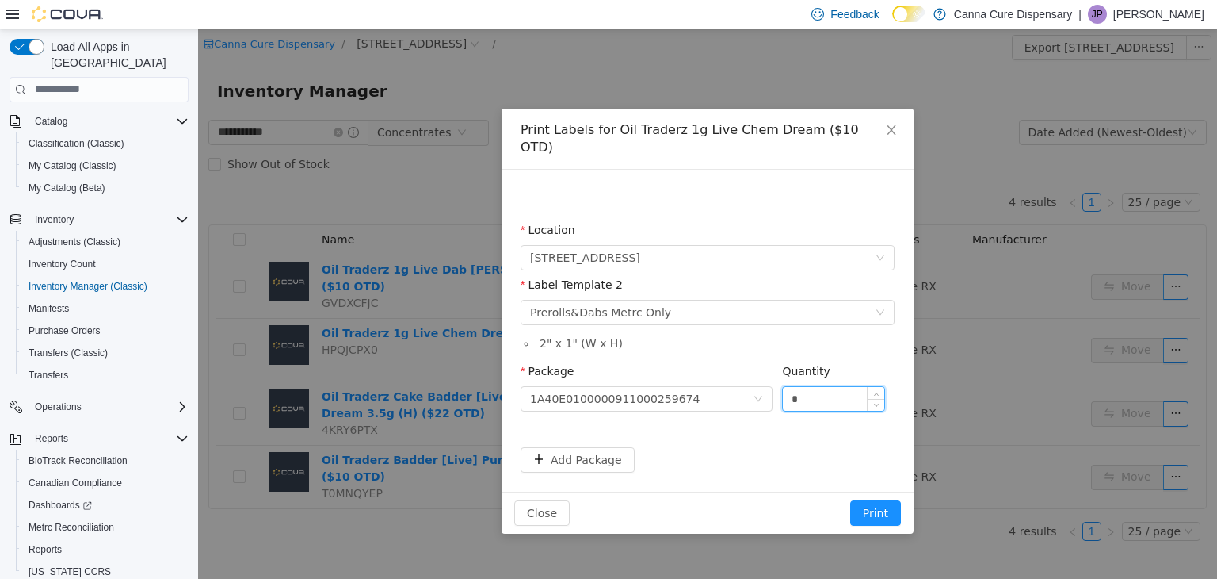
click at [804, 388] on input "*" at bounding box center [833, 398] width 101 height 24
type input "**"
click at [850, 499] on button "Print" at bounding box center [875, 511] width 51 height 25
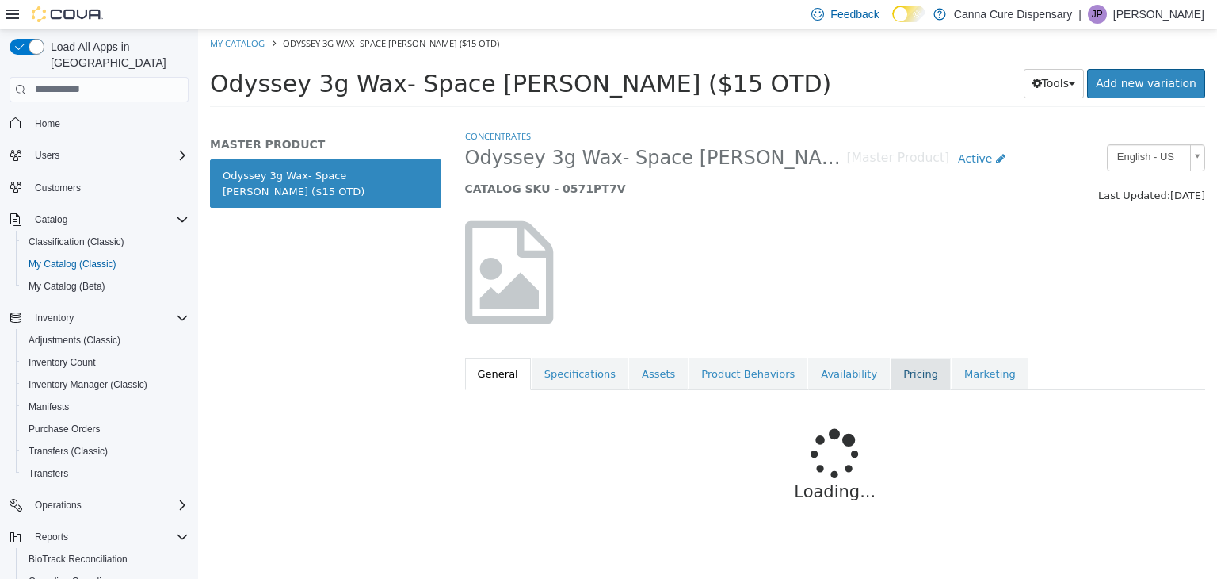
click at [891, 369] on link "Pricing" at bounding box center [921, 373] width 60 height 33
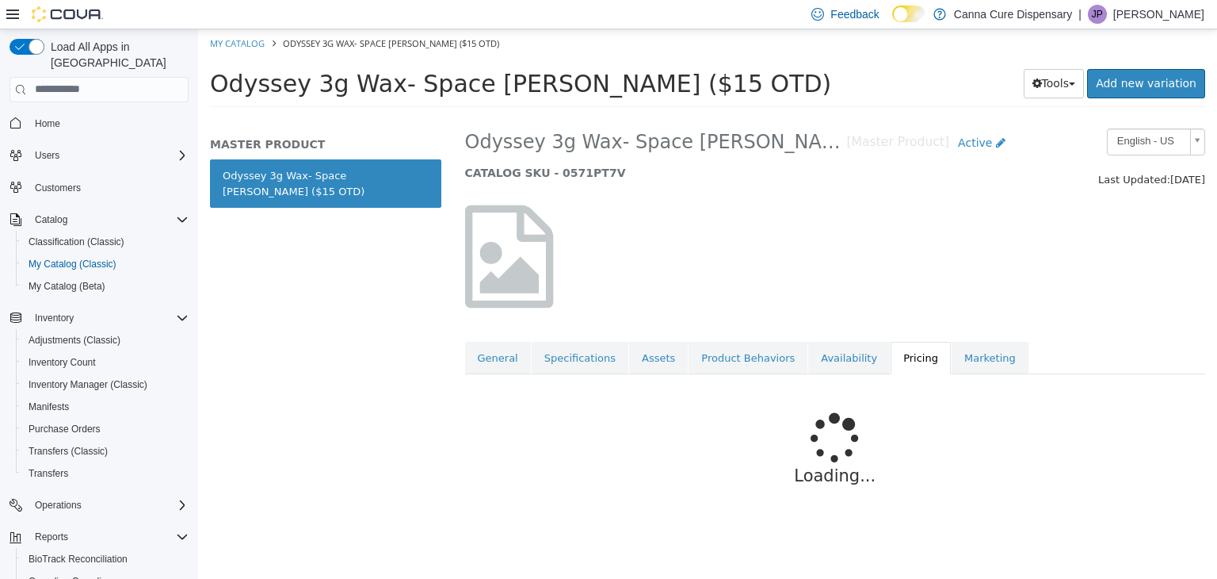
scroll to position [20, 0]
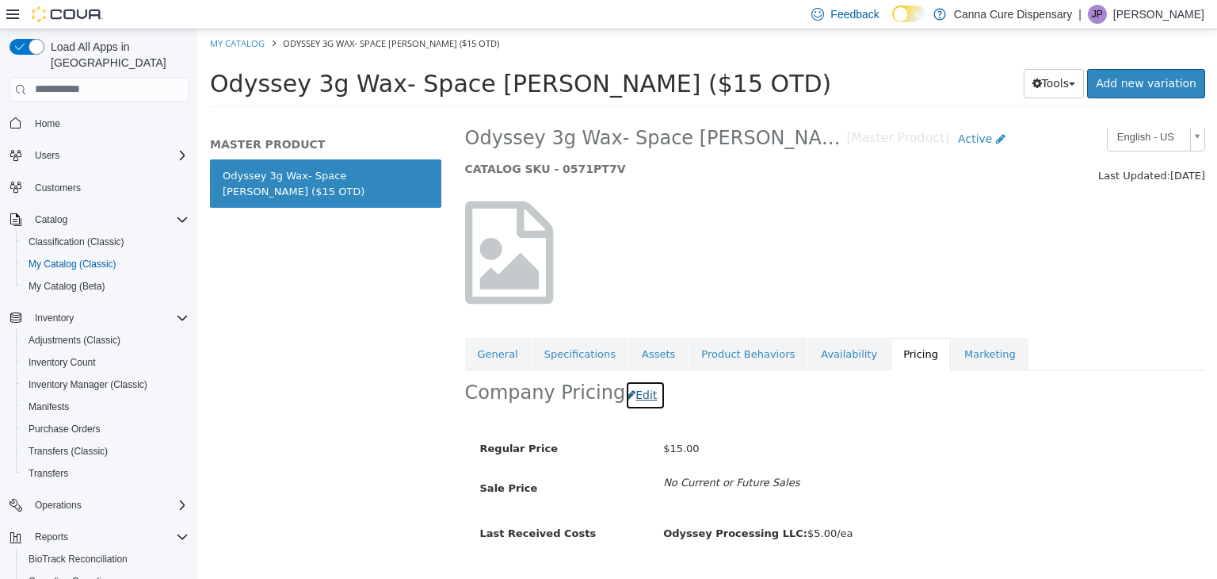
click at [638, 384] on button "Edit" at bounding box center [645, 394] width 40 height 29
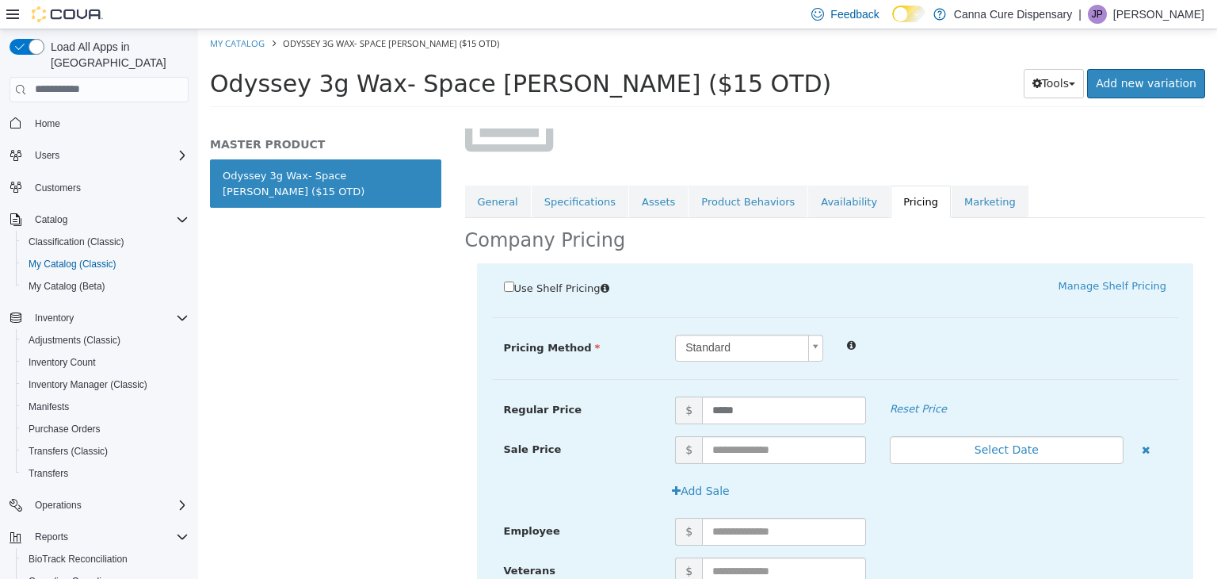
scroll to position [178, 0]
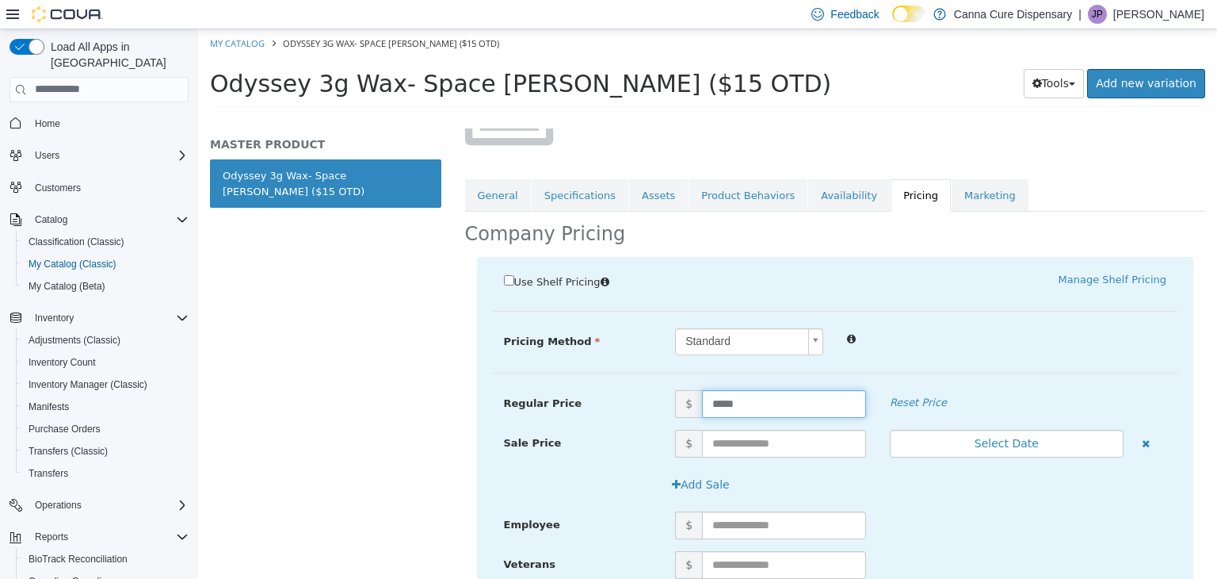
click at [743, 398] on input "*****" at bounding box center [784, 403] width 164 height 28
type input "**"
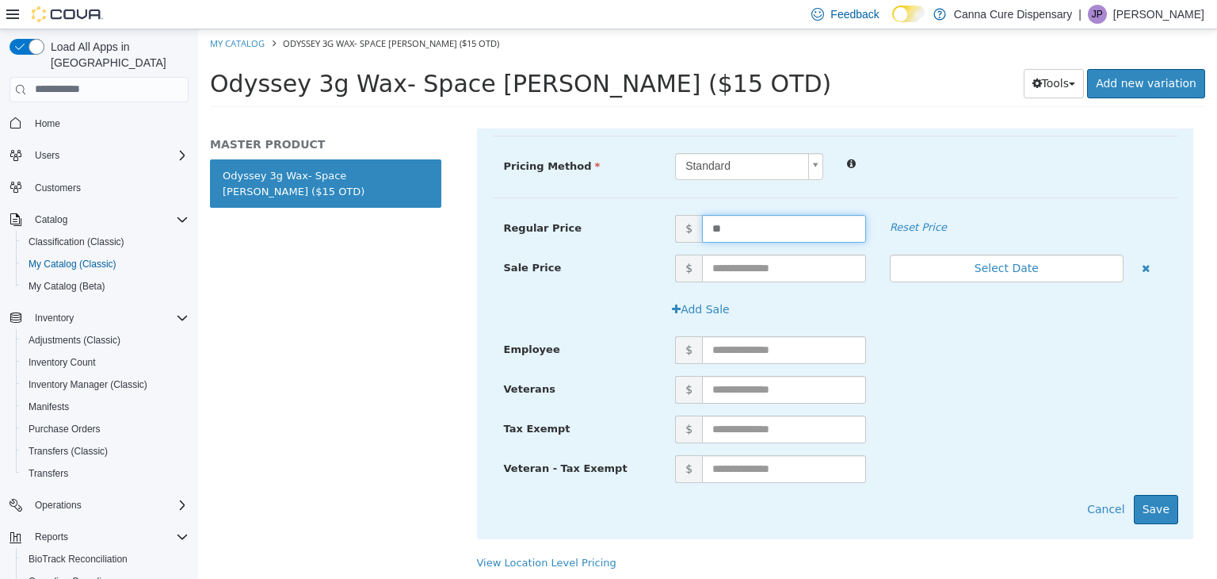
scroll to position [354, 0]
click at [1150, 503] on button "Save" at bounding box center [1156, 507] width 44 height 29
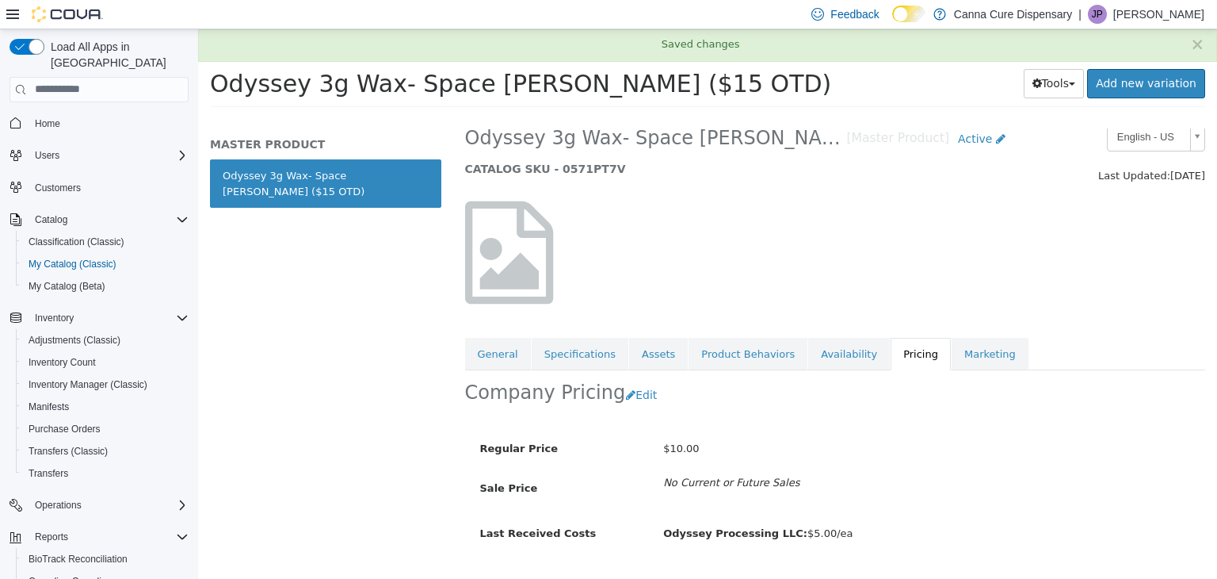
scroll to position [58, 0]
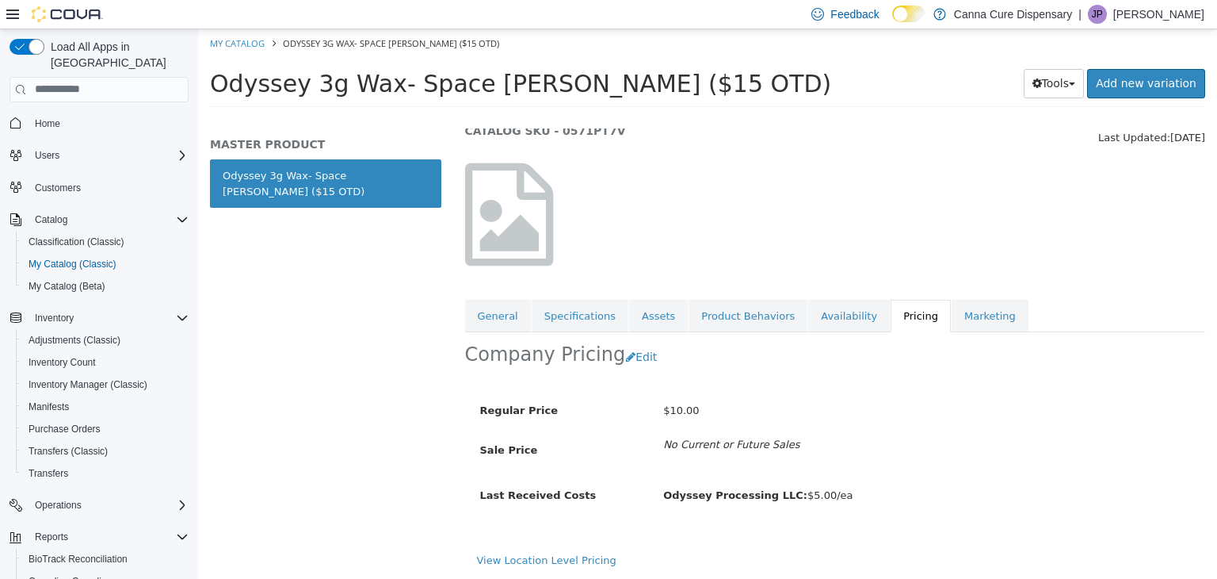
click at [1177, 322] on ul "General Specifications Assets Product Behaviors Availability Pricing Marketing" at bounding box center [835, 315] width 741 height 33
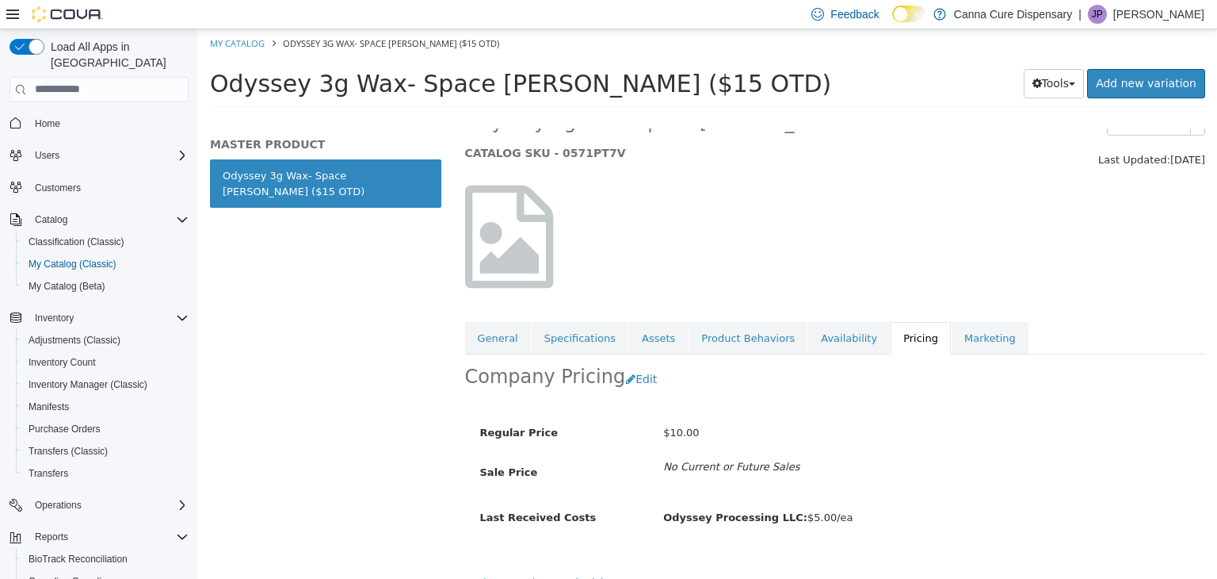
scroll to position [36, 0]
drag, startPoint x: 1139, startPoint y: 304, endPoint x: 1217, endPoint y: 456, distance: 170.1
click at [1217, 456] on div "Concentrates Odyssey 3g Wax- Space Runtz ($15 OTD) [Master Product] Active CATA…" at bounding box center [835, 353] width 765 height 451
click at [932, 216] on div at bounding box center [835, 236] width 765 height 136
click at [929, 227] on div at bounding box center [835, 236] width 765 height 136
